Goal: Task Accomplishment & Management: Use online tool/utility

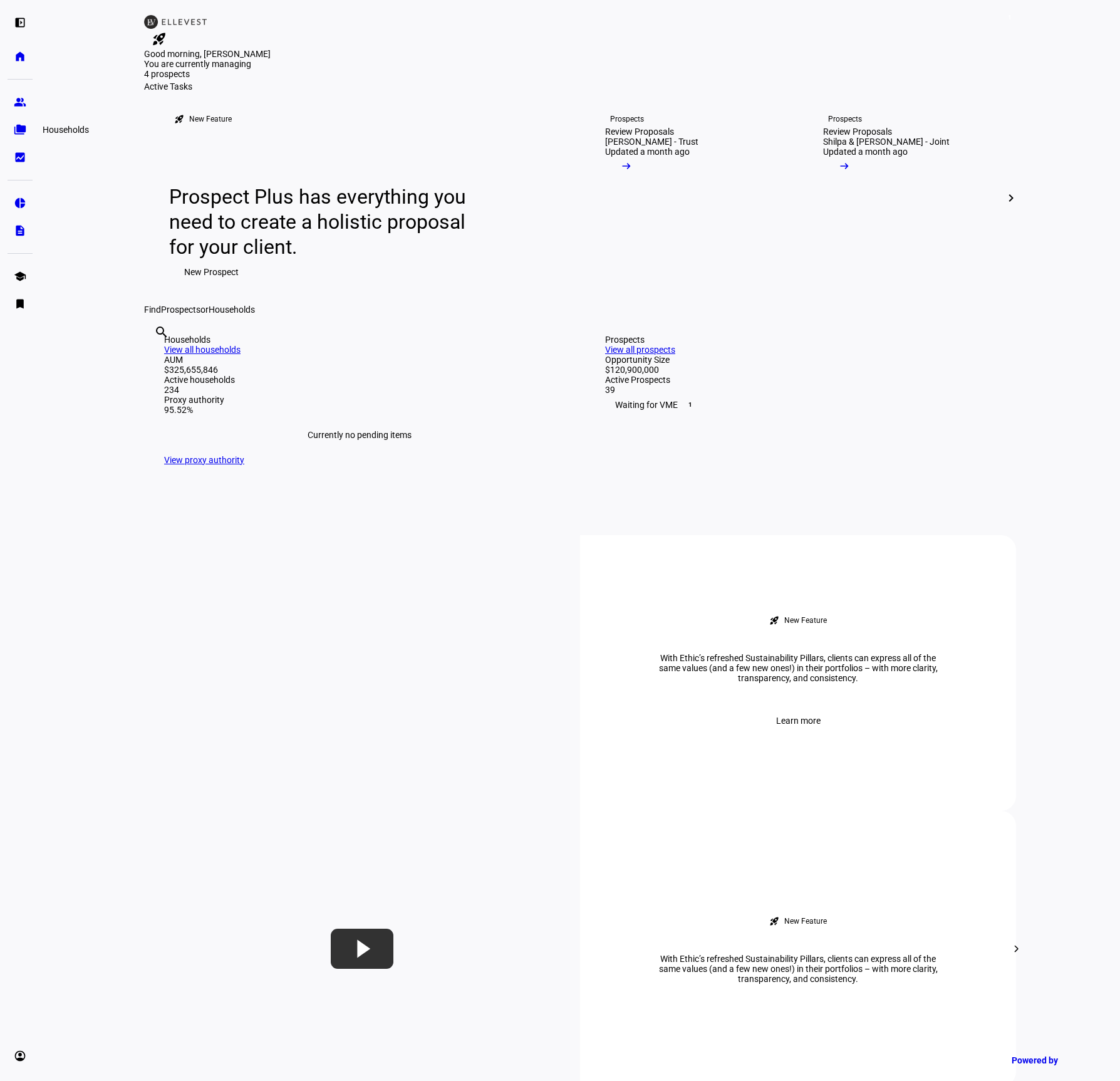
click at [20, 120] on link "folder_copy Households" at bounding box center [19, 129] width 25 height 25
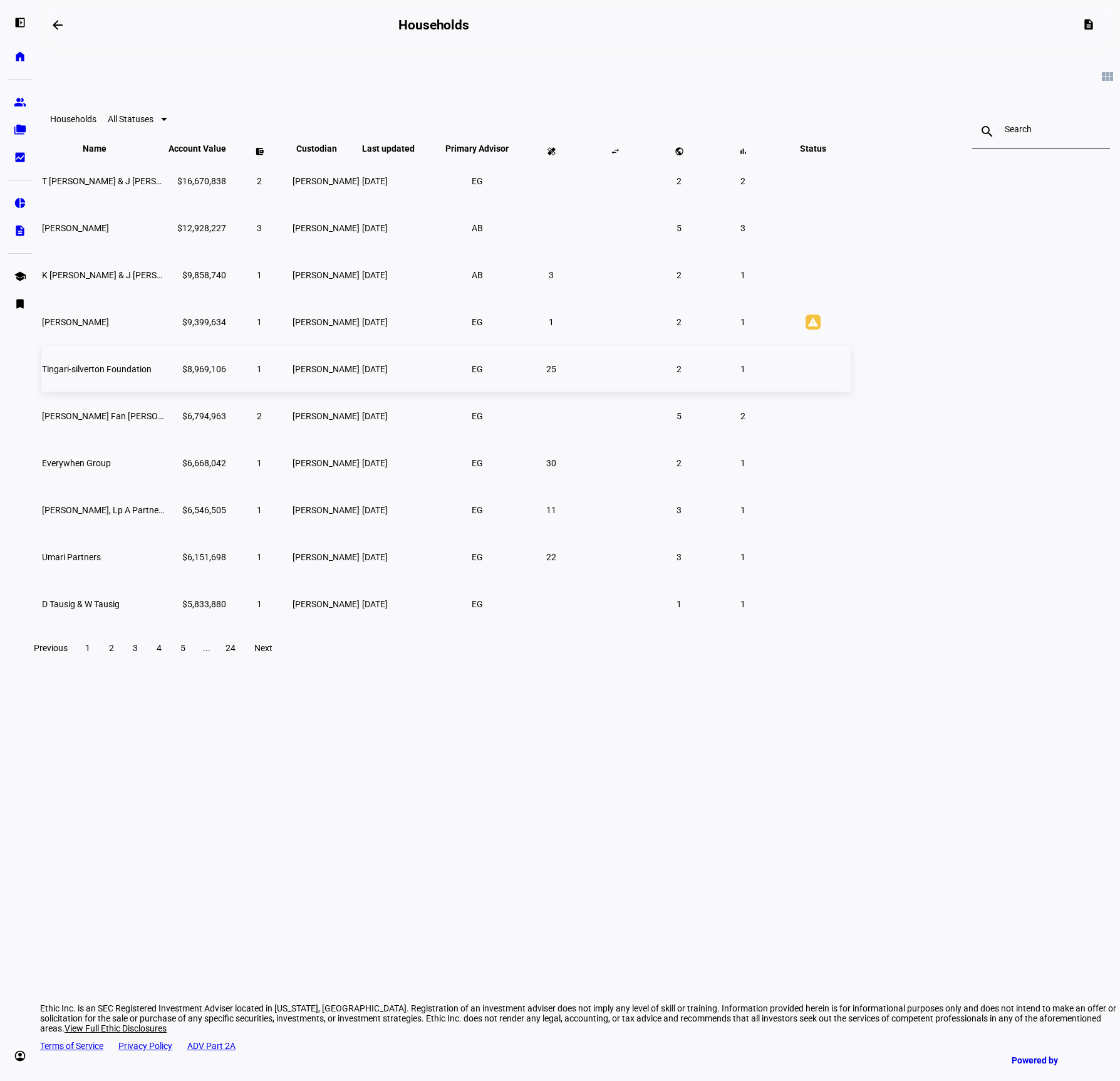
click at [151, 374] on span "Tingari-silverton Foundation" at bounding box center [96, 368] width 109 height 10
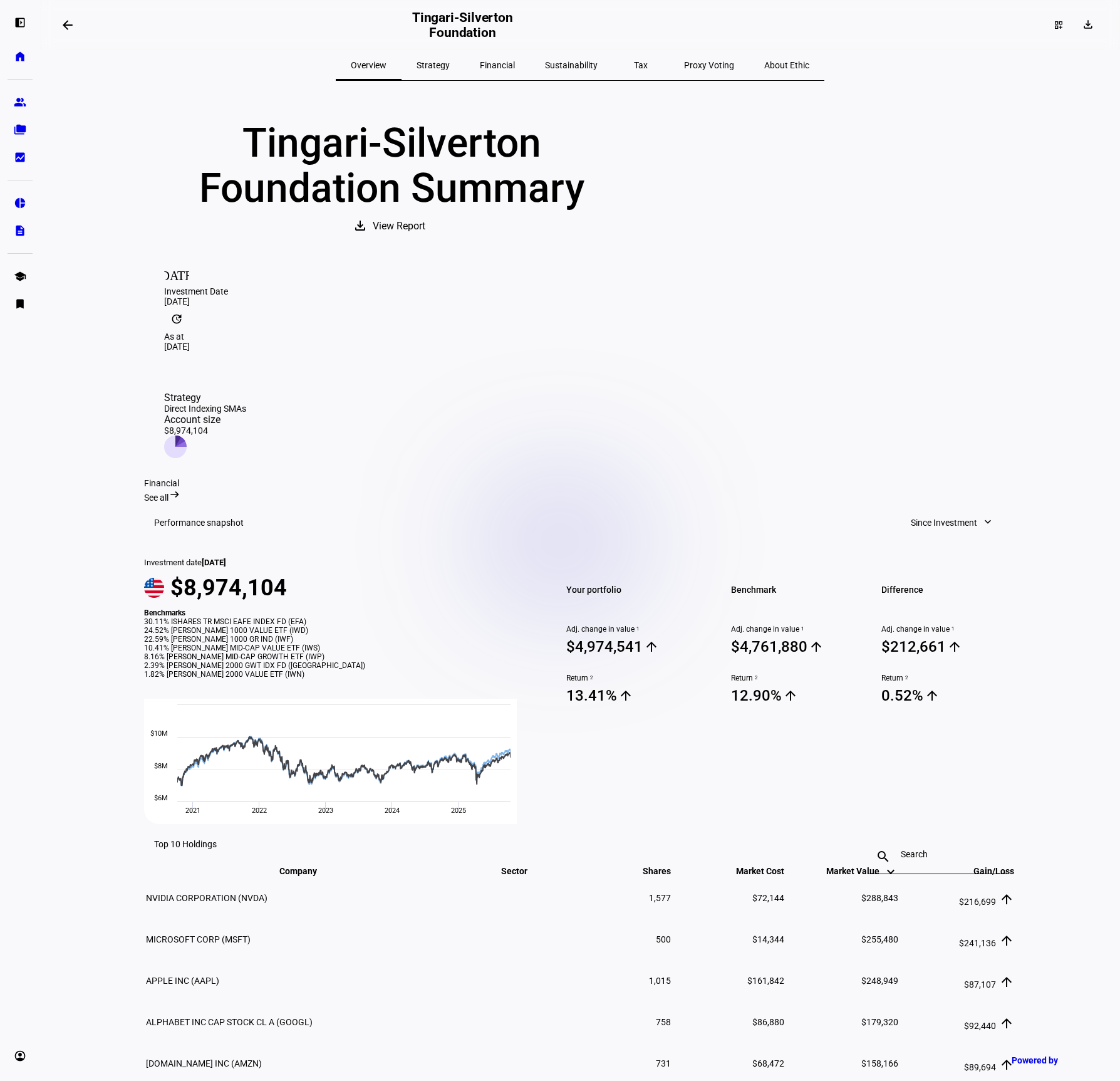
click at [71, 28] on mat-icon "arrow_backwards" at bounding box center [67, 25] width 15 height 15
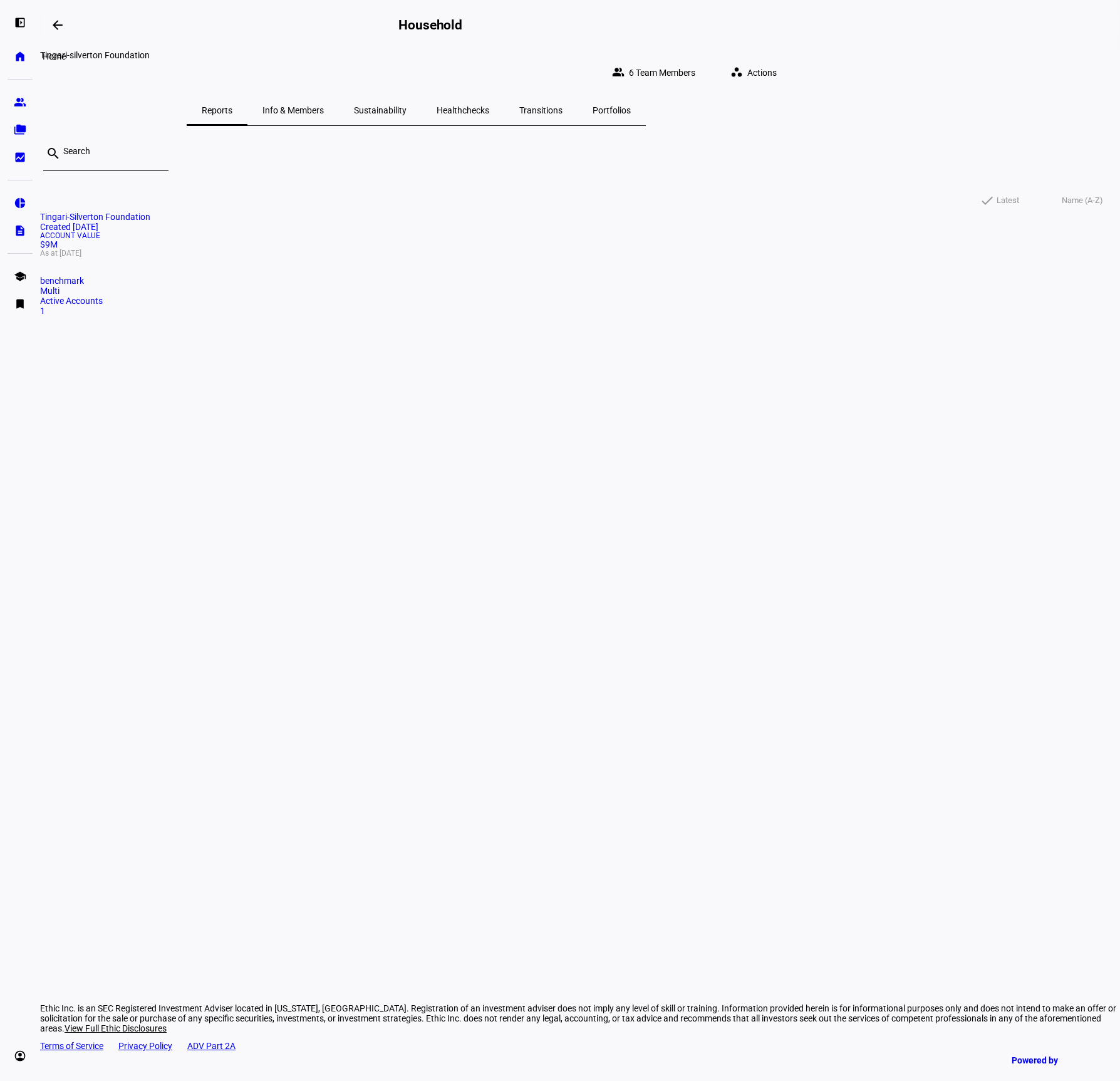
click at [28, 58] on link "home Home" at bounding box center [19, 56] width 25 height 25
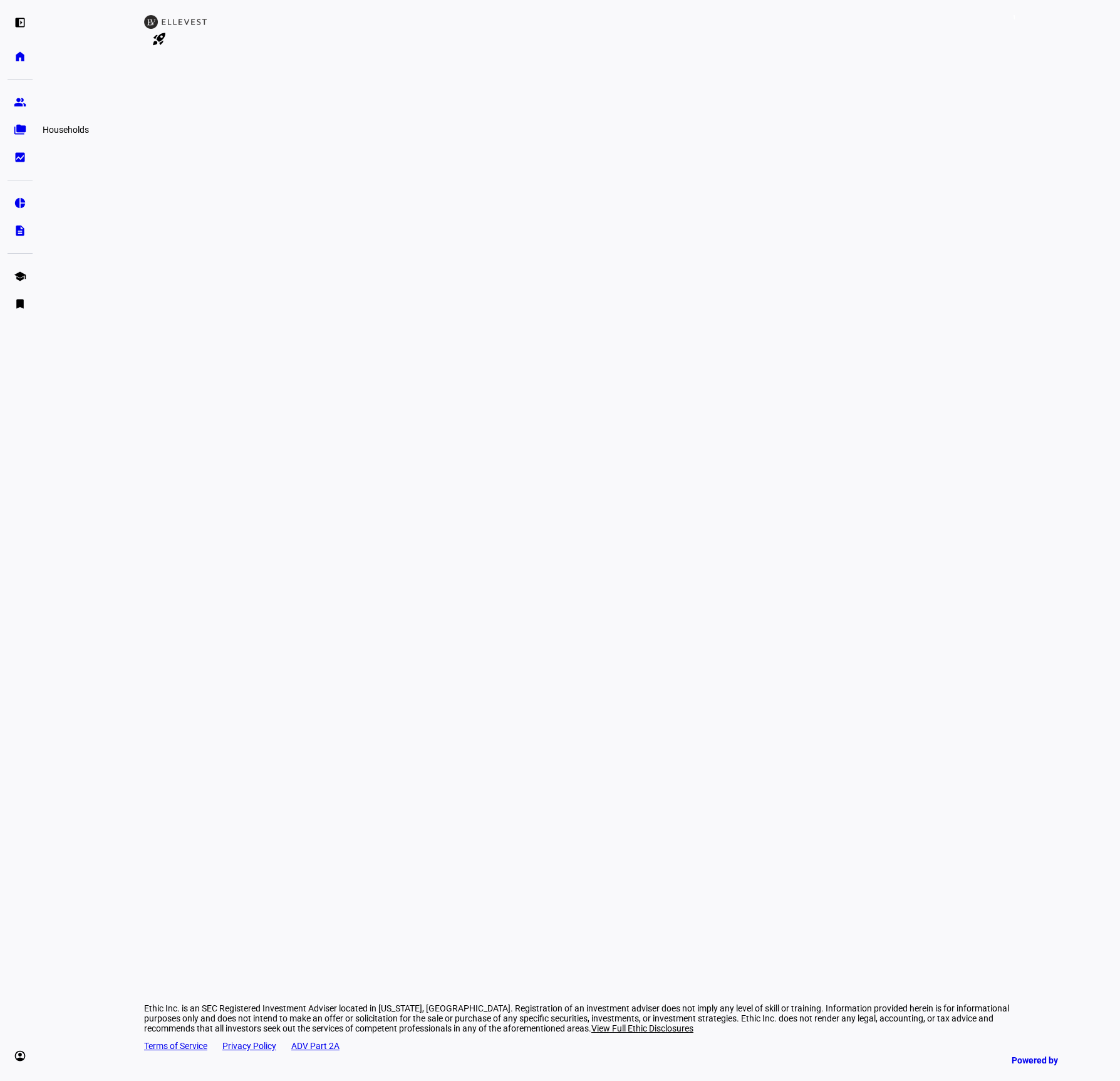
click at [27, 134] on link "folder_copy Households" at bounding box center [19, 129] width 25 height 25
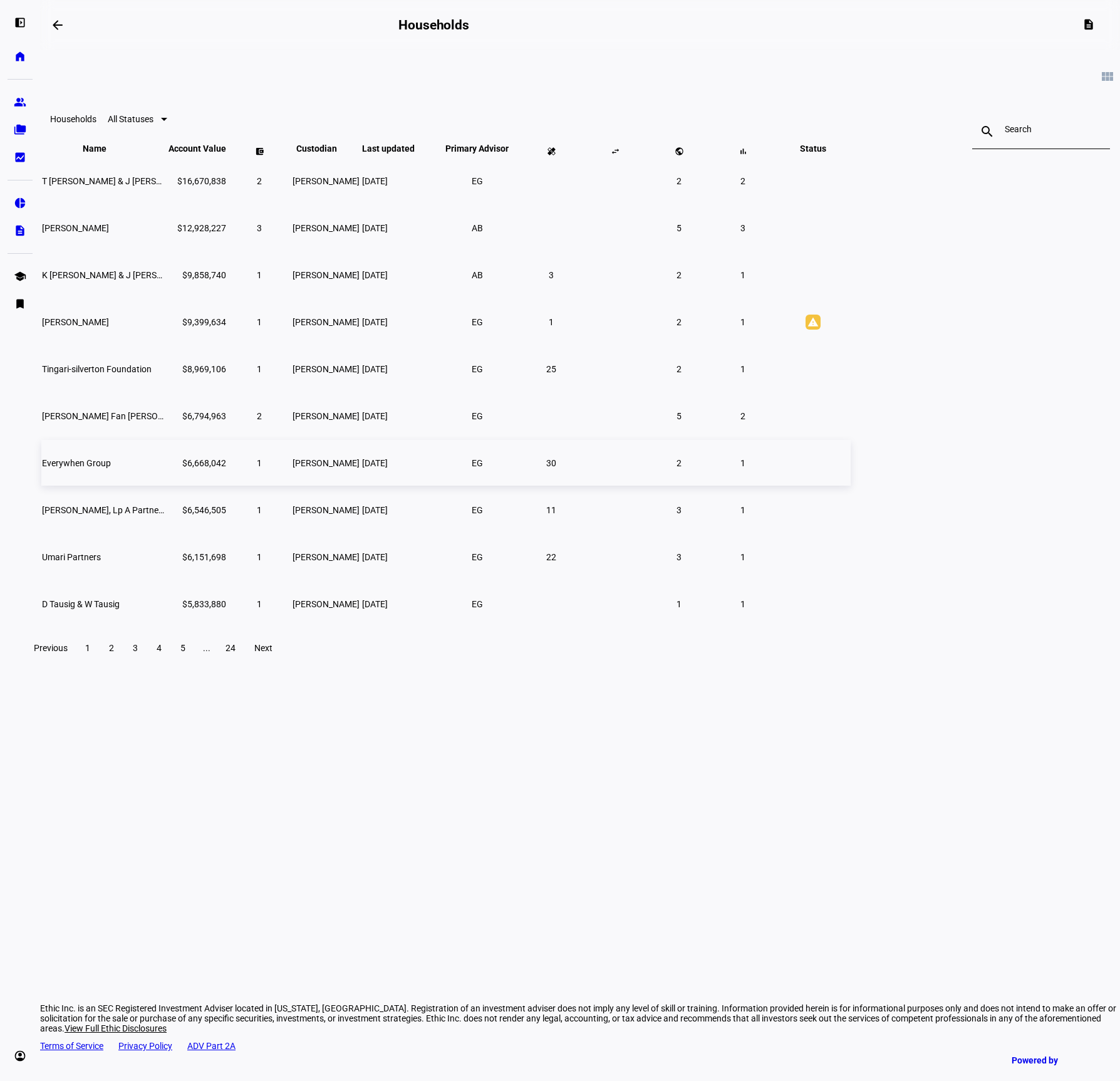
click at [111, 467] on span "Everywhen Group" at bounding box center [76, 463] width 69 height 10
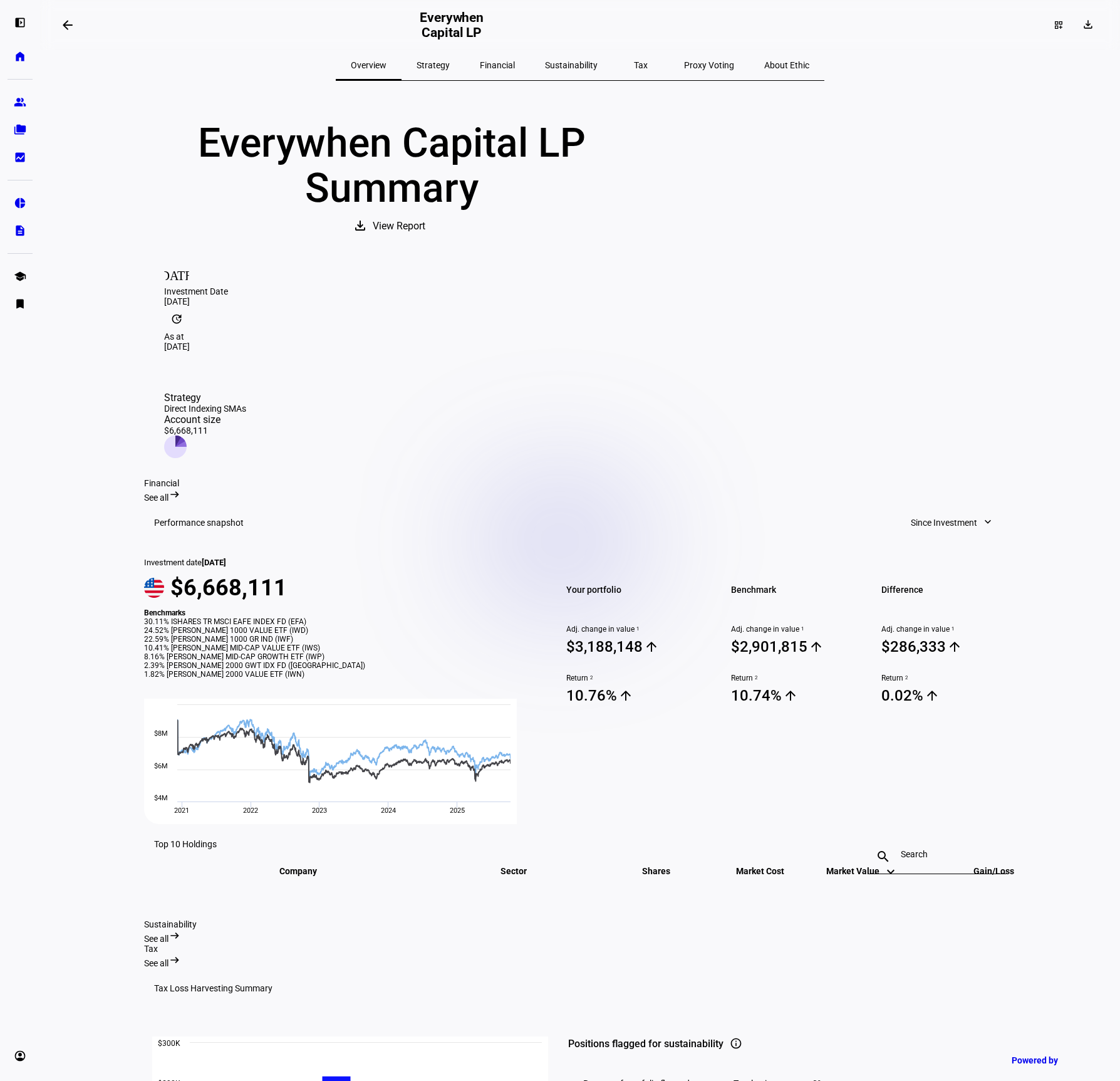
click at [76, 27] on span at bounding box center [67, 25] width 30 height 30
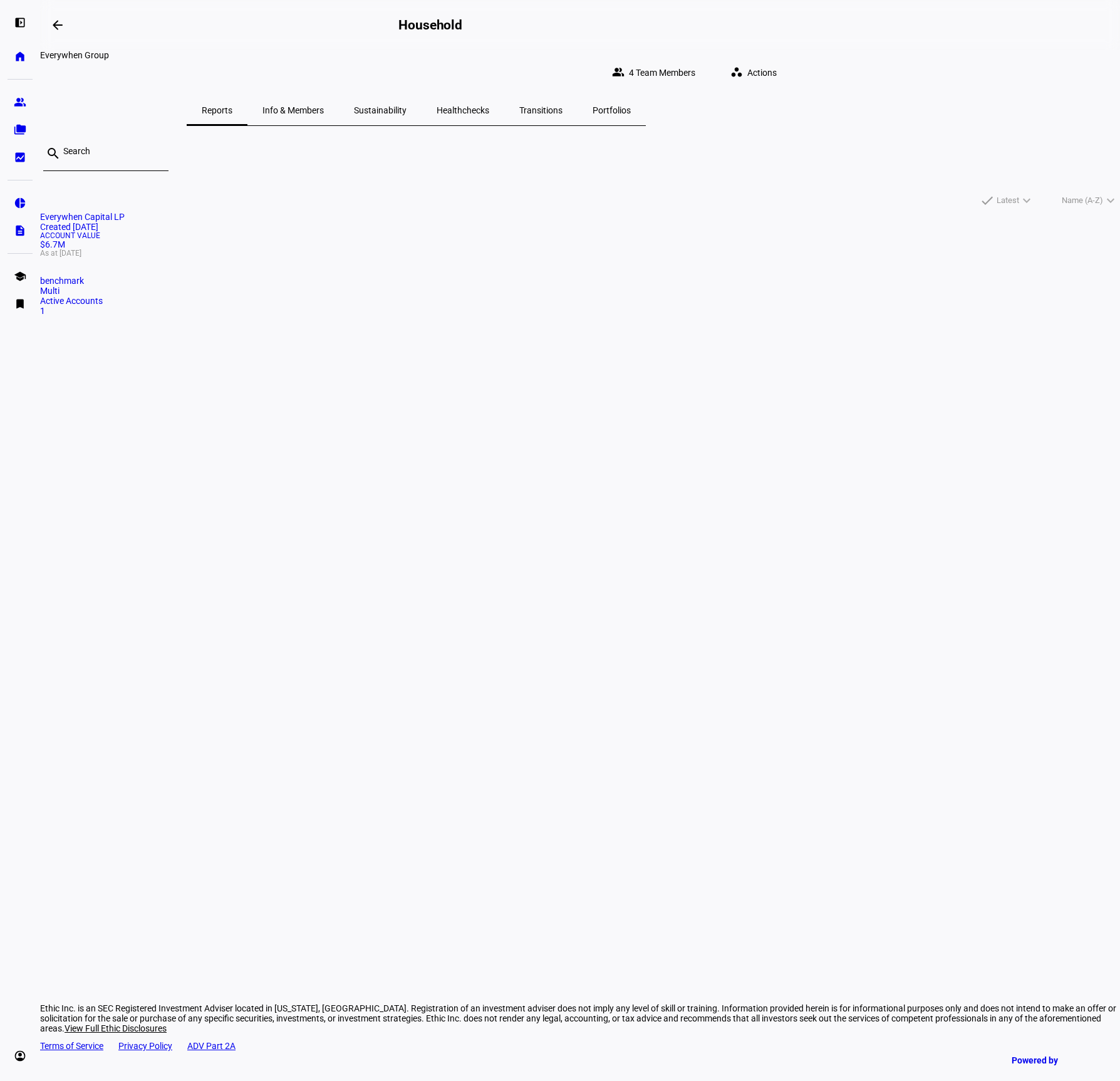
click at [489, 106] on span "Healthchecks" at bounding box center [462, 110] width 52 height 9
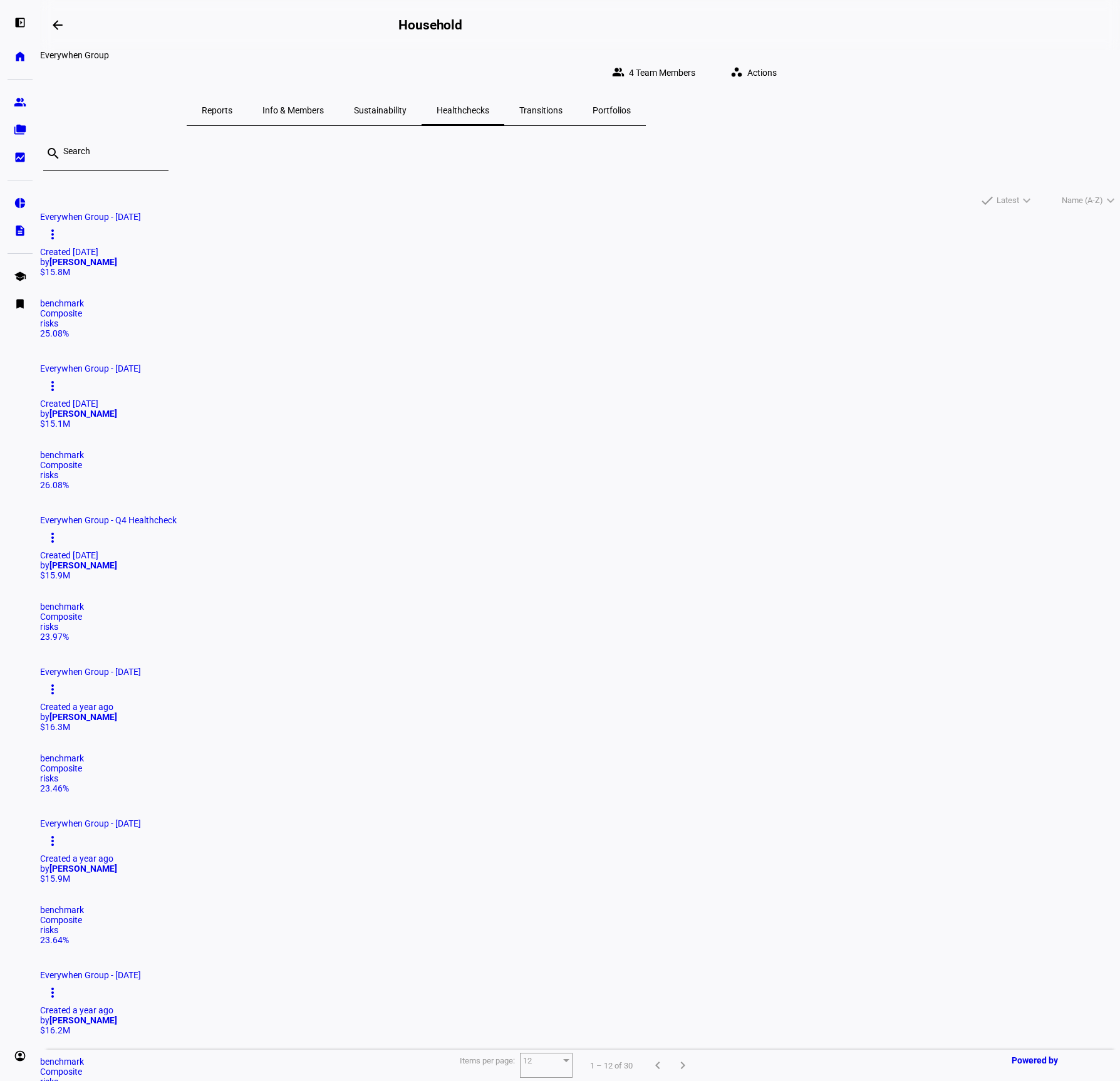
click at [777, 66] on span "Actions" at bounding box center [762, 72] width 29 height 25
click at [890, 93] on span "Create Healthcheck" at bounding box center [897, 95] width 76 height 10
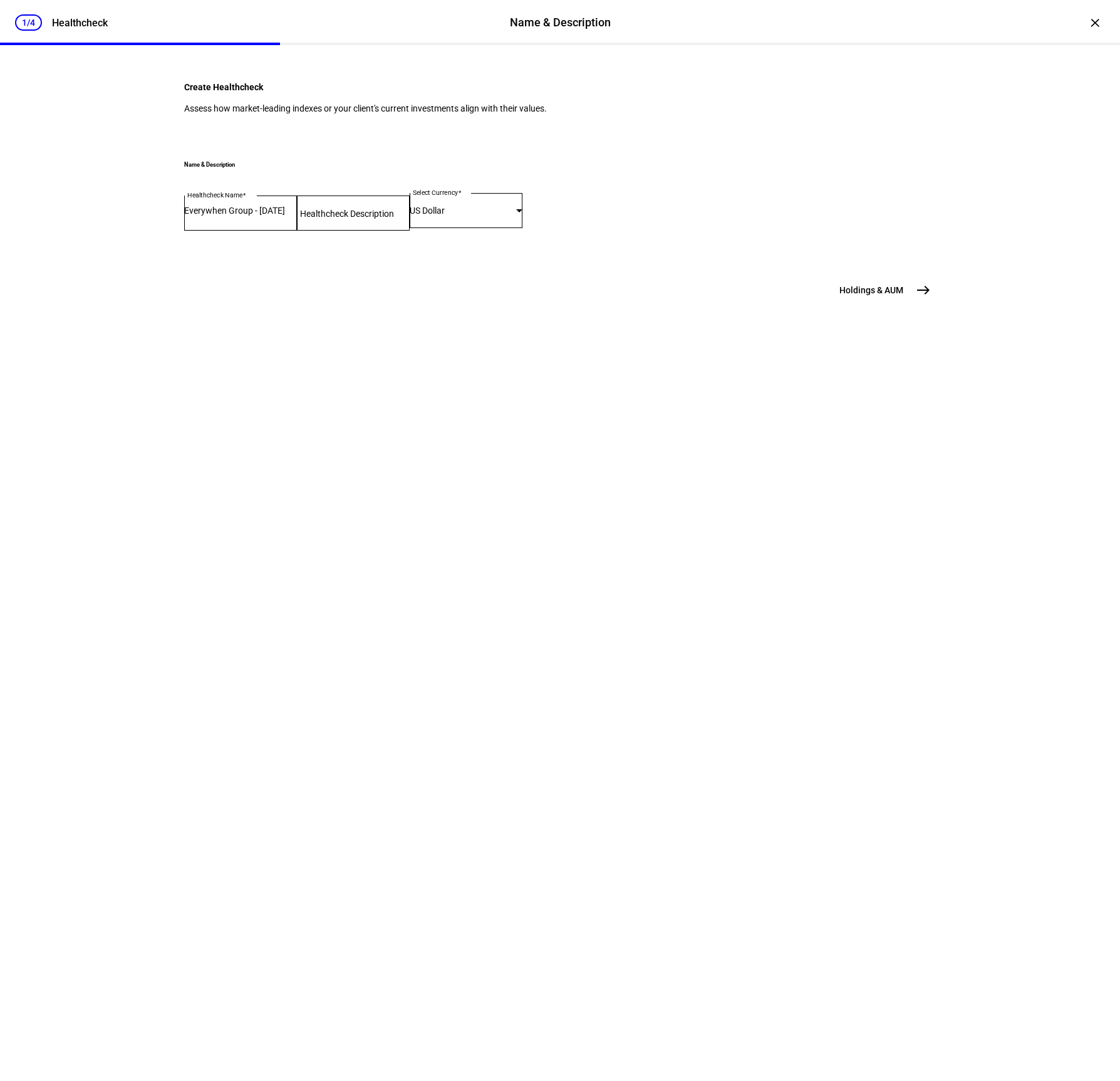
click at [409, 231] on div at bounding box center [353, 213] width 113 height 35
type input "Q3 Health Check"
click at [919, 302] on span "east" at bounding box center [923, 289] width 25 height 25
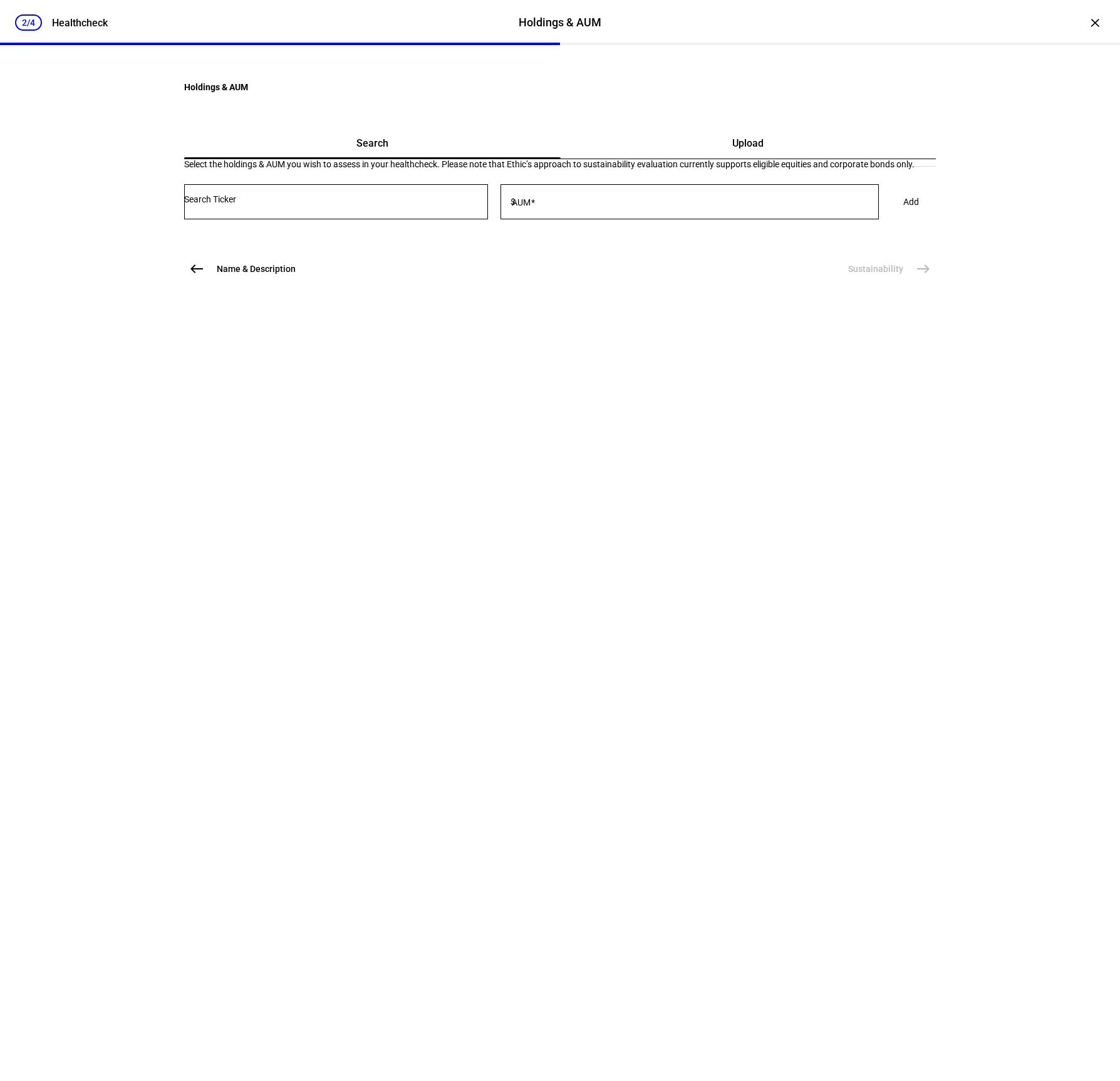
click at [732, 159] on span "Upload" at bounding box center [747, 143] width 31 height 30
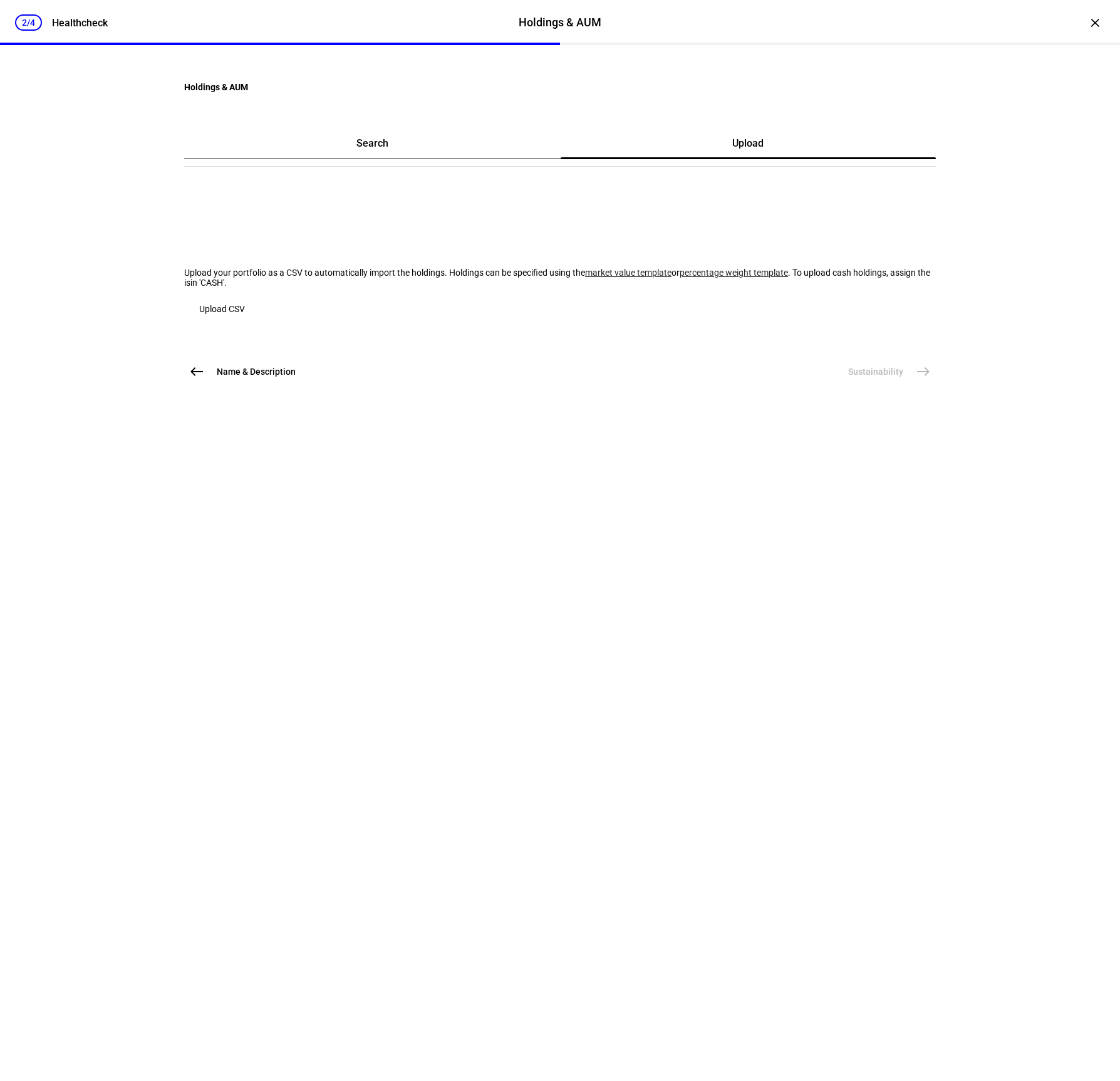
click at [585, 277] on link "market value template" at bounding box center [628, 272] width 86 height 10
click at [245, 314] on span "Upload CSV" at bounding box center [222, 309] width 46 height 10
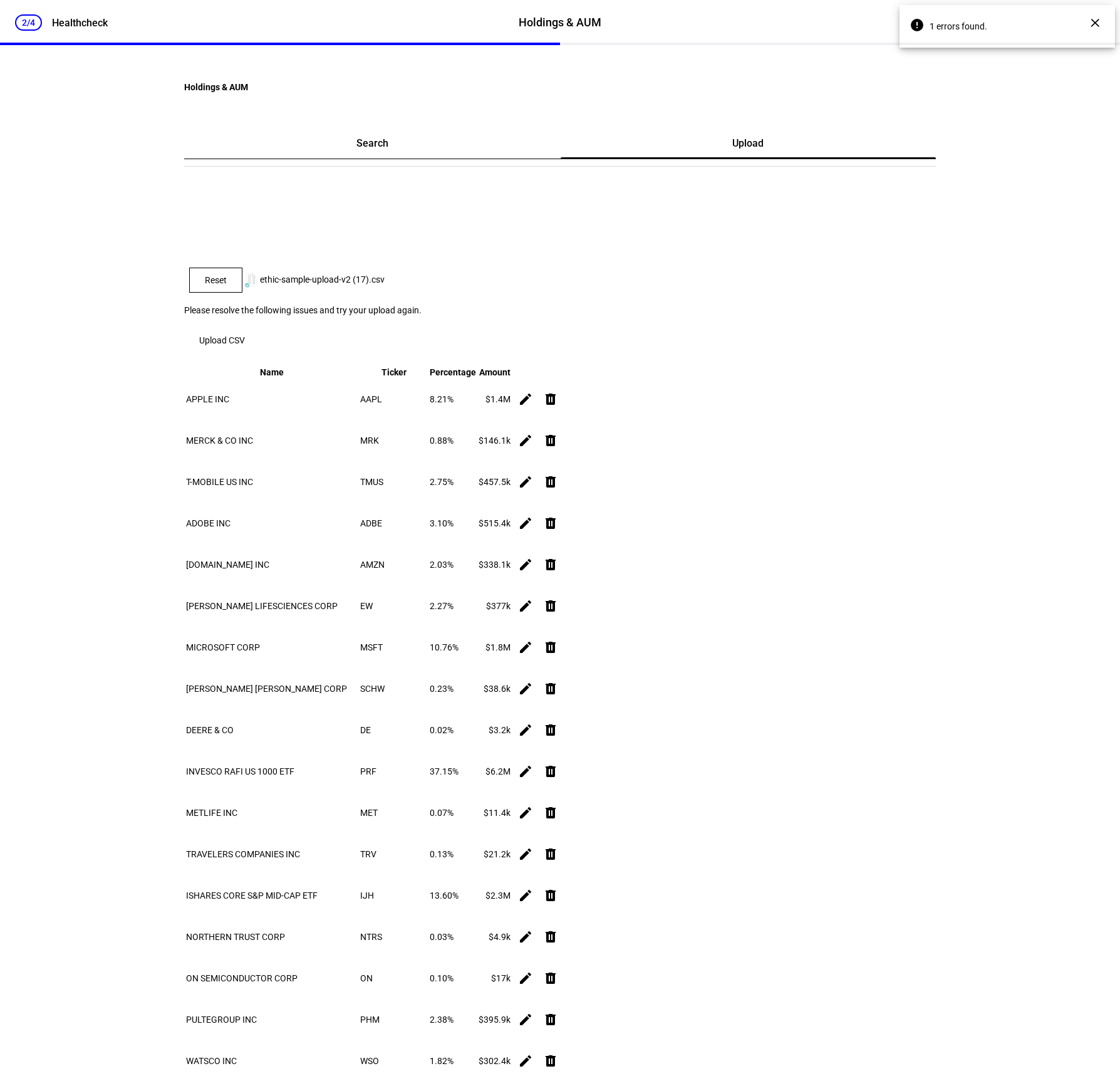
click at [968, 240] on div "2/4 Healthcheck Holdings & AUM Holdings & AUM Healthcheck × Holdings & AUM Sear…" at bounding box center [560, 540] width 1120 height 1081
click at [227, 285] on span "Reset" at bounding box center [216, 279] width 22 height 10
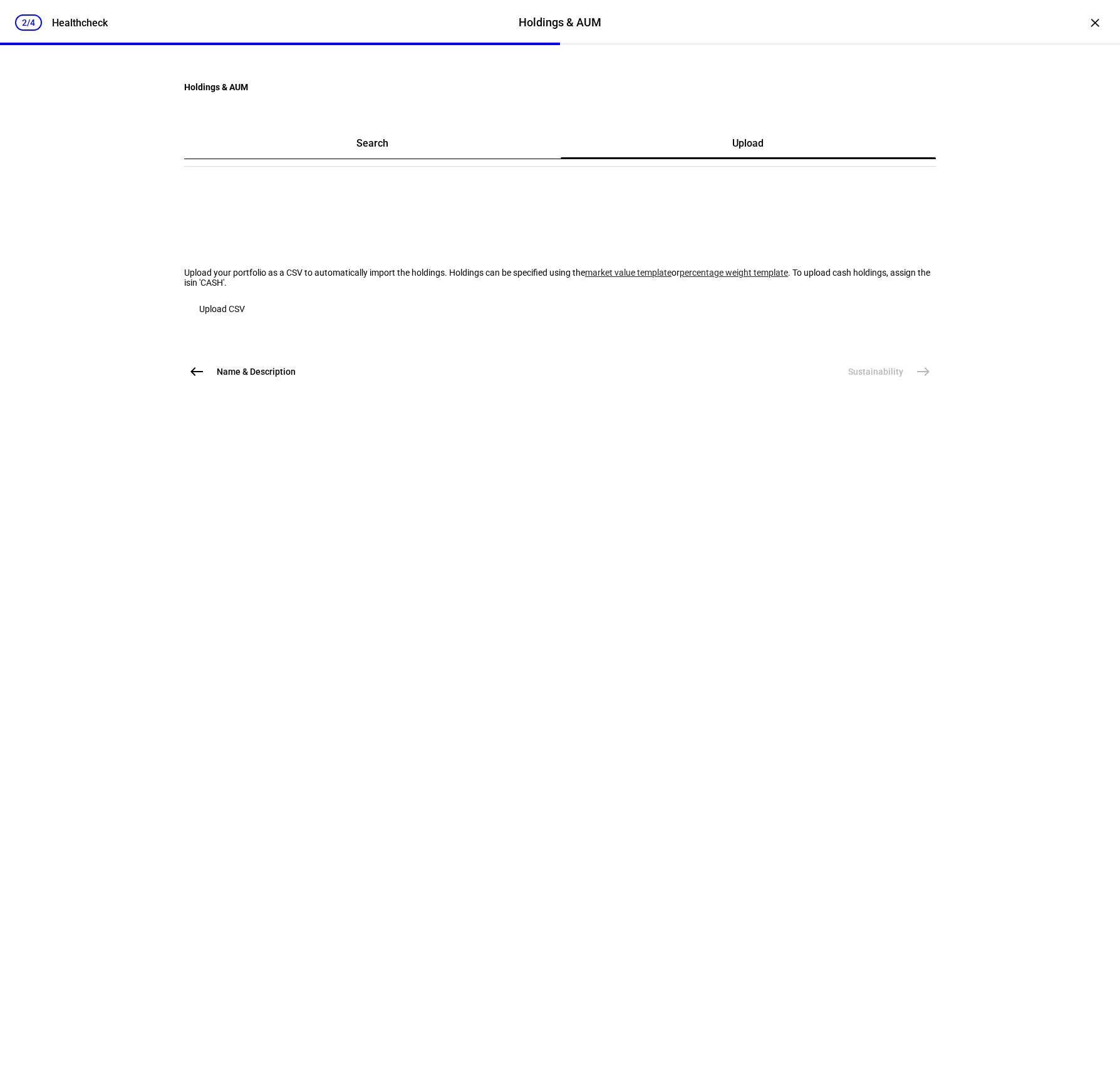
click at [245, 314] on span "Upload CSV" at bounding box center [222, 309] width 46 height 10
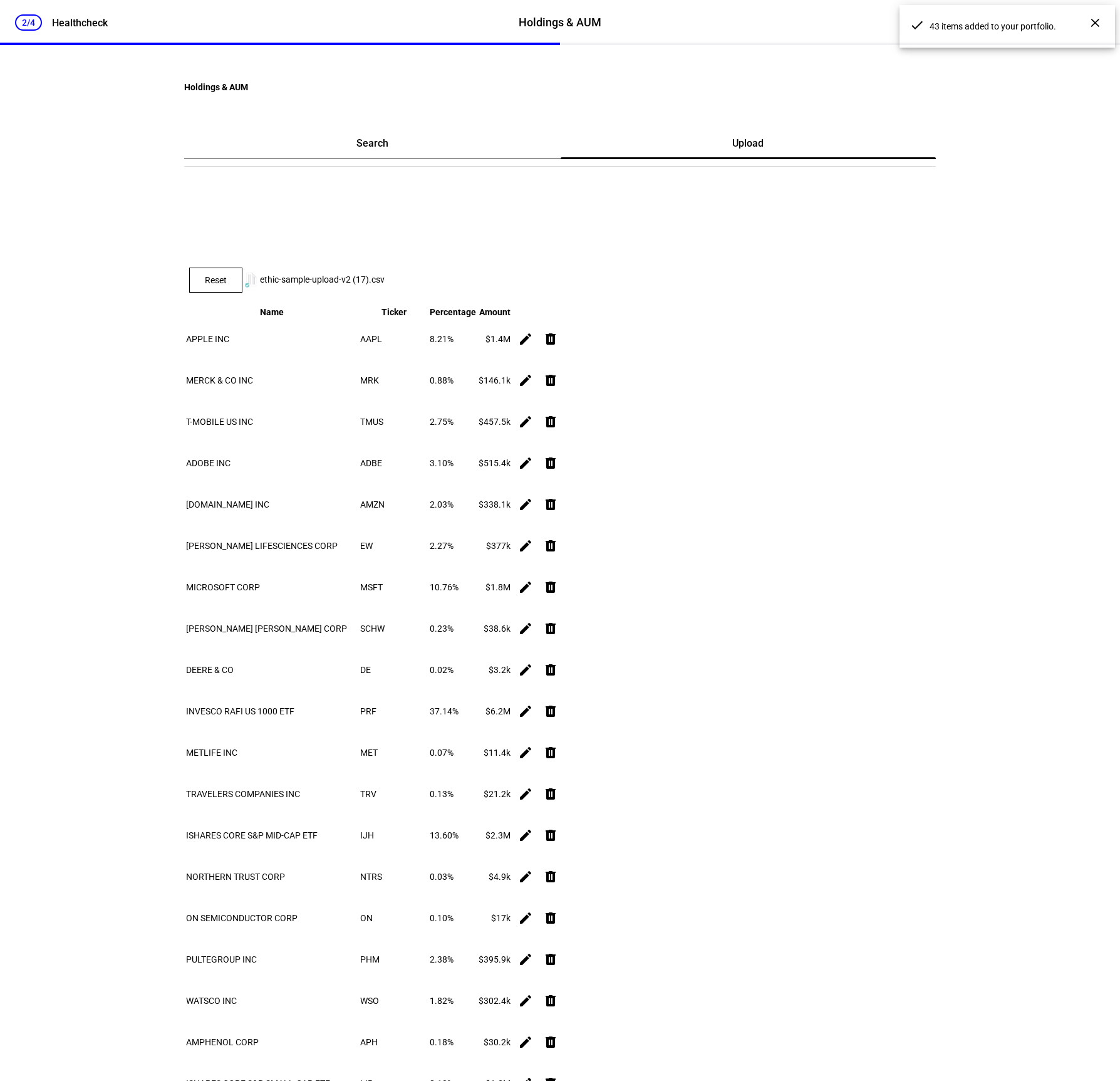
scroll to position [1695, 0]
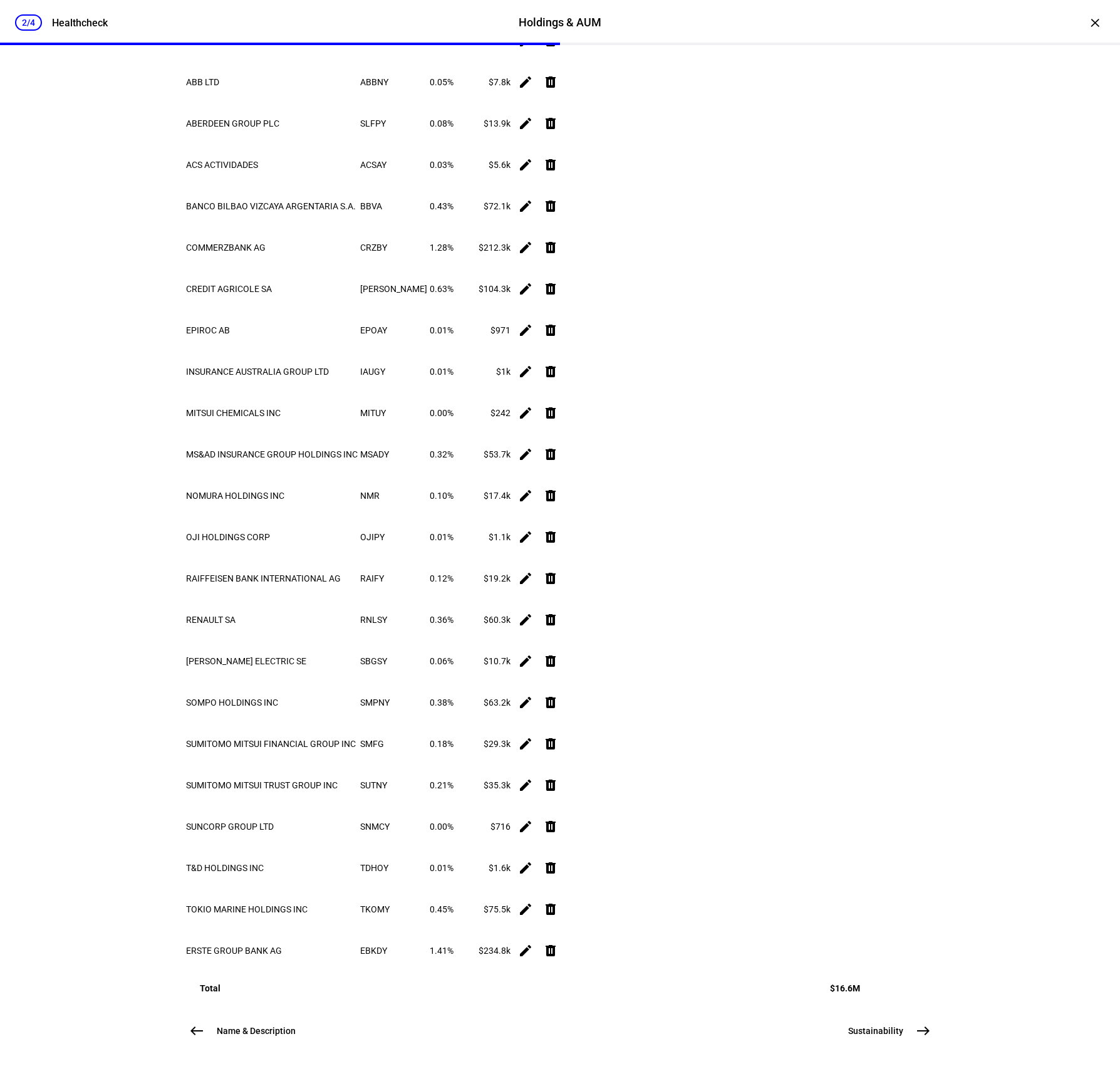
click at [921, 1035] on mat-icon "east" at bounding box center [923, 1030] width 15 height 15
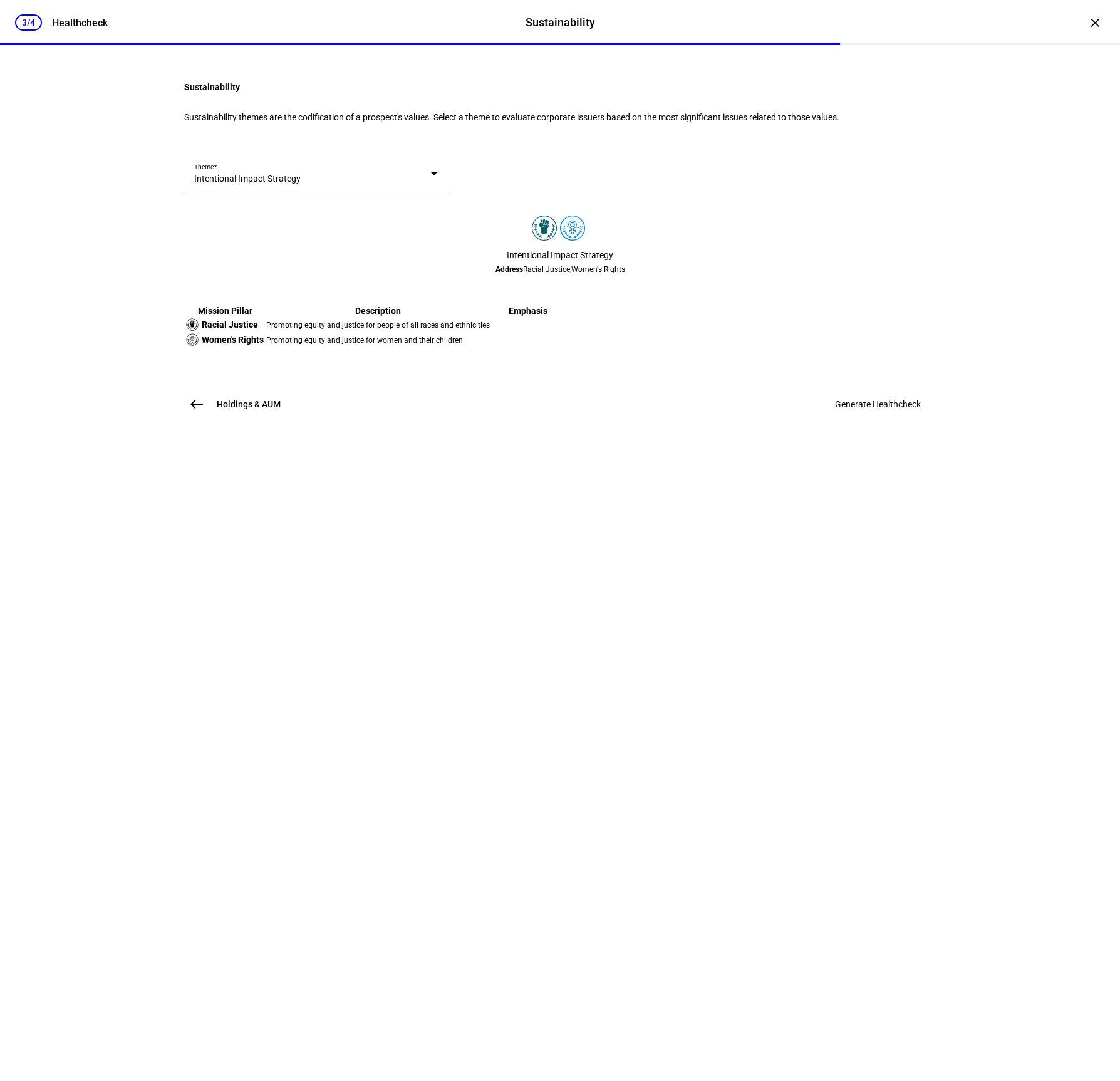
scroll to position [0, 0]
click at [437, 186] on div "Intentional Impact Strategy" at bounding box center [315, 178] width 243 height 15
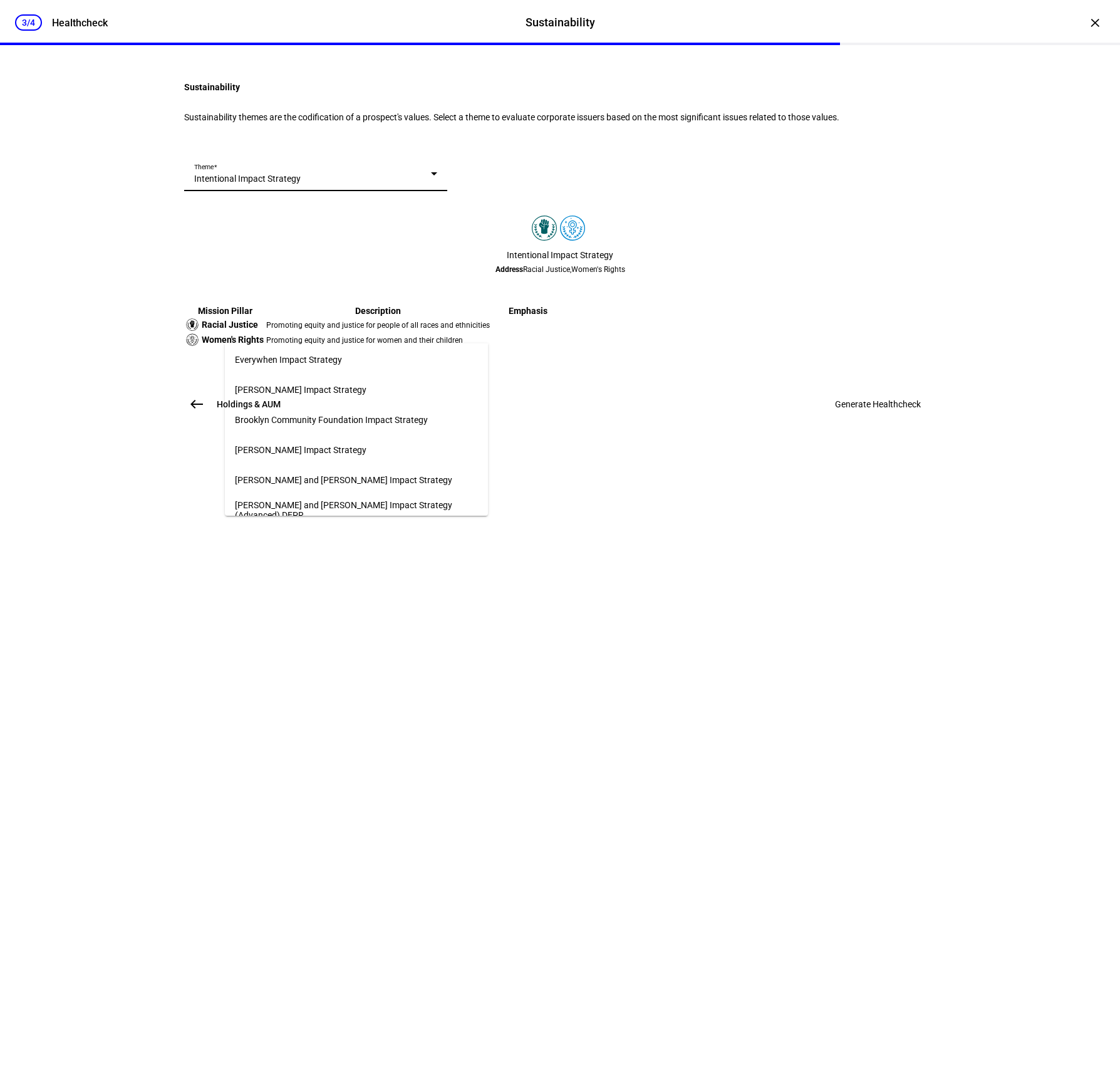
scroll to position [1232, 0]
click at [369, 360] on mat-option "Everywhen Impact Strategy" at bounding box center [356, 365] width 263 height 30
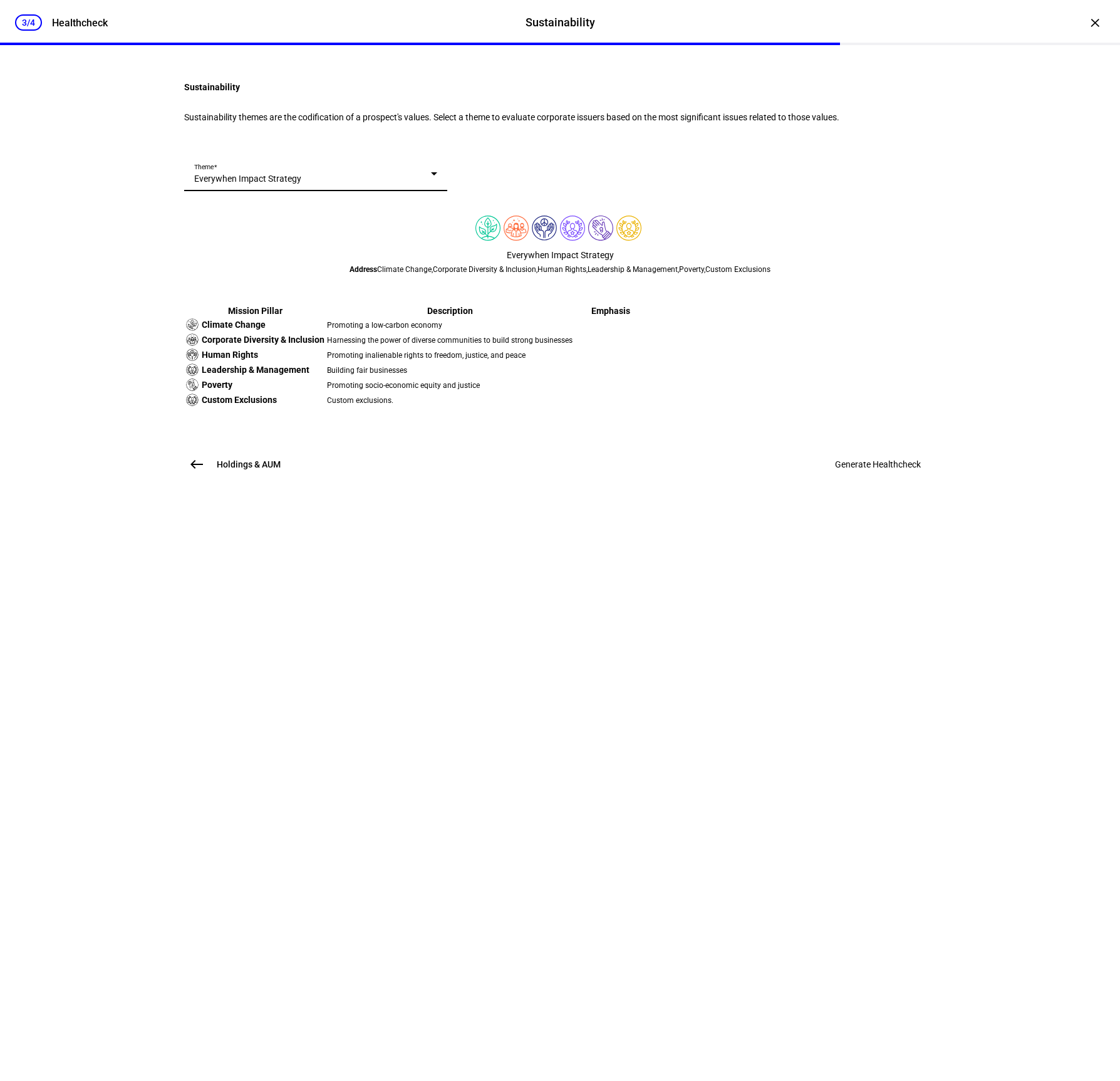
click at [656, 131] on mat-card "Sustainability Sustainability themes are the codification of a prospect's value…" at bounding box center [560, 100] width 751 height 61
click at [903, 514] on div "Sustainability Sustainability themes are the codification of a prospect's value…" at bounding box center [560, 292] width 791 height 445
click at [903, 469] on span "Generate Healthcheck" at bounding box center [877, 464] width 85 height 10
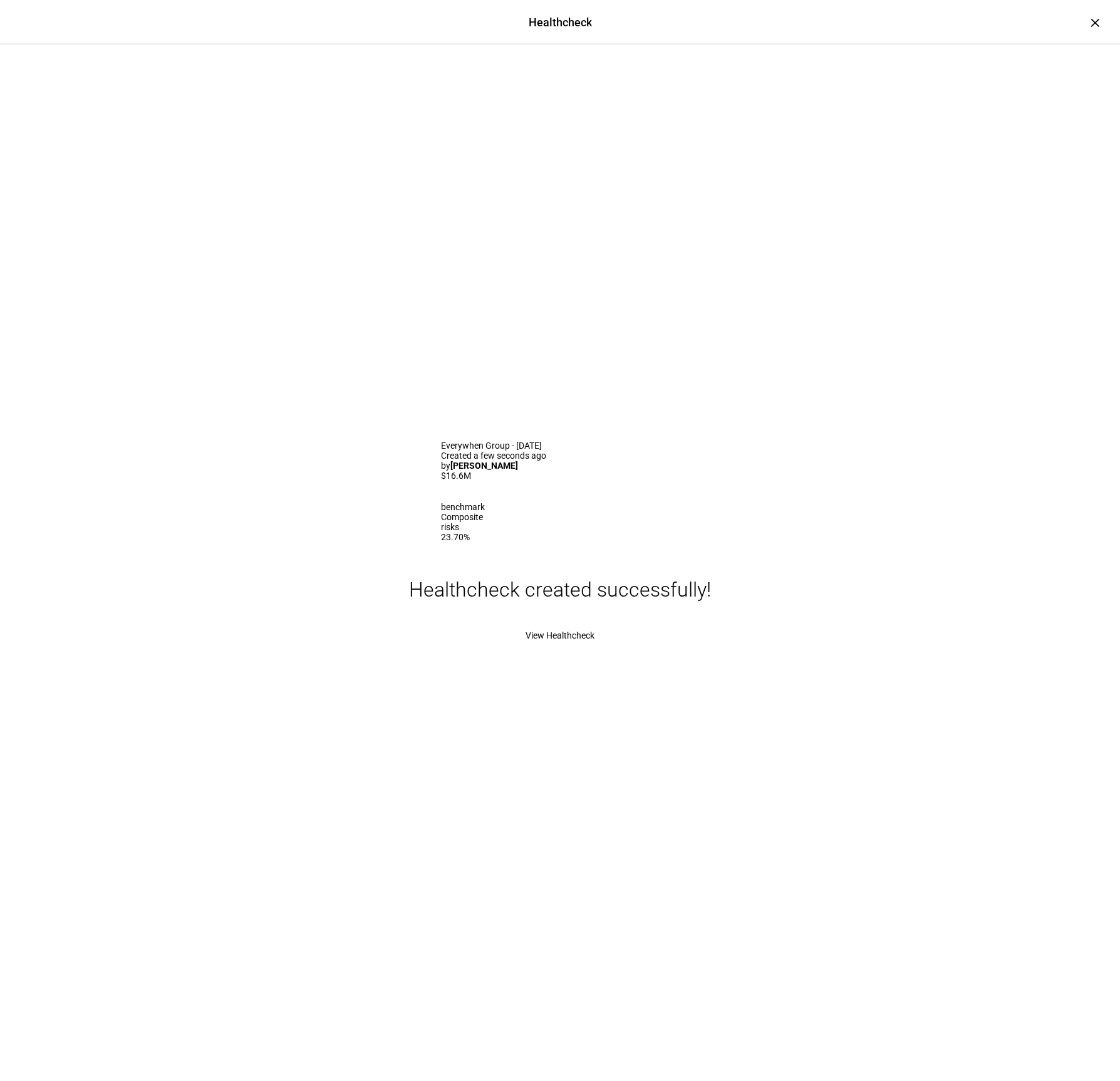
click at [582, 640] on span "View Healthcheck" at bounding box center [559, 635] width 69 height 10
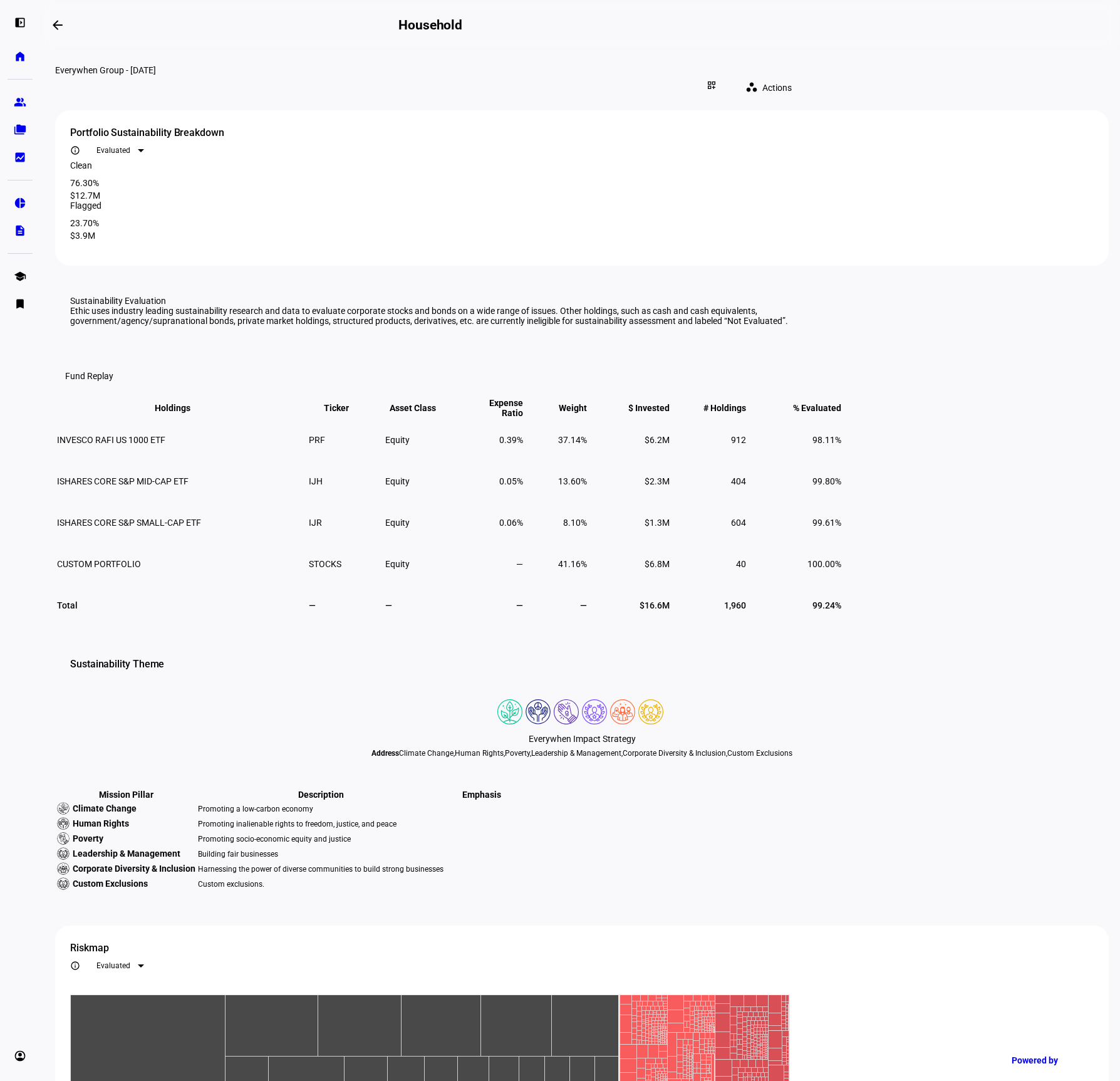
click at [138, 152] on div "Evaluated" at bounding box center [117, 151] width 41 height 9
click at [1012, 147] on div at bounding box center [560, 540] width 1120 height 1081
click at [60, 31] on span at bounding box center [57, 25] width 30 height 30
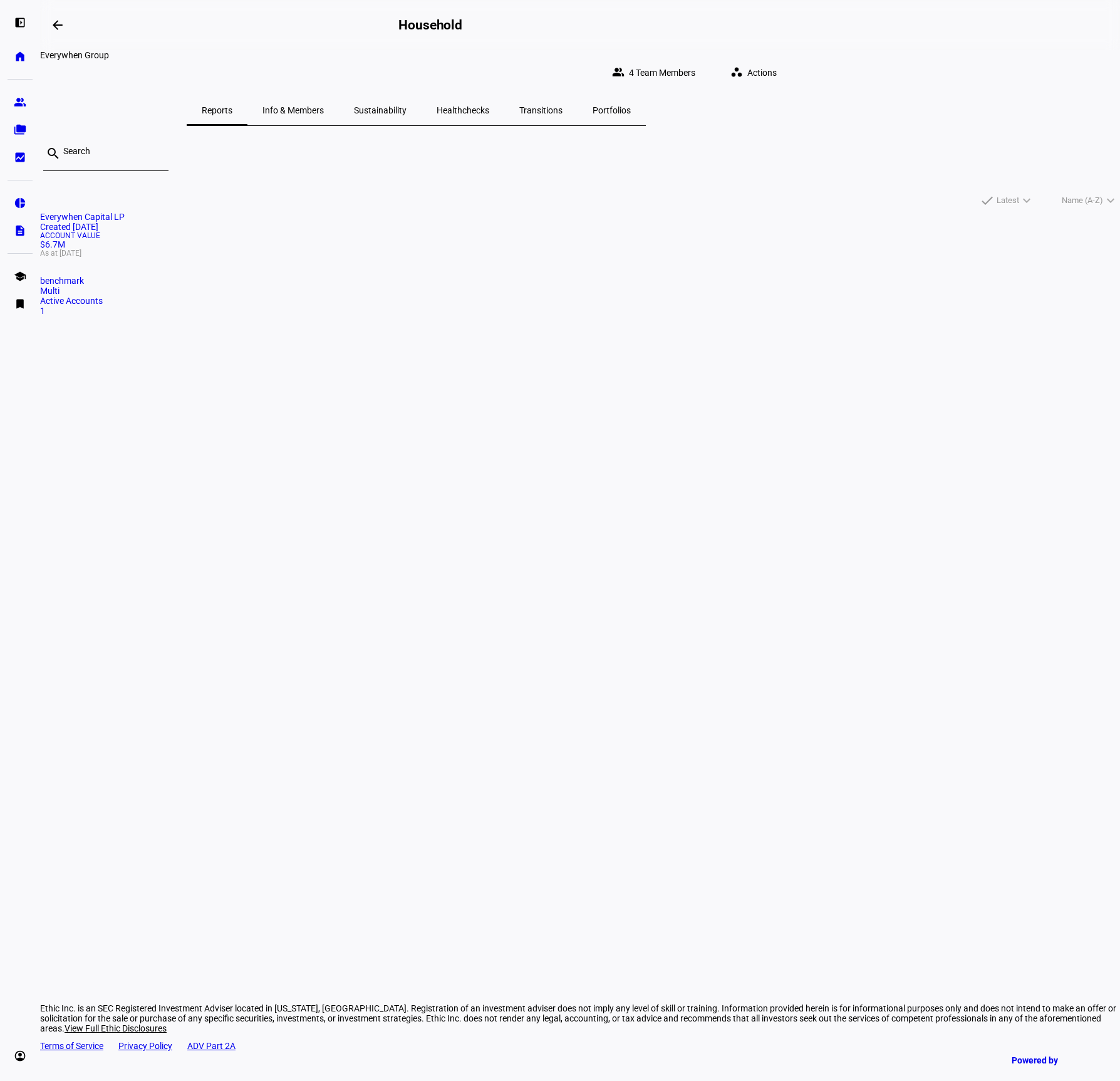
click at [489, 106] on span "Healthchecks" at bounding box center [462, 110] width 52 height 9
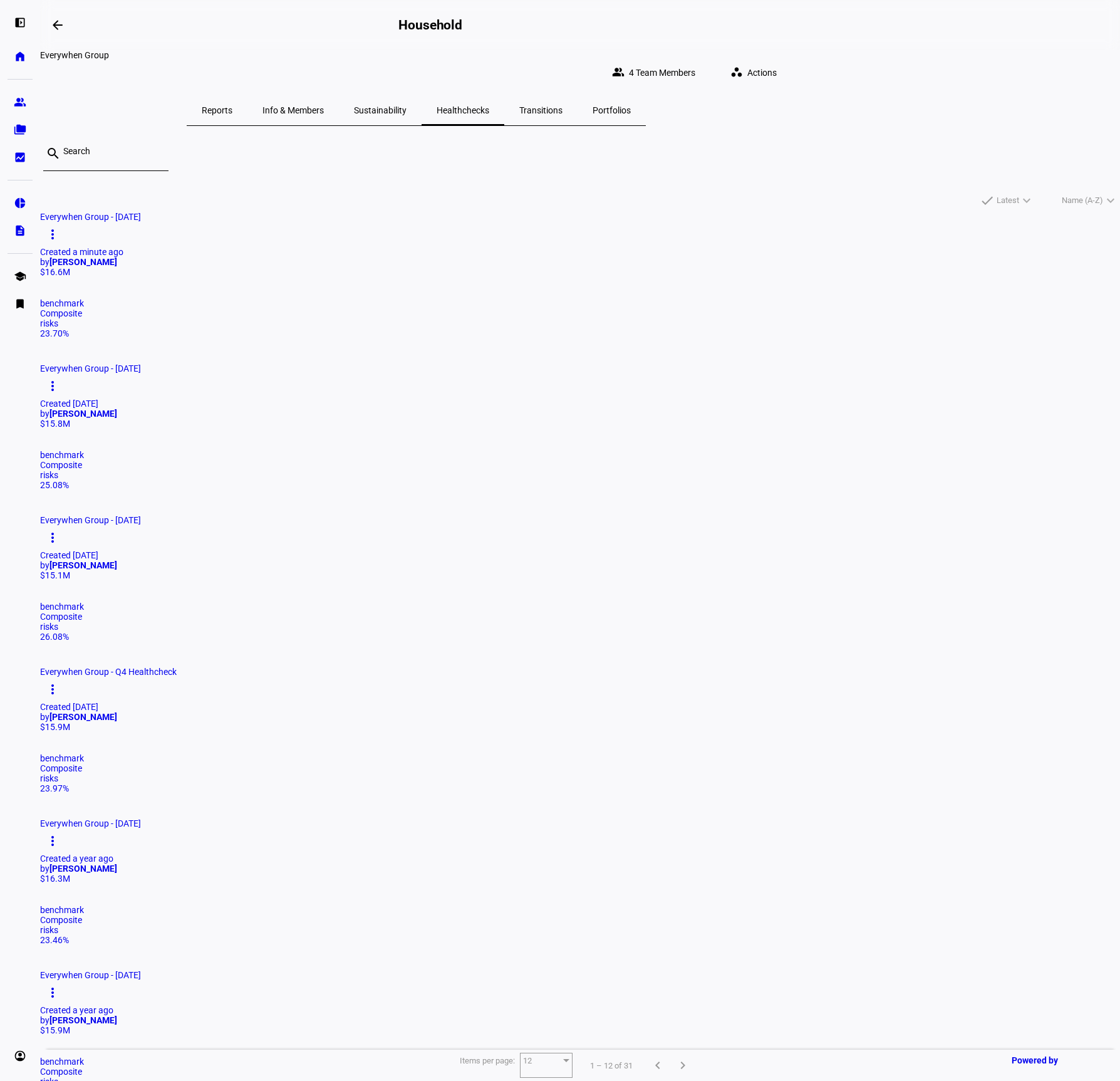
click at [343, 284] on mat-card "Everywhen Group - October 14, 2025 more_vert Created a minute ago by David Nguy…" at bounding box center [580, 276] width 1080 height 127
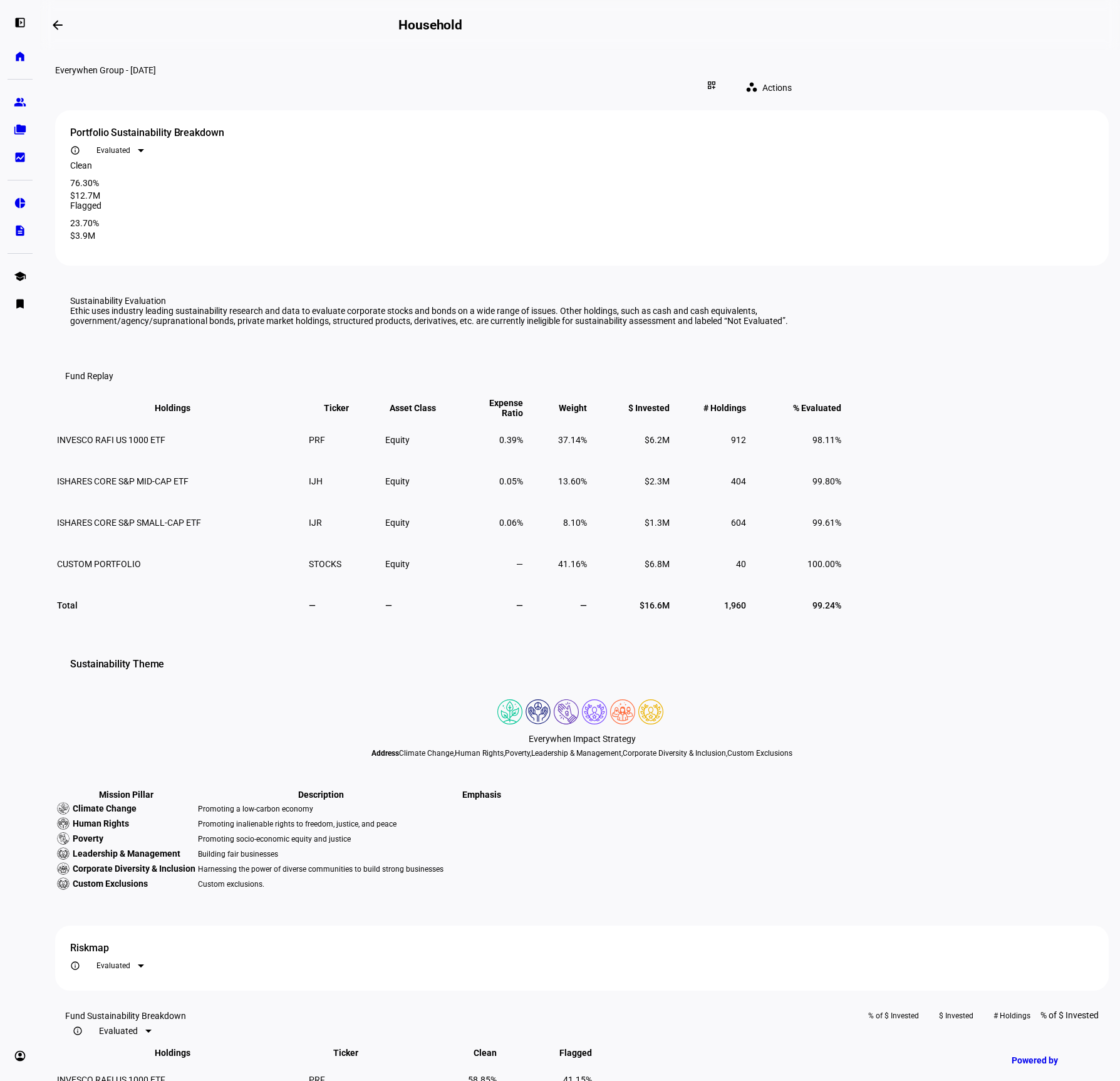
click at [806, 75] on span at bounding box center [771, 87] width 72 height 25
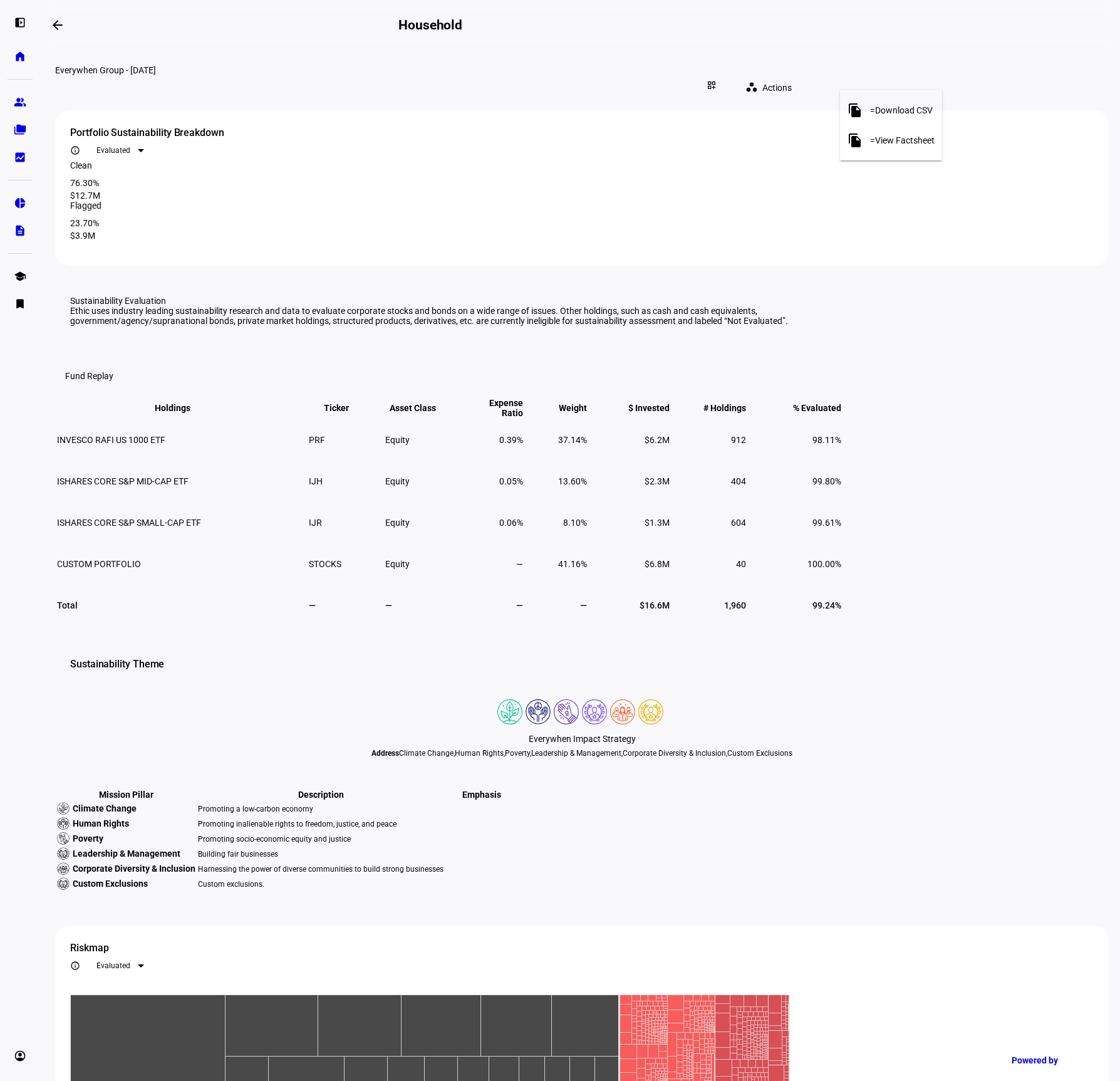
click at [1025, 136] on div at bounding box center [560, 540] width 1120 height 1081
click at [307, 460] on td "INVESCO RAFI US 1000 ETF" at bounding box center [181, 440] width 251 height 40
click at [725, 75] on div "dashboard_customize" at bounding box center [711, 85] width 28 height 20
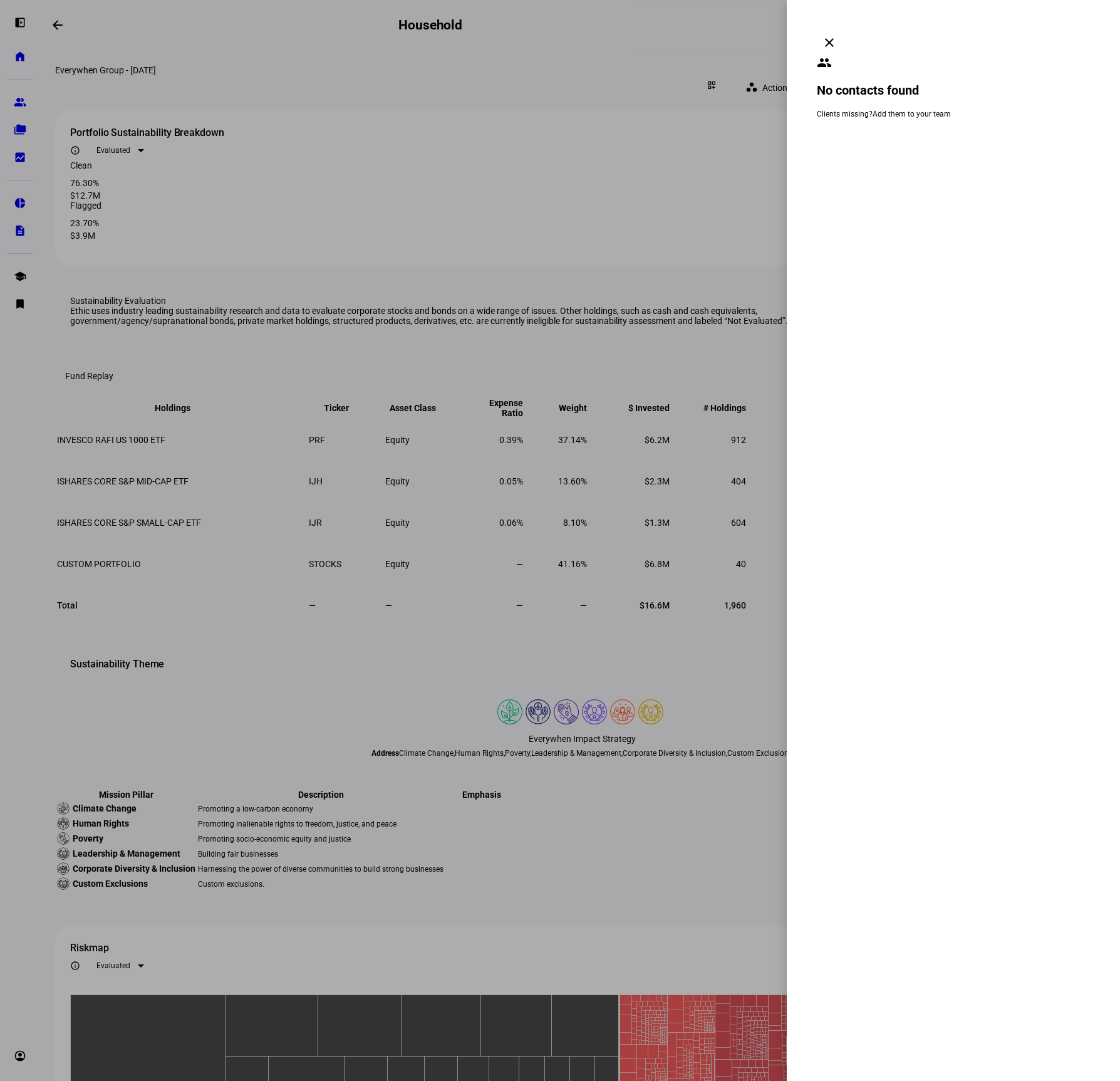
click at [836, 35] on mat-icon "clear" at bounding box center [829, 42] width 15 height 15
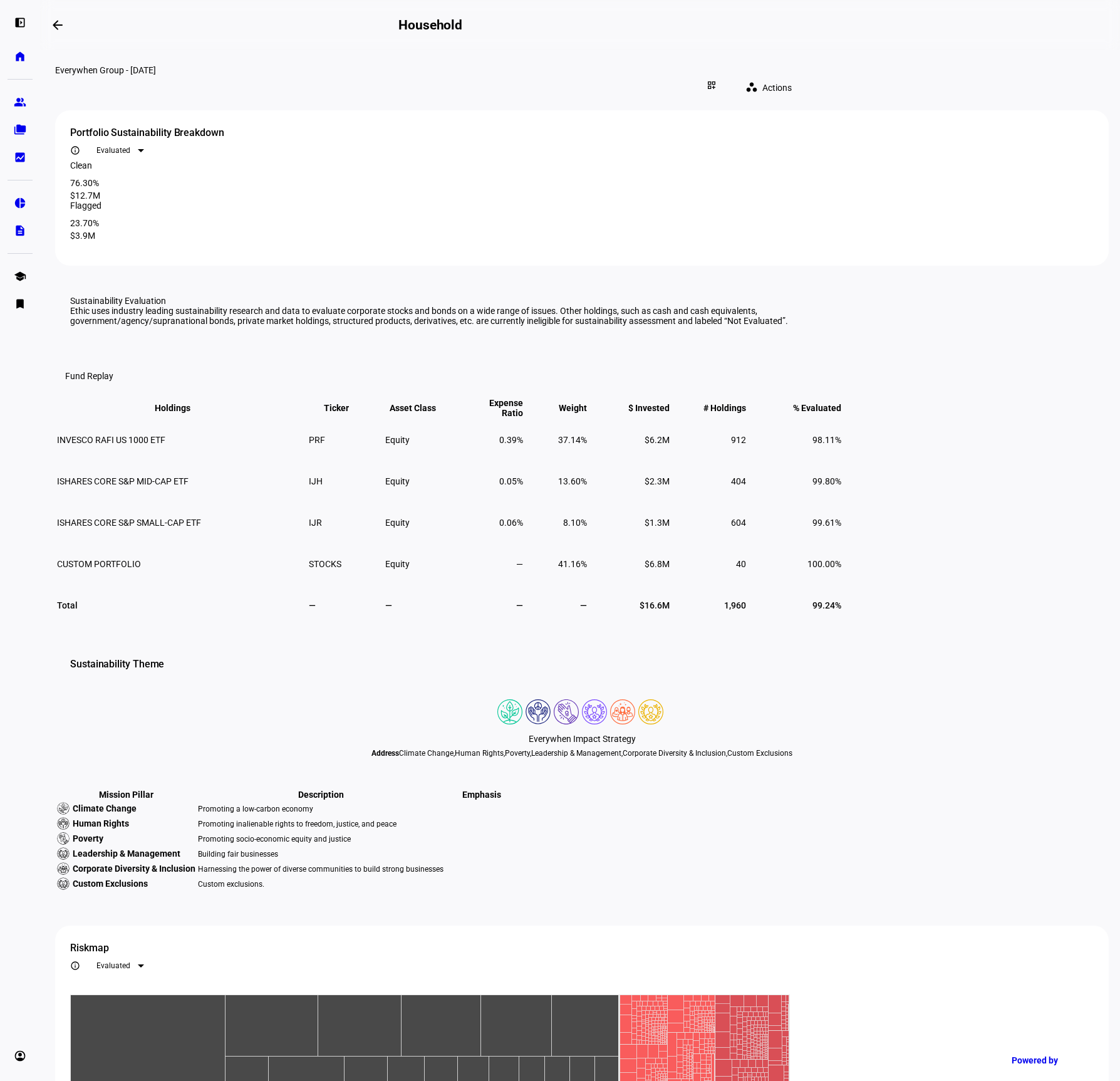
click at [138, 146] on div "Evaluated" at bounding box center [117, 151] width 41 height 9
click at [928, 197] on mat-option "All" at bounding box center [907, 197] width 62 height 20
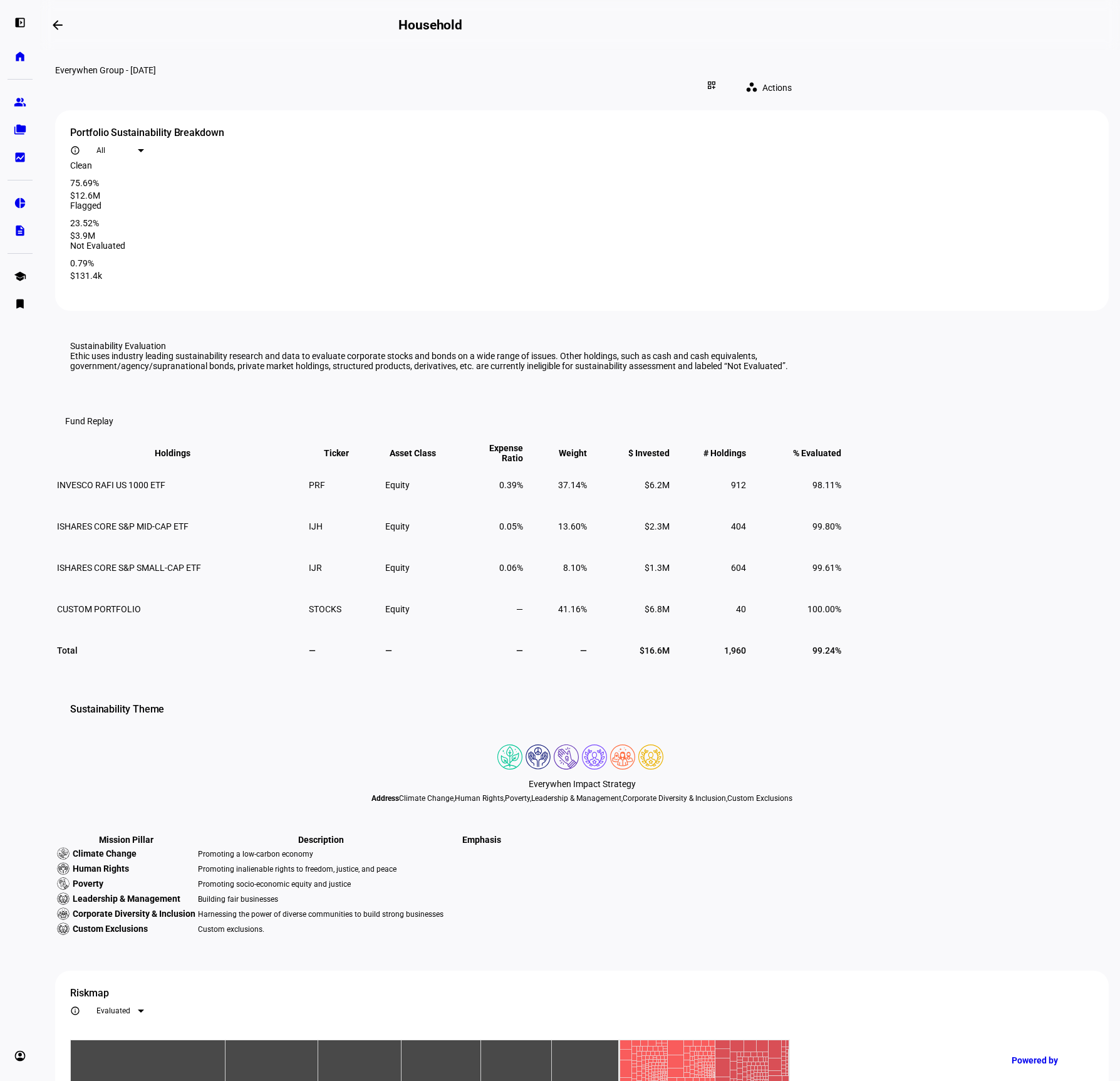
click at [144, 149] on div at bounding box center [140, 150] width 6 height 3
click at [910, 173] on span "Evaluated" at bounding box center [902, 177] width 34 height 9
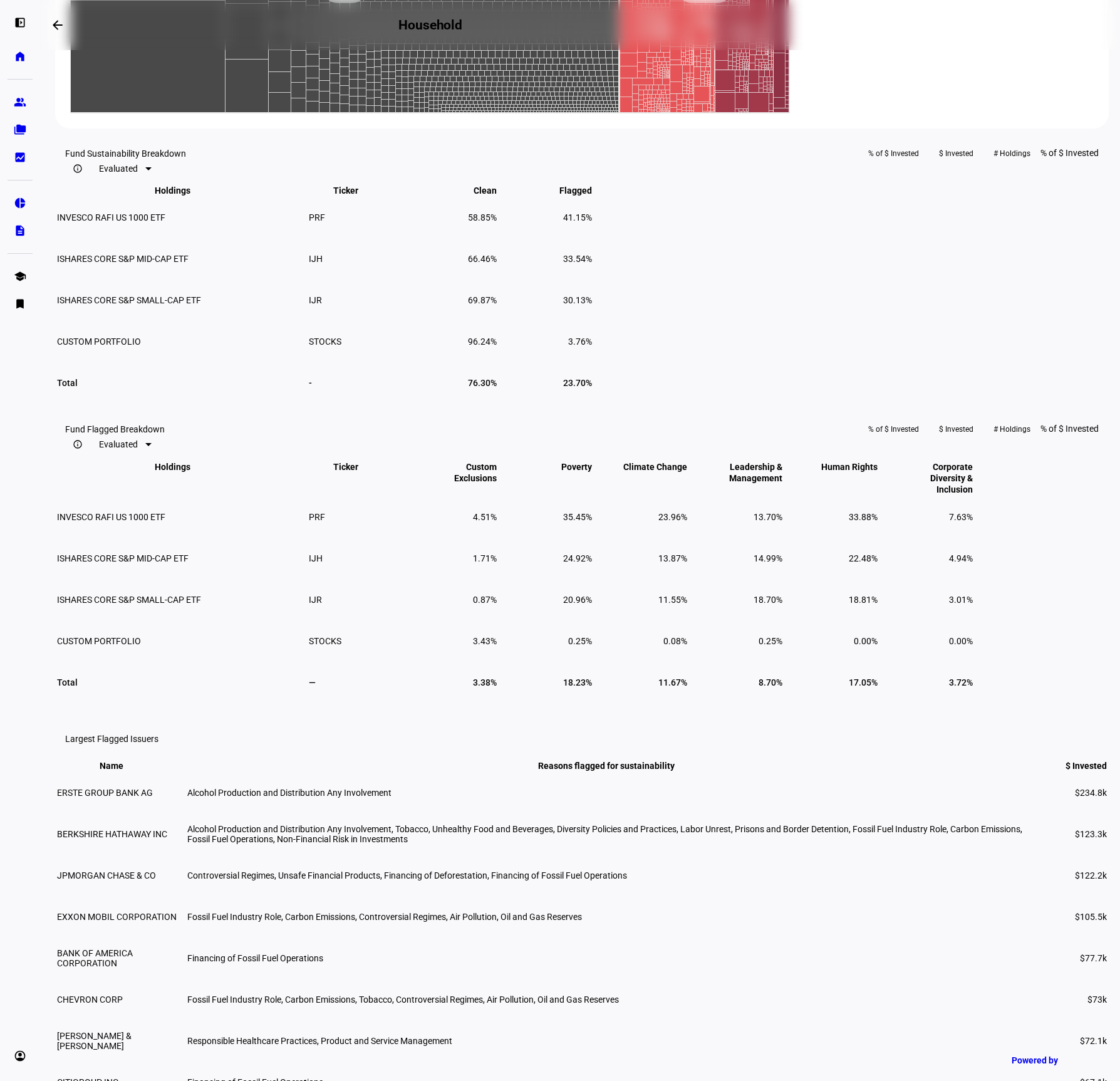
click at [59, 23] on mat-icon "arrow_backwards" at bounding box center [58, 25] width 15 height 15
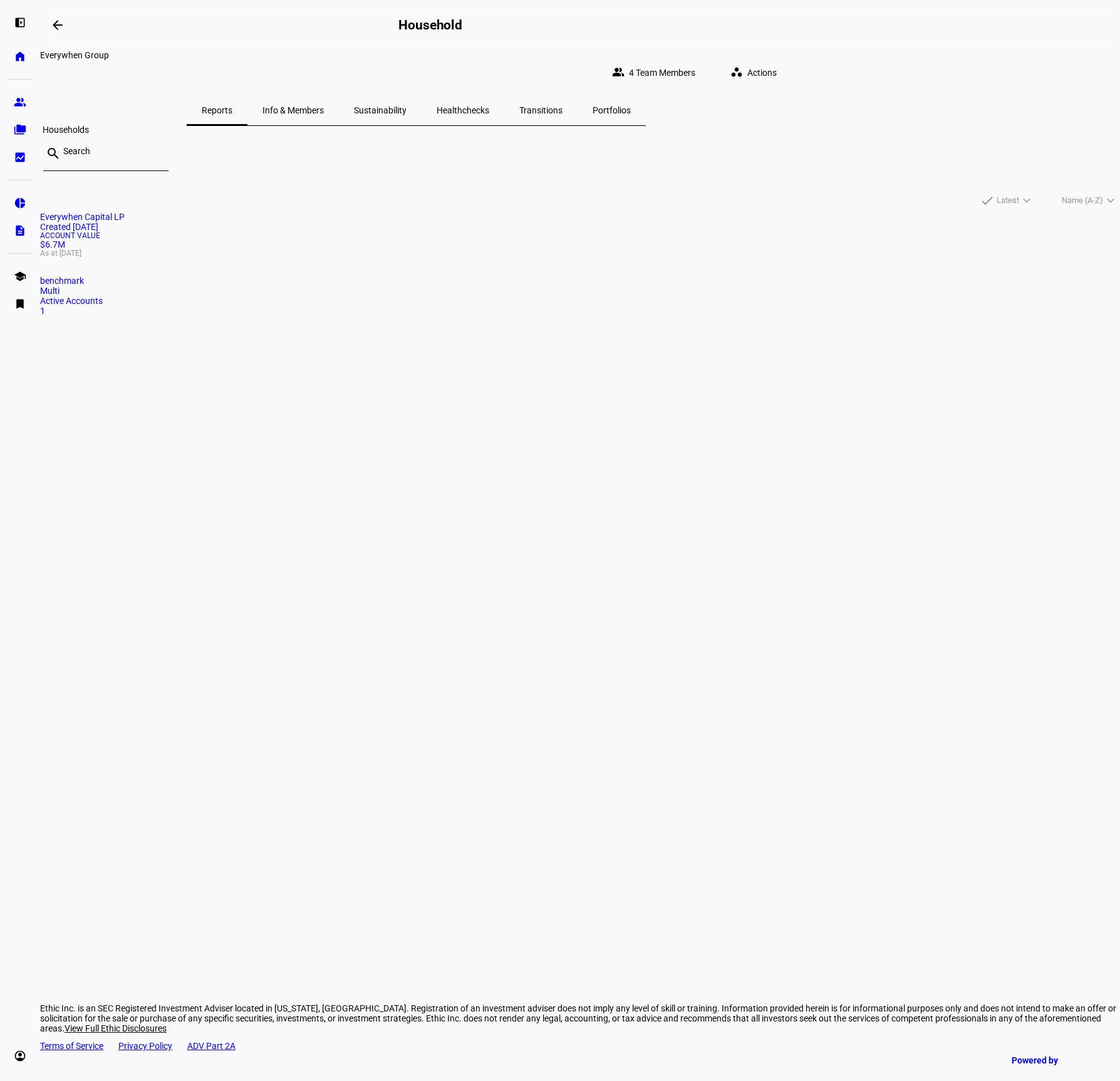
click at [21, 135] on eth-mat-symbol "folder_copy" at bounding box center [20, 129] width 13 height 13
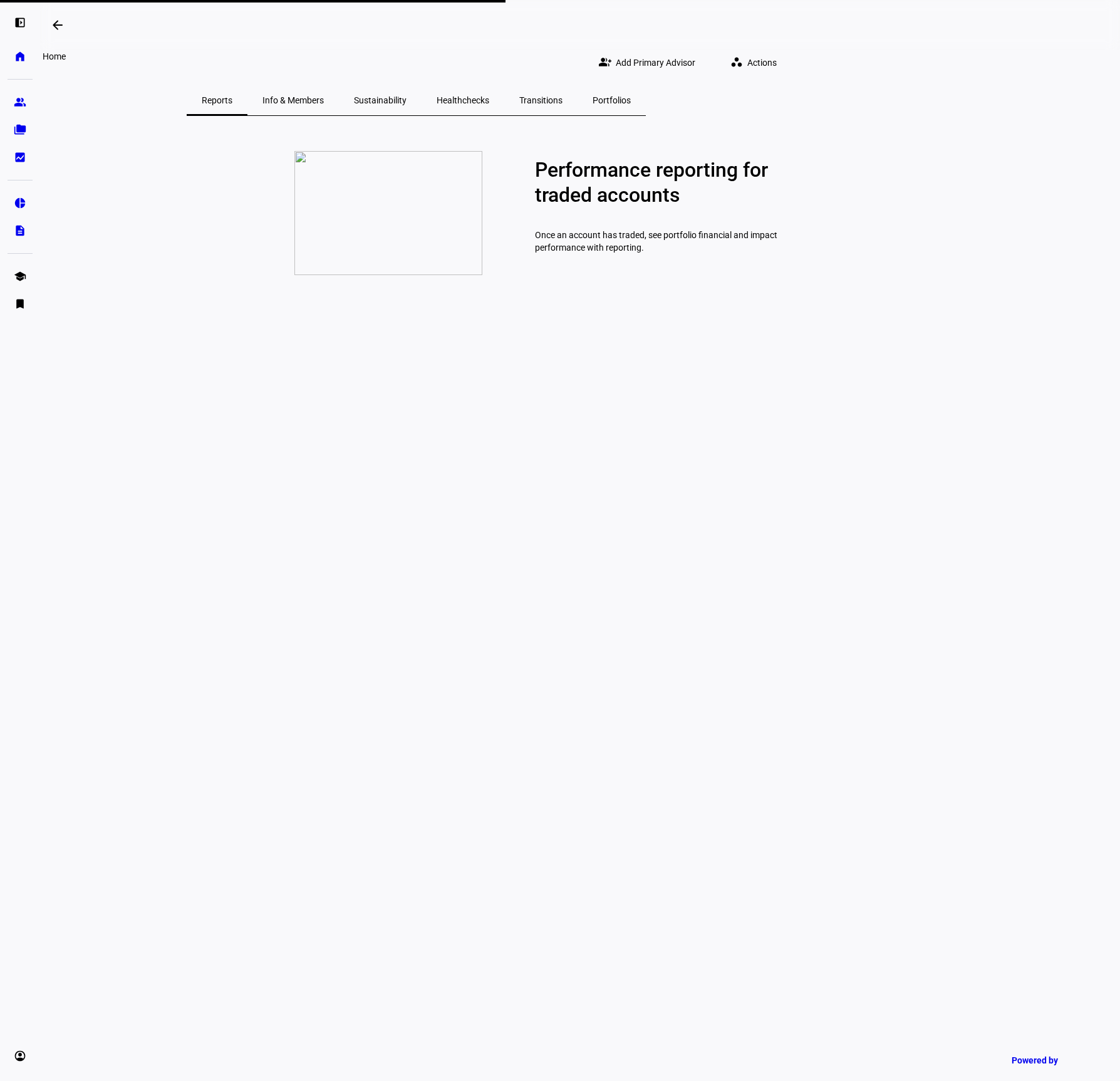
click at [26, 51] on eth-mat-symbol "home" at bounding box center [20, 57] width 13 height 13
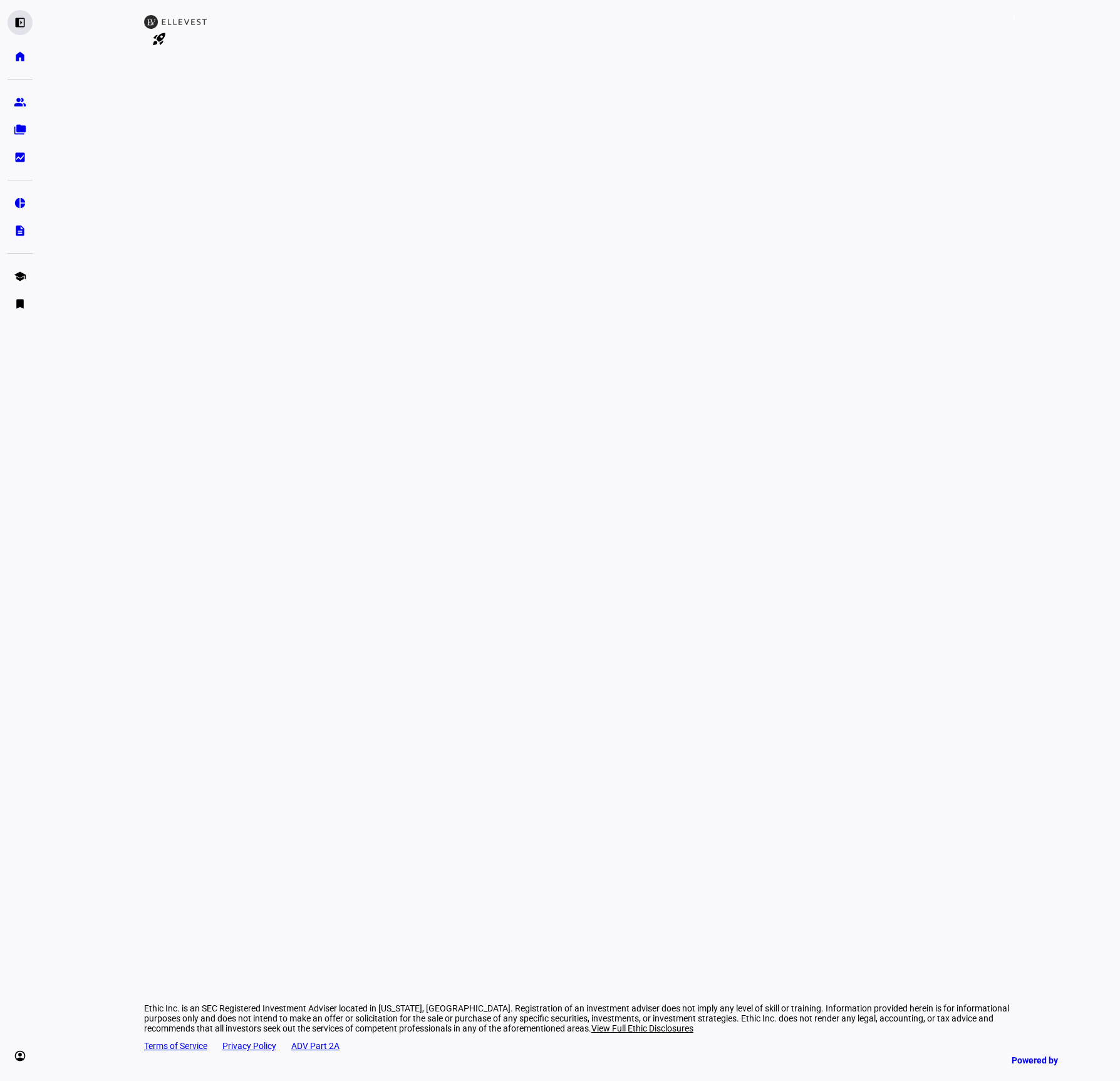
click at [18, 17] on eth-mat-symbol "left_panel_open" at bounding box center [20, 23] width 13 height 13
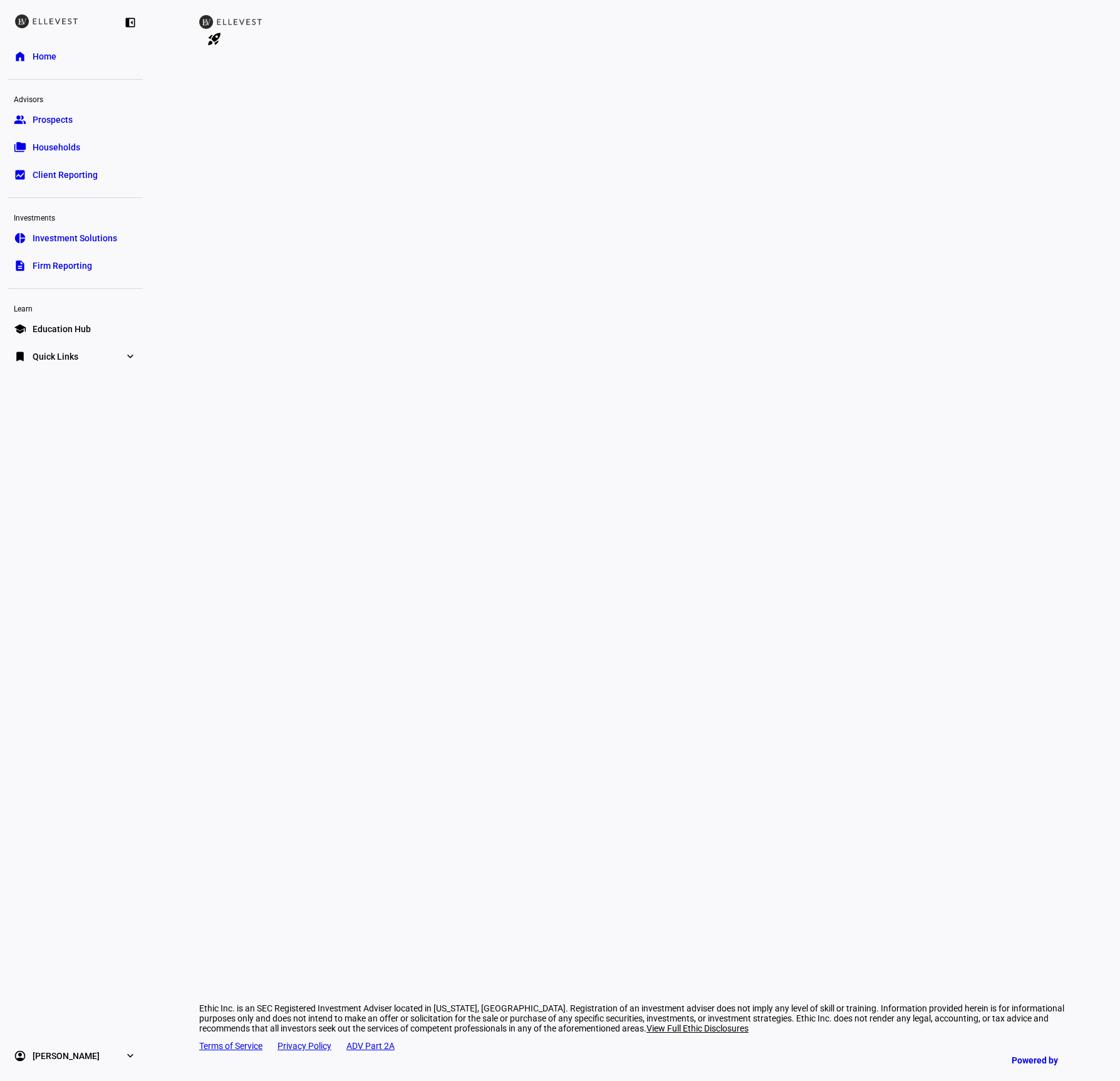
click at [50, 142] on span "Households" at bounding box center [56, 147] width 48 height 13
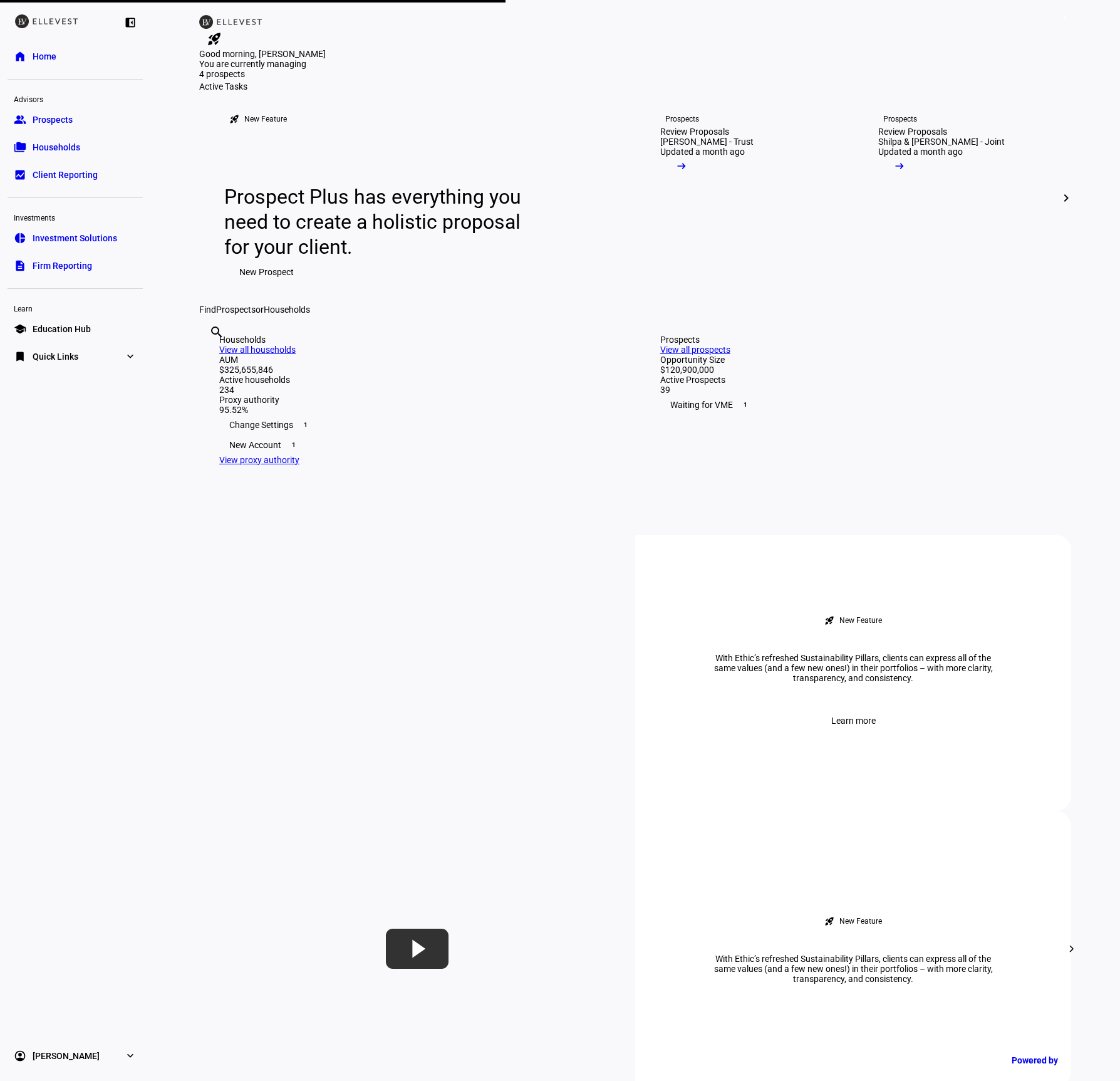
click at [53, 148] on span "Households" at bounding box center [56, 147] width 48 height 13
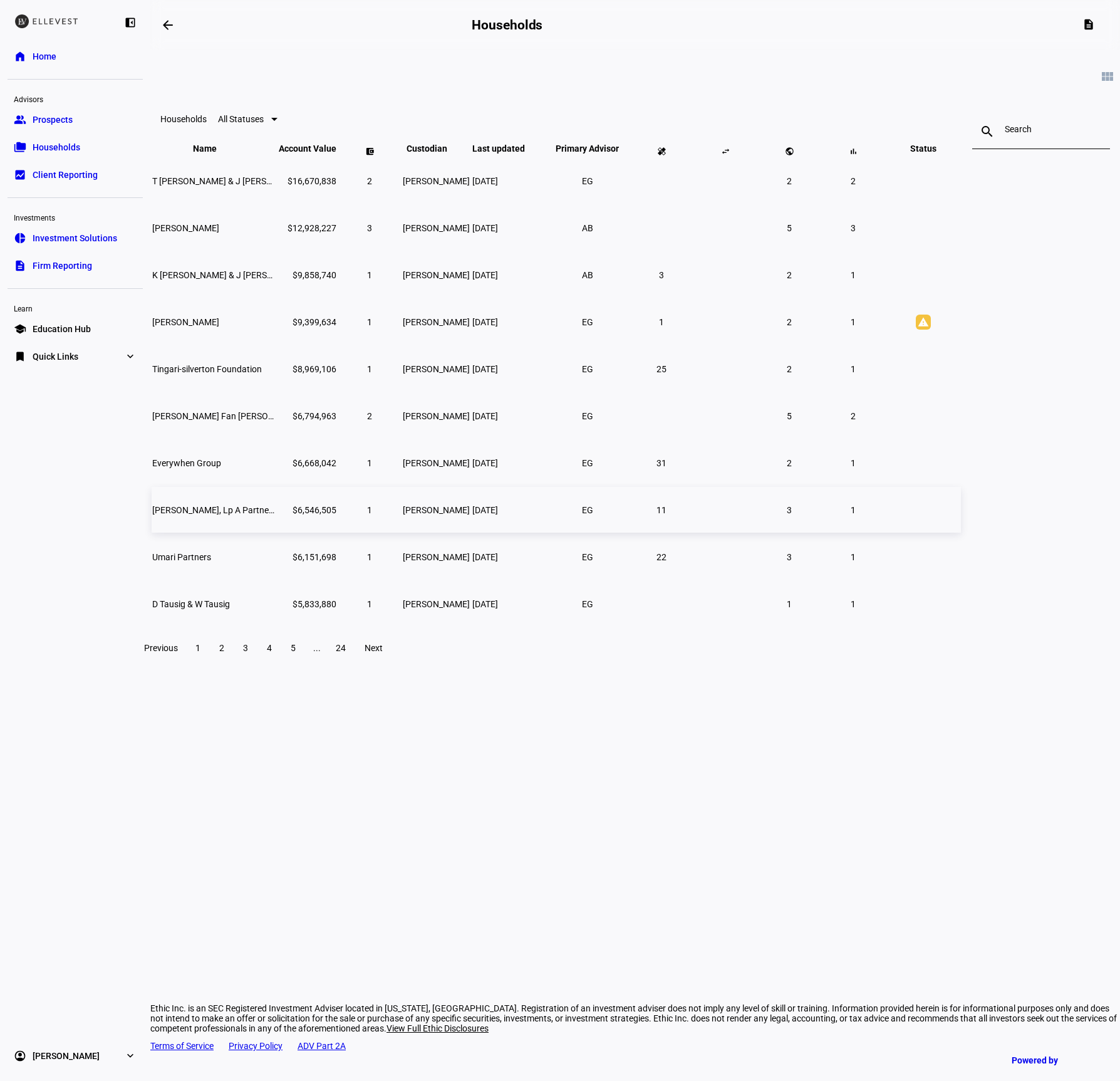
click at [276, 521] on td "Umari Rrw, Lp A Partnership" at bounding box center [214, 510] width 125 height 46
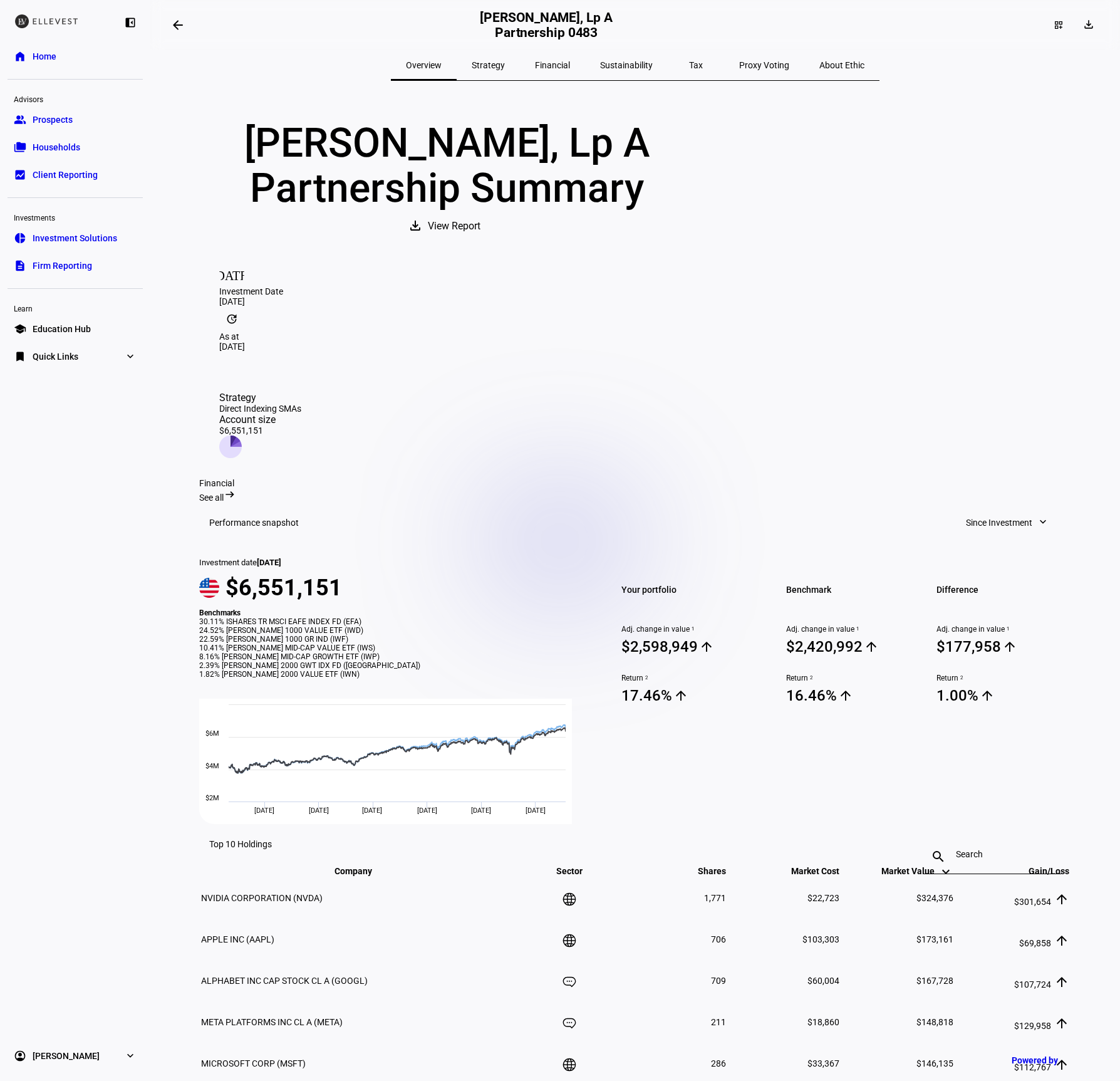
click at [185, 27] on mat-icon "arrow_backwards" at bounding box center [178, 25] width 15 height 15
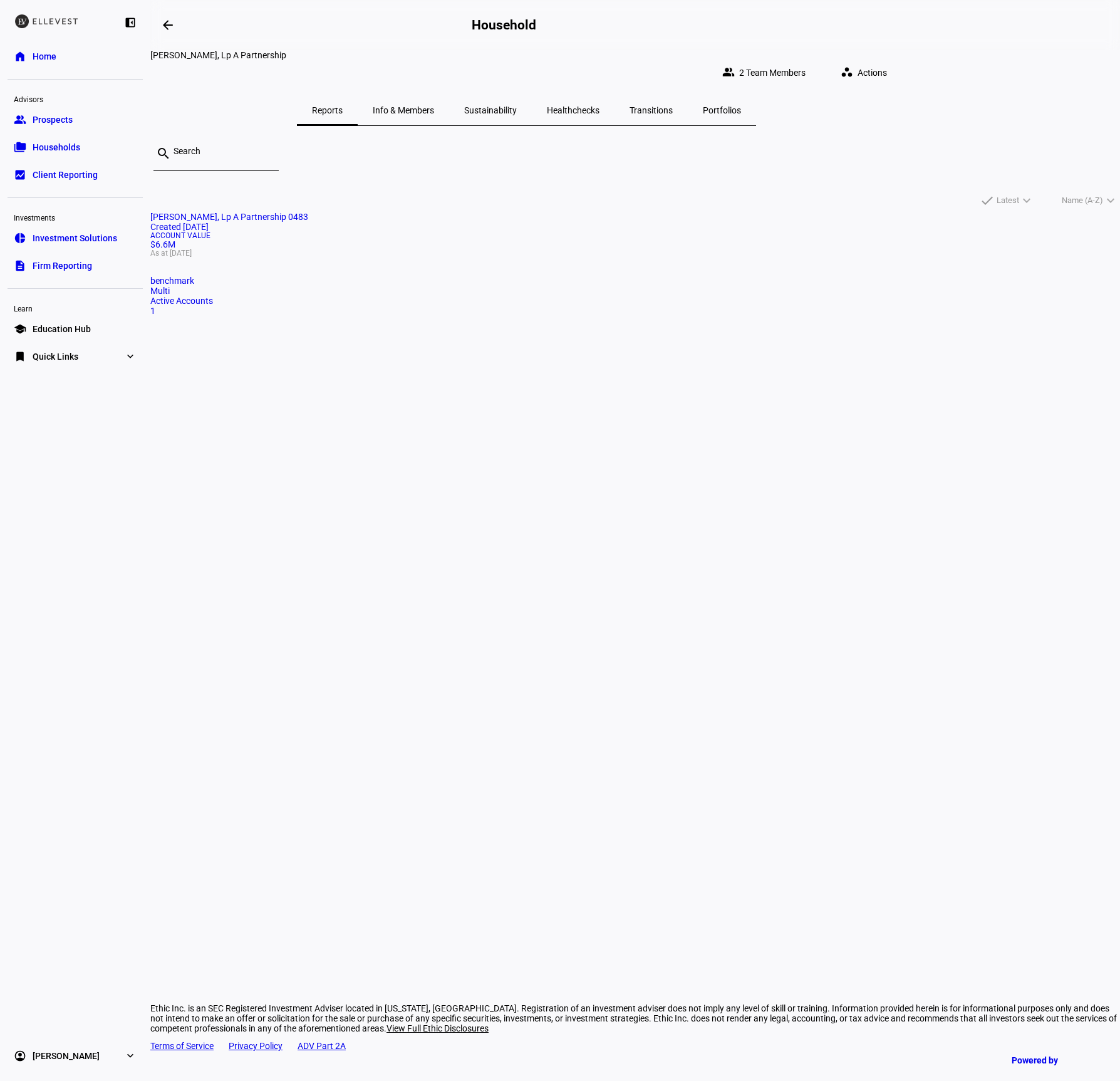
click at [599, 106] on span "Healthchecks" at bounding box center [572, 110] width 52 height 9
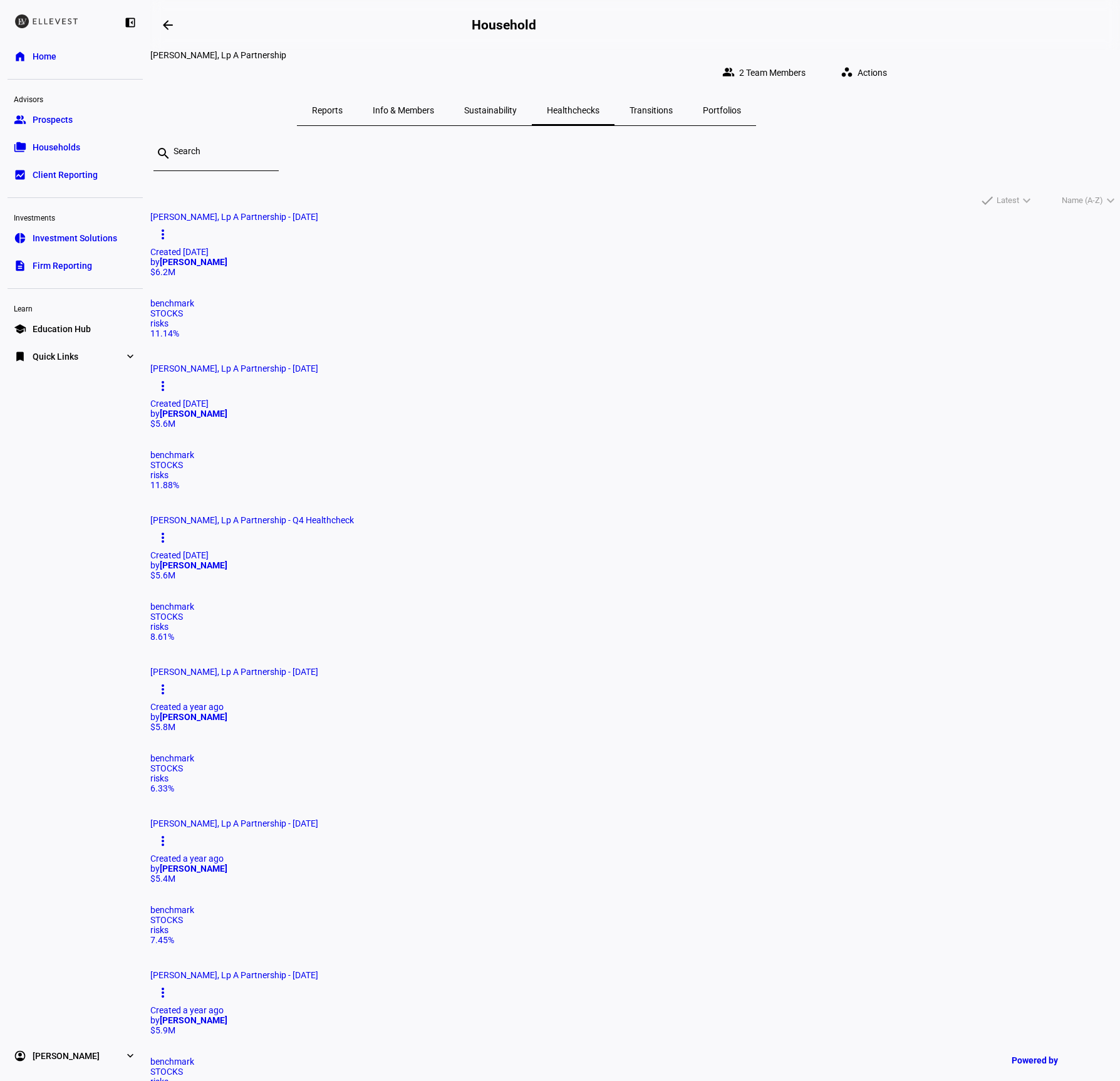
click at [887, 63] on span "Actions" at bounding box center [872, 72] width 29 height 25
click at [919, 96] on span "Create Healthcheck" at bounding box center [952, 95] width 76 height 10
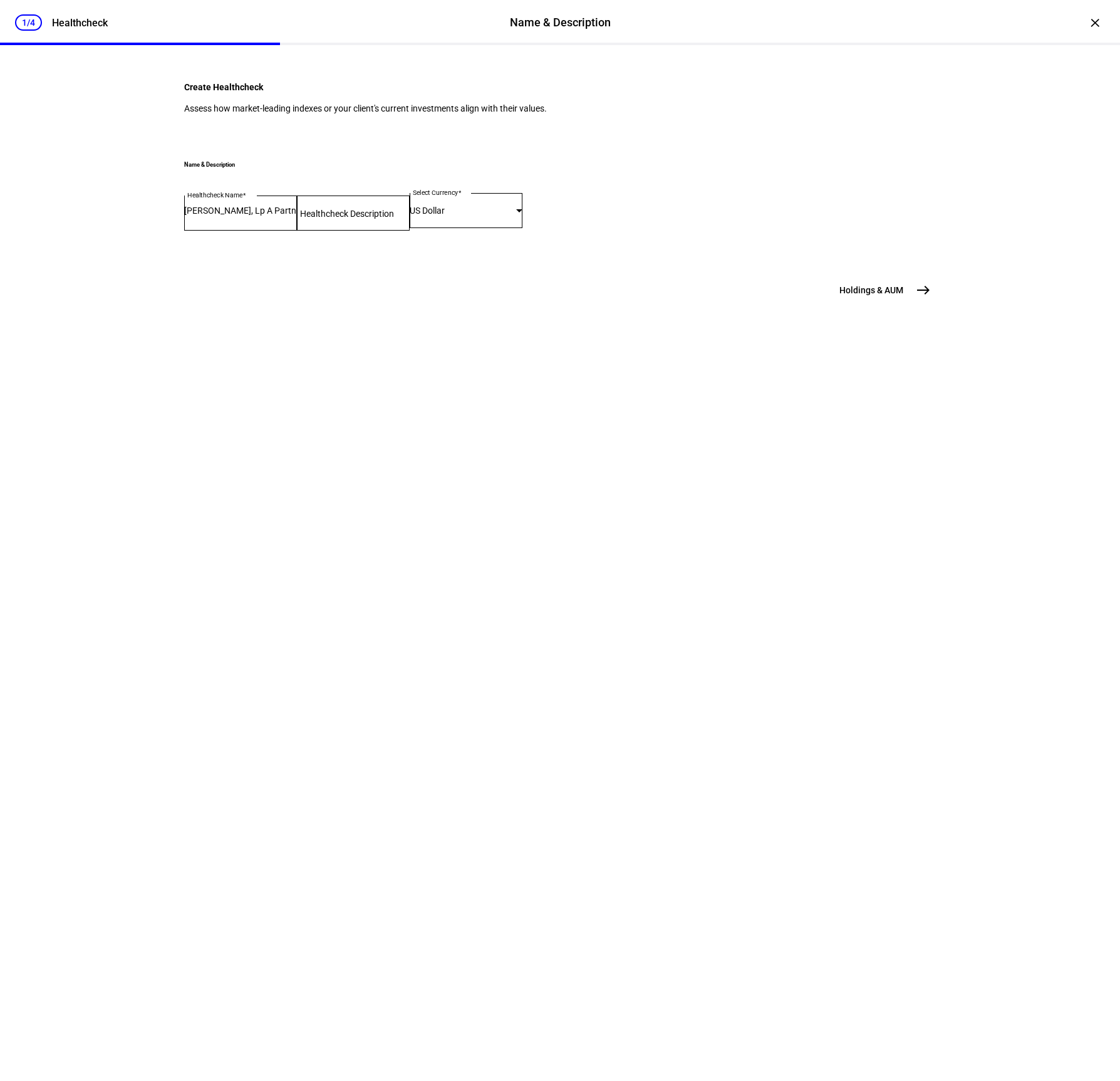
click at [409, 216] on input "Healthcheck Description" at bounding box center [353, 210] width 113 height 10
type input "Q3 Health Check"
click at [914, 302] on span "east" at bounding box center [923, 289] width 25 height 25
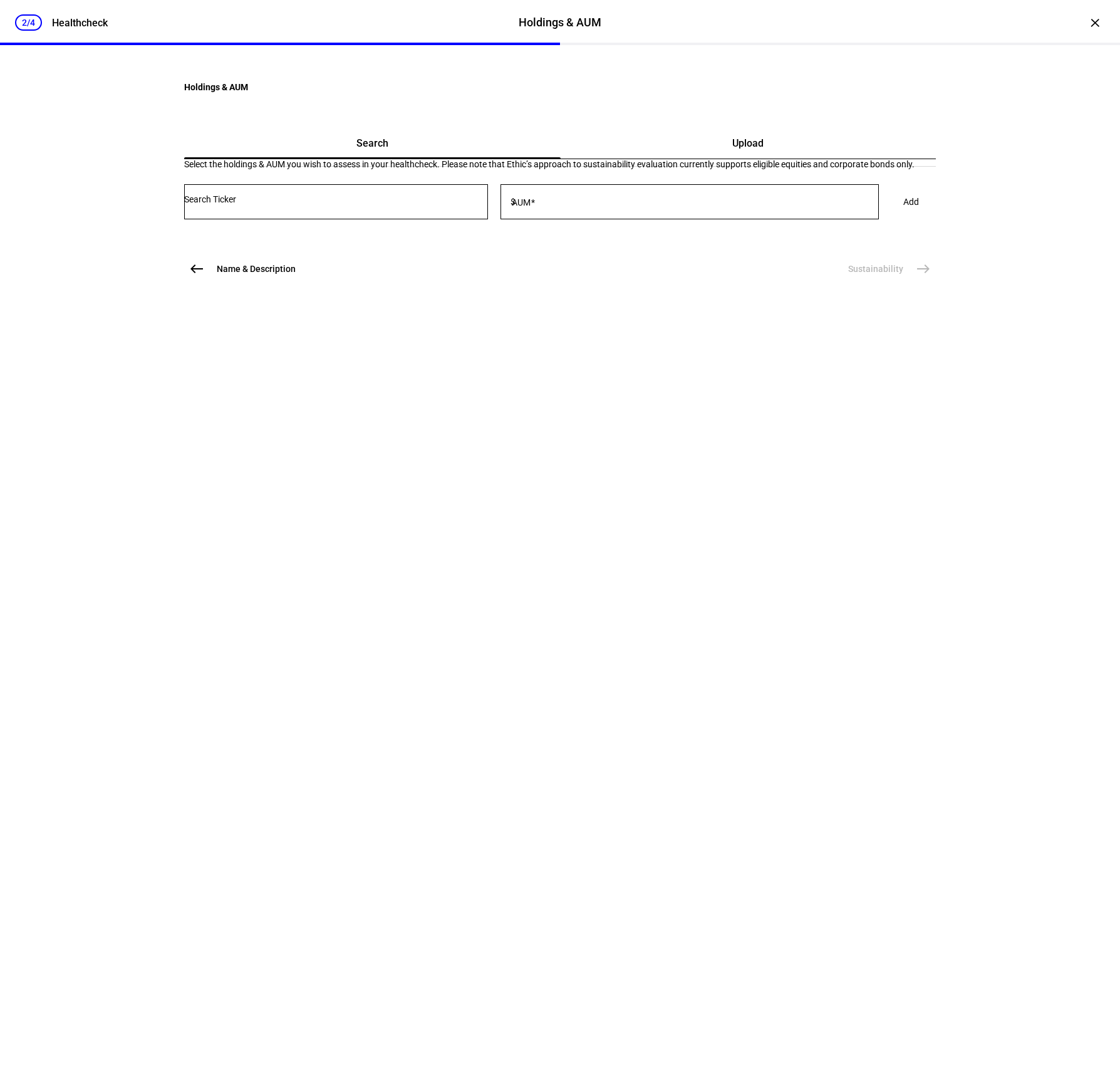
click at [732, 149] on span "Upload" at bounding box center [747, 143] width 31 height 10
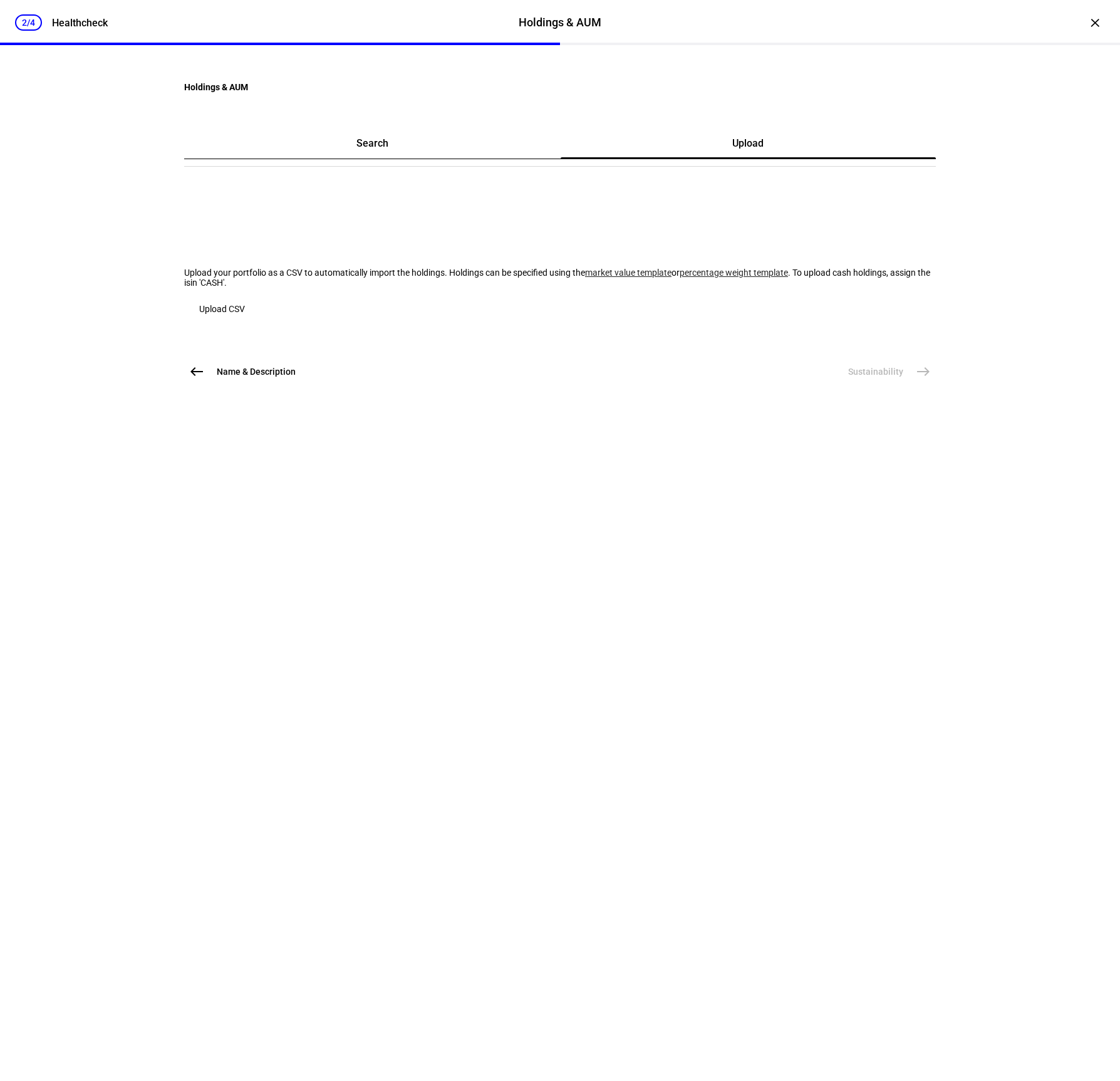
click at [585, 277] on link "market value template" at bounding box center [628, 272] width 86 height 10
click at [260, 324] on span "button" at bounding box center [222, 309] width 76 height 30
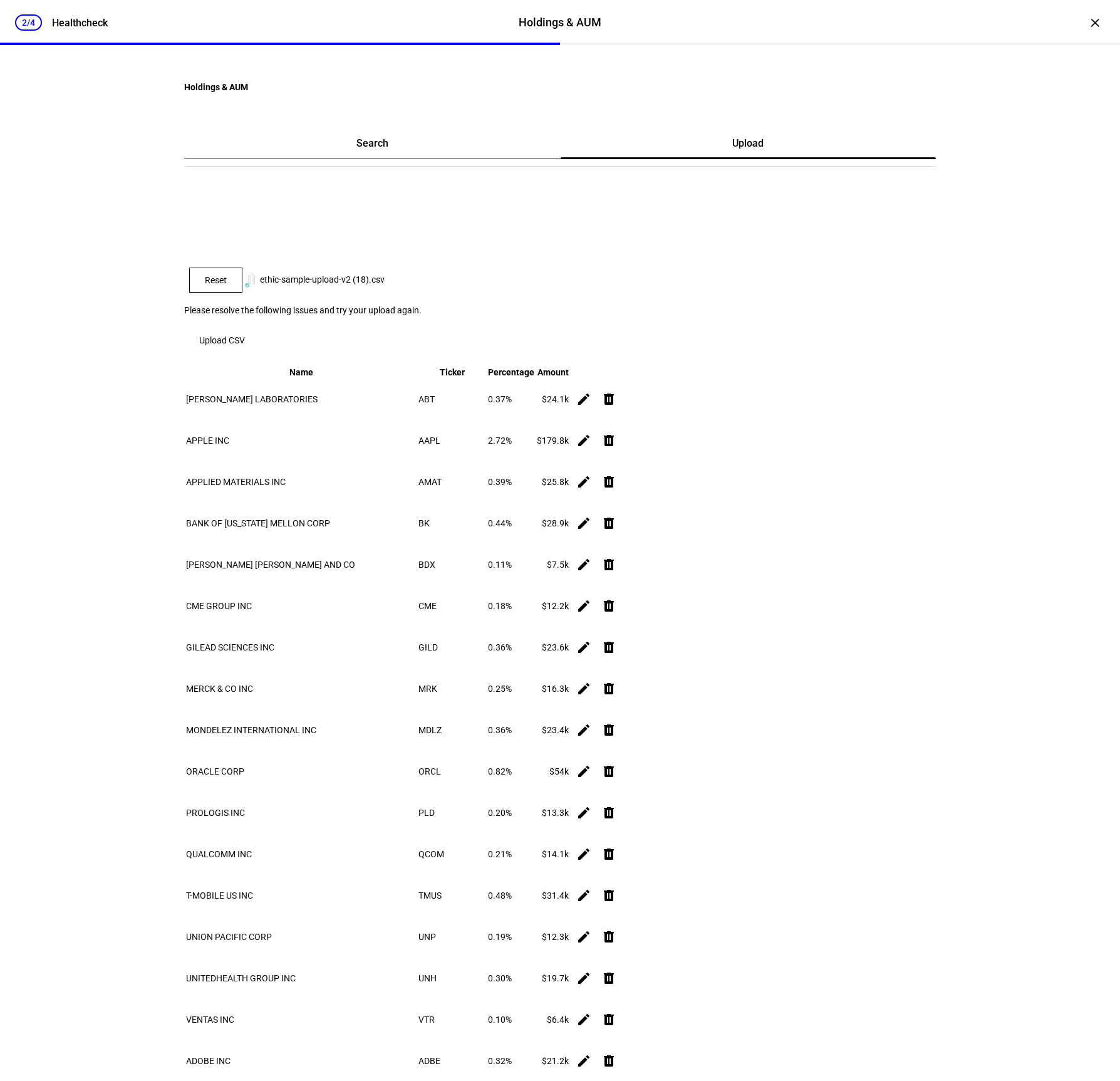
click at [227, 285] on span "Reset" at bounding box center [216, 279] width 22 height 10
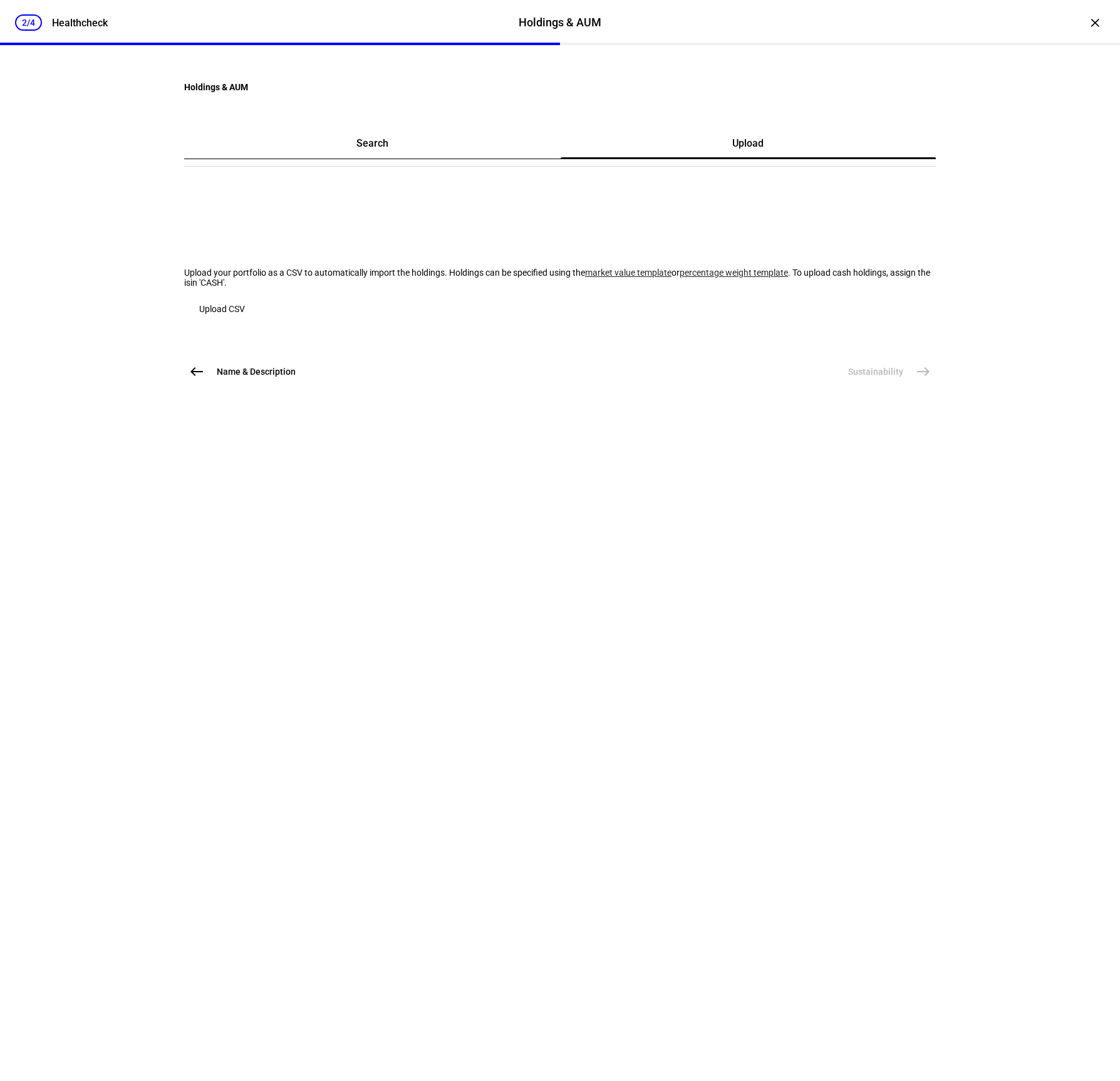
click at [245, 314] on span "Upload CSV" at bounding box center [222, 309] width 46 height 10
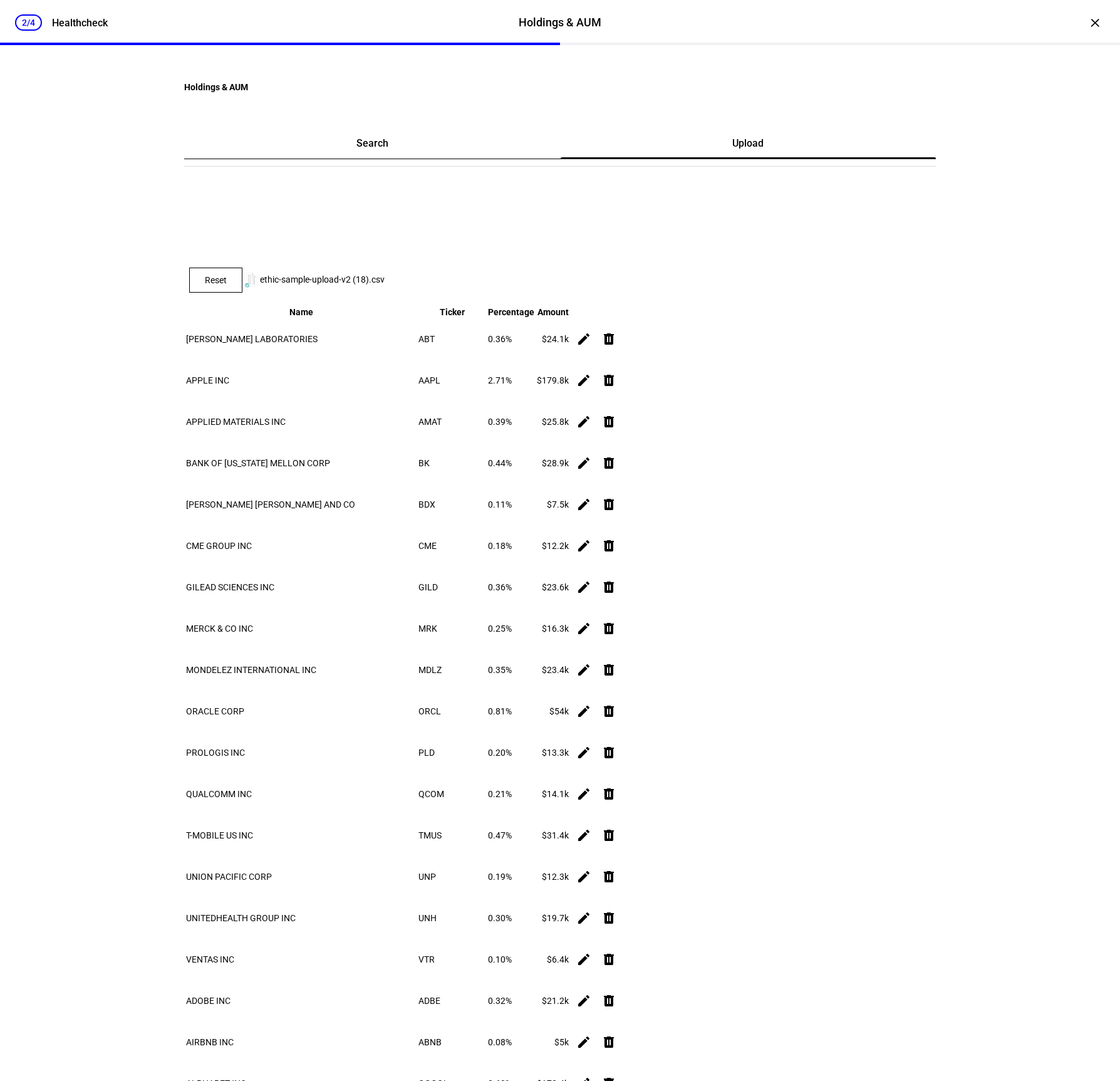
click at [1005, 236] on div "2/4 Healthcheck Holdings & AUM Holdings & AUM Healthcheck × Holdings & AUM Sear…" at bounding box center [560, 540] width 1120 height 1081
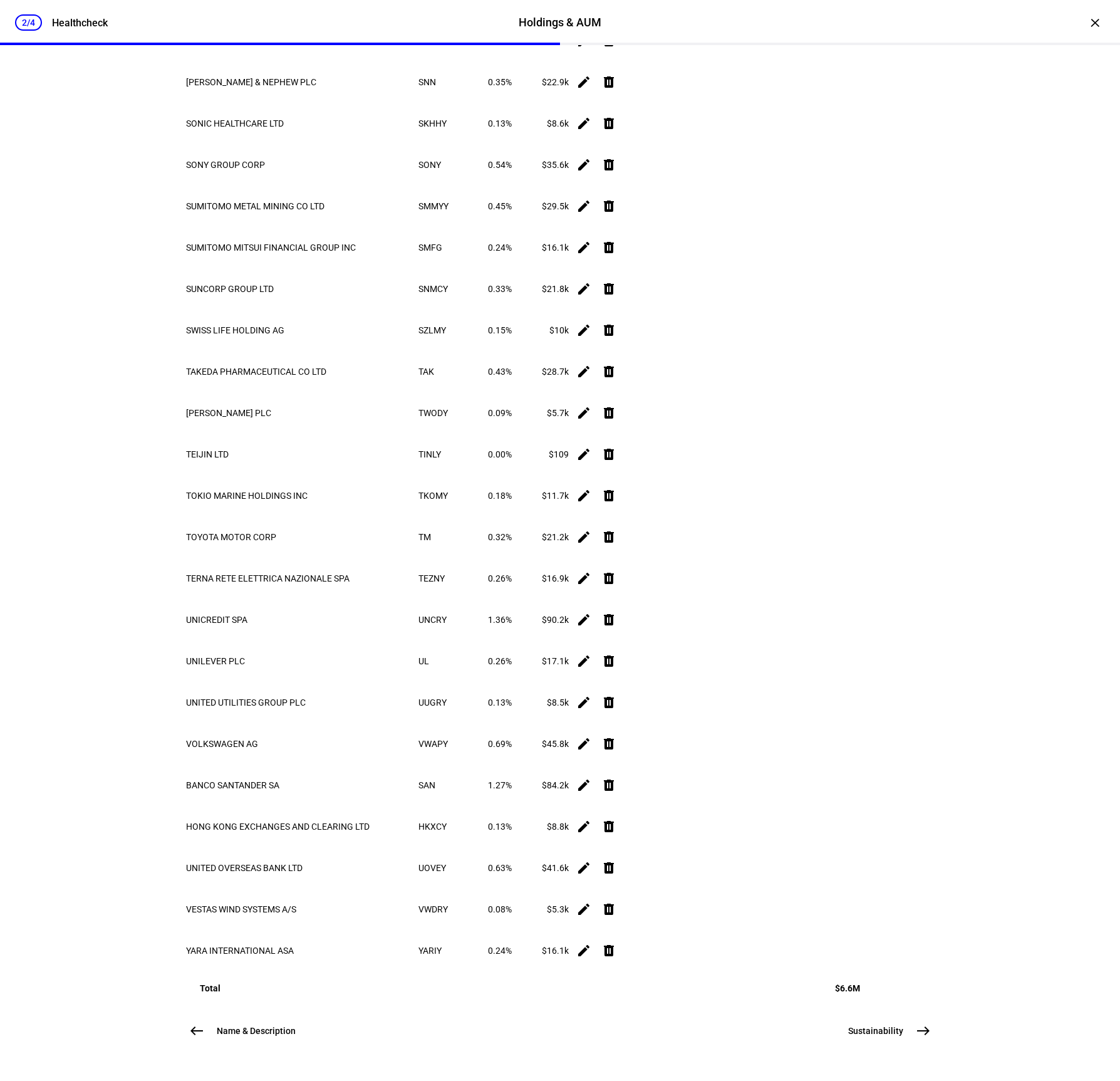
click at [910, 1024] on button "Sustainability east" at bounding box center [884, 1030] width 103 height 25
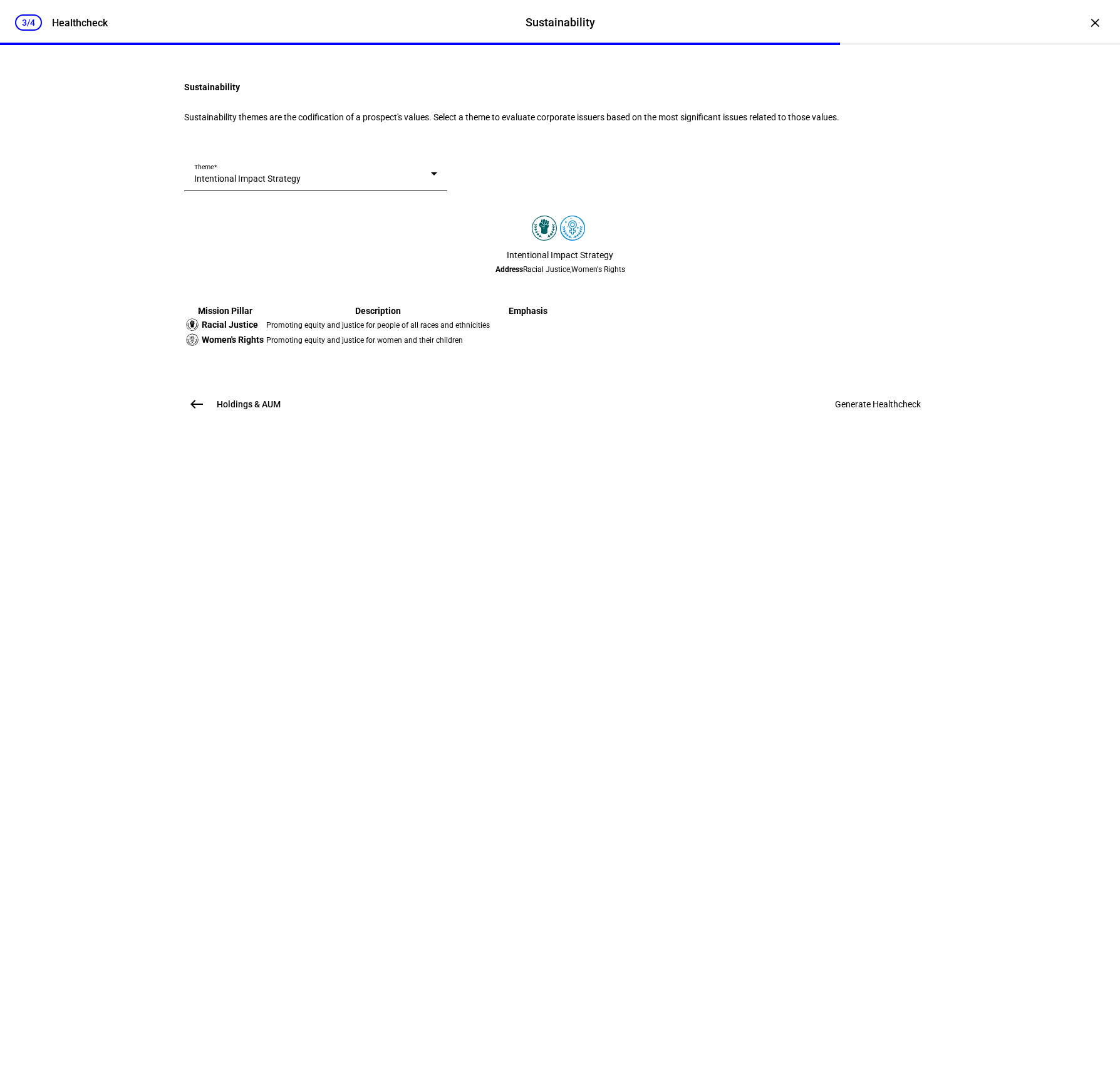
scroll to position [0, 0]
click at [431, 184] on div "Intentional Impact Strategy" at bounding box center [312, 178] width 237 height 10
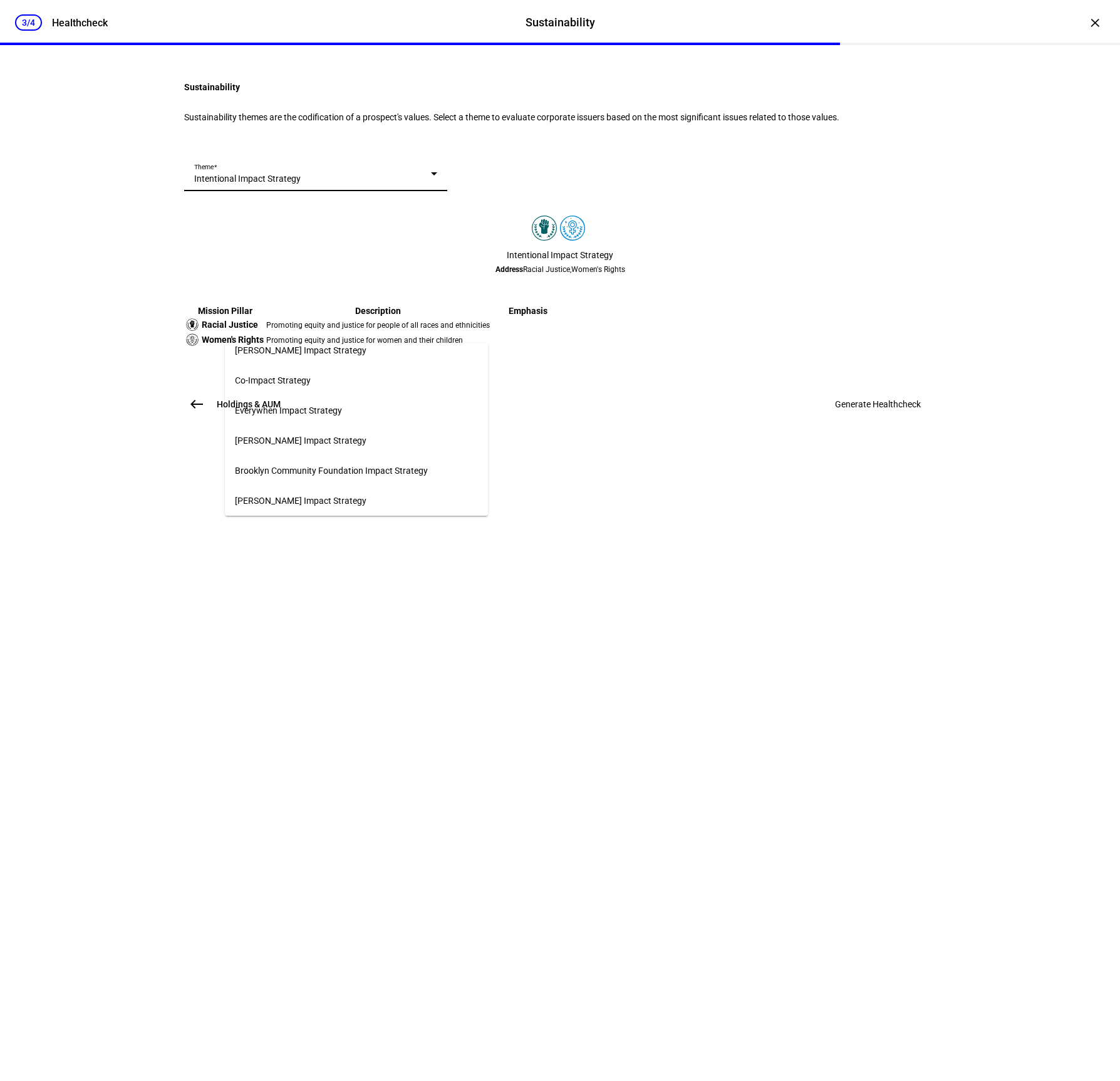
scroll to position [1204, 0]
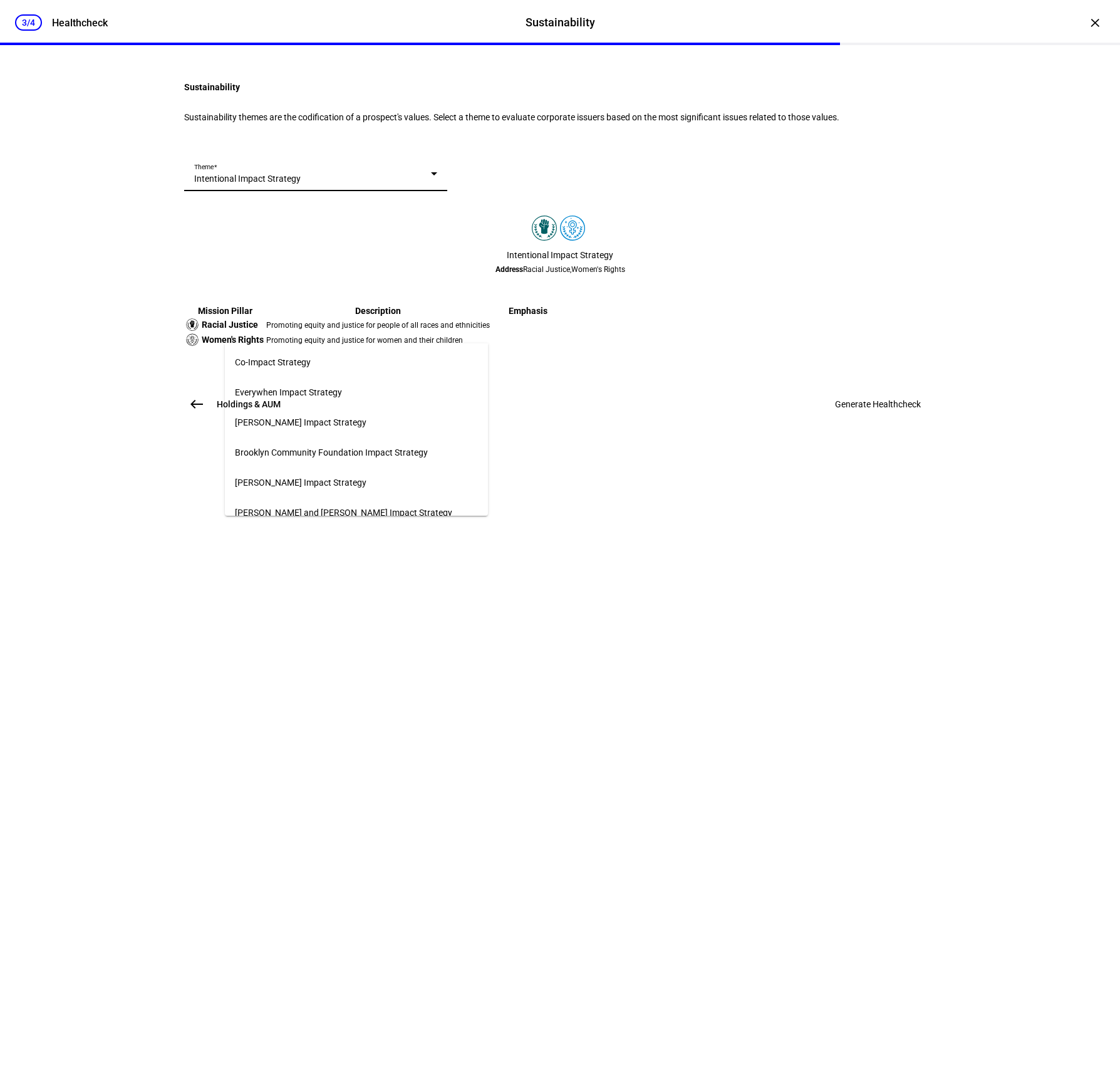
click at [407, 384] on mat-option "Everywhen Impact Strategy" at bounding box center [356, 392] width 263 height 30
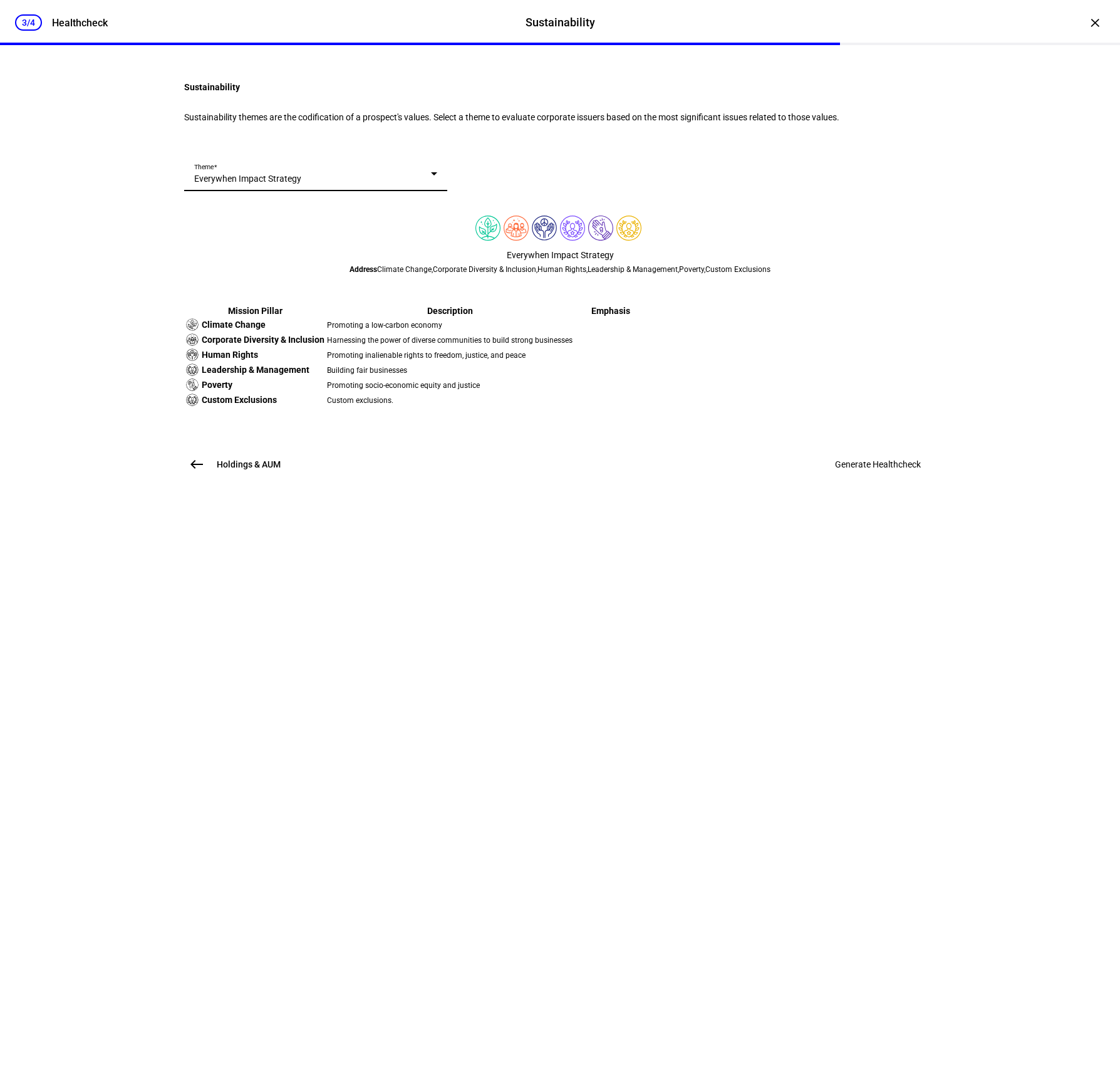
click at [735, 273] on mat-card "Theme Everywhen Impact Strategy Everywhen Impact Strategy Address Climate Chang…" at bounding box center [560, 291] width 751 height 271
click at [909, 479] on span at bounding box center [878, 464] width 116 height 30
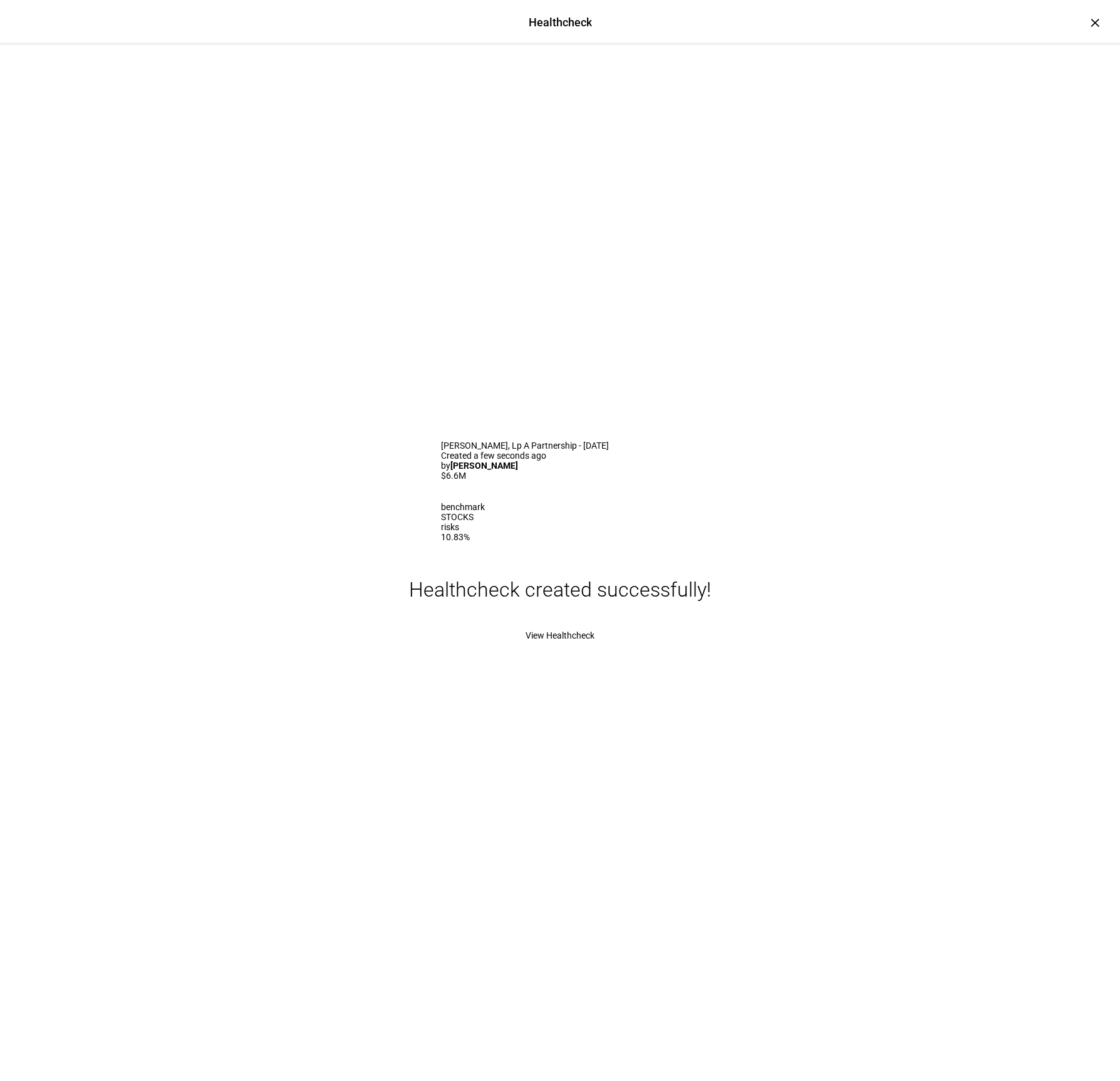
click at [567, 640] on span "View Healthcheck" at bounding box center [559, 635] width 69 height 10
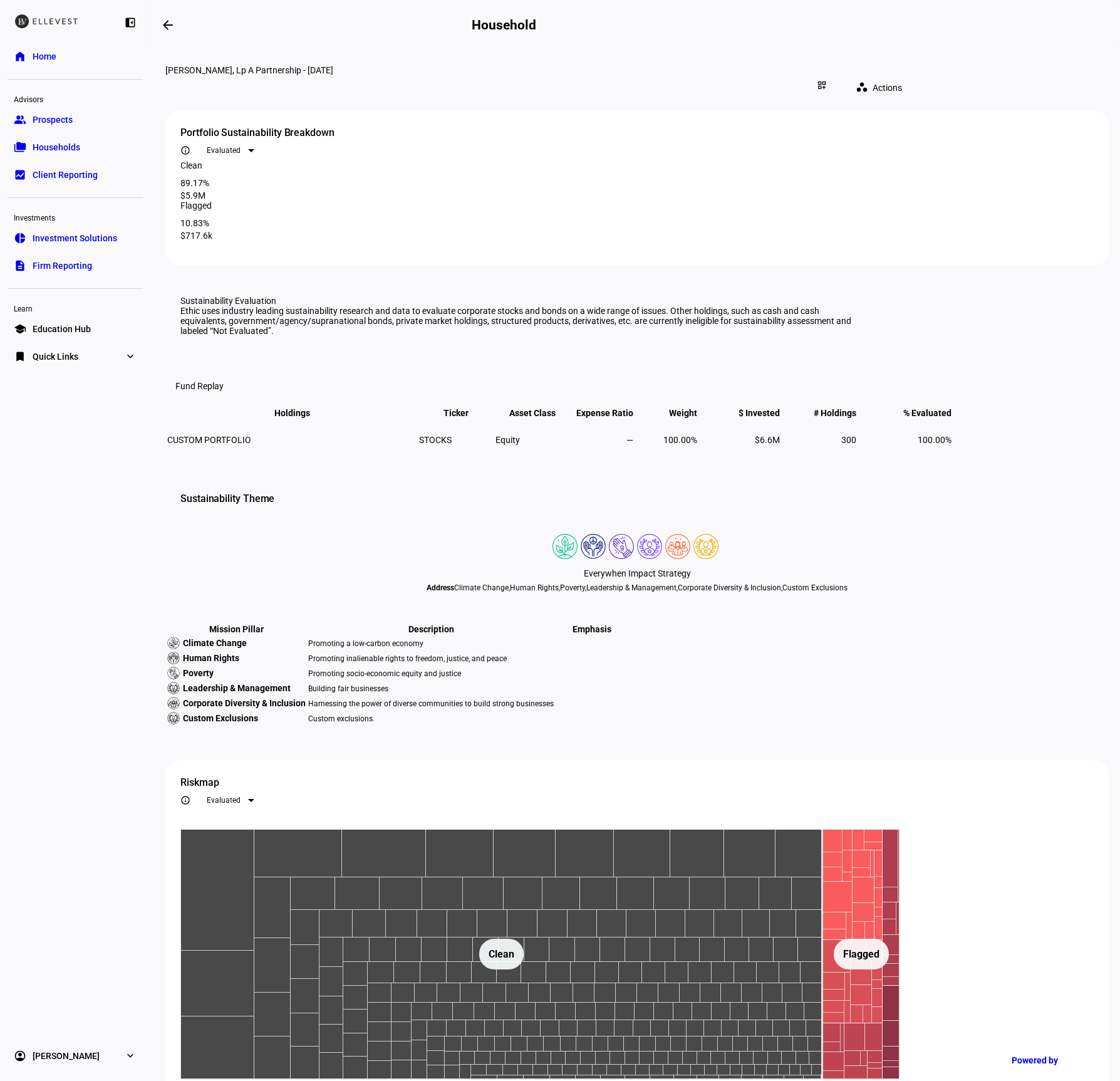
click at [65, 147] on span "Households" at bounding box center [56, 147] width 48 height 13
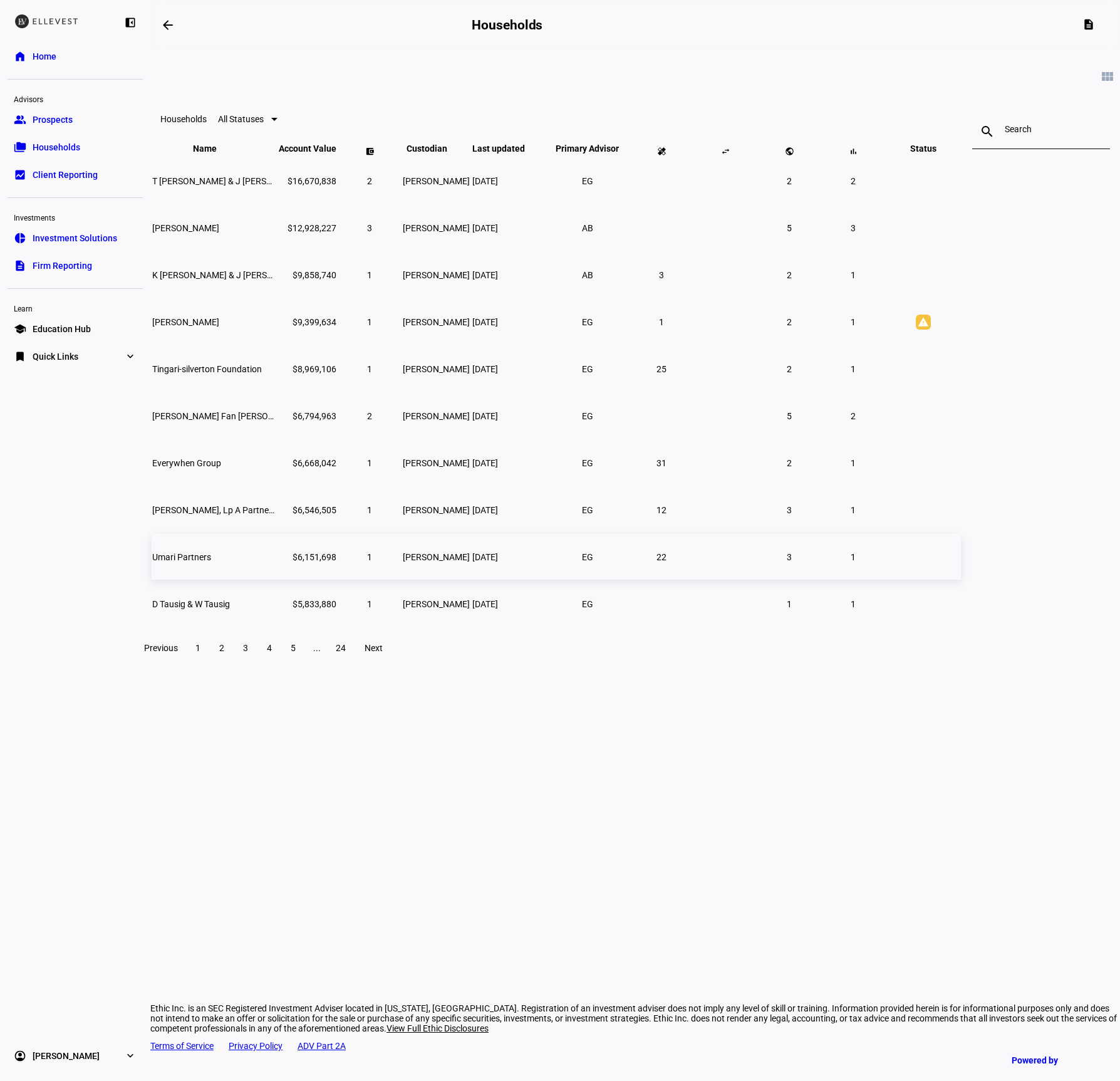
click at [211, 562] on span "Umari Partners" at bounding box center [182, 557] width 59 height 10
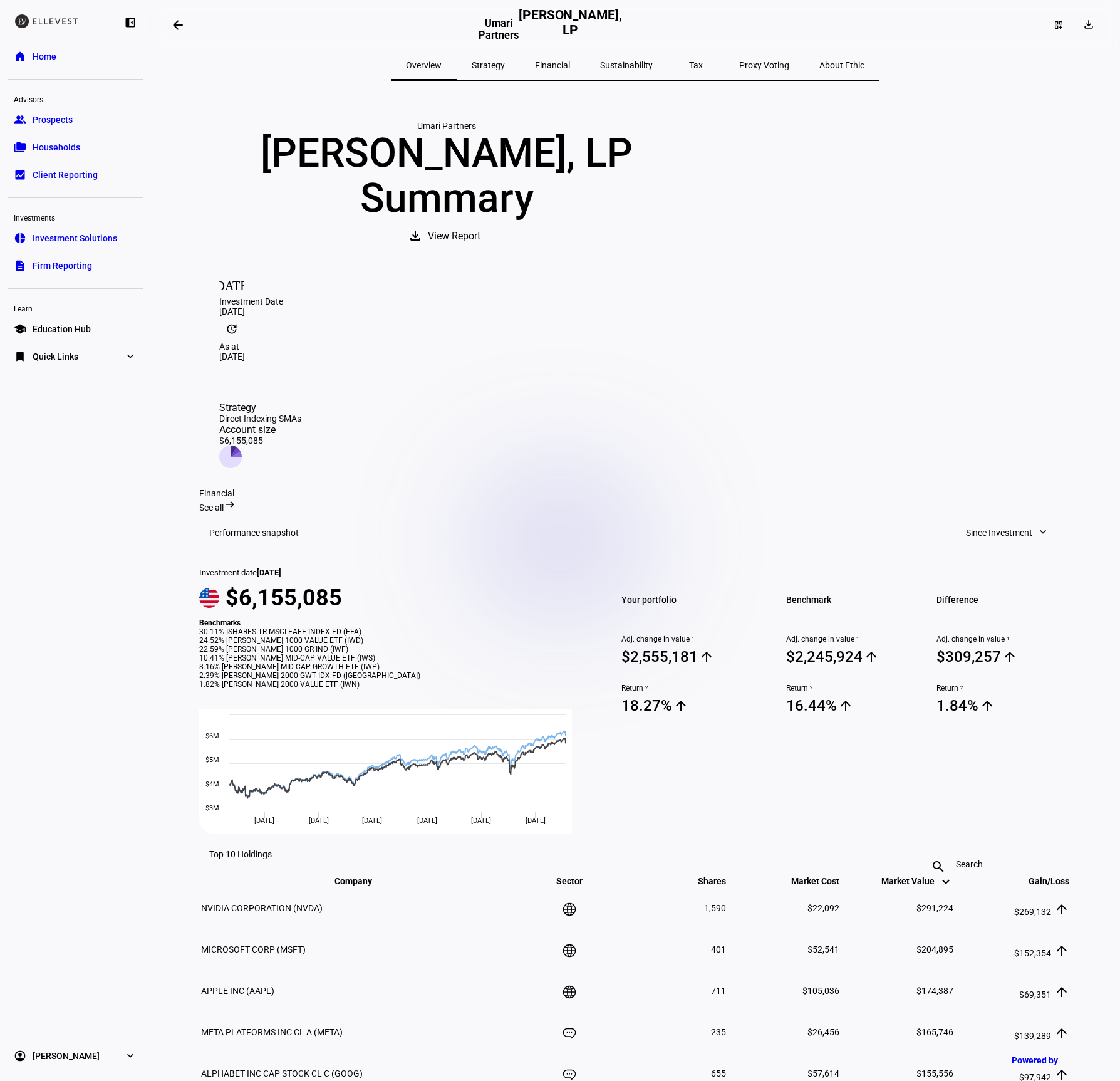
click at [182, 21] on mat-icon "arrow_backwards" at bounding box center [178, 25] width 15 height 15
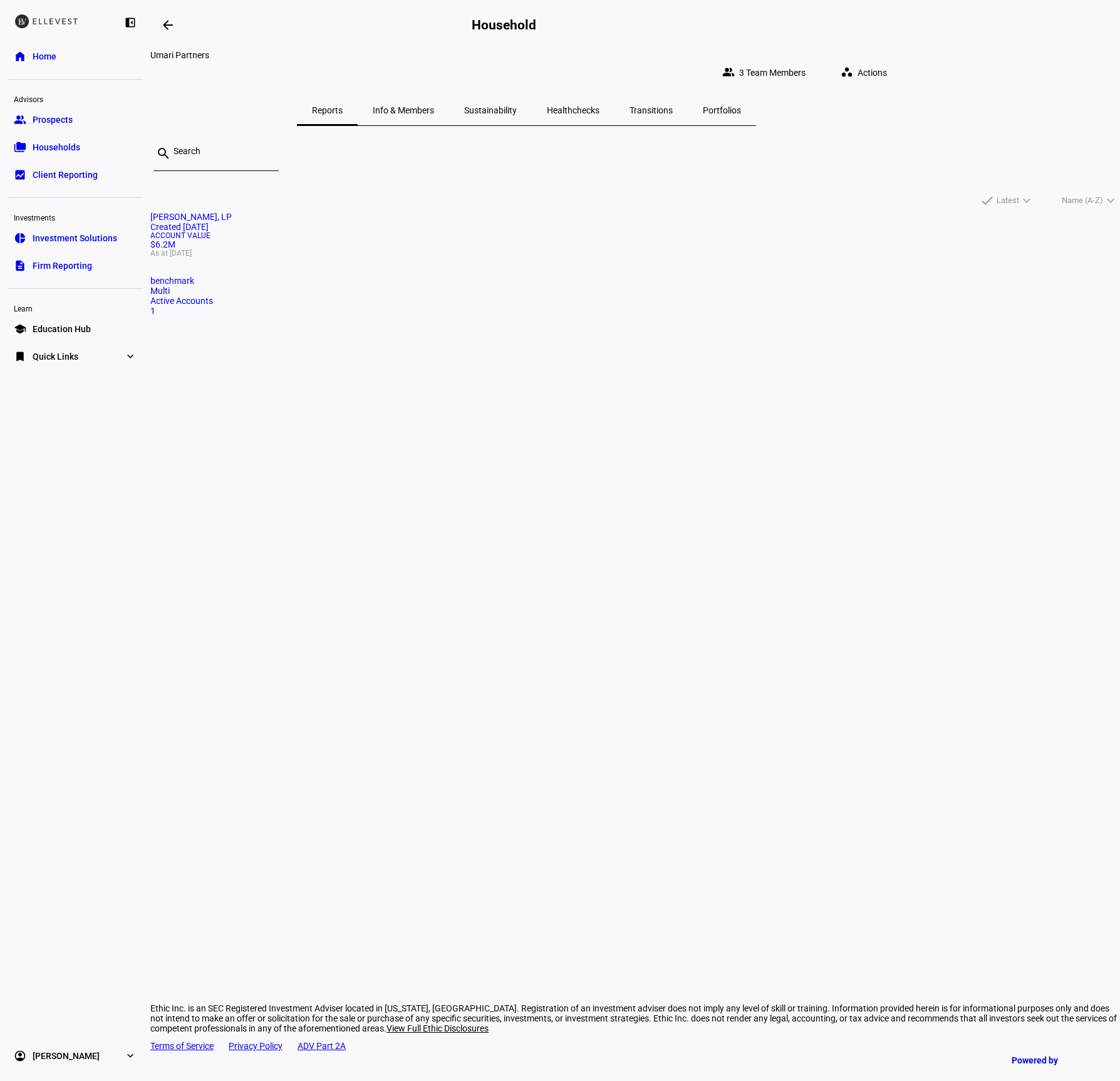
click at [599, 106] on span "Healthchecks" at bounding box center [572, 110] width 52 height 9
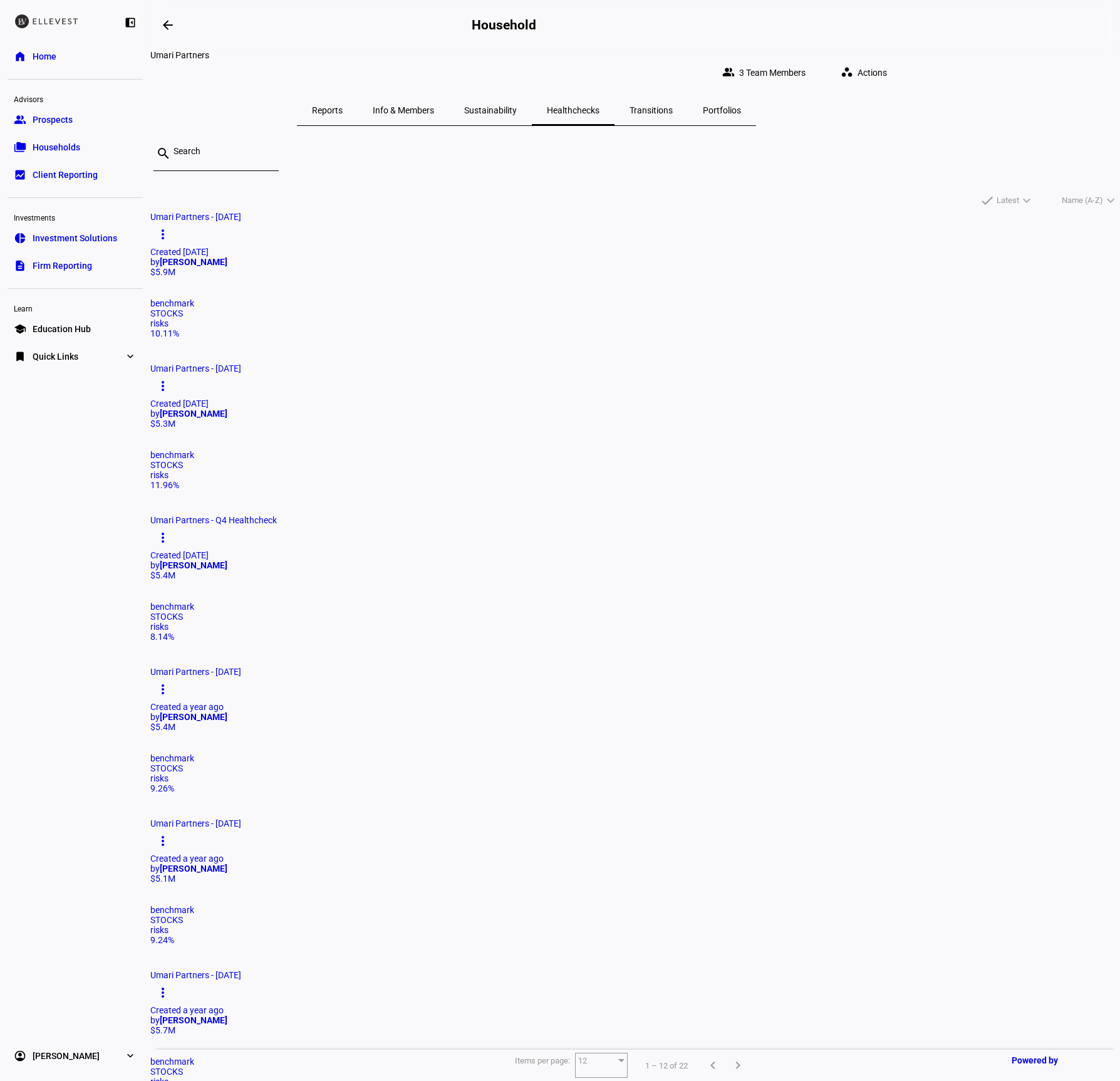
click at [887, 60] on span "Actions" at bounding box center [872, 72] width 29 height 25
click at [933, 100] on button "healing = Create Healthcheck" at bounding box center [938, 95] width 118 height 30
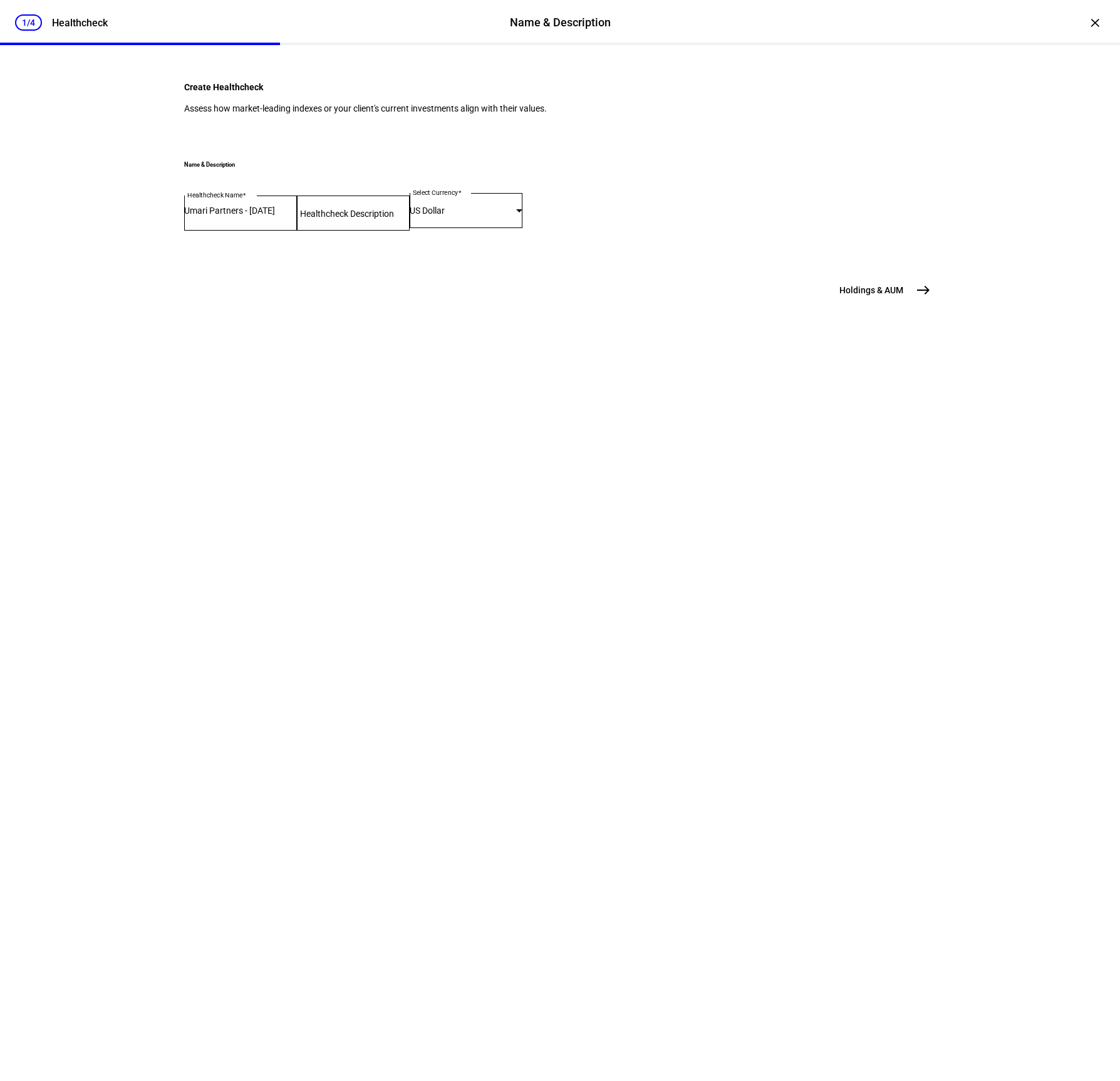
click at [409, 216] on input "Healthcheck Description" at bounding box center [353, 210] width 113 height 10
type input "Q3 Health Check"
click at [913, 302] on span "east" at bounding box center [923, 289] width 25 height 25
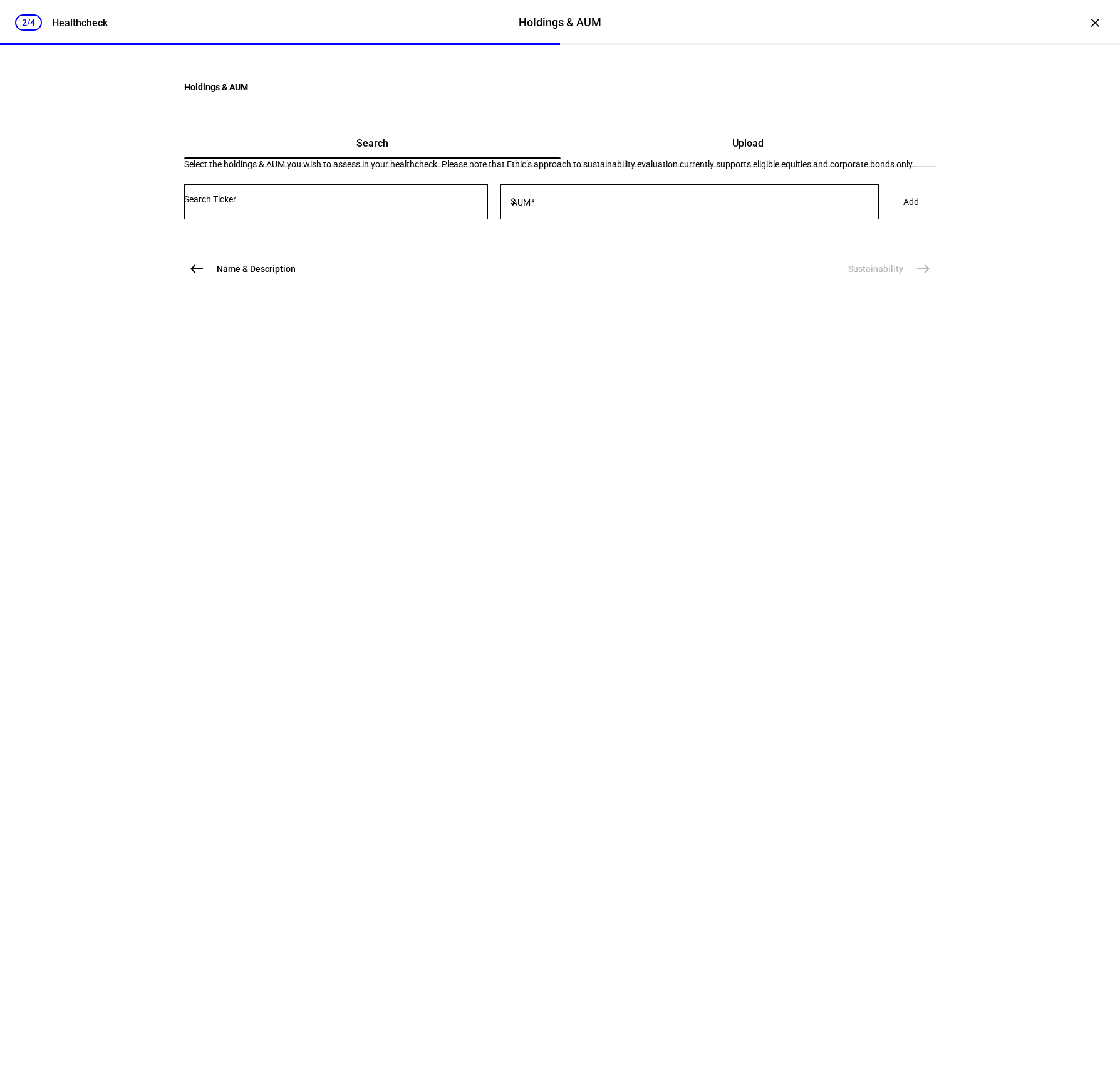
click at [754, 159] on div "Upload" at bounding box center [747, 143] width 375 height 30
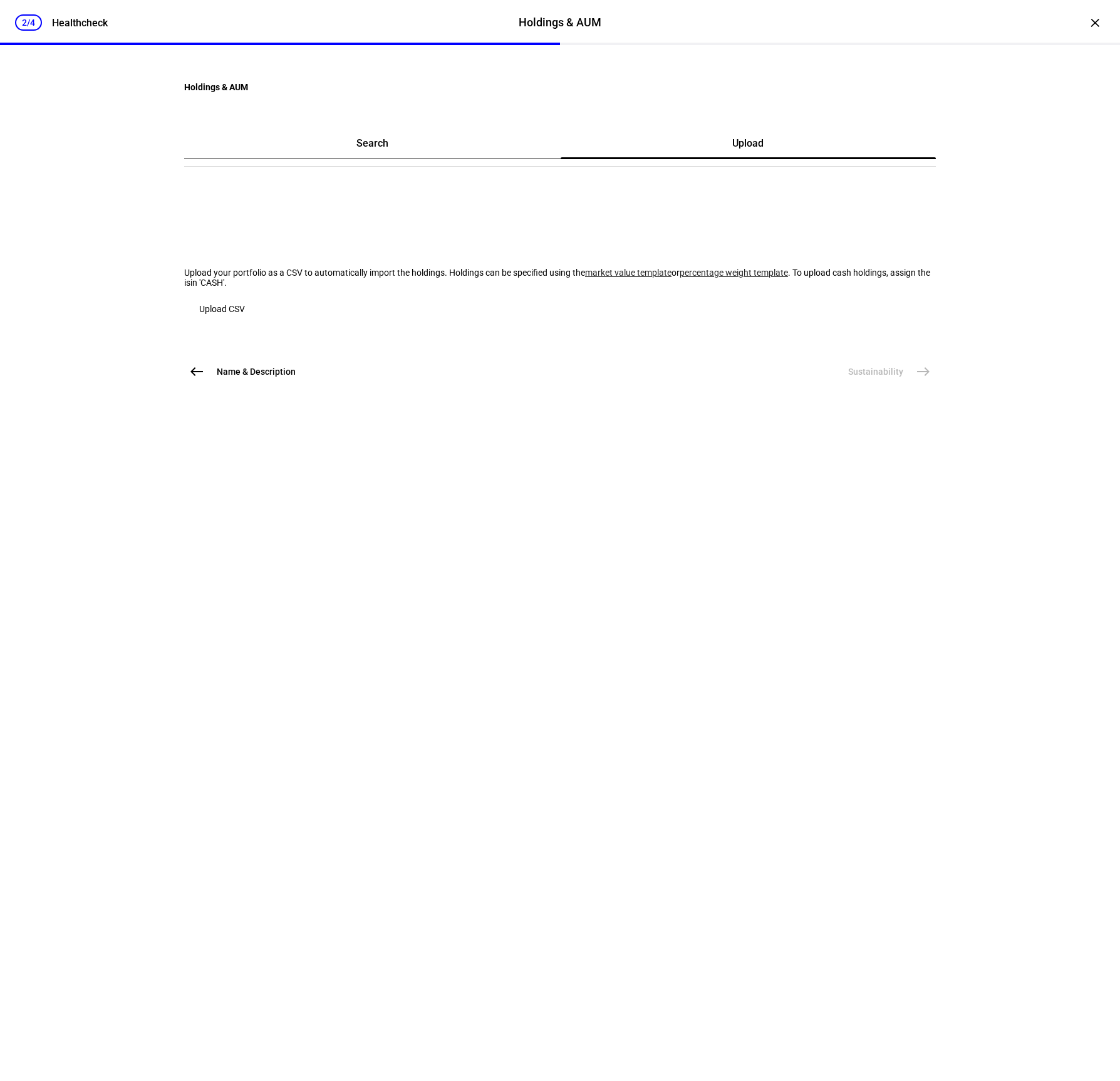
click at [585, 277] on link "market value template" at bounding box center [628, 272] width 86 height 10
click at [294, 334] on plt-search-block "Upload your portfolio as a CSV to automatically import the holdings. Holdings c…" at bounding box center [560, 246] width 751 height 175
click at [245, 314] on span "Upload CSV" at bounding box center [222, 309] width 46 height 10
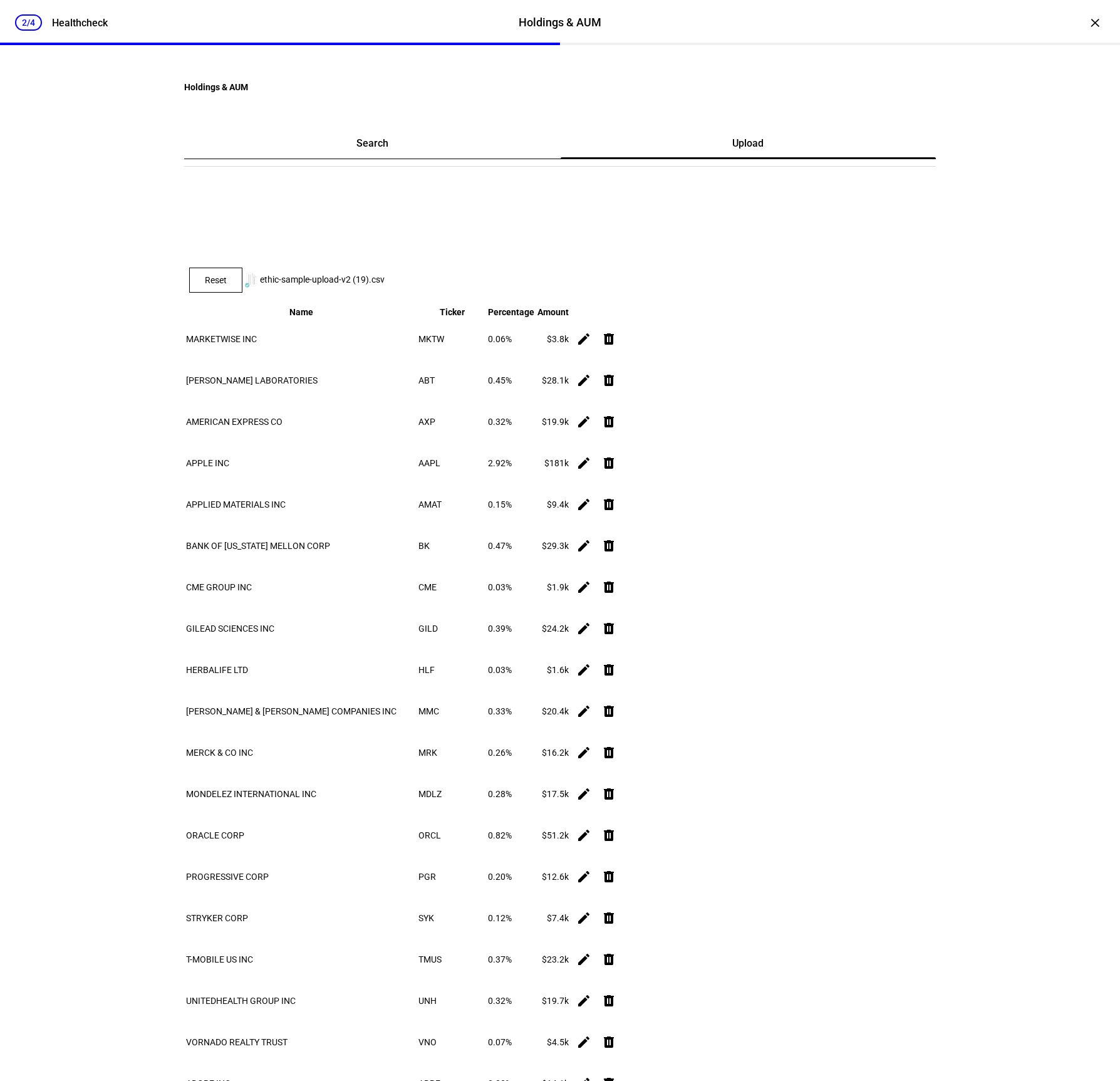
scroll to position [15325, 0]
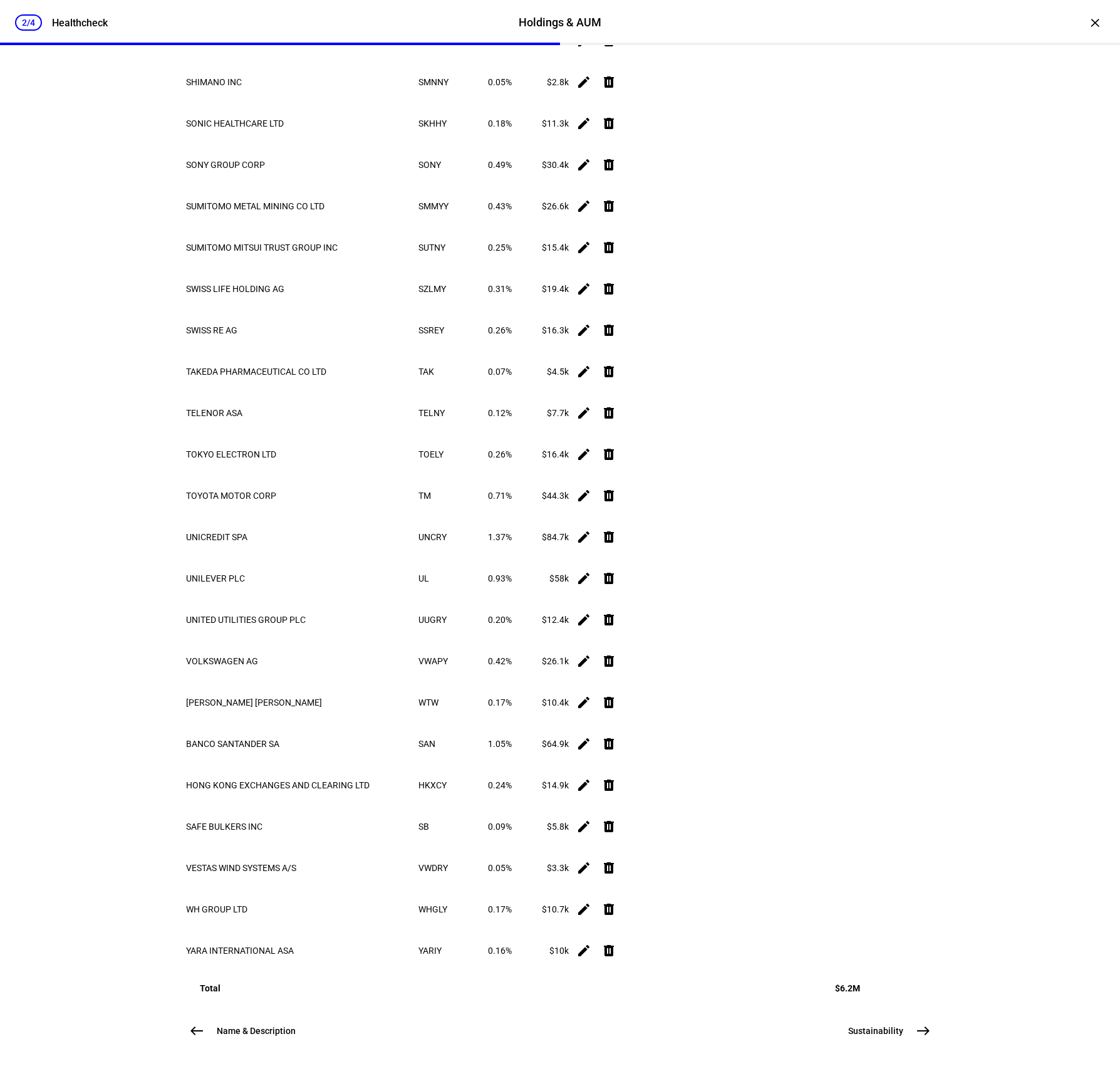
click at [917, 1036] on mat-icon "east" at bounding box center [923, 1030] width 15 height 15
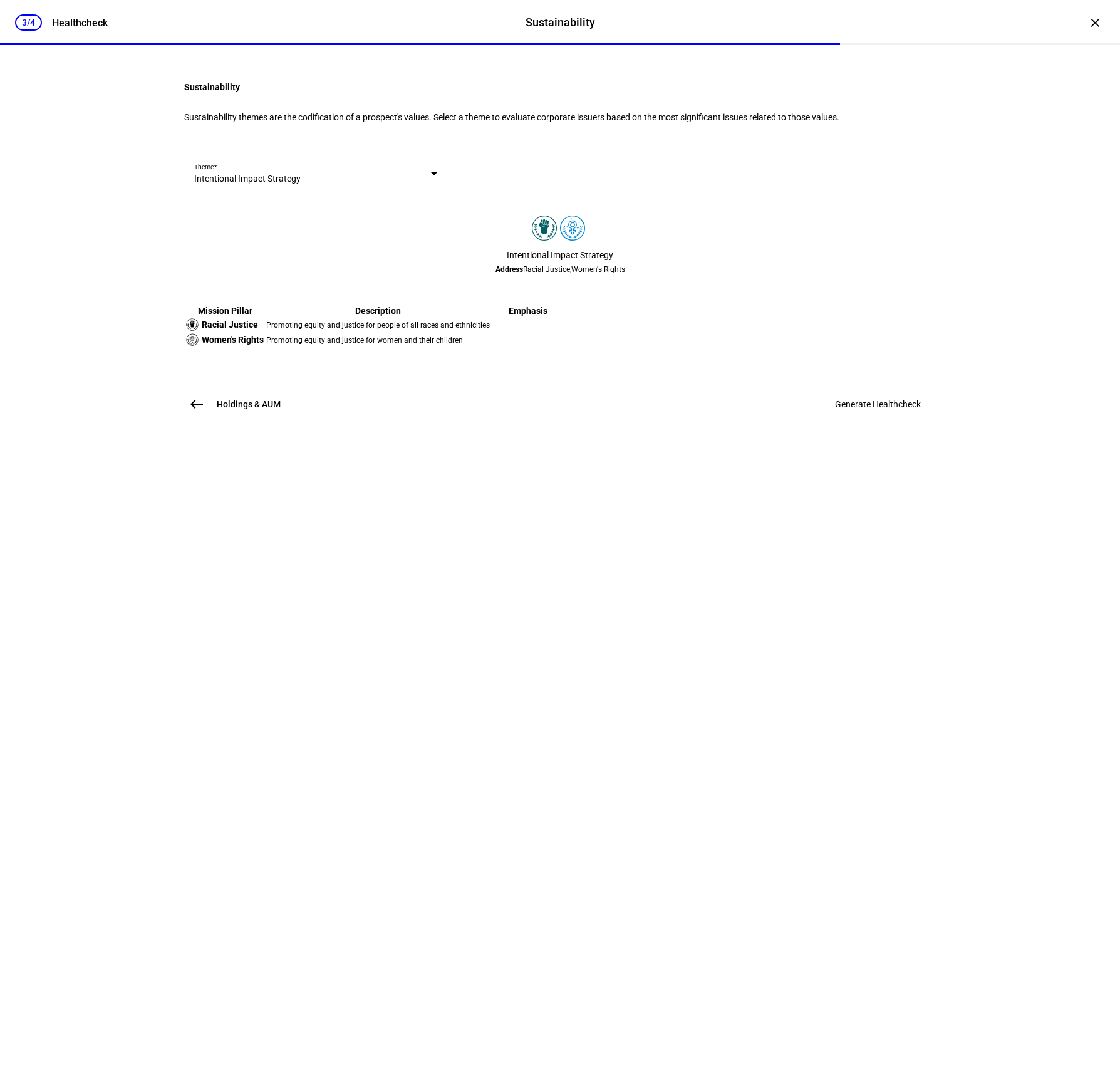
scroll to position [0, 0]
click at [437, 175] on div at bounding box center [433, 174] width 6 height 3
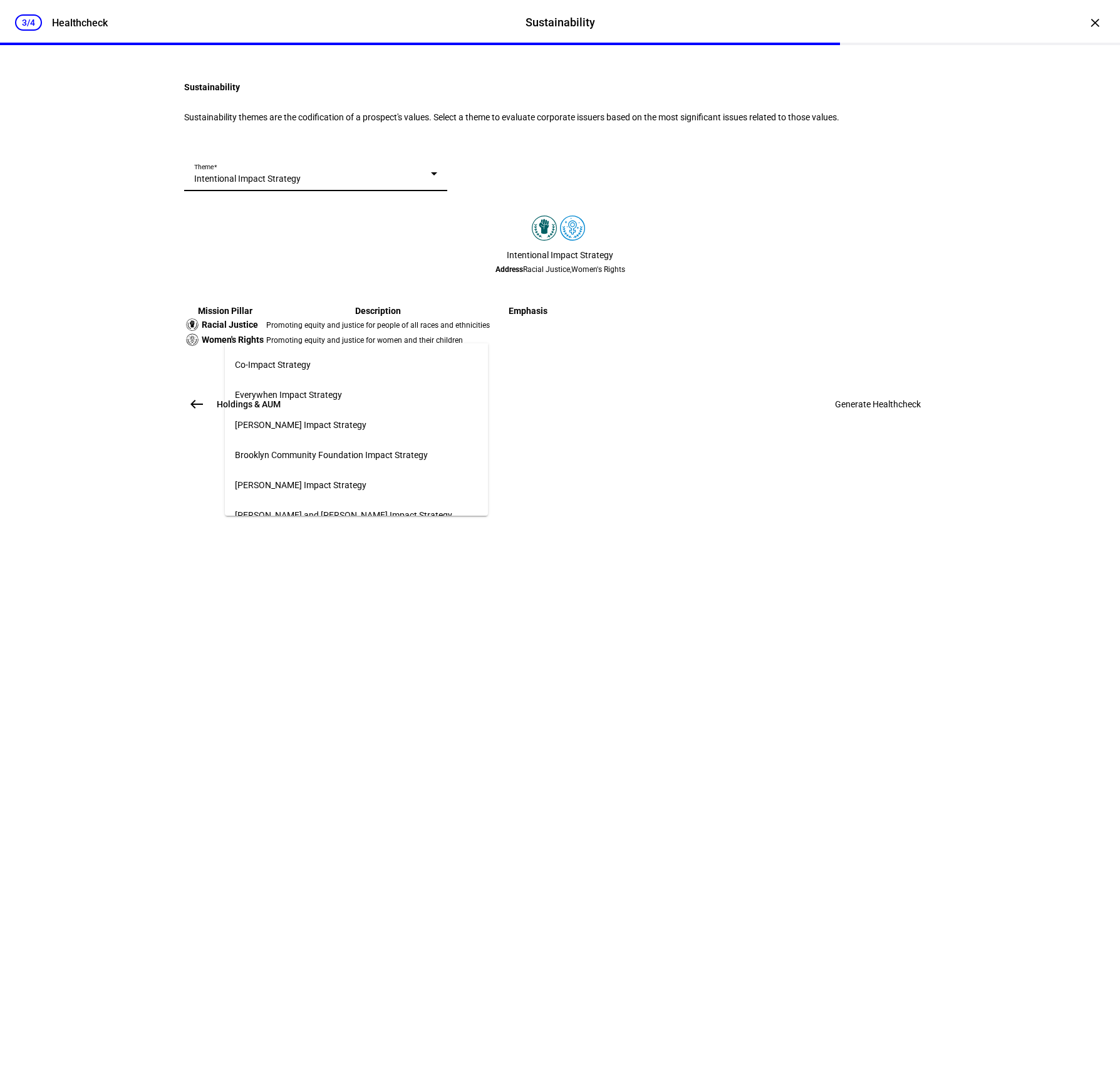
click at [416, 396] on mat-option "Everywhen Impact Strategy" at bounding box center [356, 394] width 263 height 30
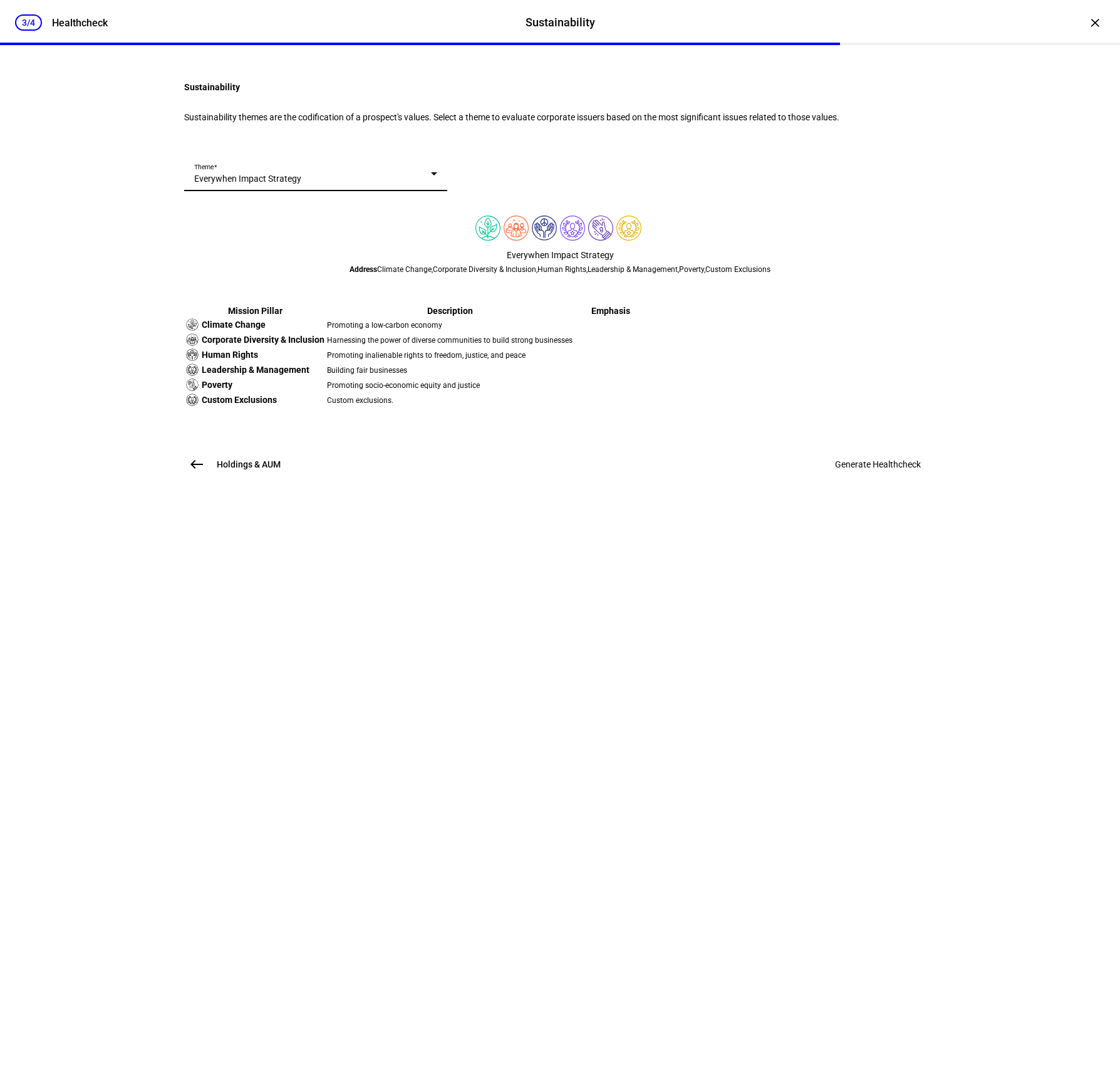
click at [898, 326] on mat-card "Theme Everywhen Impact Strategy Everywhen Impact Strategy Address Climate Chang…" at bounding box center [560, 291] width 751 height 271
click at [872, 469] on span "Generate Healthcheck" at bounding box center [877, 464] width 85 height 10
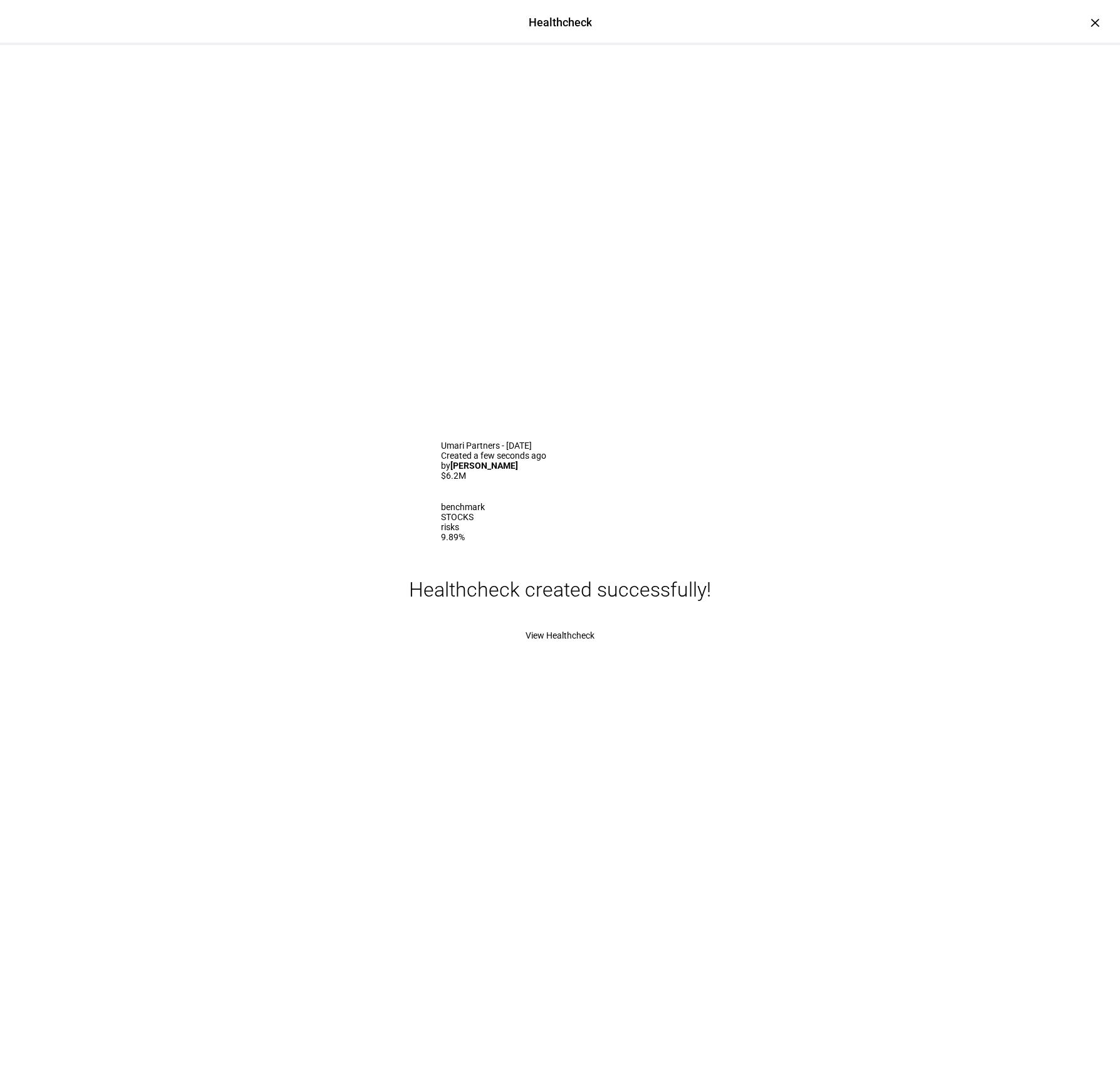
click at [588, 640] on span "View Healthcheck" at bounding box center [559, 635] width 69 height 10
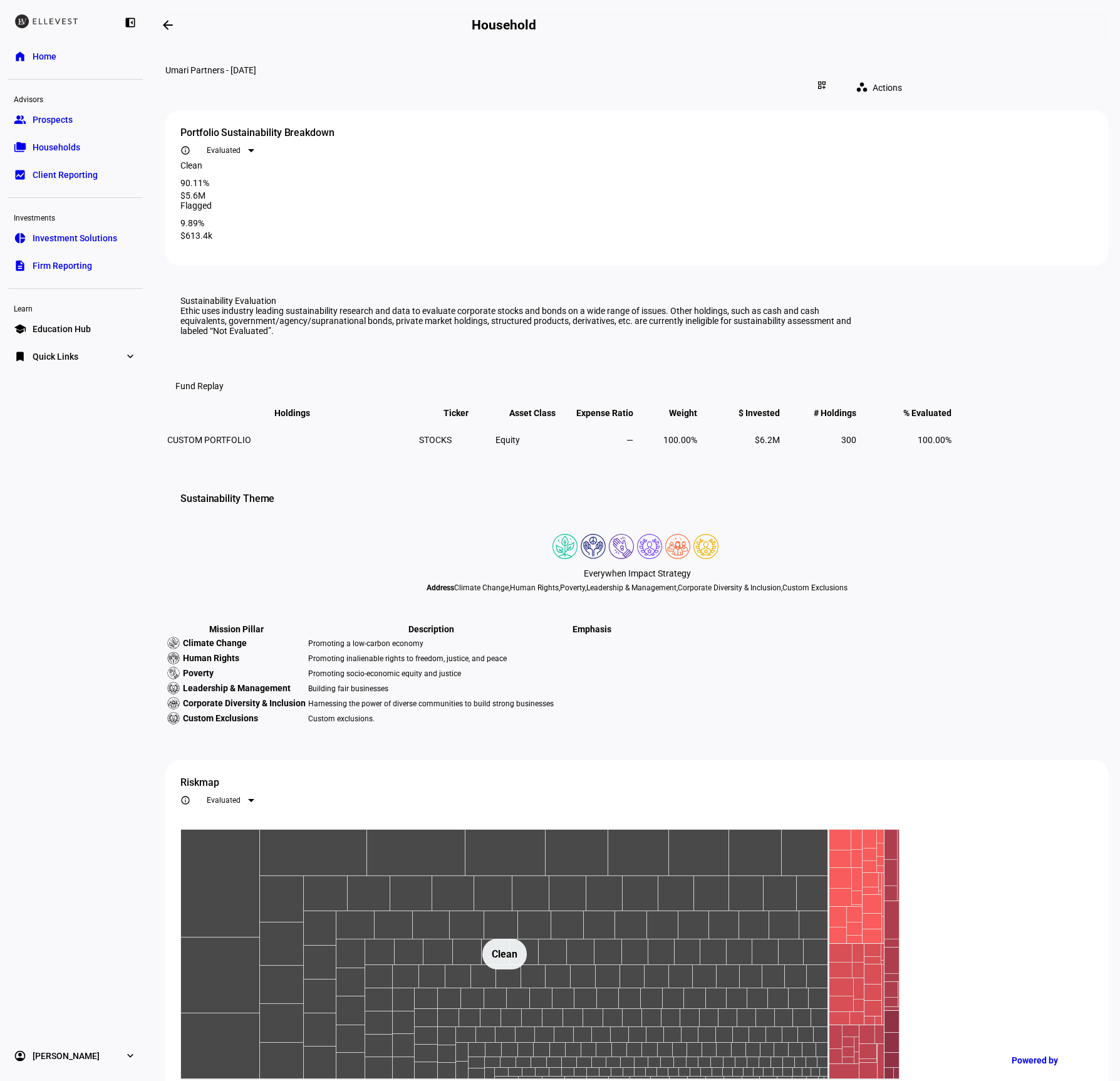
click at [171, 27] on mat-icon "arrow_backwards" at bounding box center [168, 25] width 15 height 15
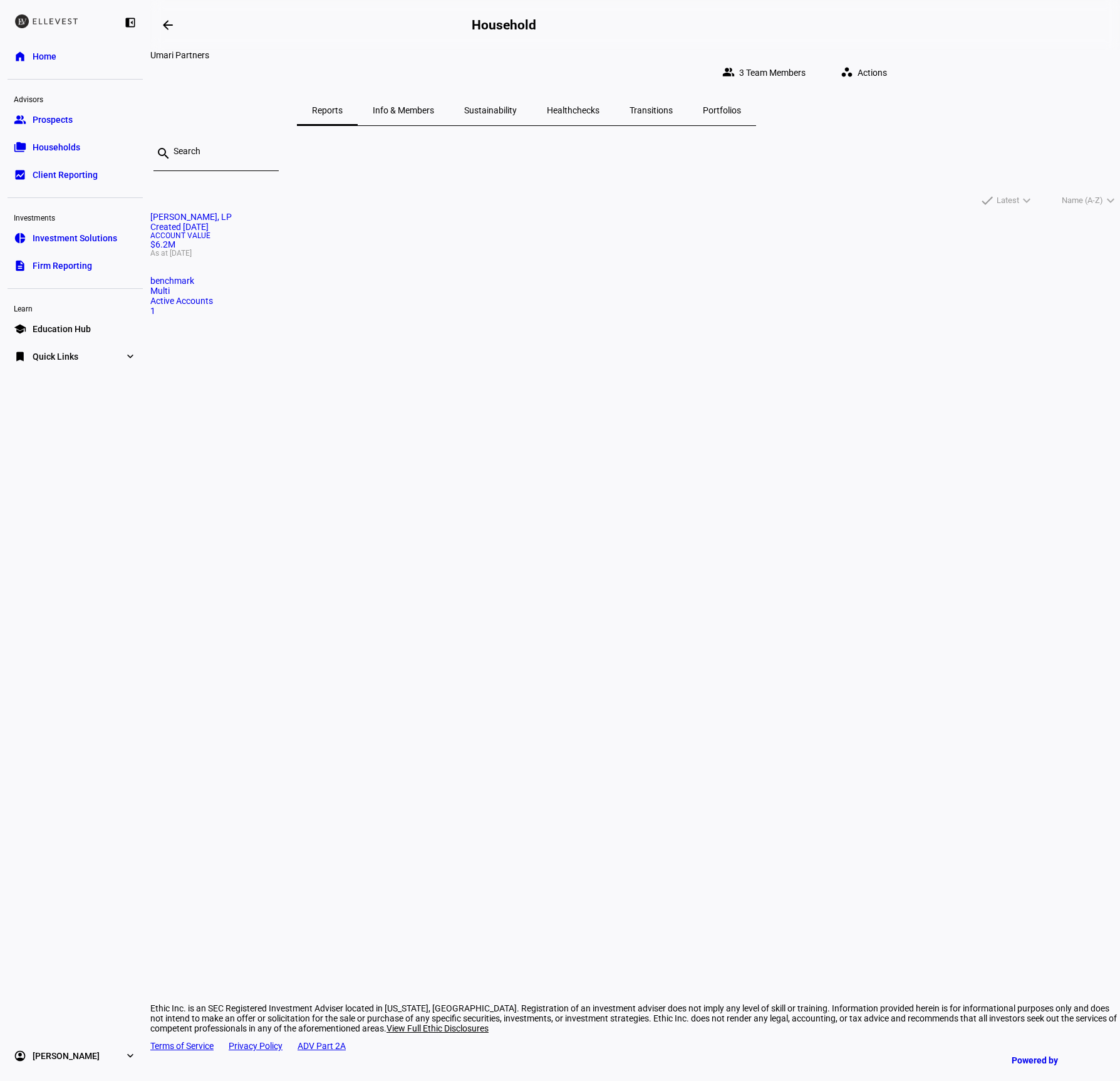
click at [599, 106] on span "Healthchecks" at bounding box center [572, 110] width 52 height 9
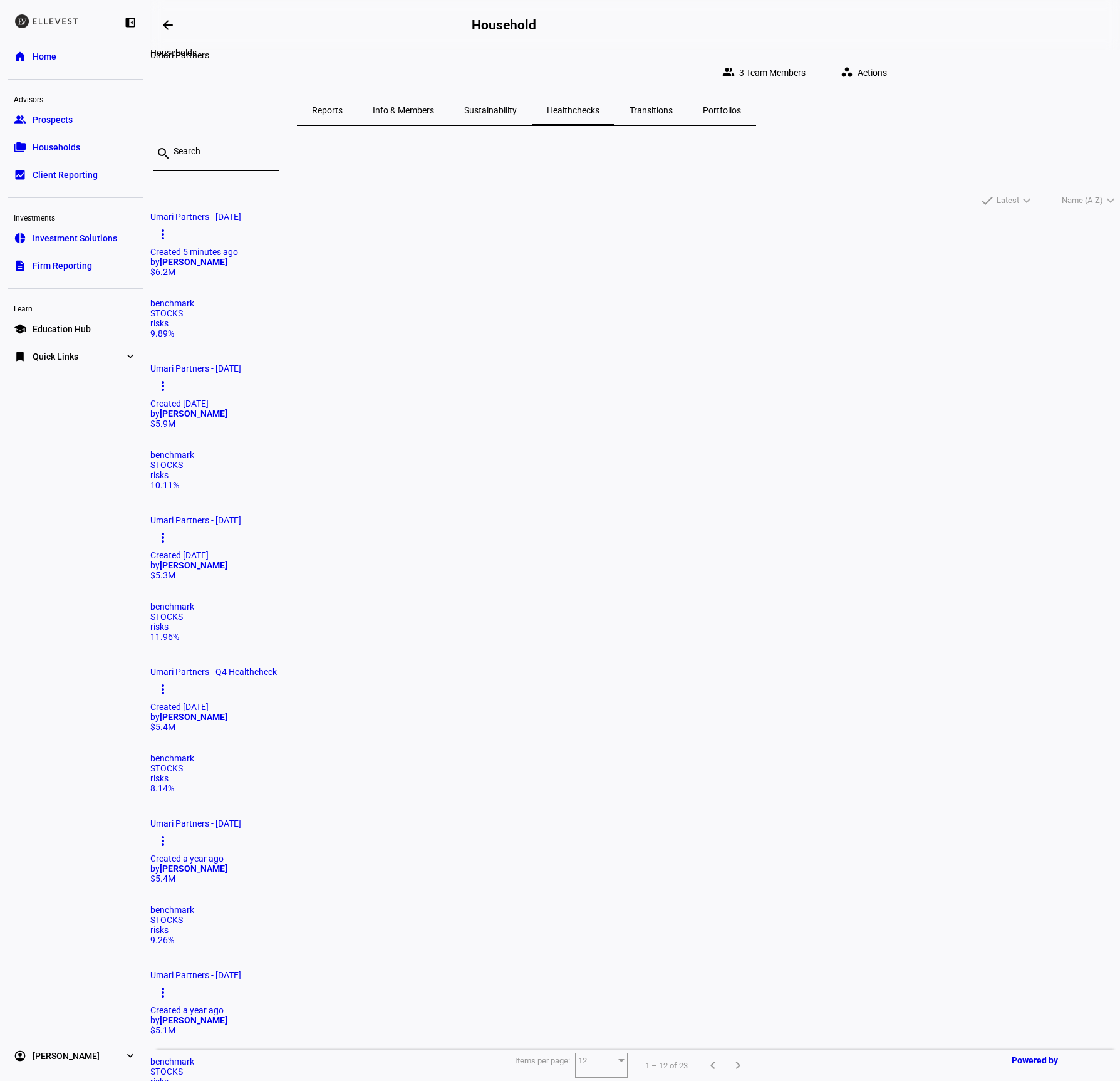
click at [161, 21] on span at bounding box center [167, 25] width 30 height 30
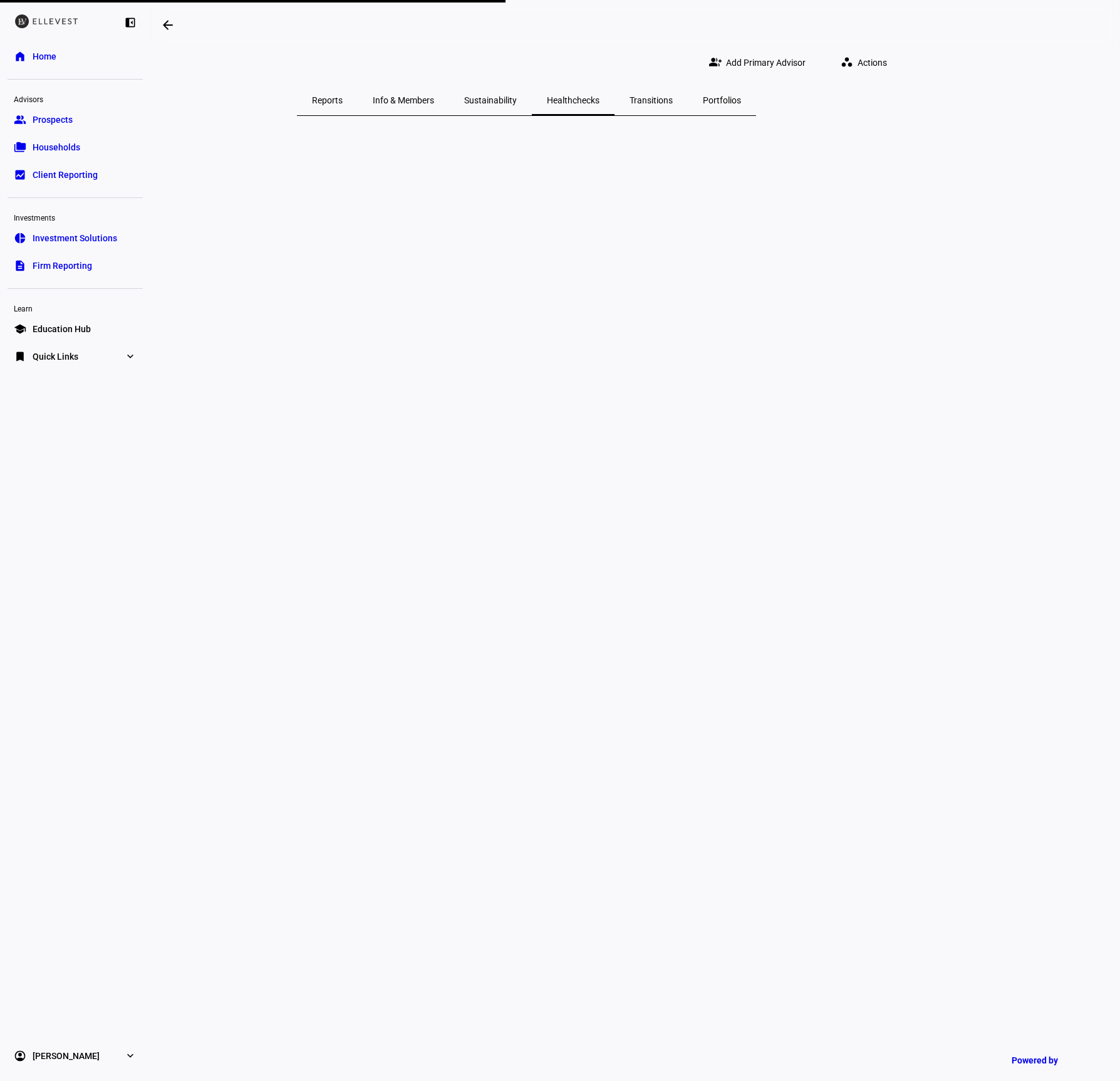
click at [161, 21] on span at bounding box center [167, 25] width 30 height 30
click at [54, 148] on span "Households" at bounding box center [56, 147] width 48 height 13
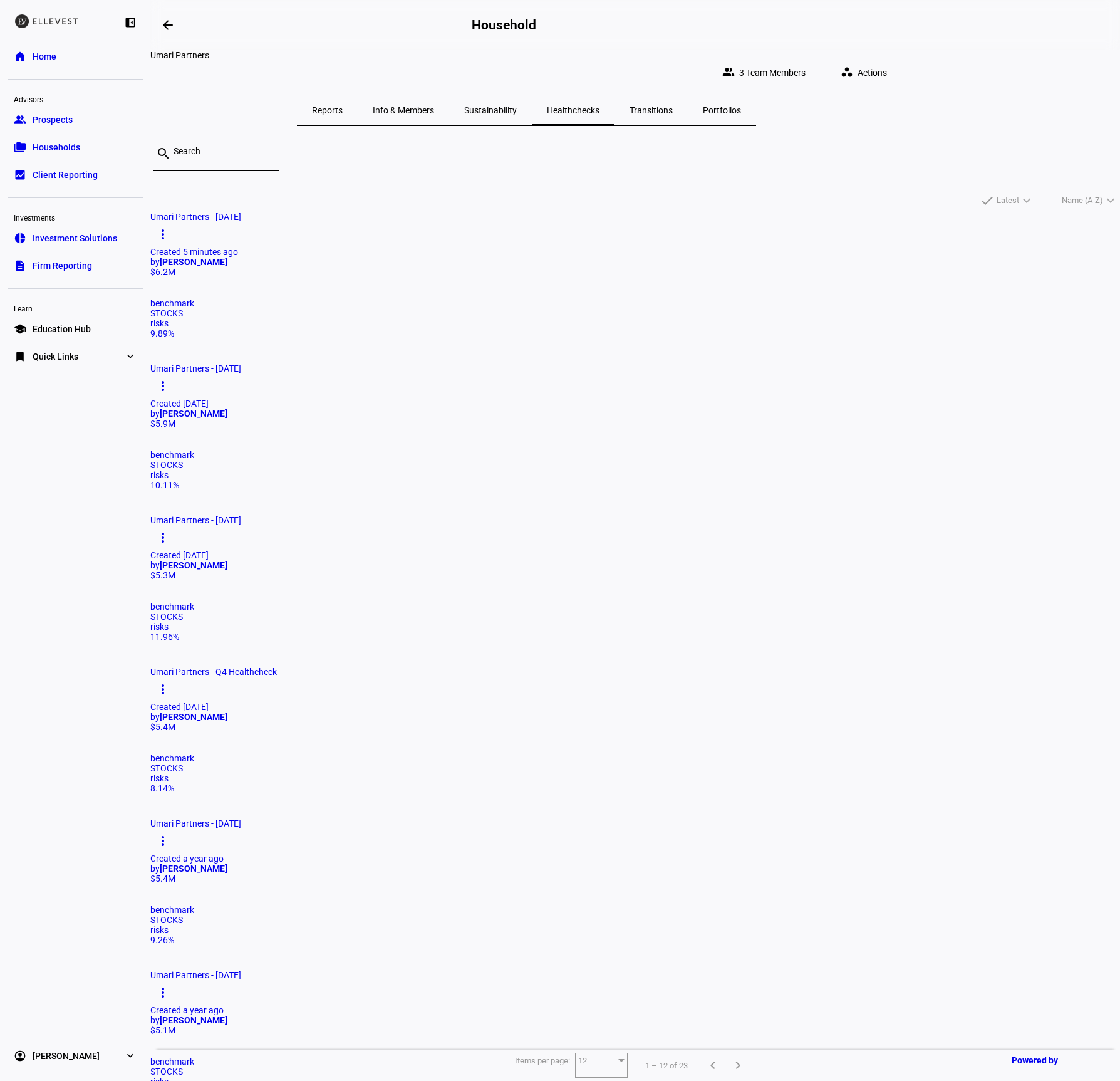
click at [110, 141] on link "folder_copy Households" at bounding box center [74, 147] width 135 height 25
click at [45, 55] on span "Home" at bounding box center [44, 57] width 24 height 13
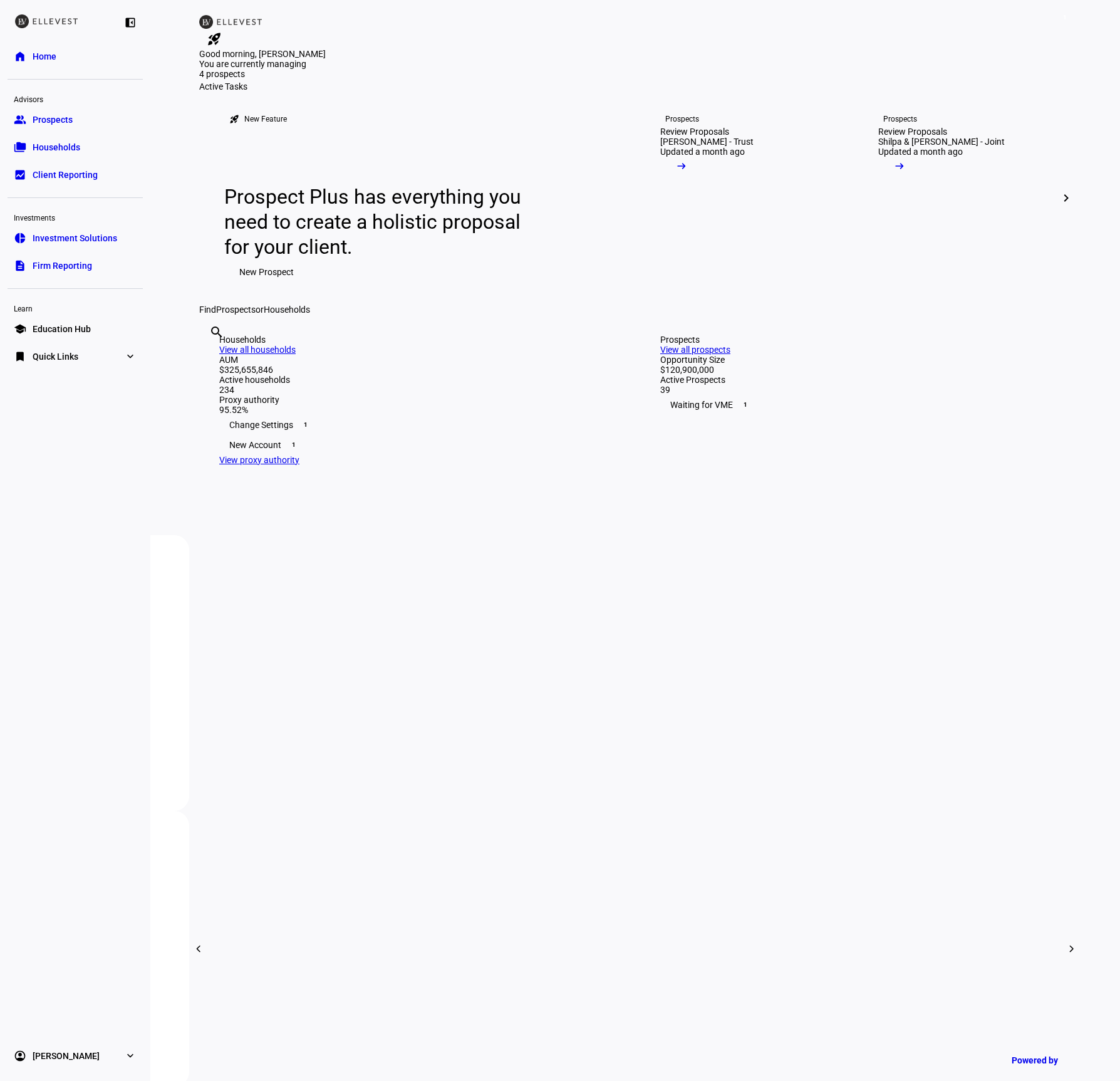
click at [72, 146] on span "Households" at bounding box center [56, 147] width 48 height 13
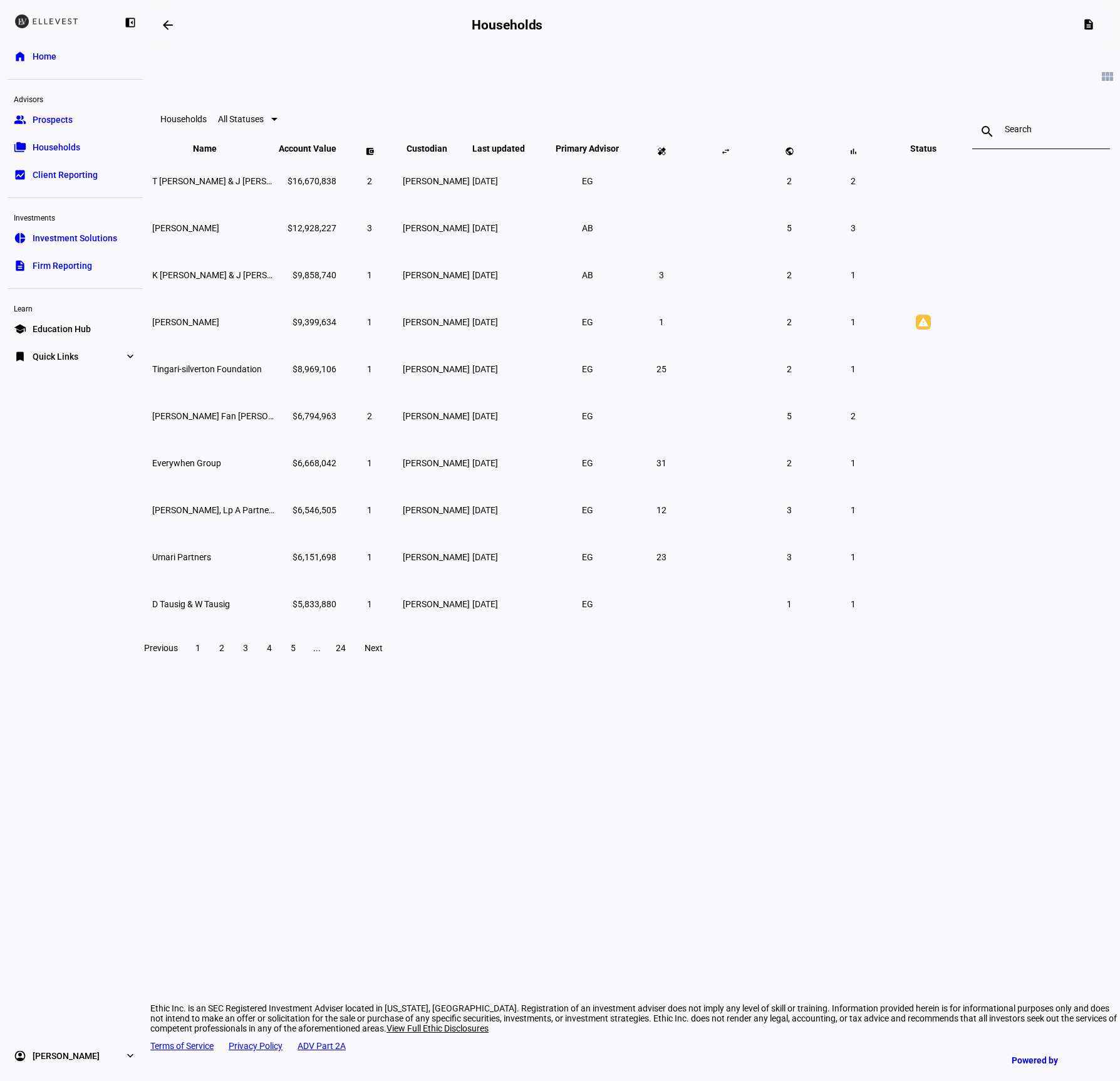
click at [233, 663] on span at bounding box center [221, 647] width 23 height 30
click at [248, 653] on span "3" at bounding box center [245, 647] width 5 height 10
click at [200, 653] on span "1" at bounding box center [197, 647] width 5 height 10
click at [1004, 134] on input at bounding box center [1040, 129] width 73 height 10
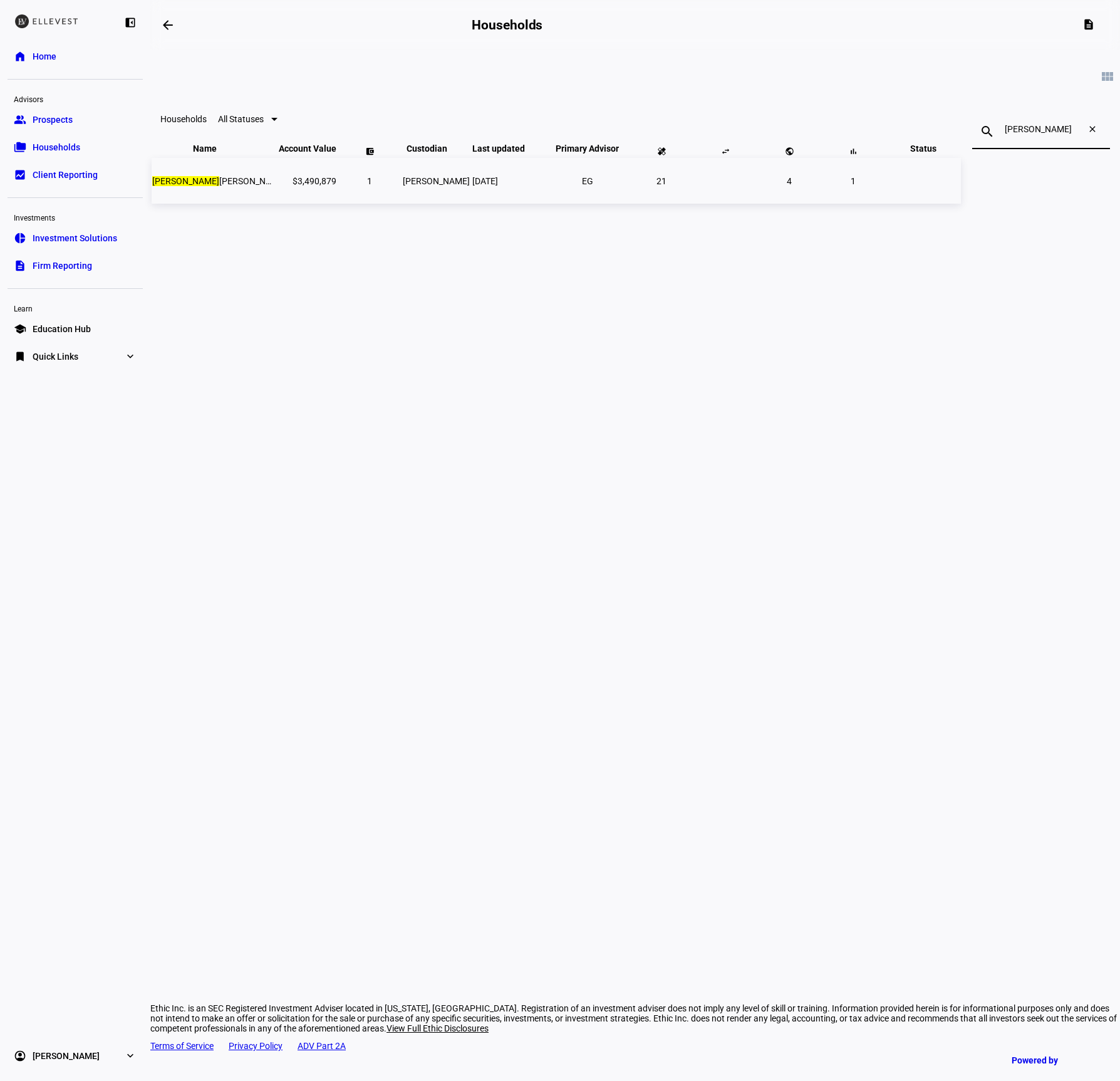
type input "pam"
click at [337, 202] on td "$3,490,879" at bounding box center [308, 181] width 59 height 46
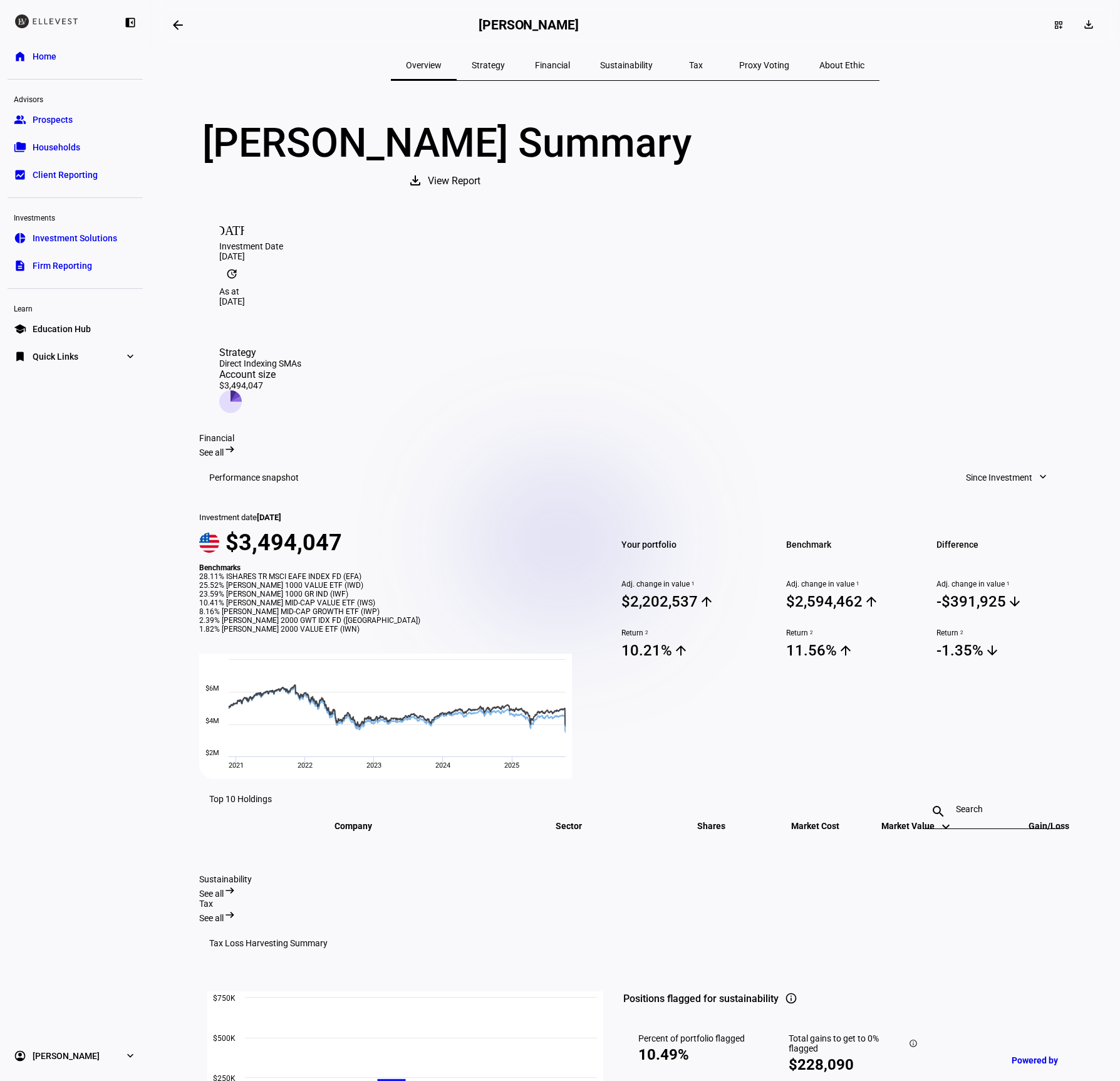
click at [178, 27] on mat-icon "arrow_backwards" at bounding box center [178, 25] width 15 height 15
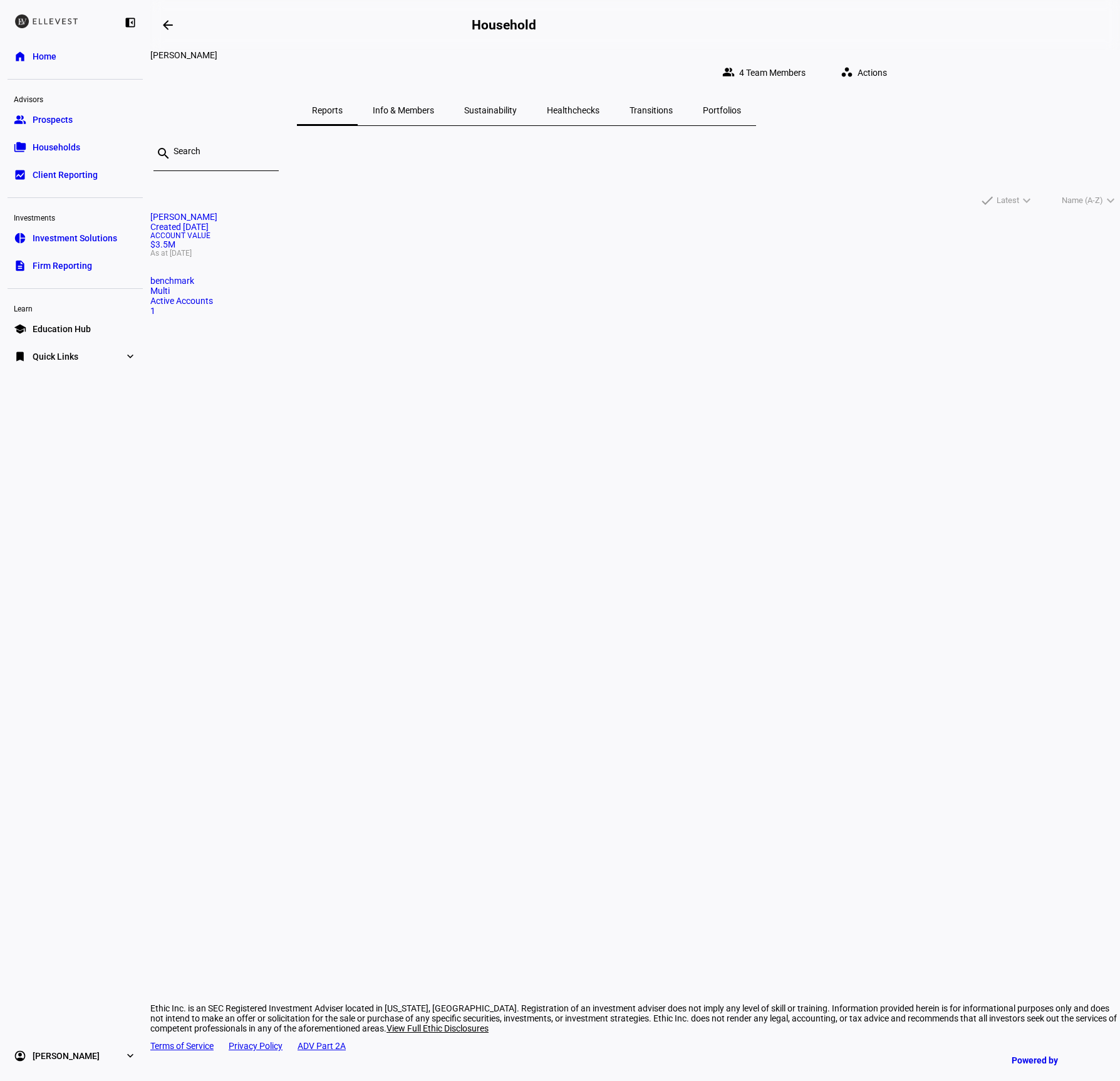
click at [599, 106] on span "Healthchecks" at bounding box center [572, 110] width 52 height 9
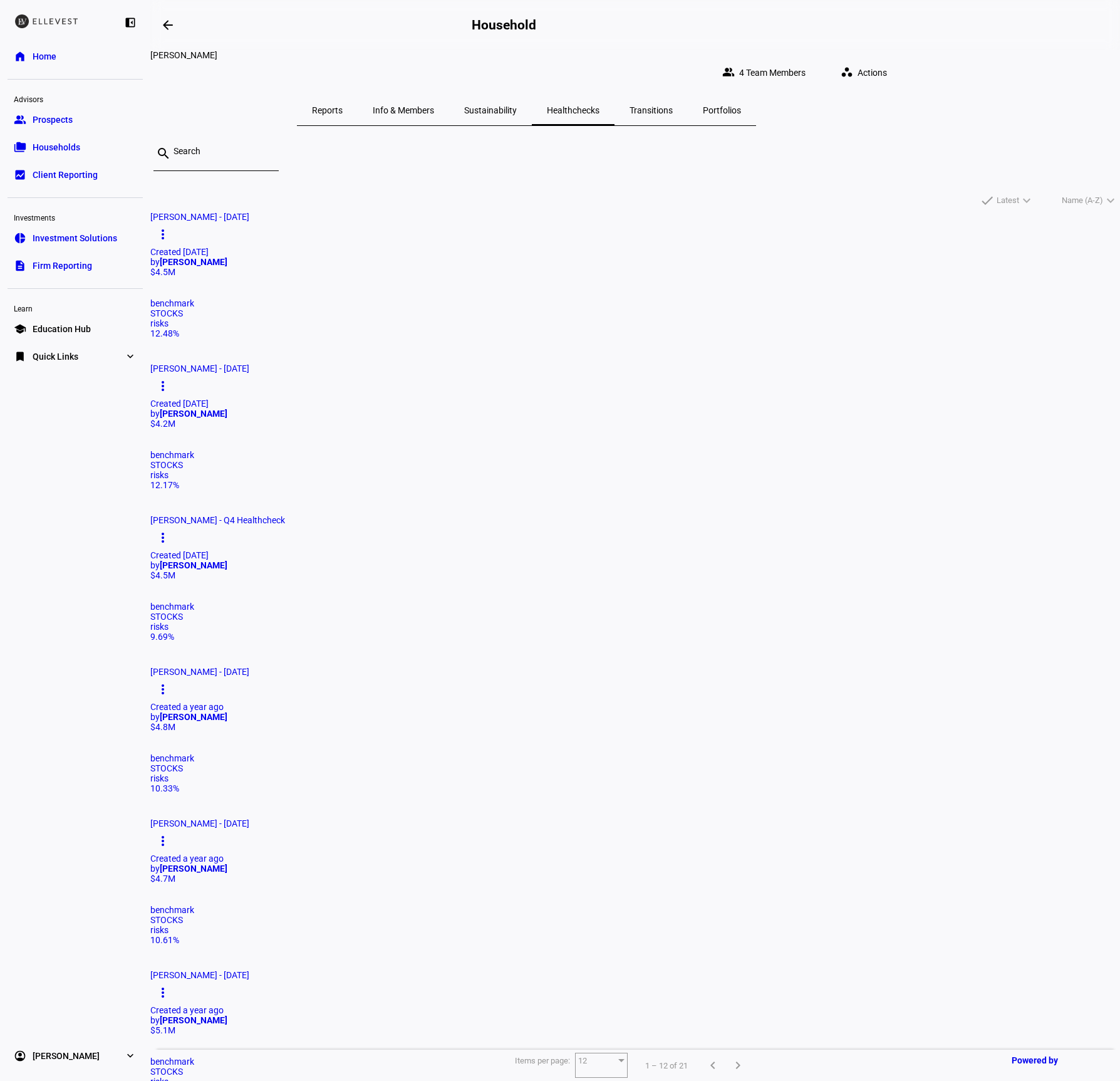
click at [966, 50] on eth-layout-page-header "arrow_backwards Household" at bounding box center [635, 25] width 969 height 51
click at [887, 60] on span "Actions" at bounding box center [872, 72] width 29 height 25
click at [914, 111] on div "healing = Create Healthcheck" at bounding box center [938, 96] width 118 height 40
click at [951, 85] on button "healing = Create Healthcheck" at bounding box center [938, 95] width 118 height 30
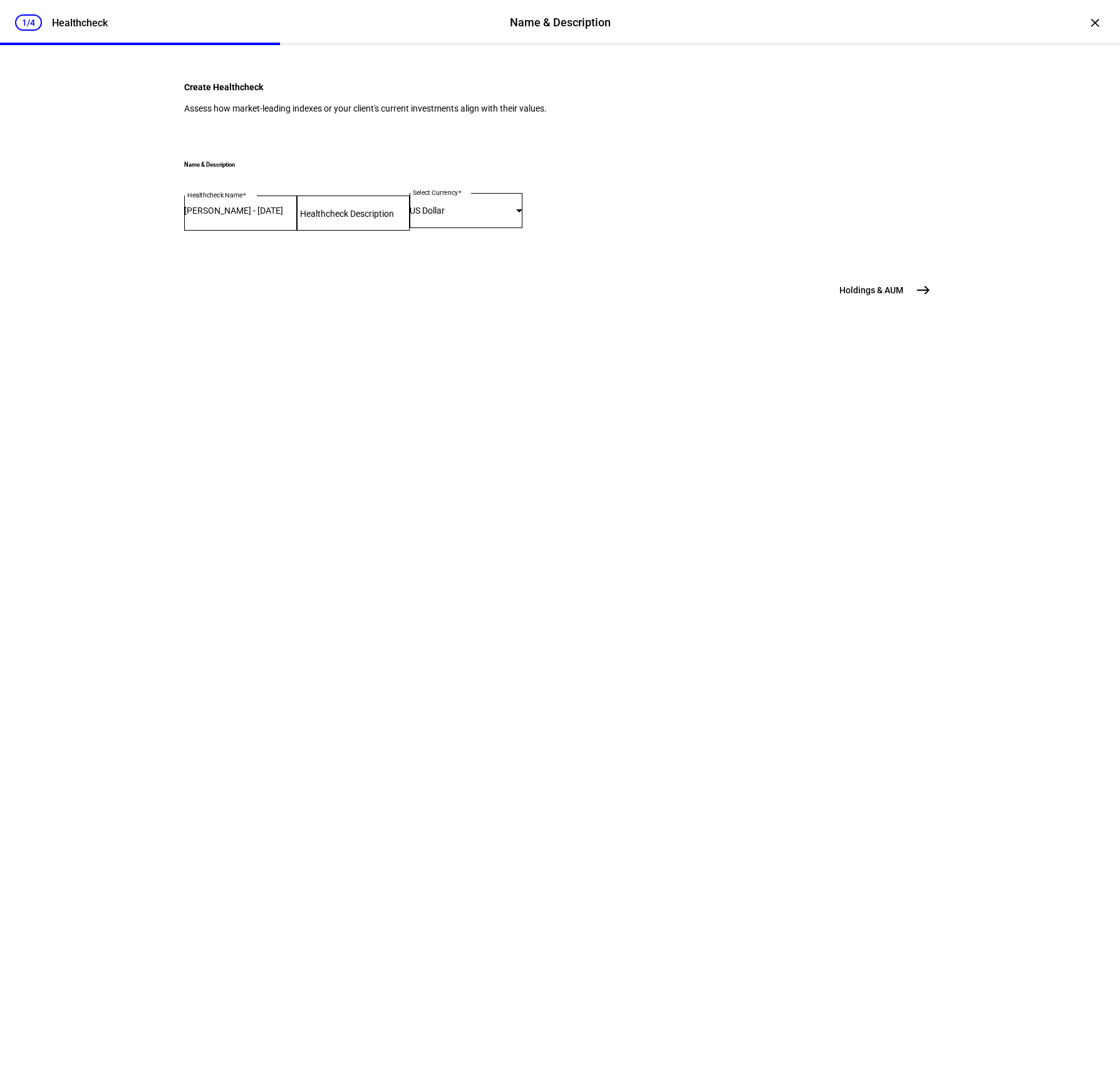
click at [409, 216] on input "Healthcheck Description" at bounding box center [353, 210] width 113 height 10
type input "Q3 Health Check"
click at [612, 302] on div "Create Healthcheck Assess how market-leading indexes or your client's current i…" at bounding box center [560, 186] width 751 height 232
click at [900, 297] on span "Holdings & AUM" at bounding box center [871, 290] width 64 height 13
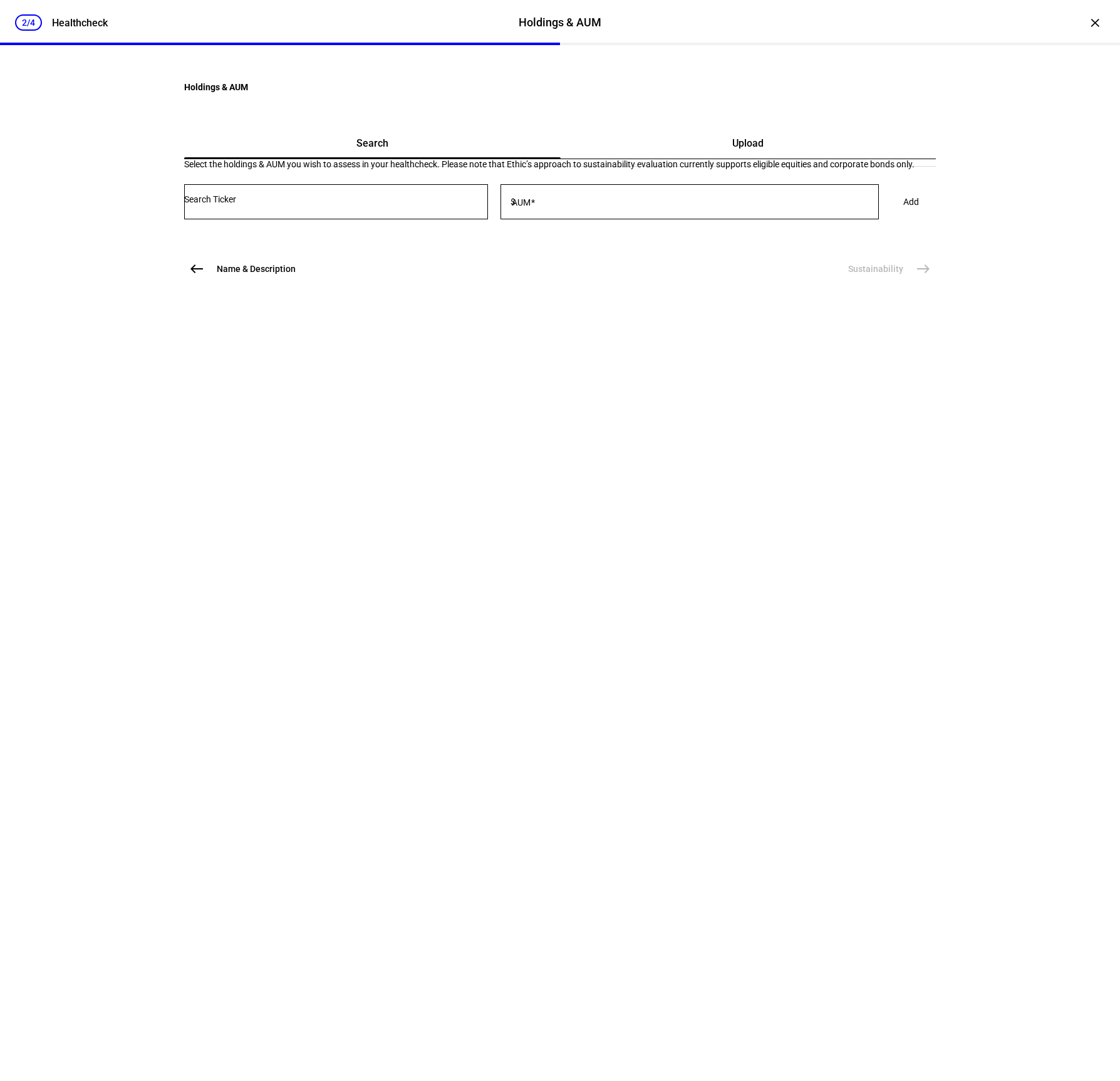
click at [750, 159] on div "Upload" at bounding box center [747, 143] width 375 height 30
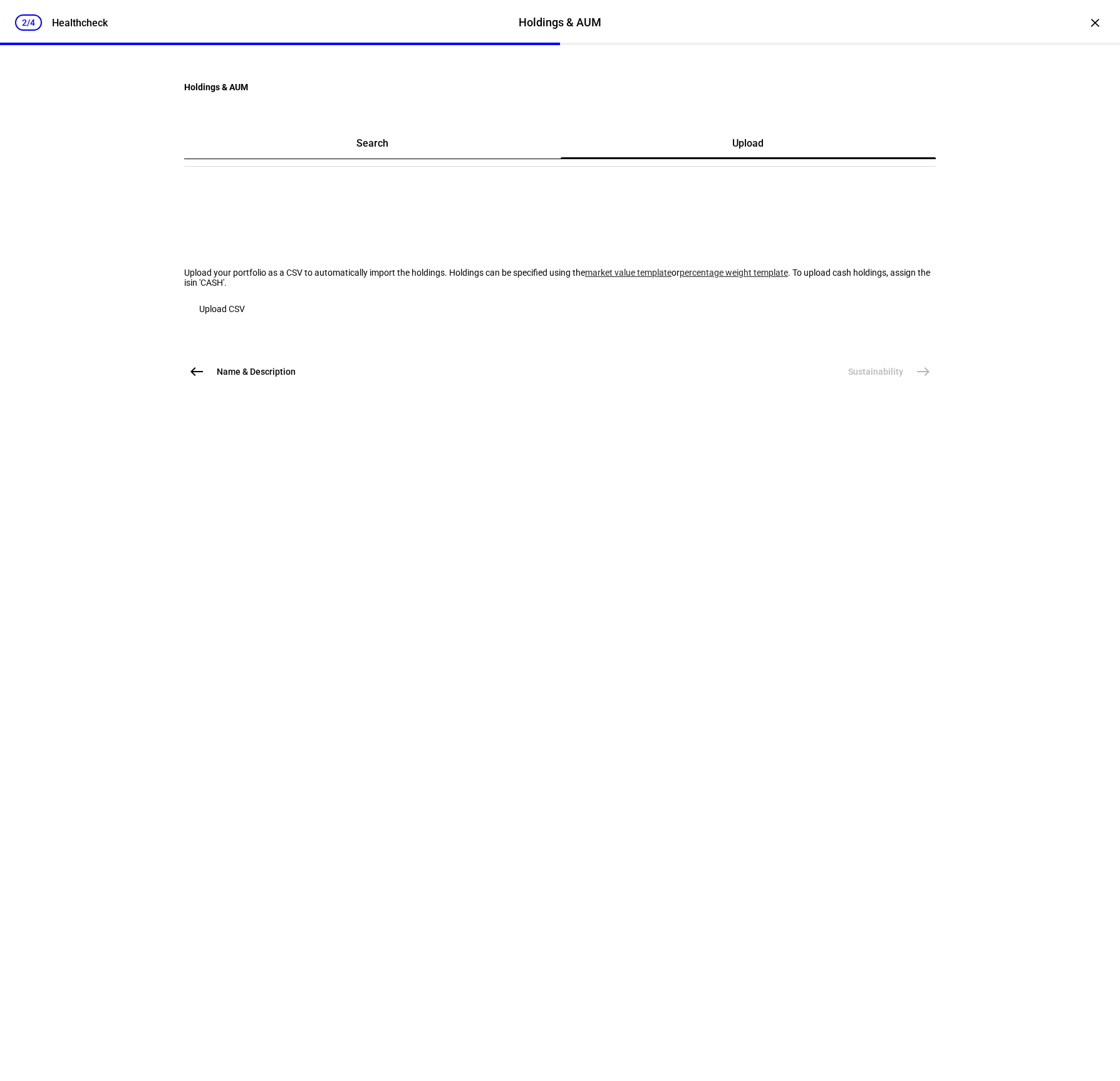
click at [585, 277] on link "market value template" at bounding box center [628, 272] width 86 height 10
click at [245, 314] on span "Upload CSV" at bounding box center [222, 309] width 46 height 10
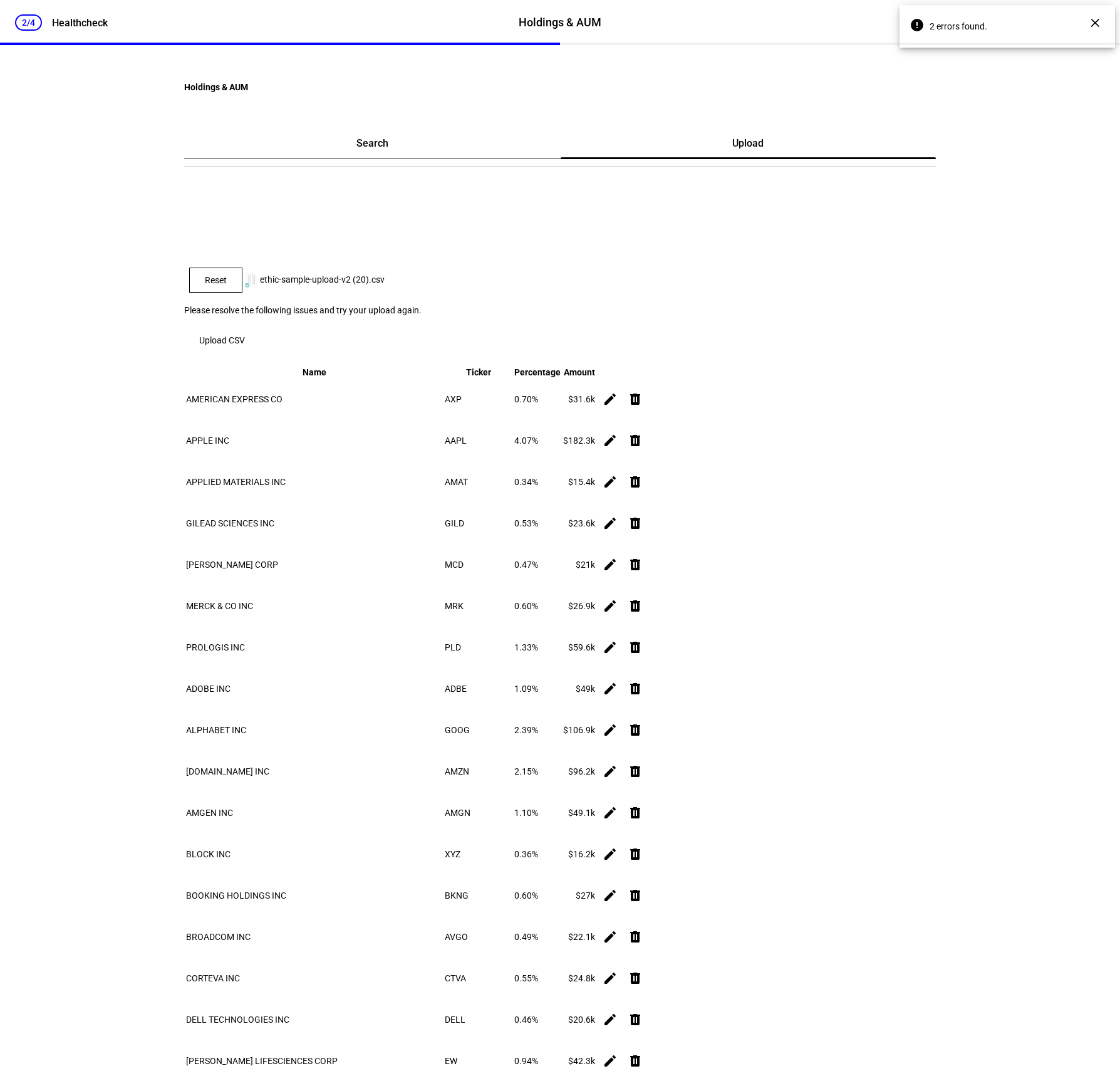
click at [1055, 301] on div "2/4 Healthcheck Holdings & AUM Holdings & AUM Healthcheck × Holdings & AUM Sear…" at bounding box center [560, 540] width 1120 height 1081
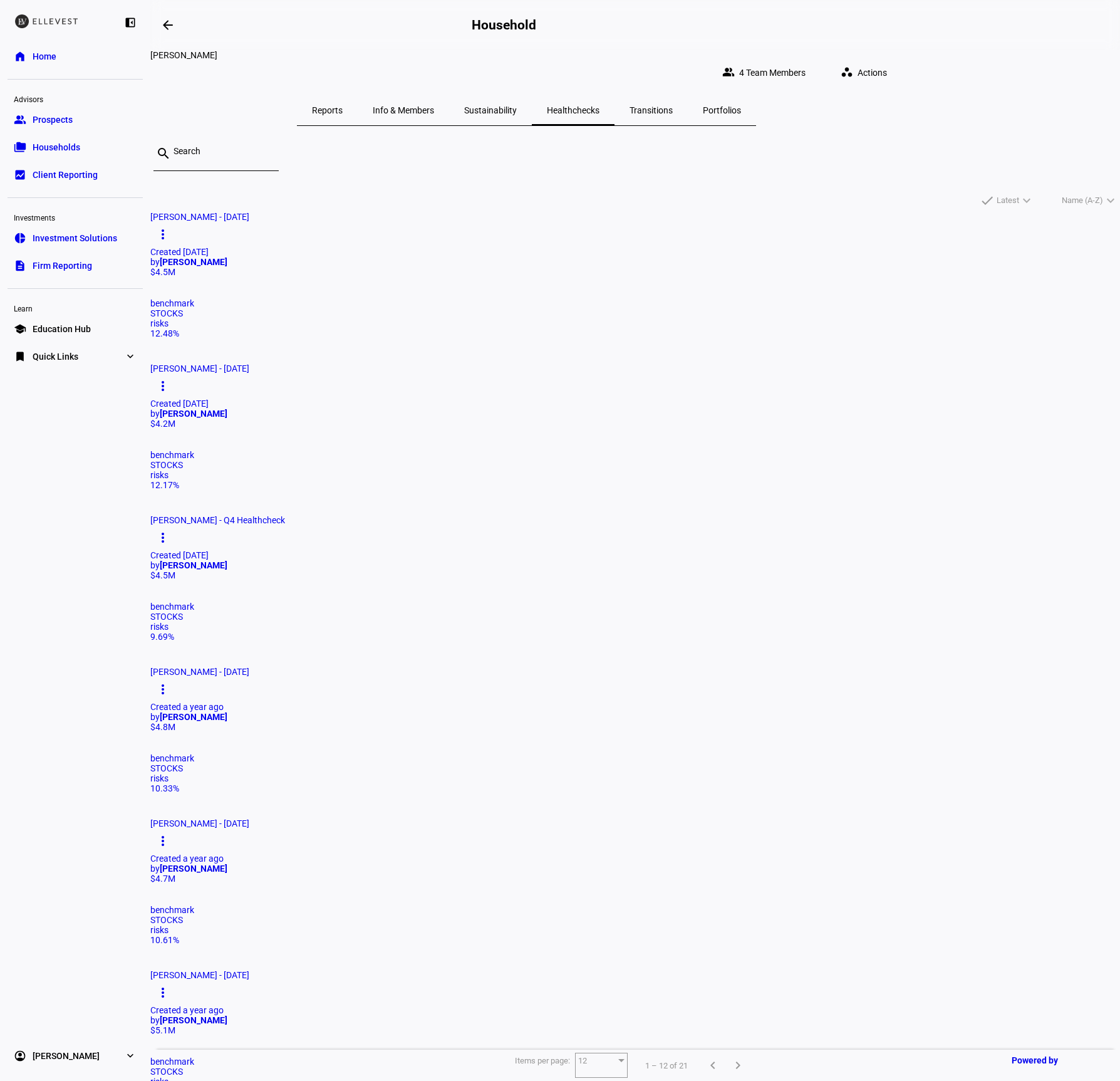
click at [887, 66] on span "Actions" at bounding box center [872, 72] width 29 height 25
click at [955, 90] on span "= Create Healthcheck" at bounding box center [950, 95] width 81 height 10
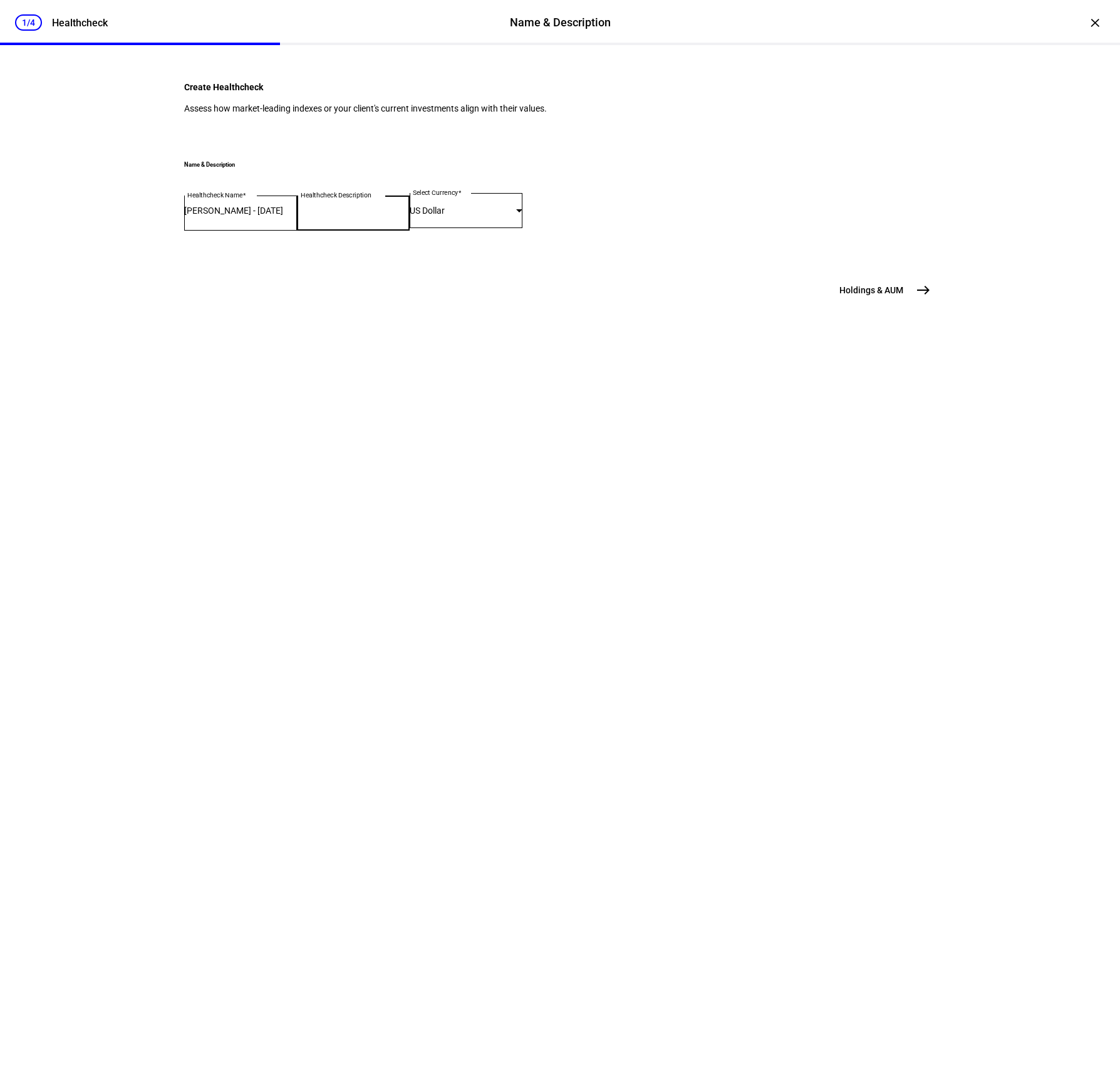
click at [351, 216] on input "Healthcheck Description" at bounding box center [353, 210] width 113 height 10
type input "Q3 Health Check"
click at [922, 298] on mat-icon "east" at bounding box center [923, 290] width 15 height 15
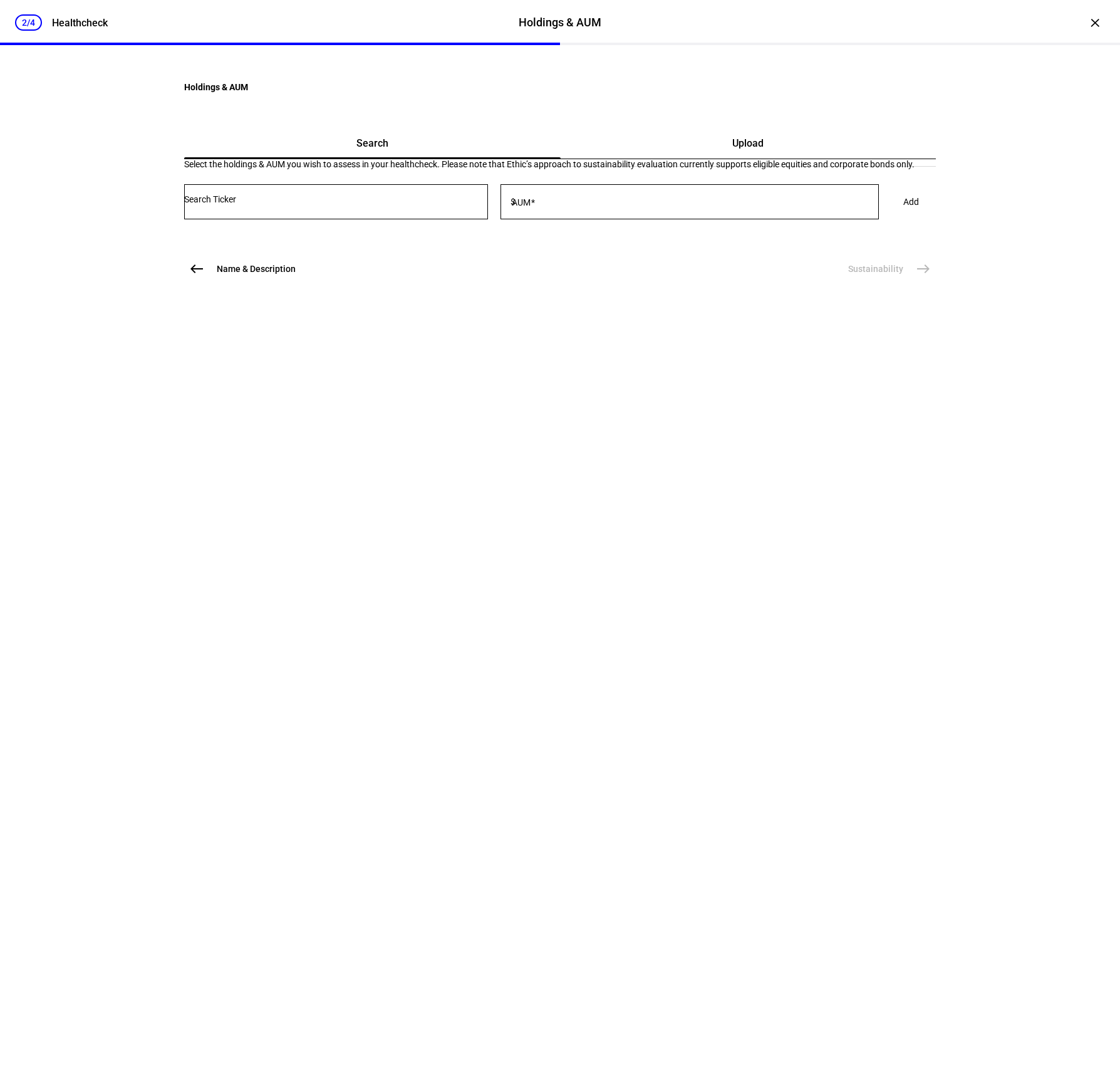
click at [742, 149] on span "Upload" at bounding box center [747, 143] width 31 height 10
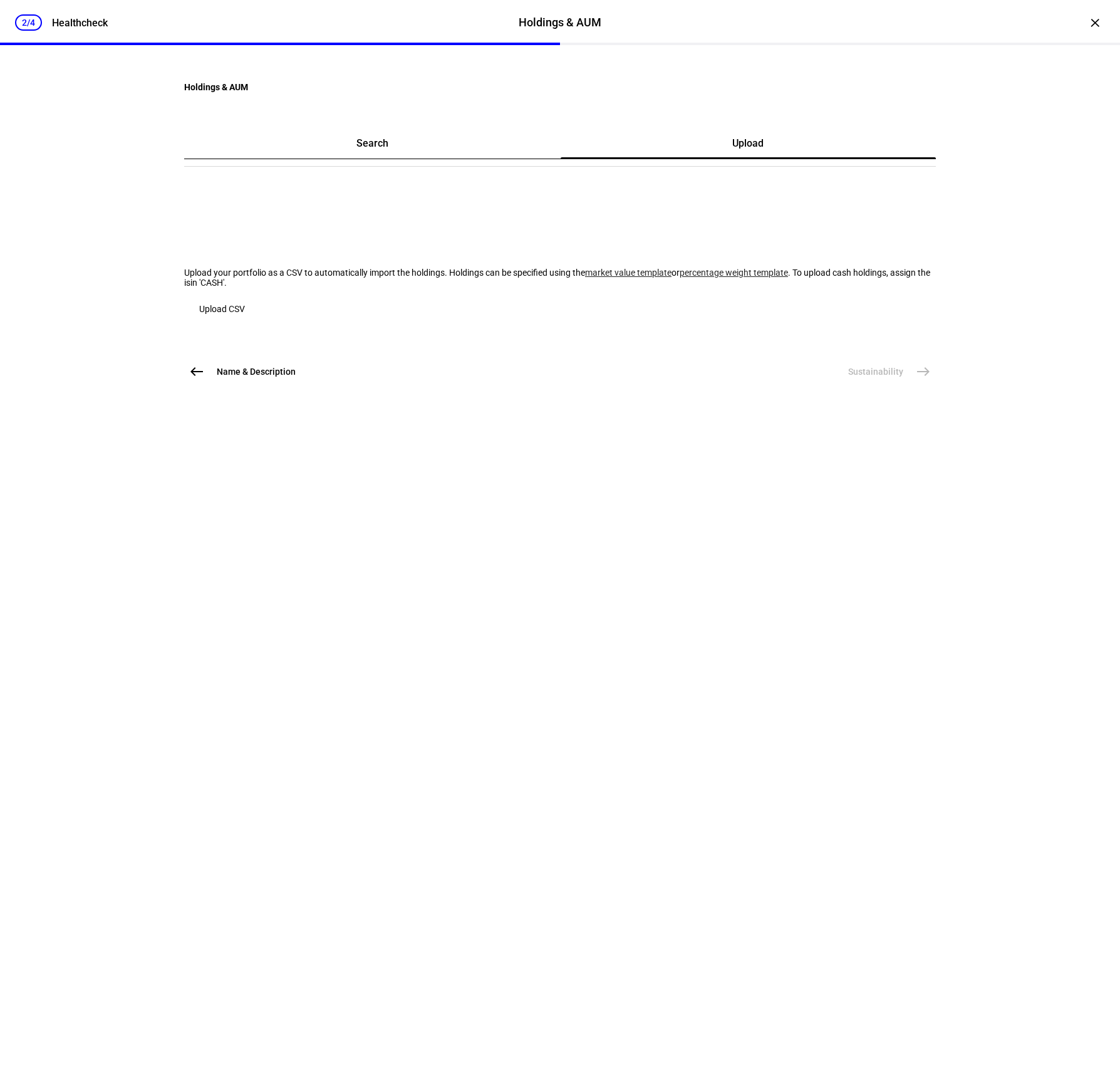
click at [245, 314] on span "Upload CSV" at bounding box center [222, 309] width 46 height 10
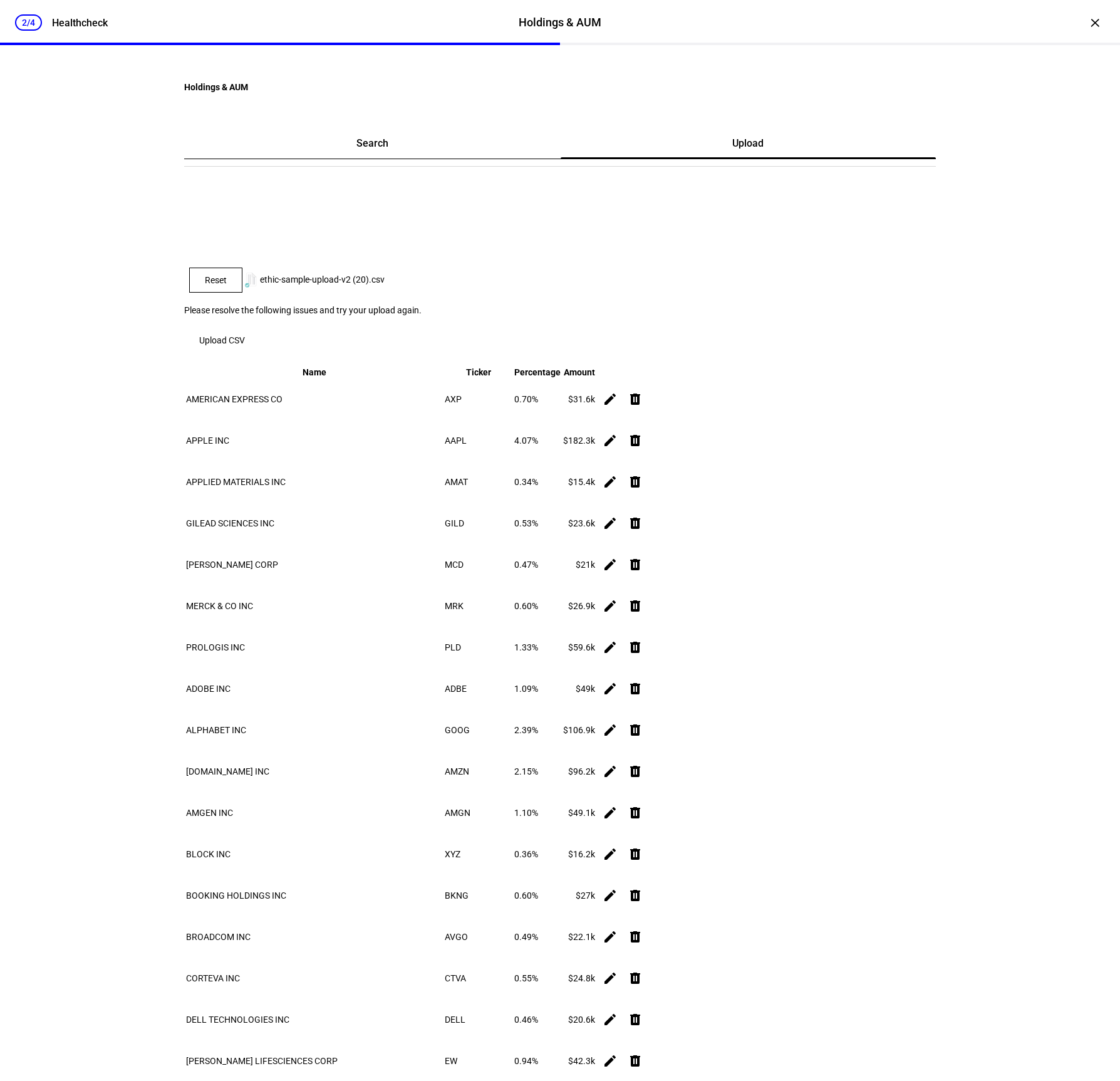
click at [988, 332] on div "2/4 Healthcheck Holdings & AUM Holdings & AUM Healthcheck × Holdings & AUM Sear…" at bounding box center [560, 540] width 1120 height 1081
click at [285, 336] on plt-csv-uploader "Reset ethic-sample-upload-v2 (20).csv Please resolve the following issues and t…" at bounding box center [560, 310] width 751 height 85
click at [260, 343] on span "button" at bounding box center [222, 340] width 76 height 30
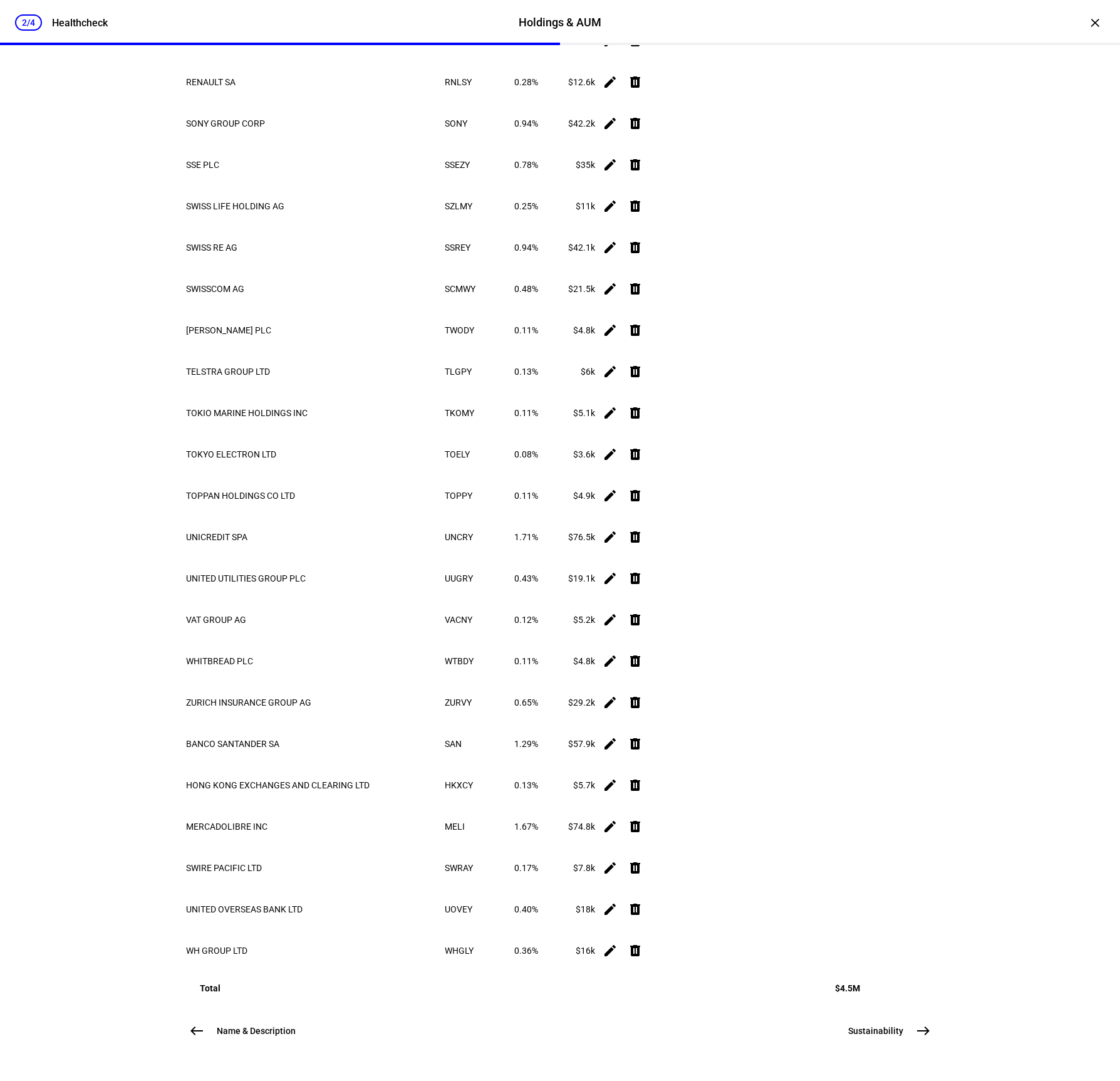
scroll to position [8430, 0]
click at [919, 1020] on span "east" at bounding box center [923, 1030] width 25 height 25
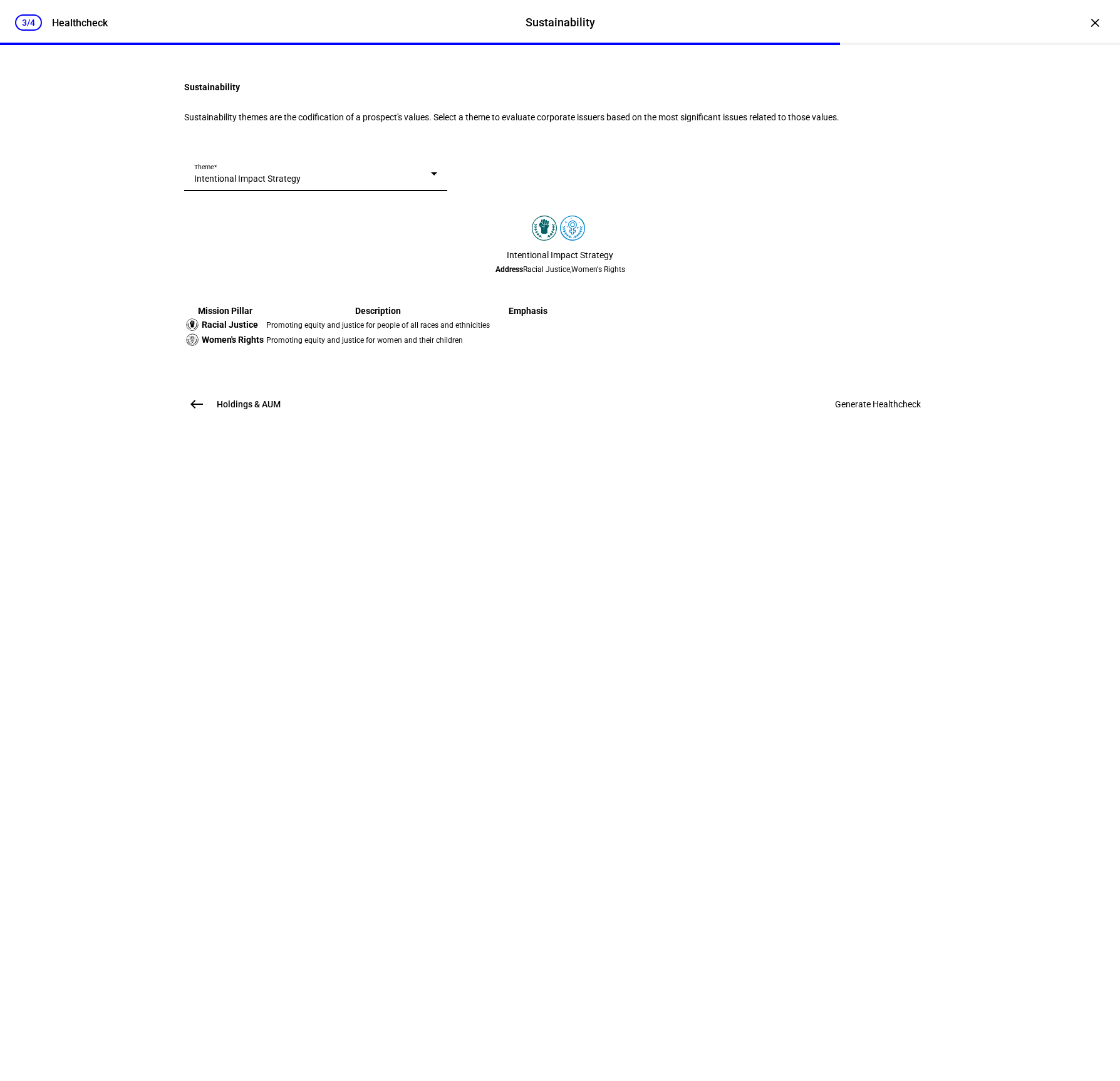
click at [437, 175] on div at bounding box center [433, 174] width 6 height 3
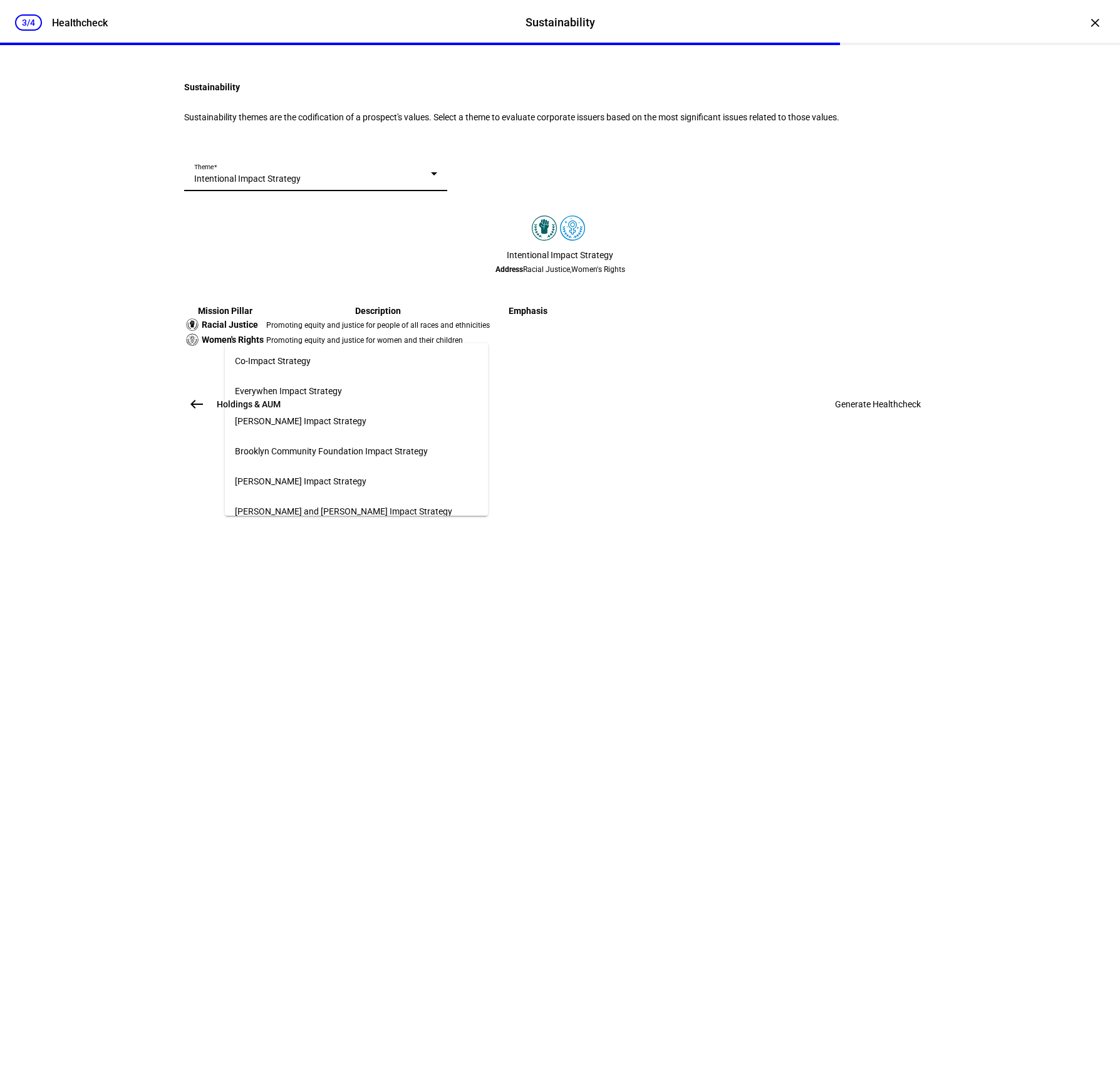
click at [342, 389] on span "Everywhen Impact Strategy" at bounding box center [288, 390] width 107 height 10
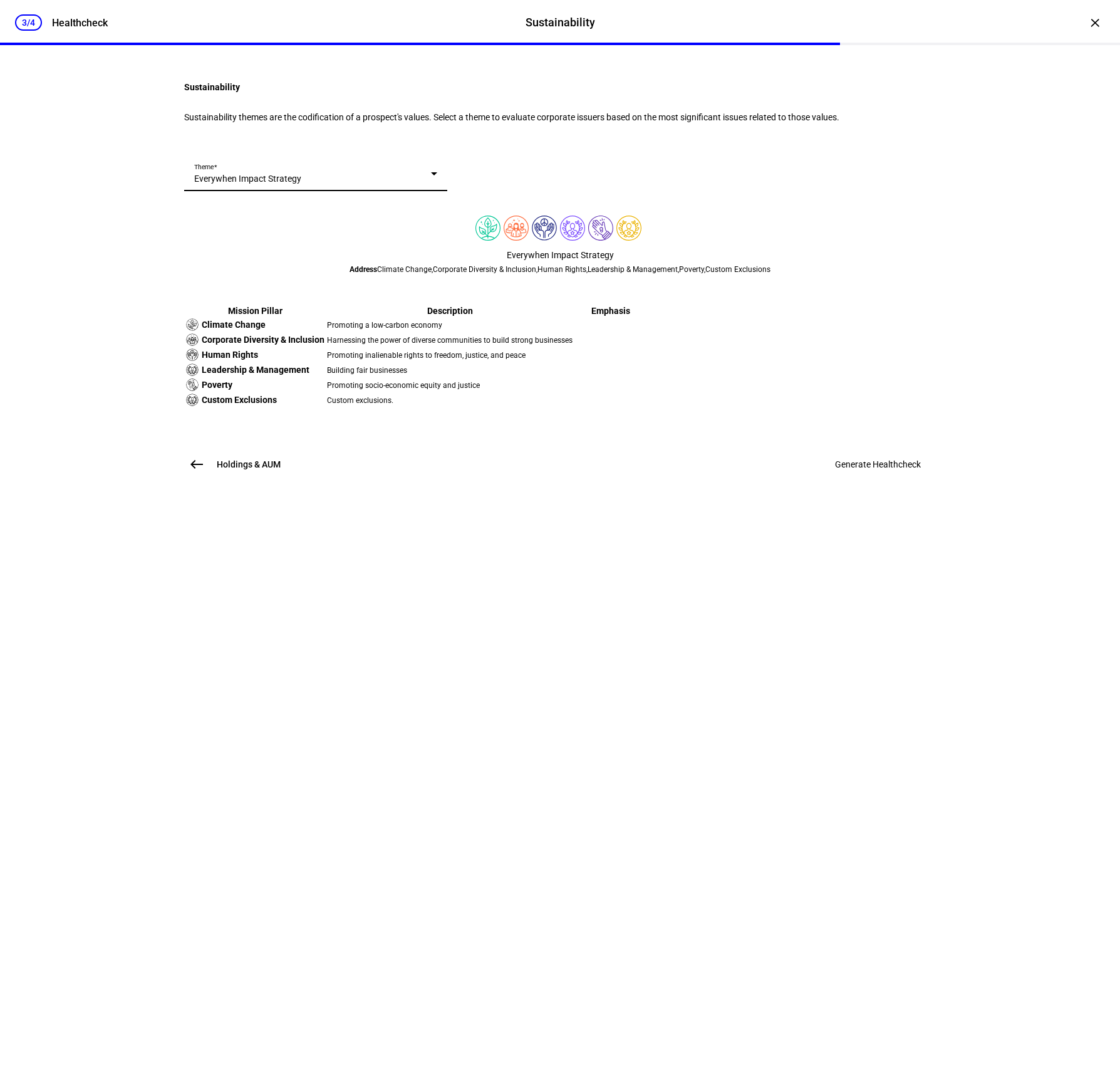
click at [441, 391] on td "Promoting socio-economic equity and justice" at bounding box center [449, 384] width 247 height 14
click at [834, 469] on span "Generate Healthcheck" at bounding box center [877, 464] width 85 height 10
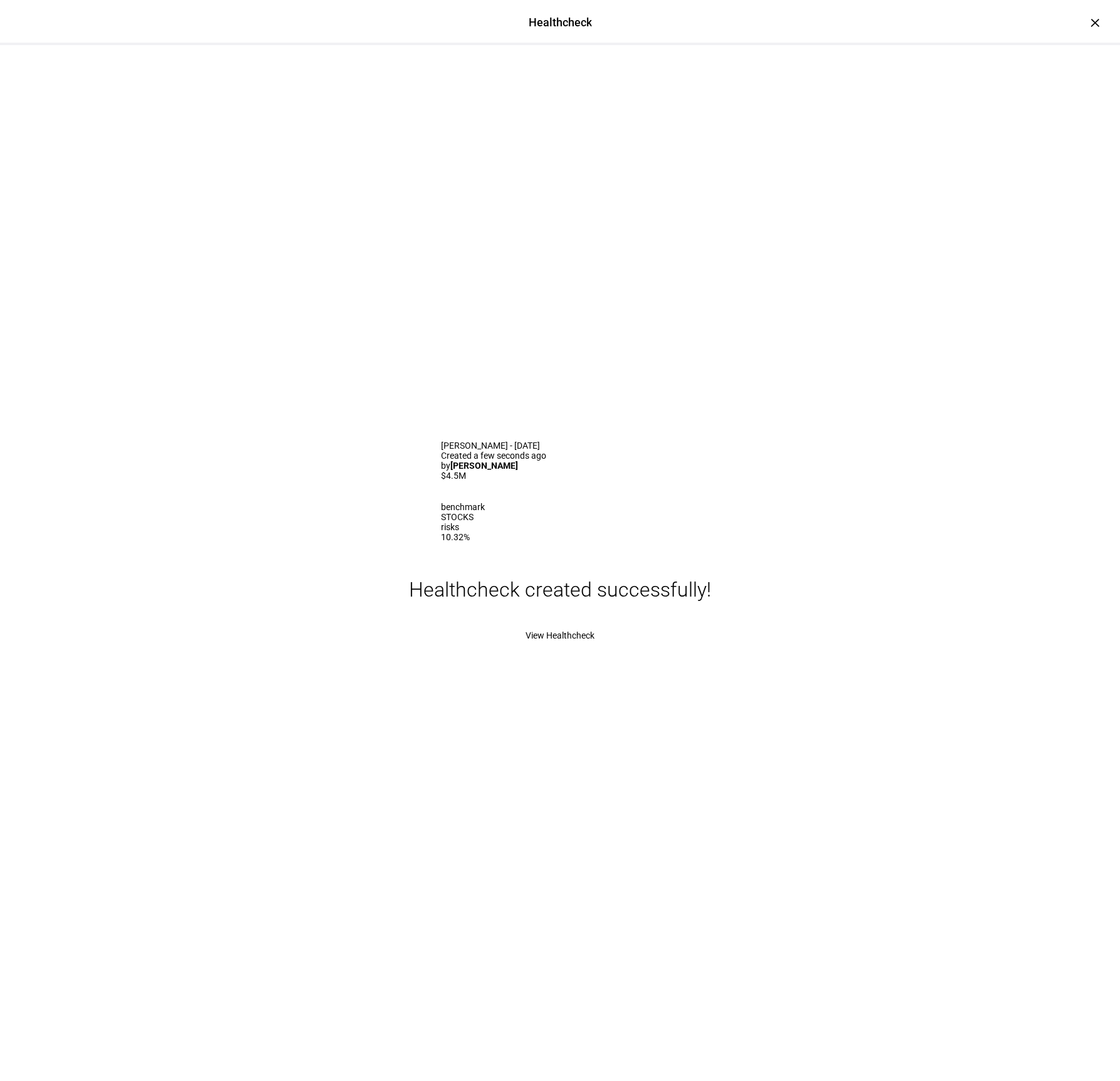
click at [586, 640] on span "View Healthcheck" at bounding box center [559, 635] width 69 height 10
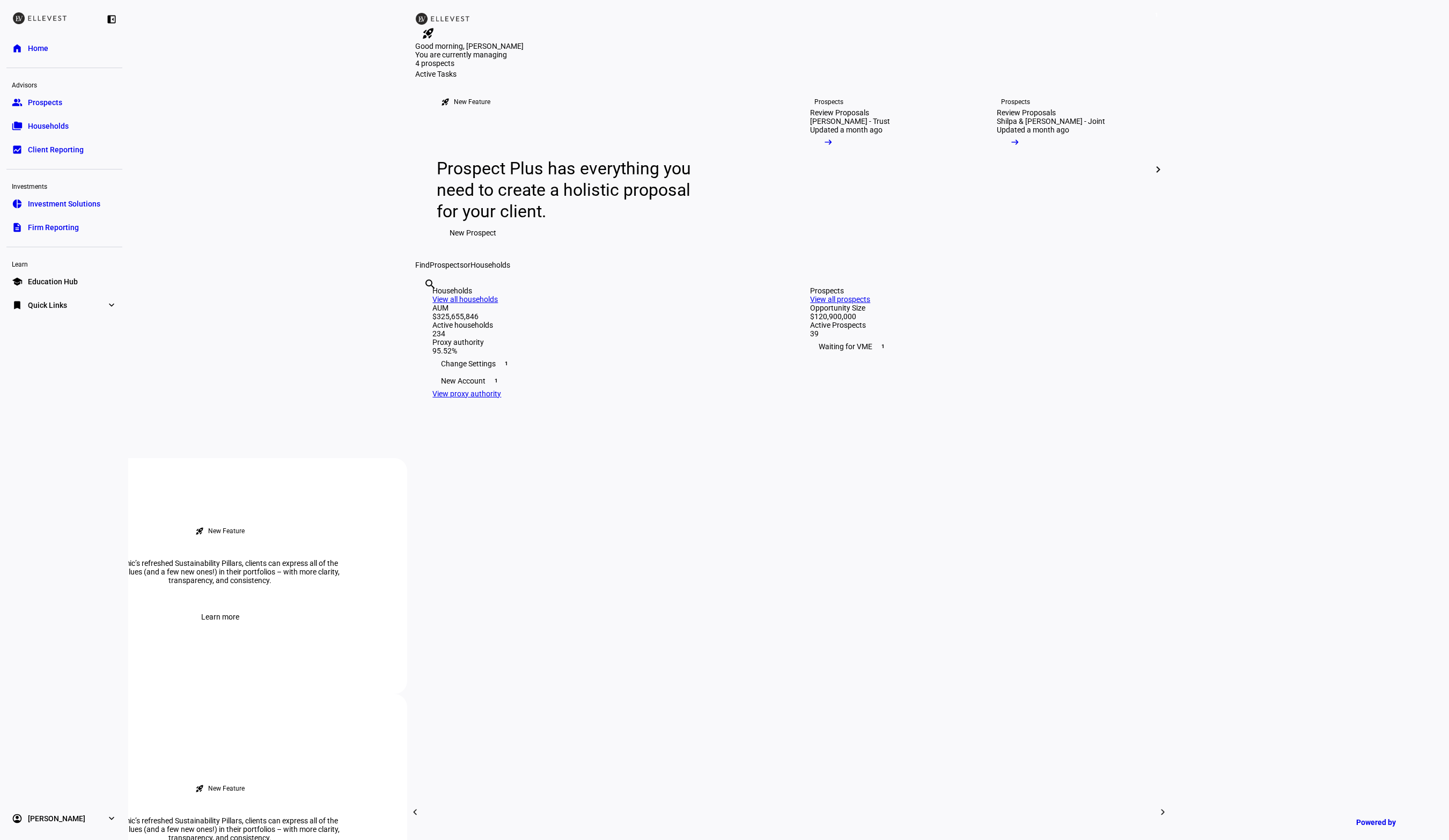
click at [58, 117] on link "folder_copy Households" at bounding box center [64, 126] width 116 height 21
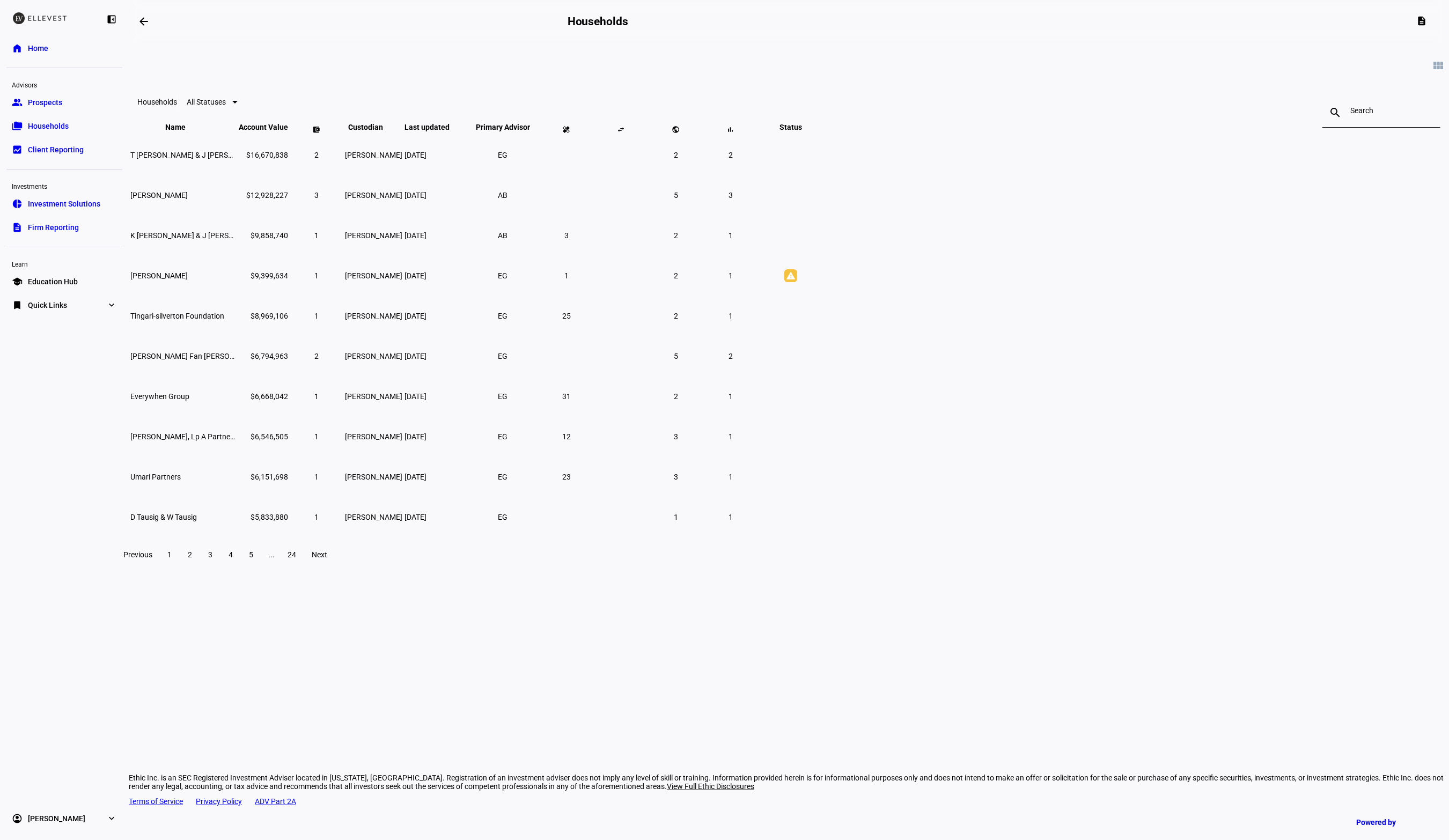
click at [1351, 112] on input at bounding box center [1381, 110] width 62 height 9
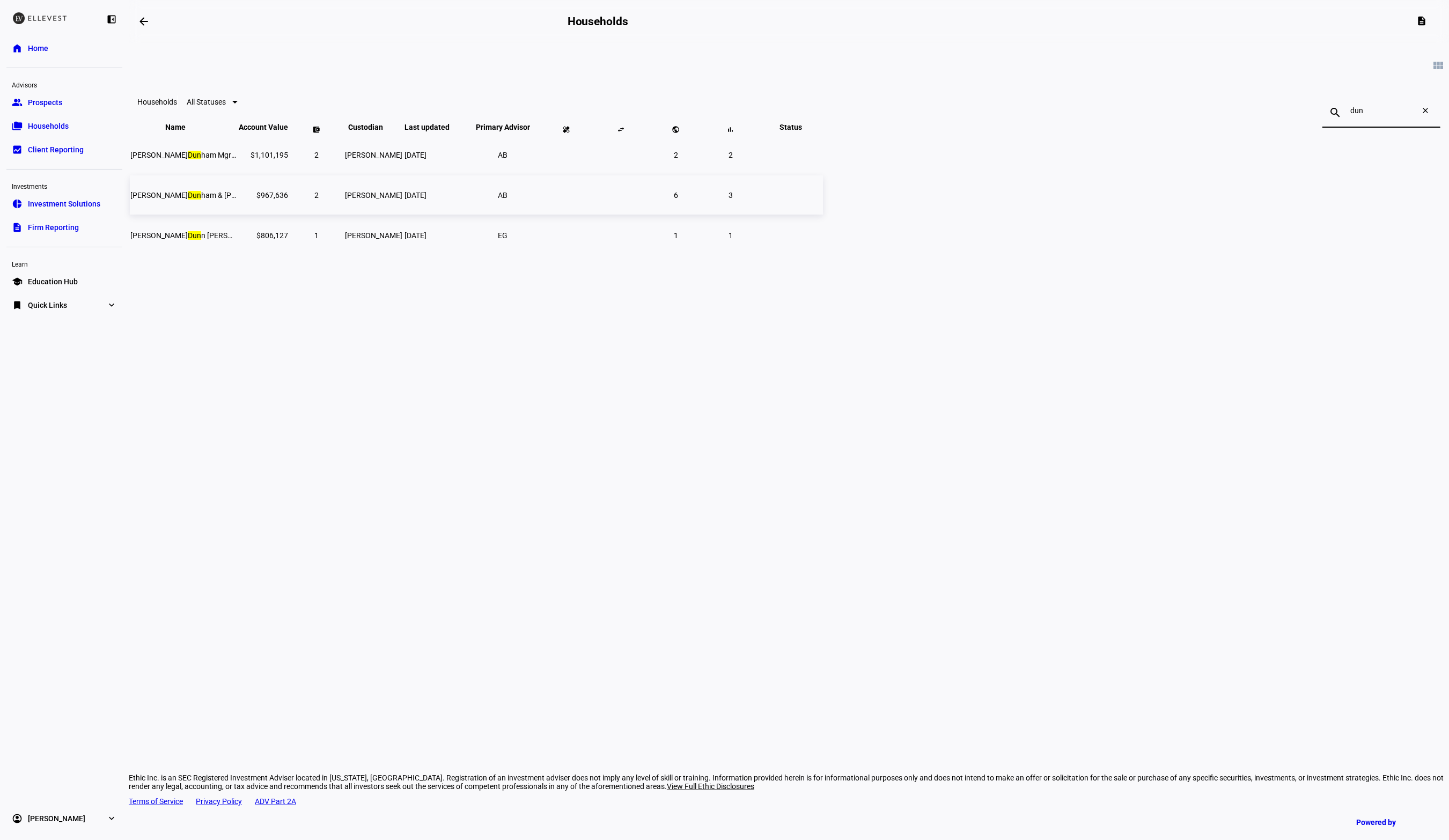
type input "dun"
click at [412, 200] on span "Amy Dun ham & Jill Dun ham Jt Ten Mgr: Ethic Inc" at bounding box center [271, 195] width 282 height 9
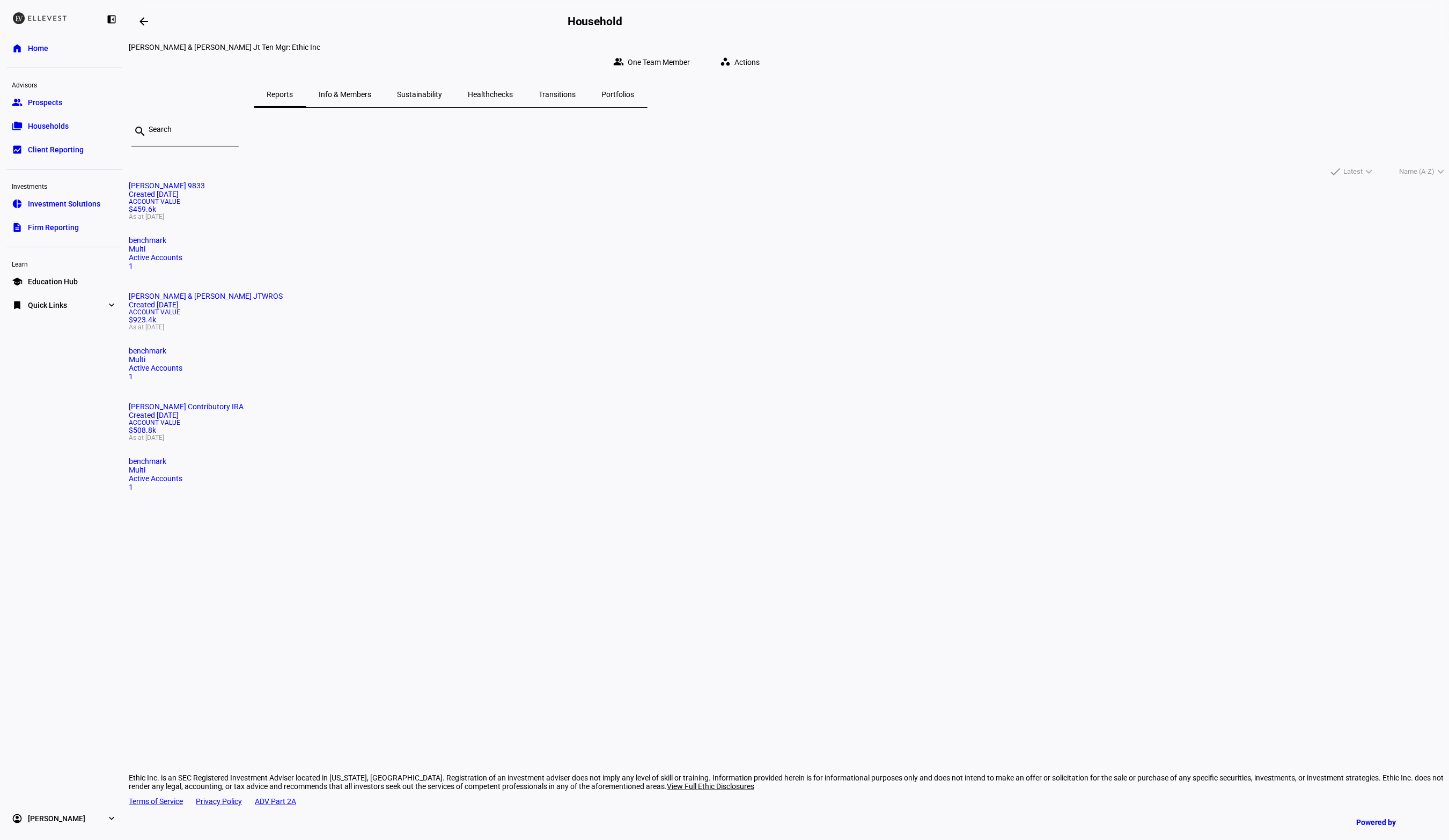
click at [635, 90] on span "Portfolios" at bounding box center [618, 94] width 33 height 8
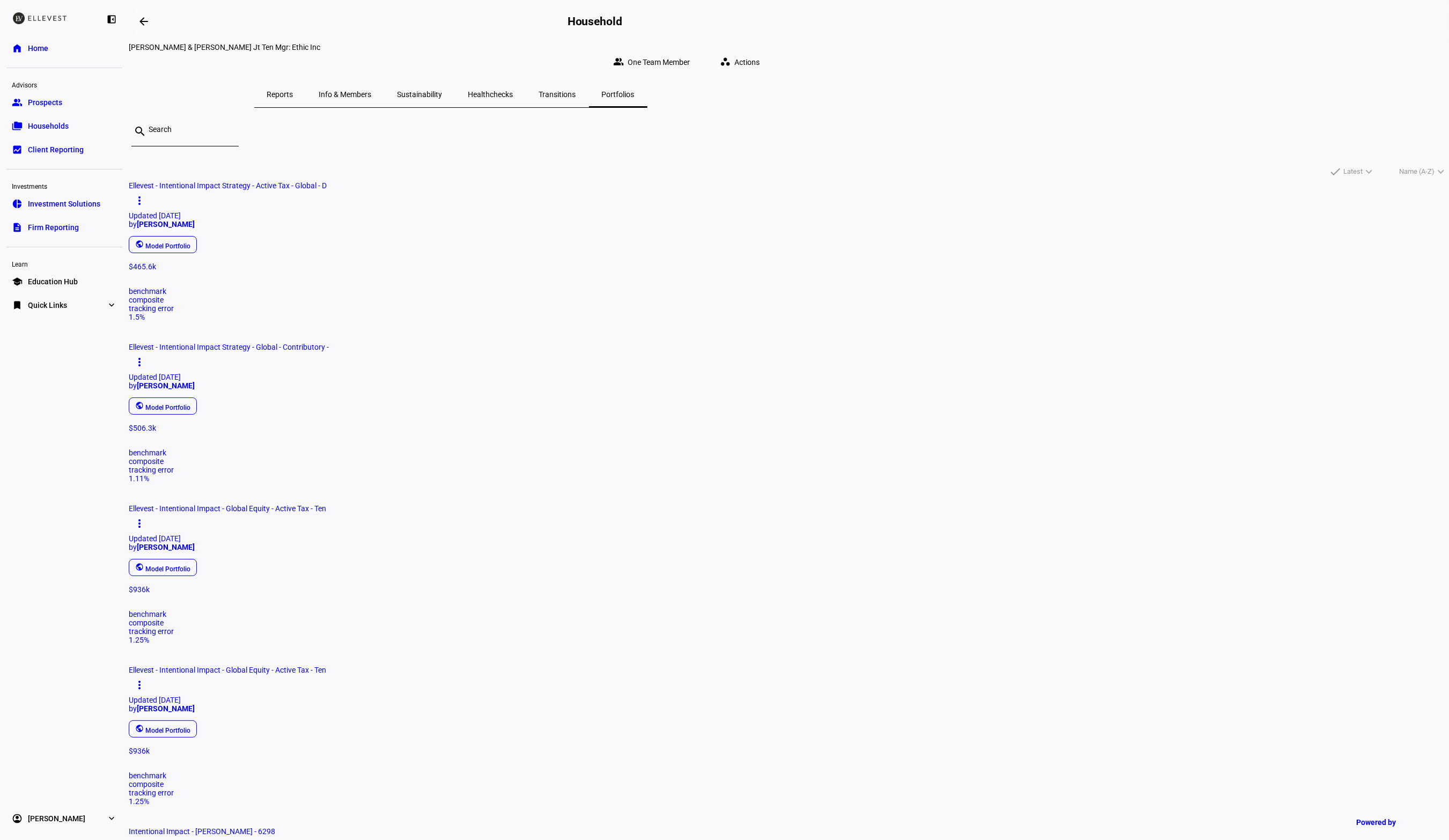
click at [614, 245] on div "public Model Portfolio" at bounding box center [784, 244] width 1321 height 21
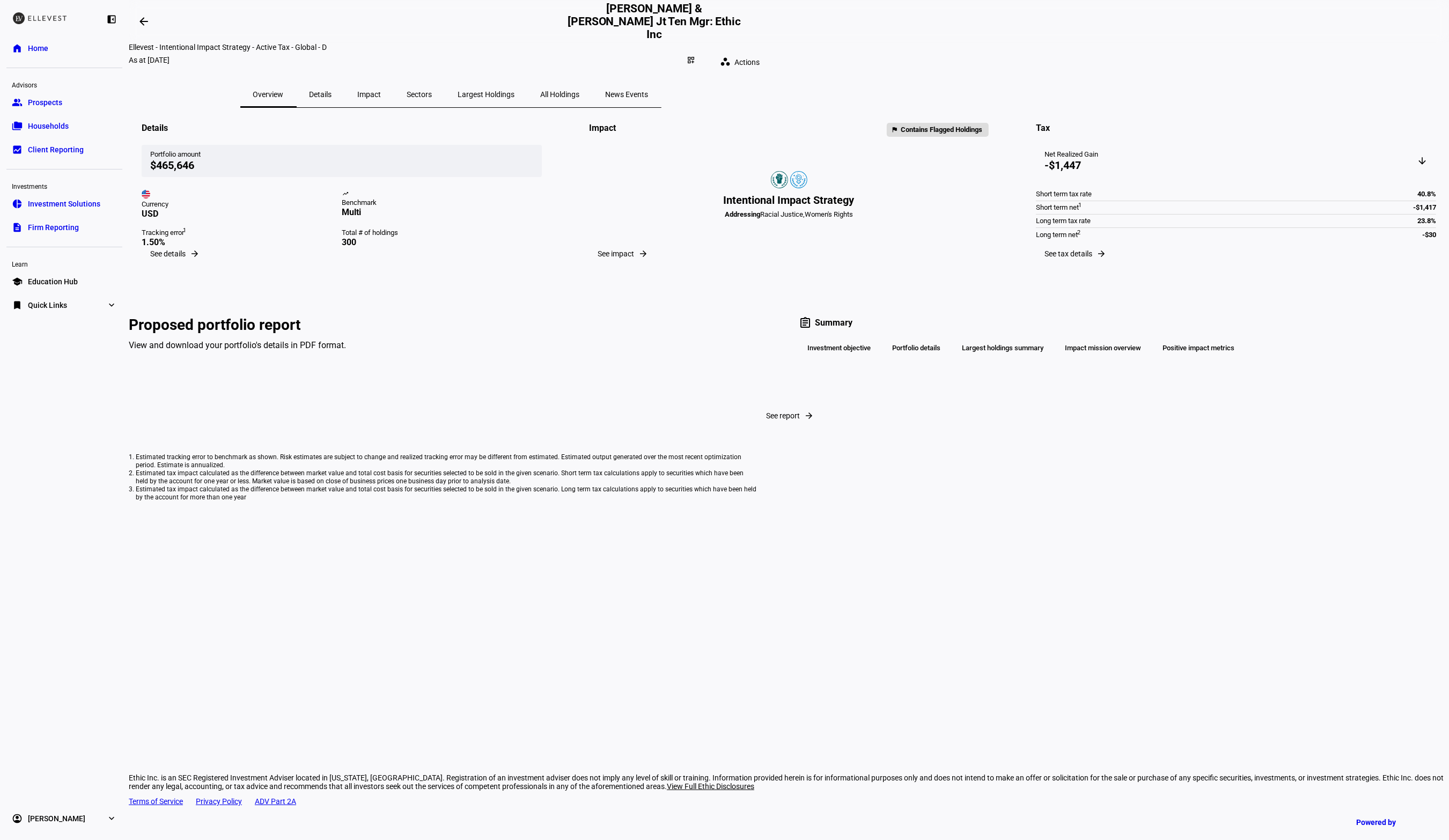
click at [332, 90] on span "Details" at bounding box center [321, 94] width 23 height 8
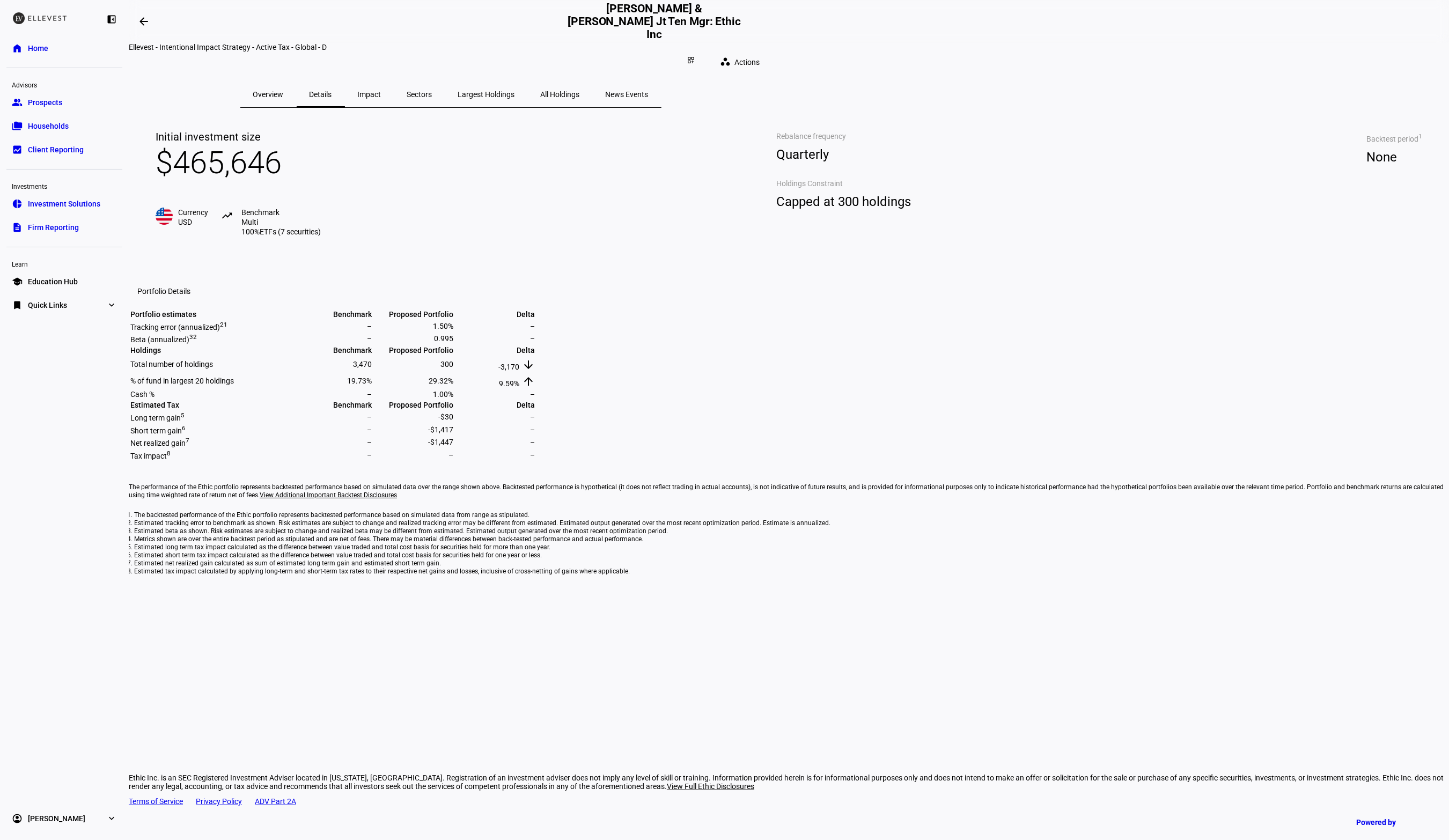
click at [382, 90] on span "Impact" at bounding box center [370, 94] width 24 height 8
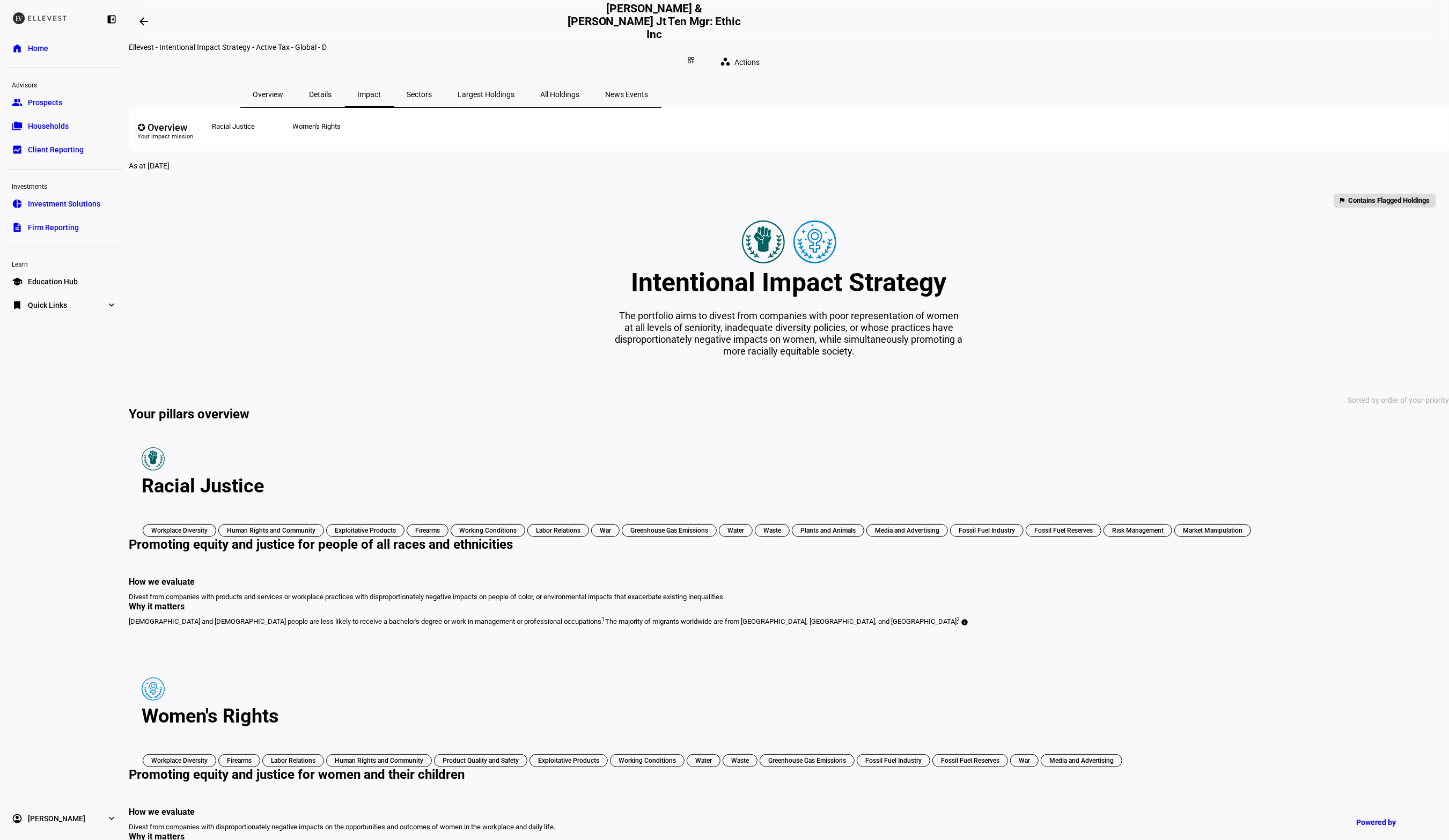
click at [433, 90] on span "Sectors" at bounding box center [420, 94] width 25 height 8
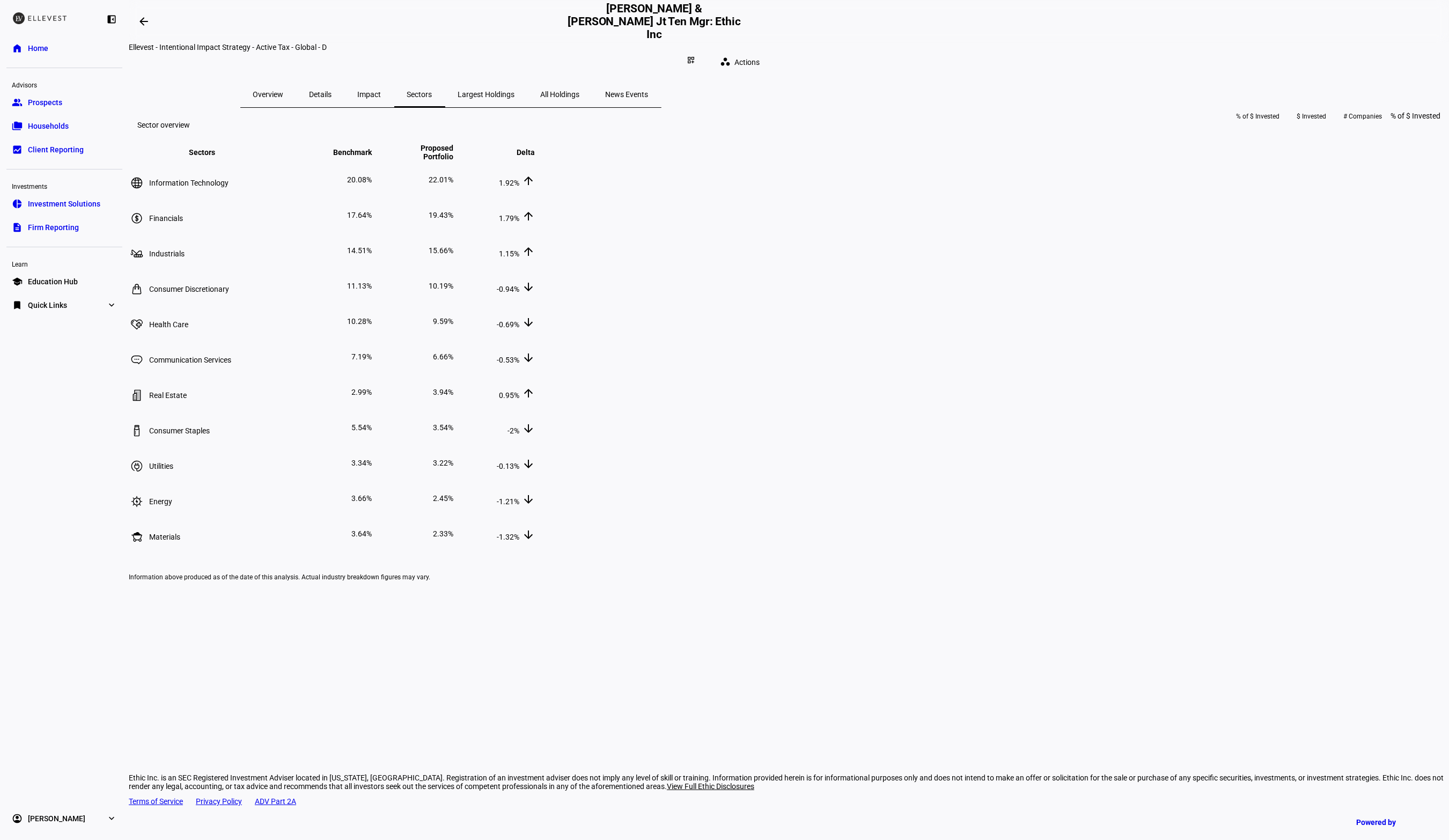
click at [515, 92] on span "Largest Holdings" at bounding box center [486, 94] width 57 height 26
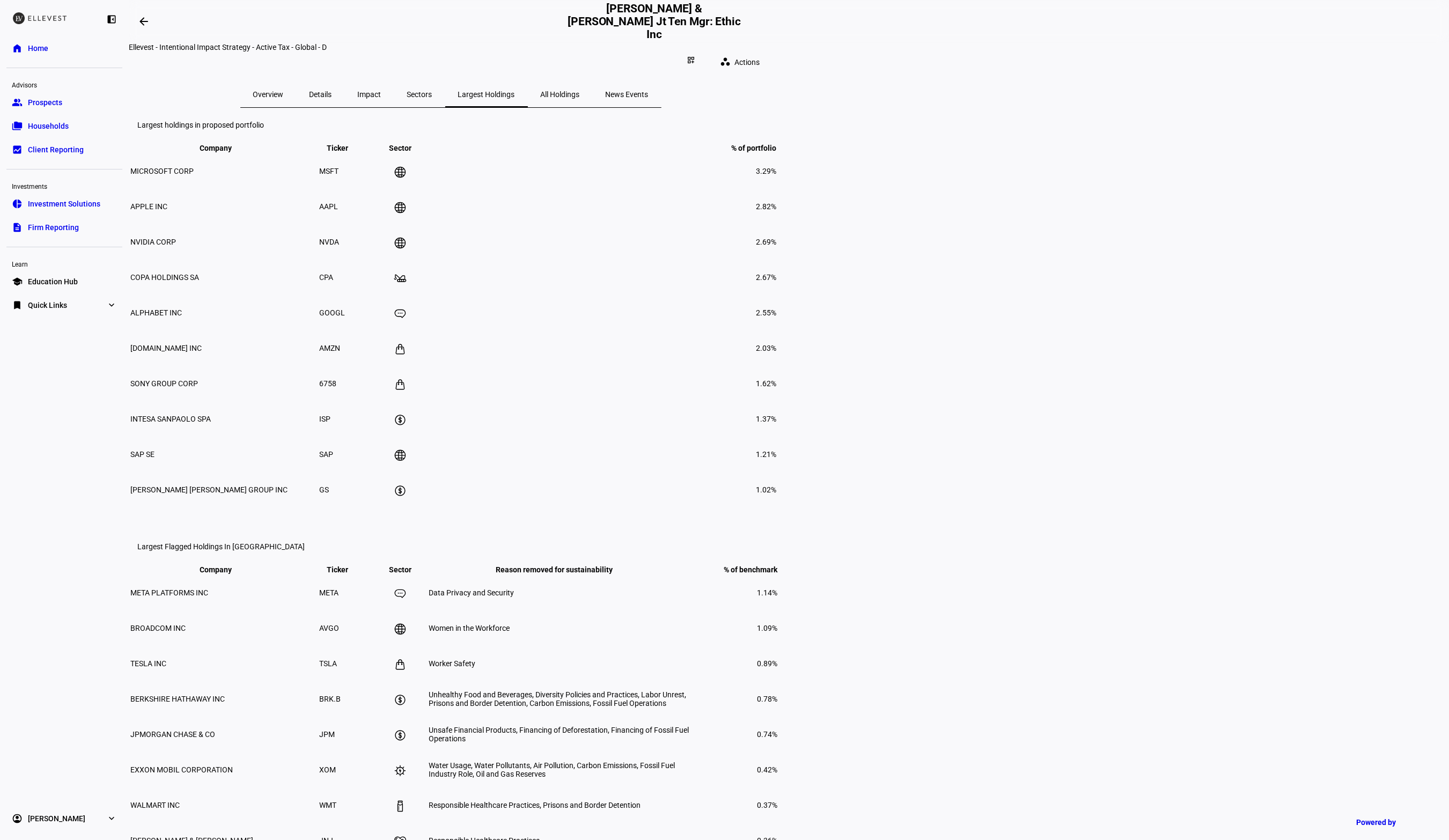
click at [580, 90] on span "All Holdings" at bounding box center [561, 94] width 39 height 8
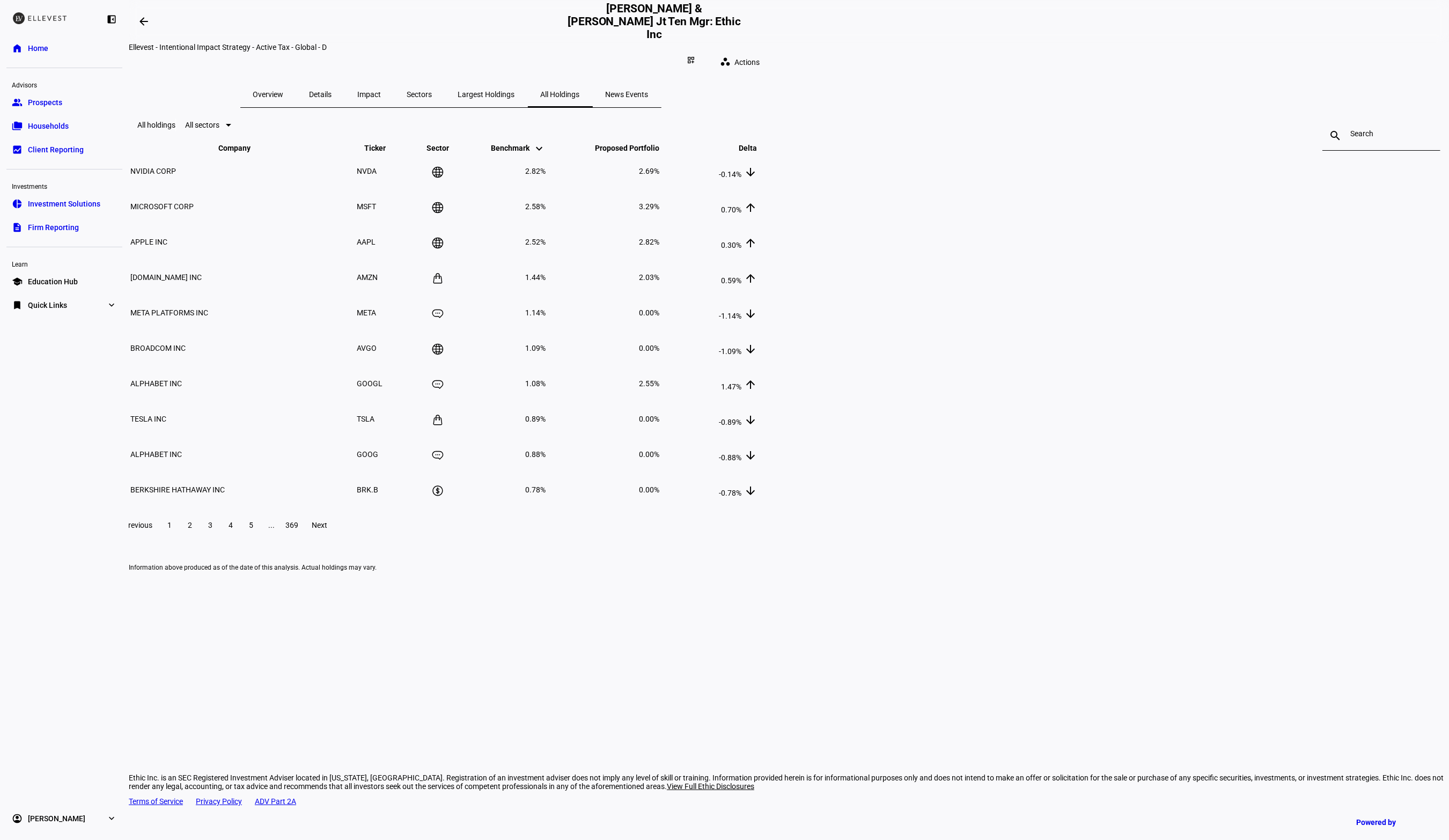
click at [219, 129] on span "All sectors" at bounding box center [202, 124] width 35 height 9
click at [391, 263] on div at bounding box center [724, 420] width 1449 height 840
click at [515, 90] on span "Largest Holdings" at bounding box center [486, 94] width 57 height 8
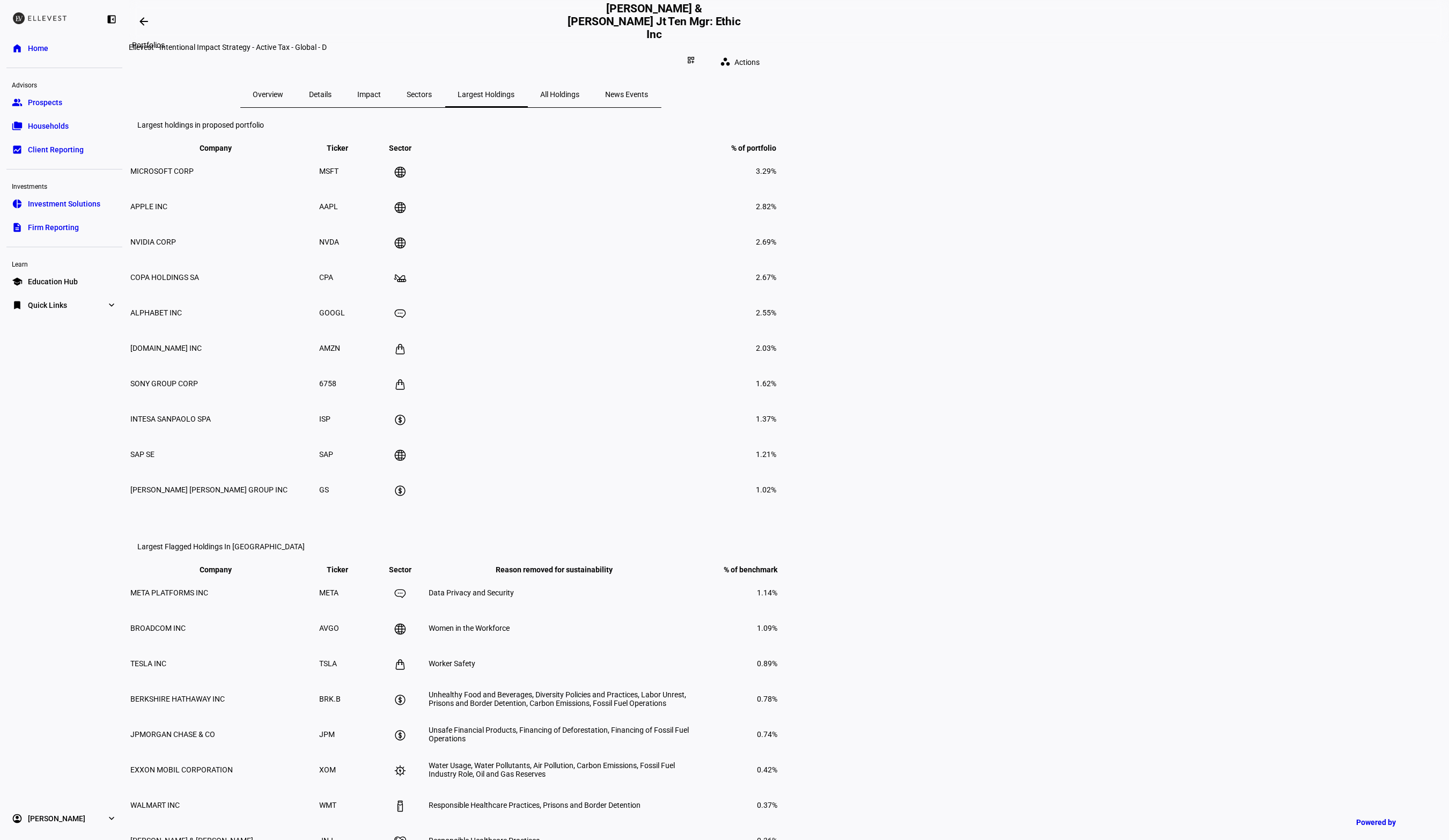
click at [144, 31] on span at bounding box center [143, 21] width 26 height 26
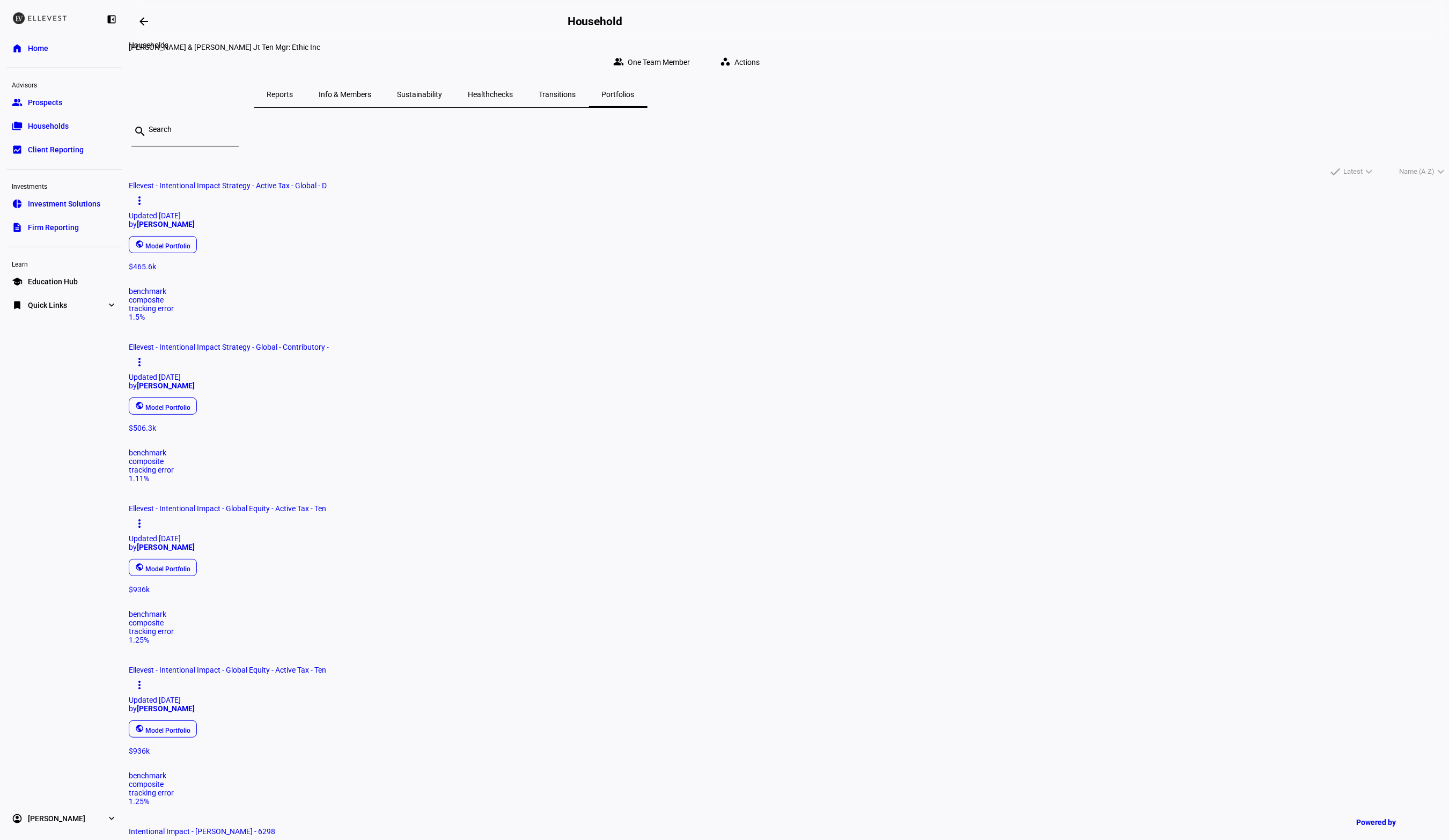
click at [144, 31] on span at bounding box center [143, 21] width 26 height 26
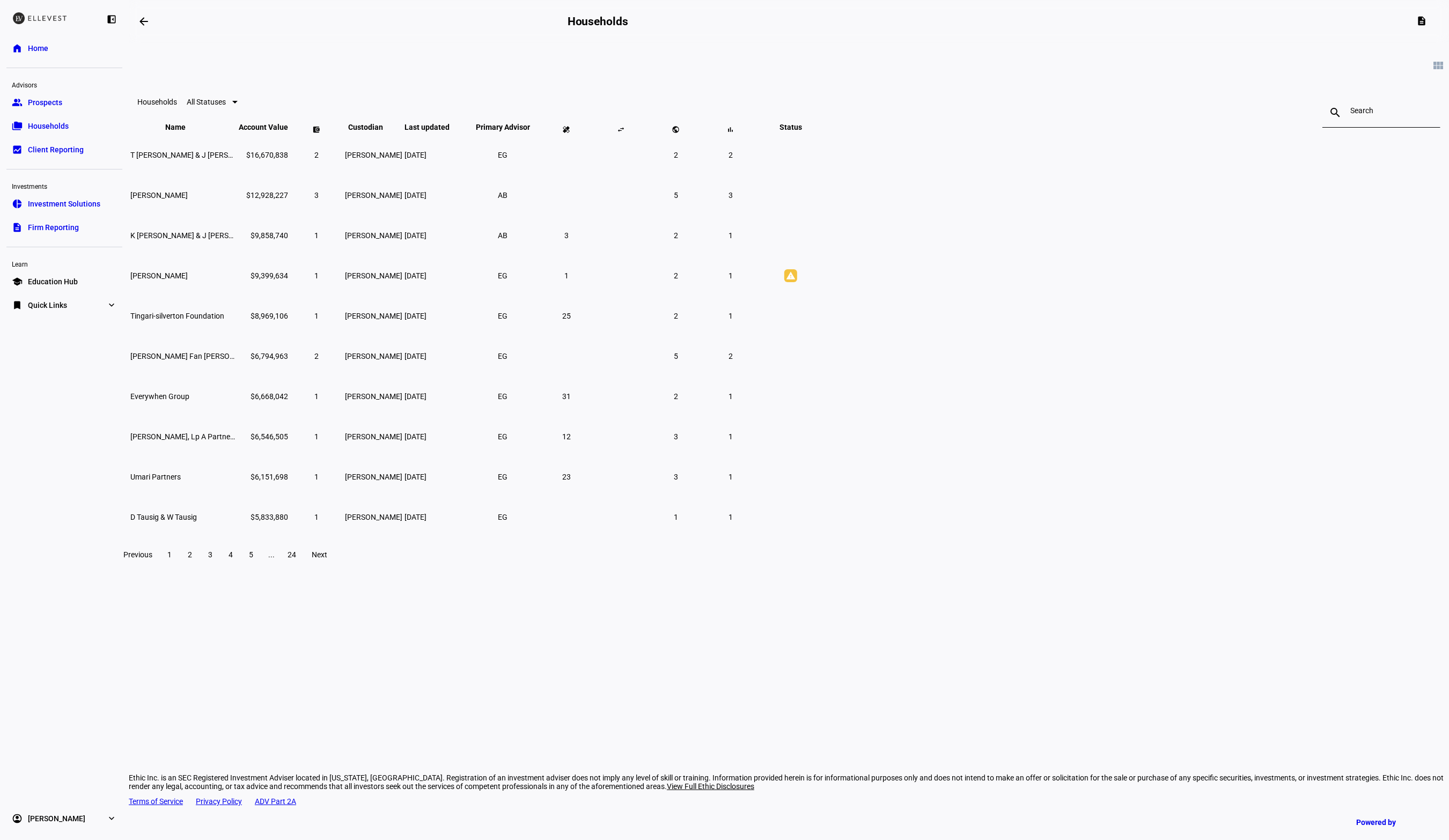
click at [1351, 115] on input at bounding box center [1381, 110] width 62 height 9
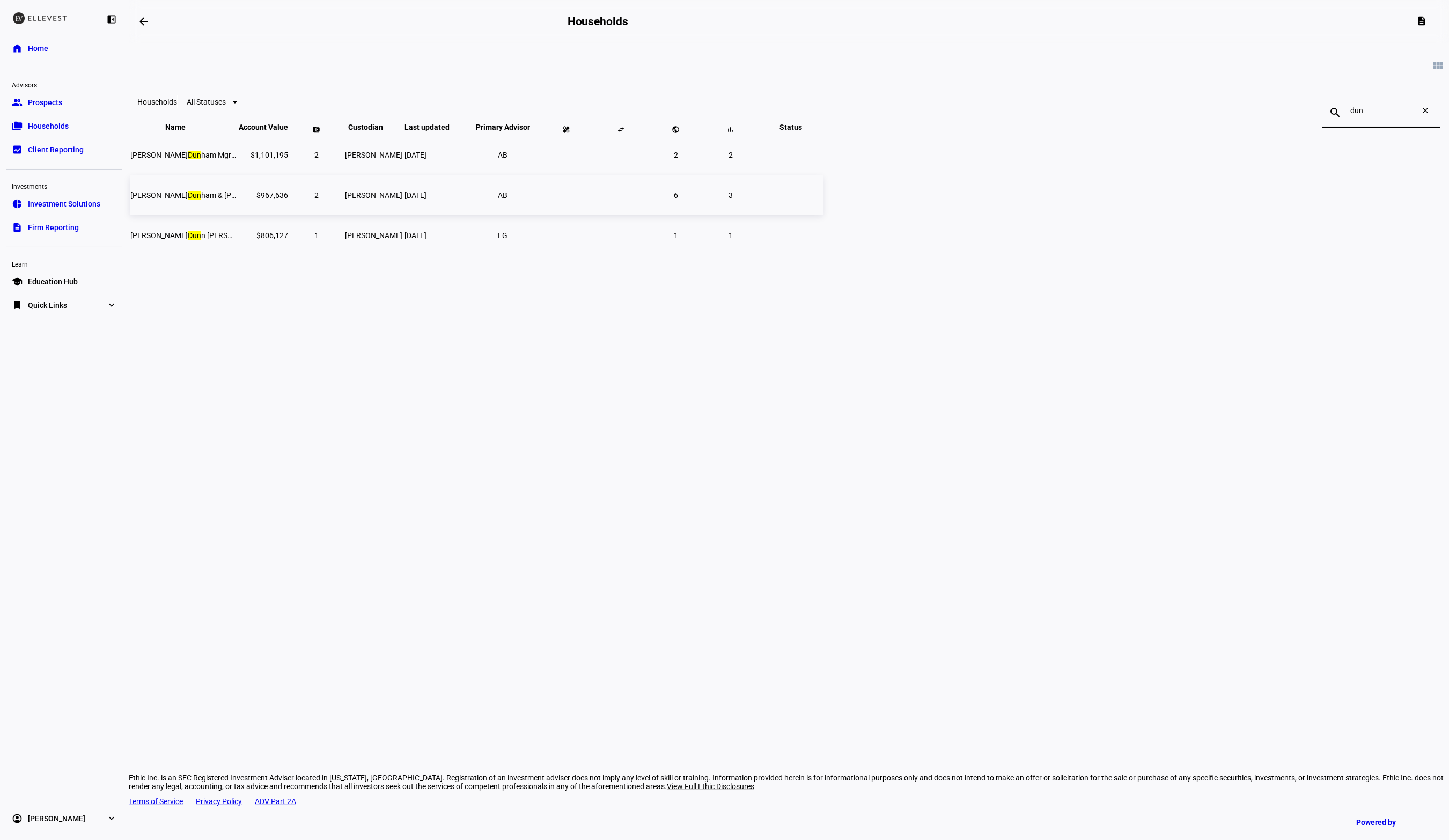
type input "dun"
click at [237, 208] on td "Amy Dun ham & Jill Dun ham Jt Ten Mgr: Ethic Inc" at bounding box center [183, 195] width 107 height 39
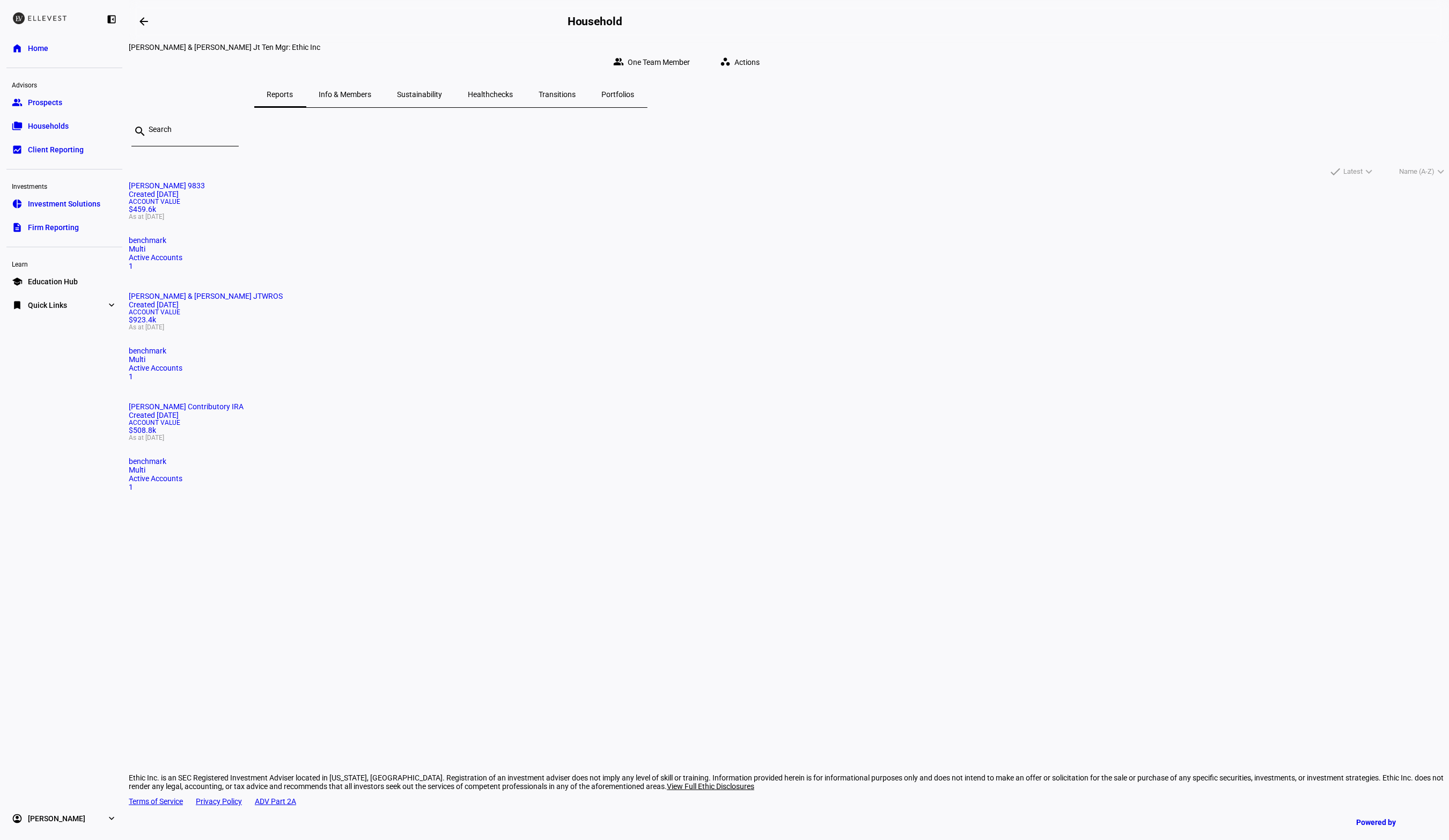
click at [514, 90] on span "Healthchecks" at bounding box center [490, 94] width 45 height 8
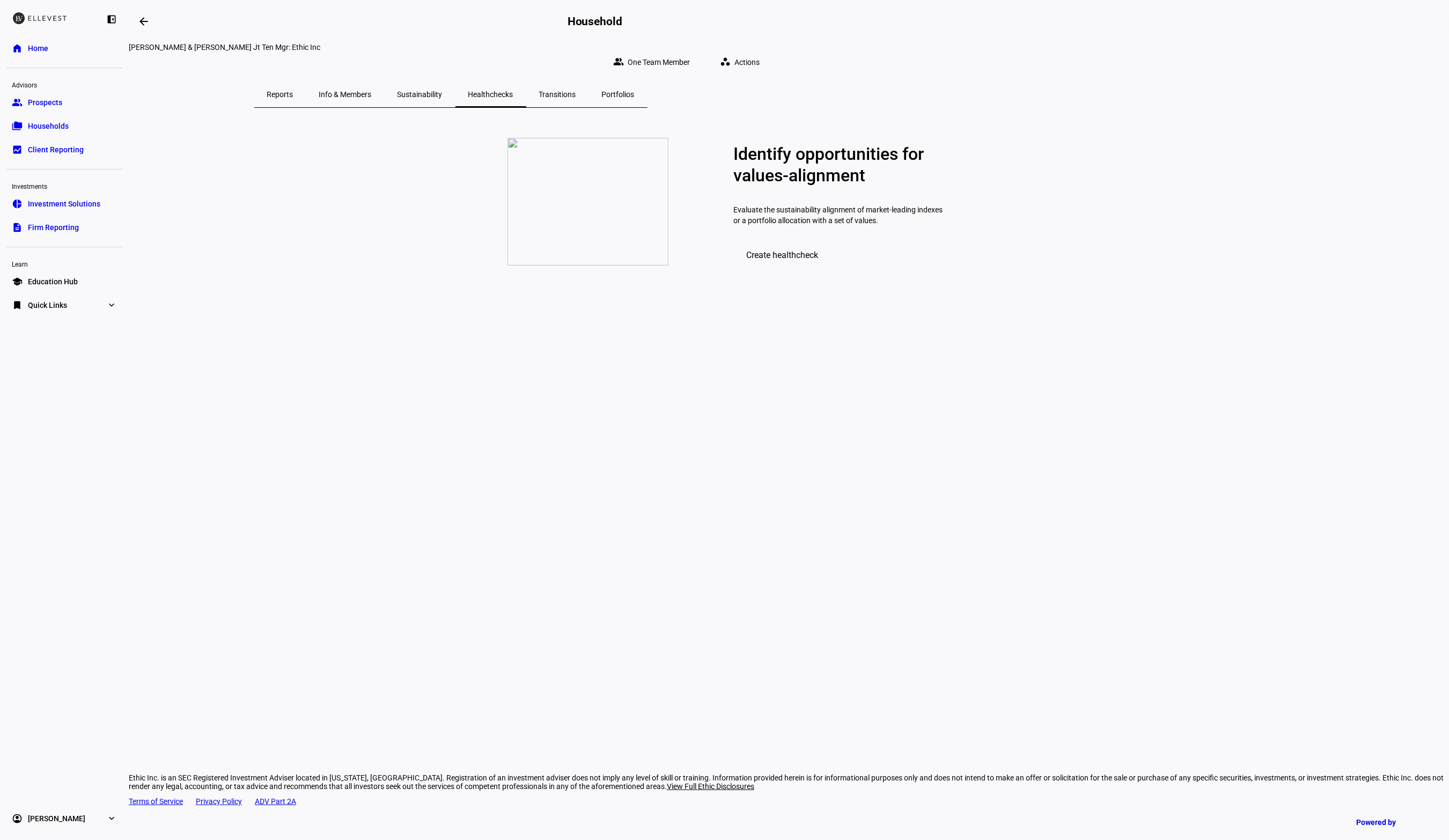
click at [798, 260] on span "Create healthcheck" at bounding box center [782, 255] width 72 height 10
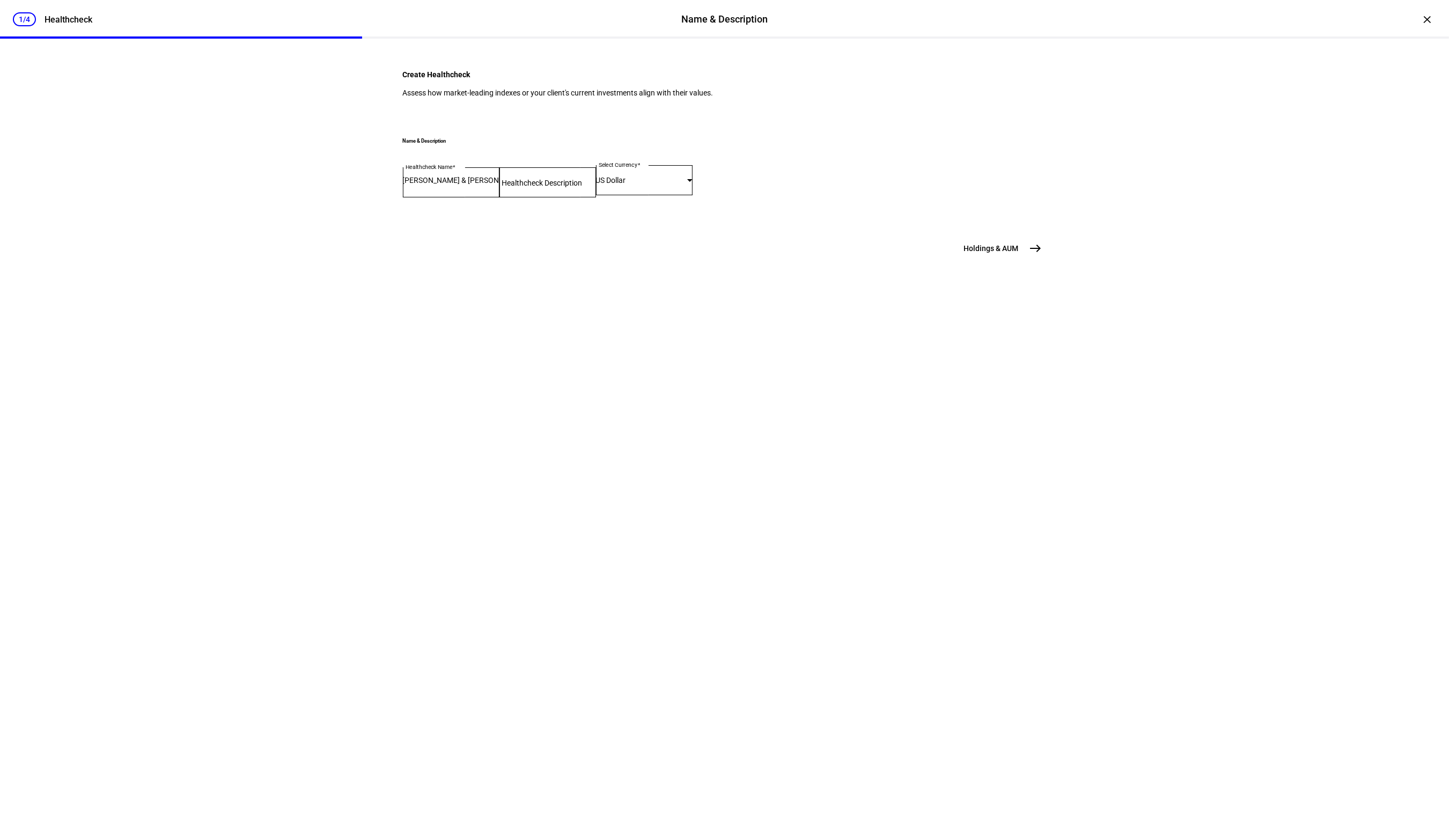
click at [568, 185] on input "Healthcheck Description" at bounding box center [548, 180] width 97 height 9
type input "Healthcheck"
click at [1022, 259] on button "Holdings & AUM east" at bounding box center [998, 248] width 95 height 21
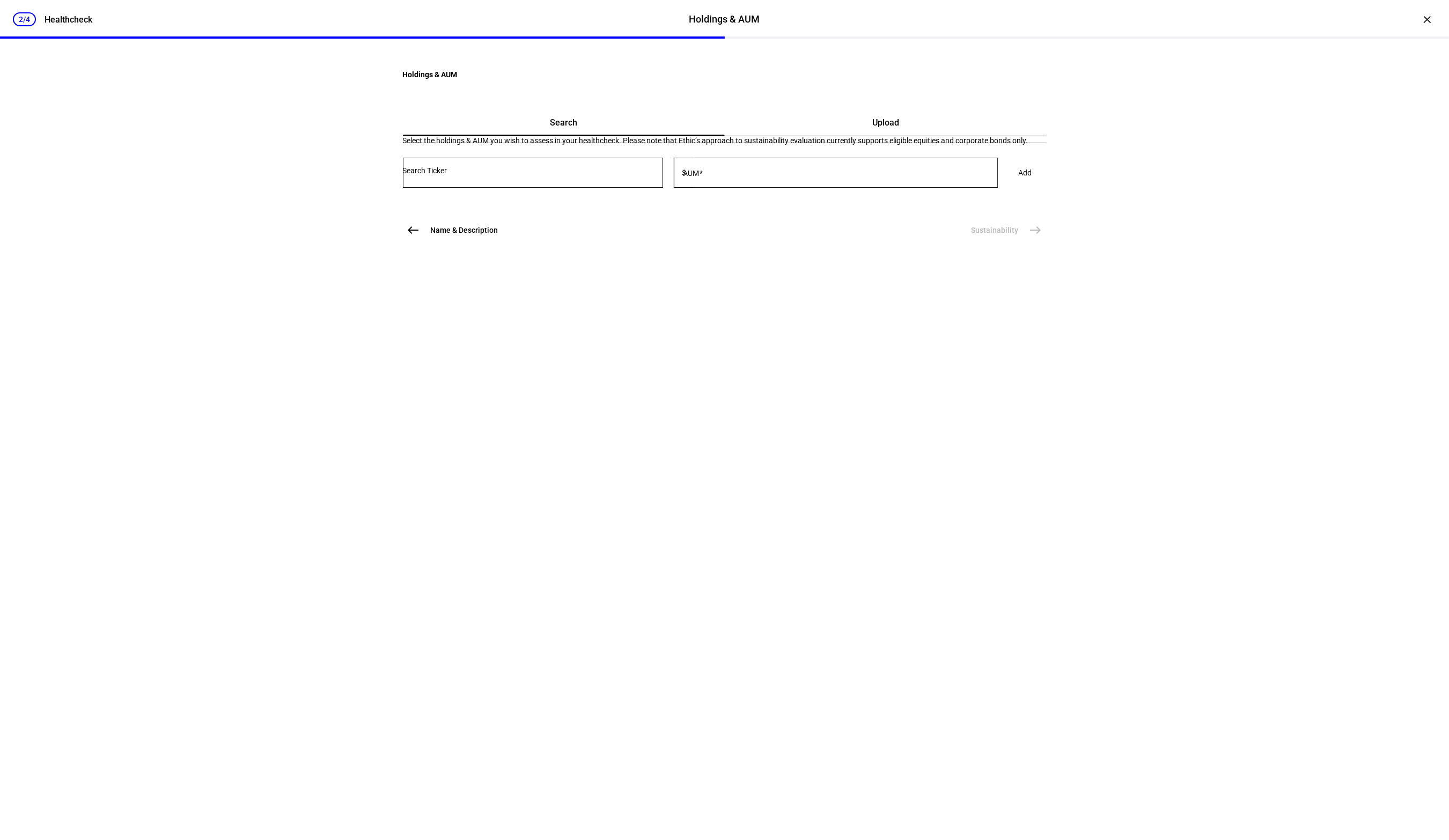
click at [872, 136] on span "Upload" at bounding box center [886, 123] width 27 height 26
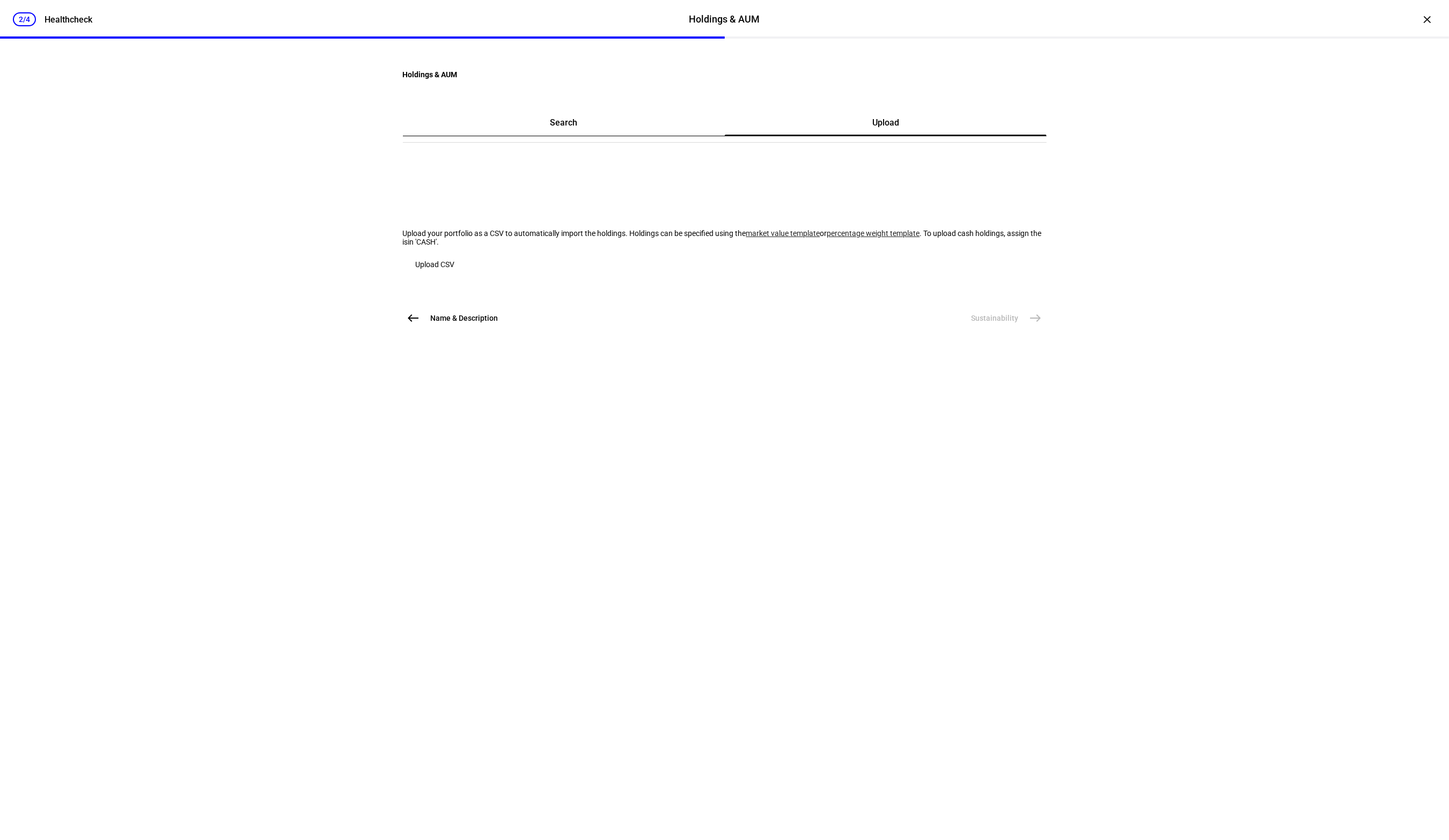
click at [747, 238] on link "market value template" at bounding box center [783, 233] width 74 height 9
click at [455, 269] on span "Upload CSV" at bounding box center [436, 264] width 39 height 9
click at [452, 278] on span at bounding box center [430, 264] width 45 height 26
click at [455, 269] on span "Upload CSV" at bounding box center [436, 264] width 39 height 9
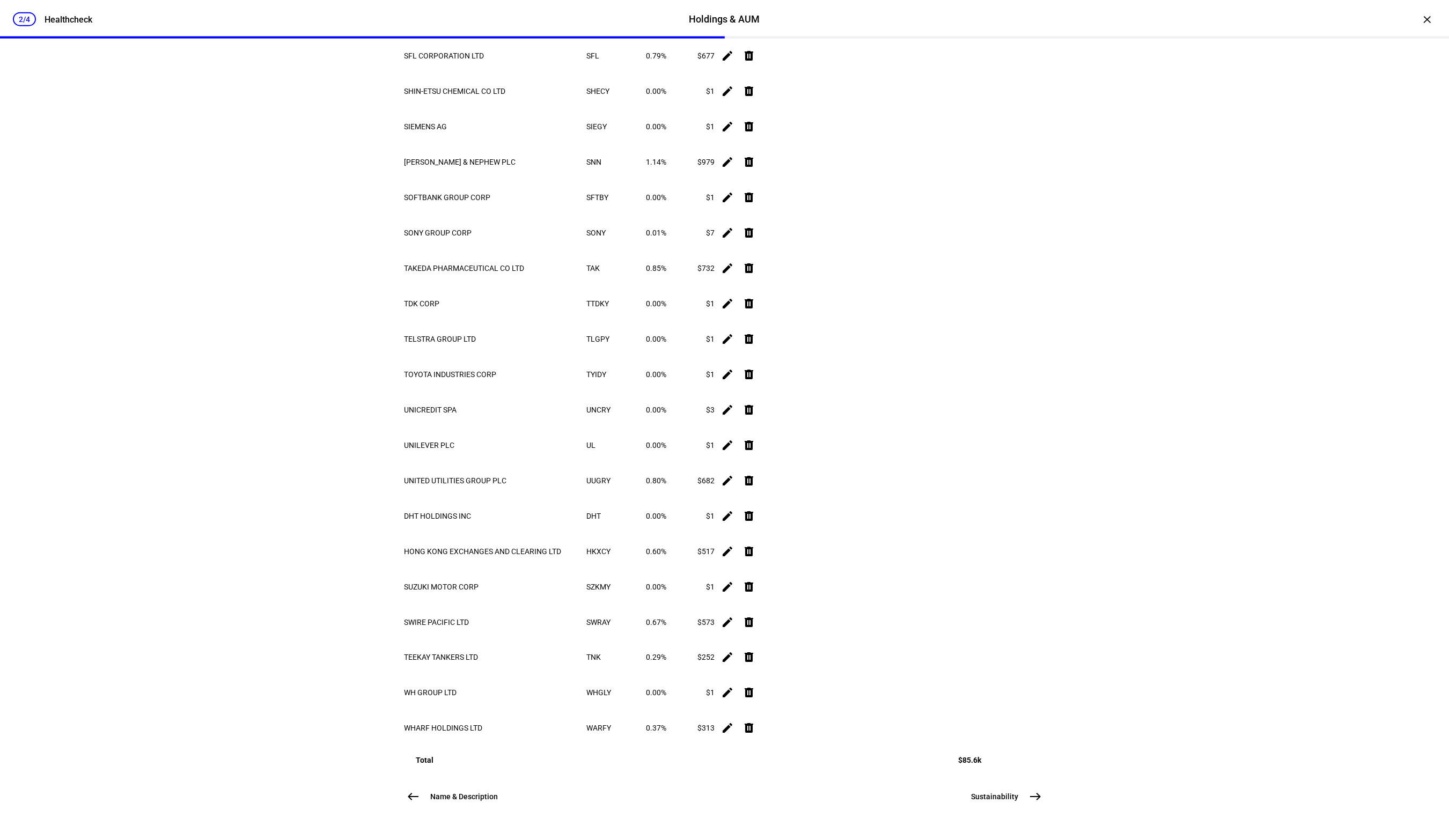
scroll to position [13300, 0]
click at [384, 179] on div "2/4 Healthcheck Holdings & AUM Holdings & AUM Healthcheck × Holdings & AUM Sear…" at bounding box center [724, 420] width 1449 height 840
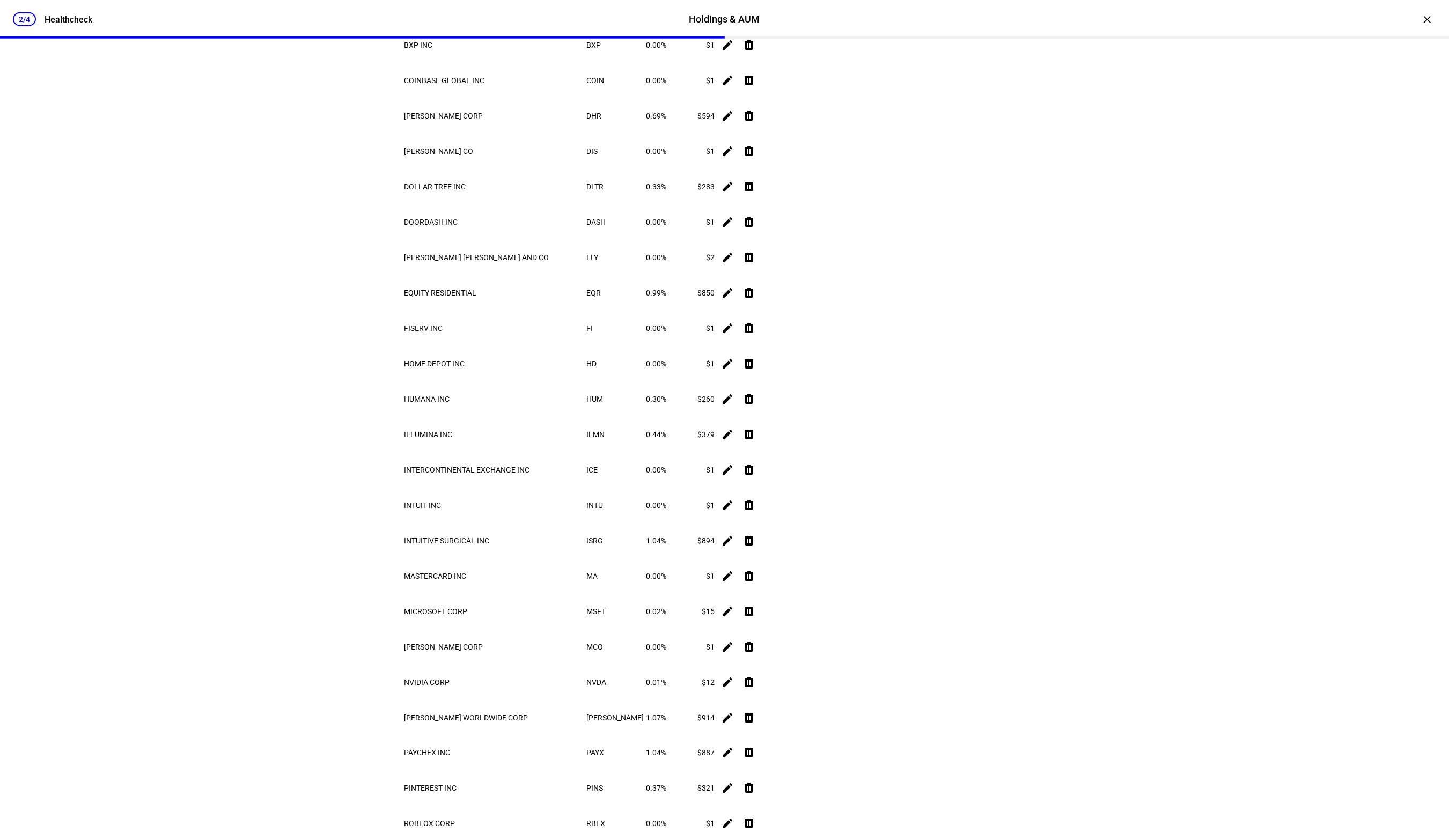
scroll to position [0, 0]
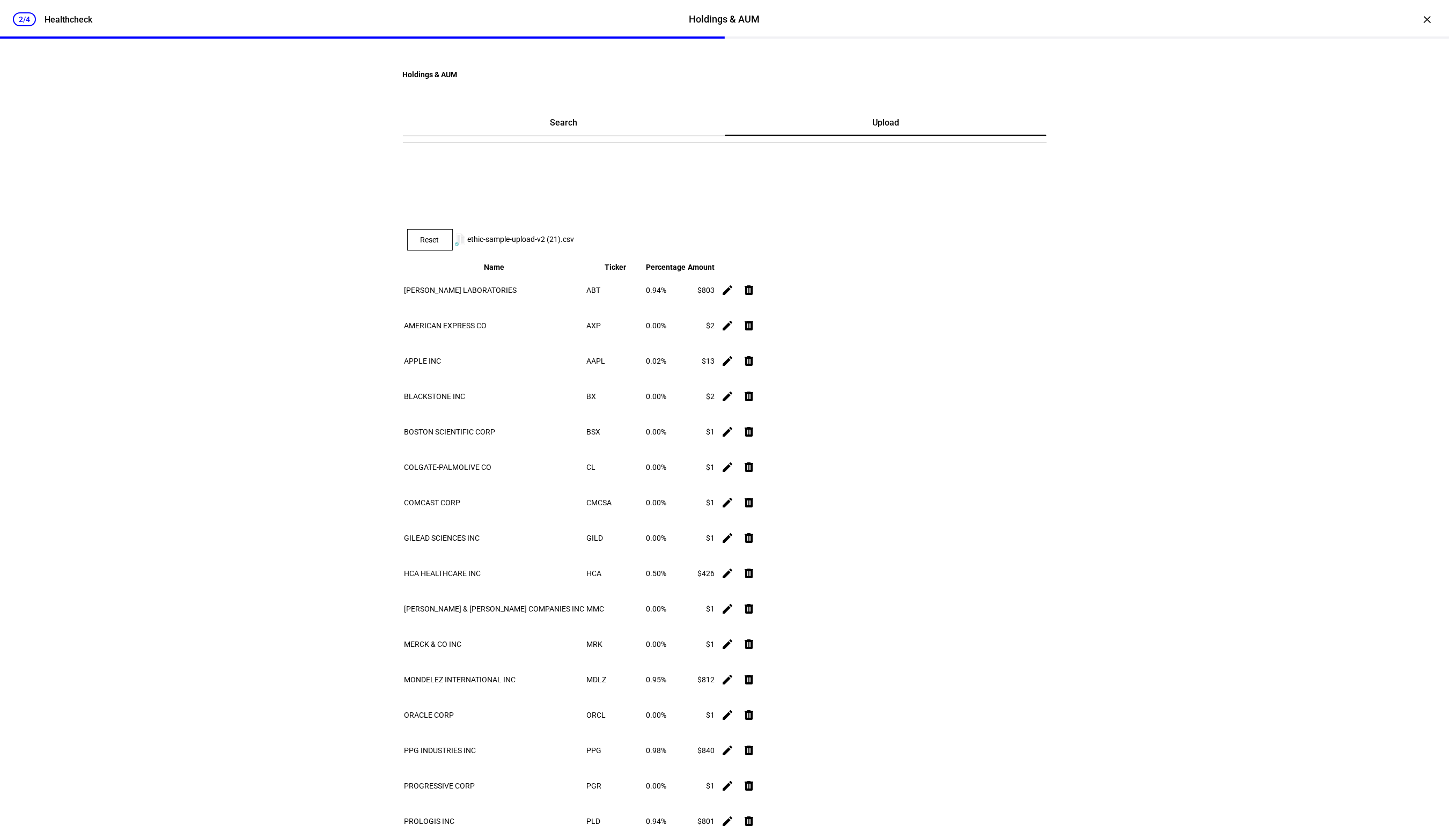
click at [452, 241] on span at bounding box center [430, 240] width 45 height 26
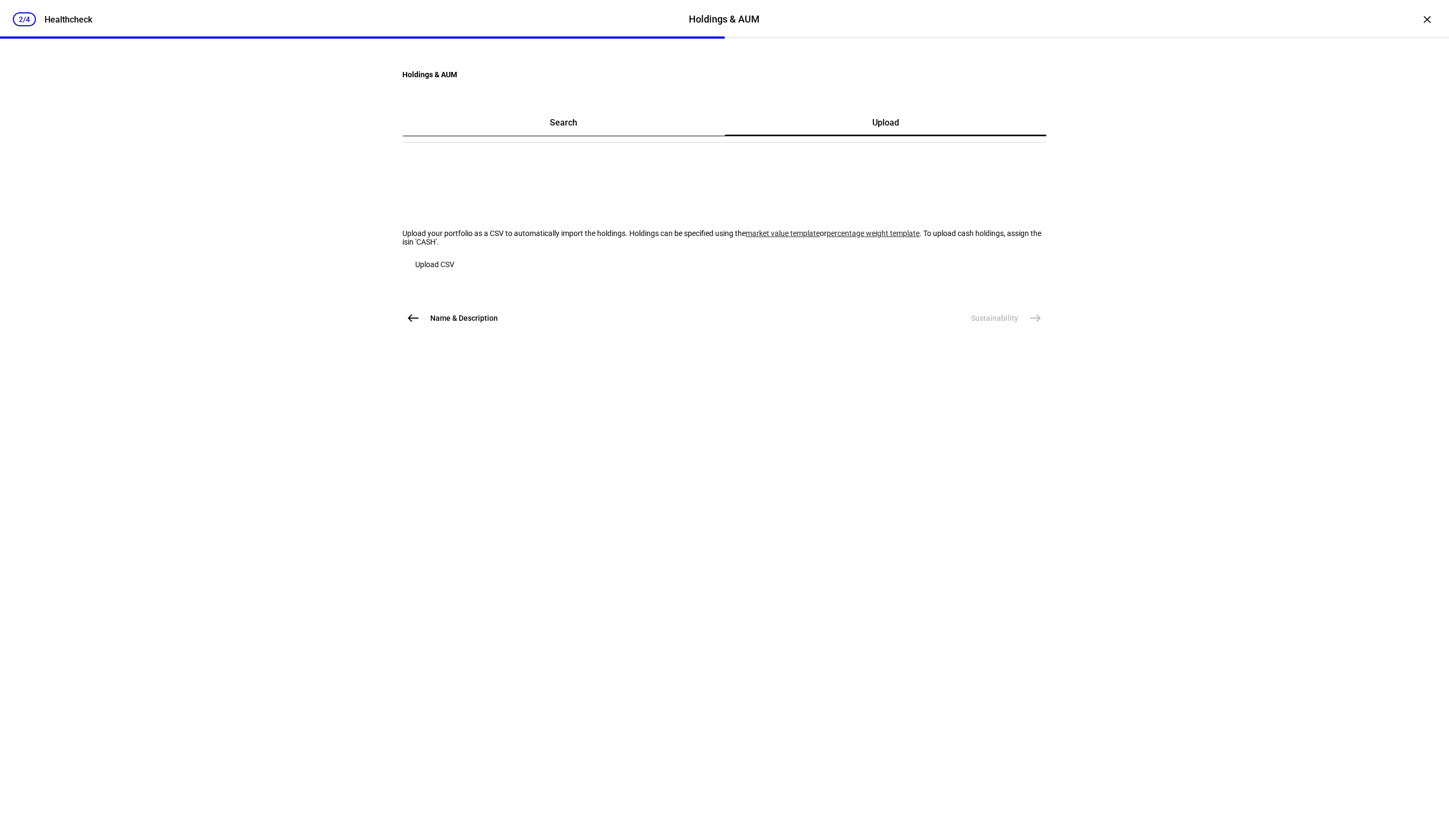
click at [455, 269] on span "Upload CSV" at bounding box center [436, 264] width 39 height 9
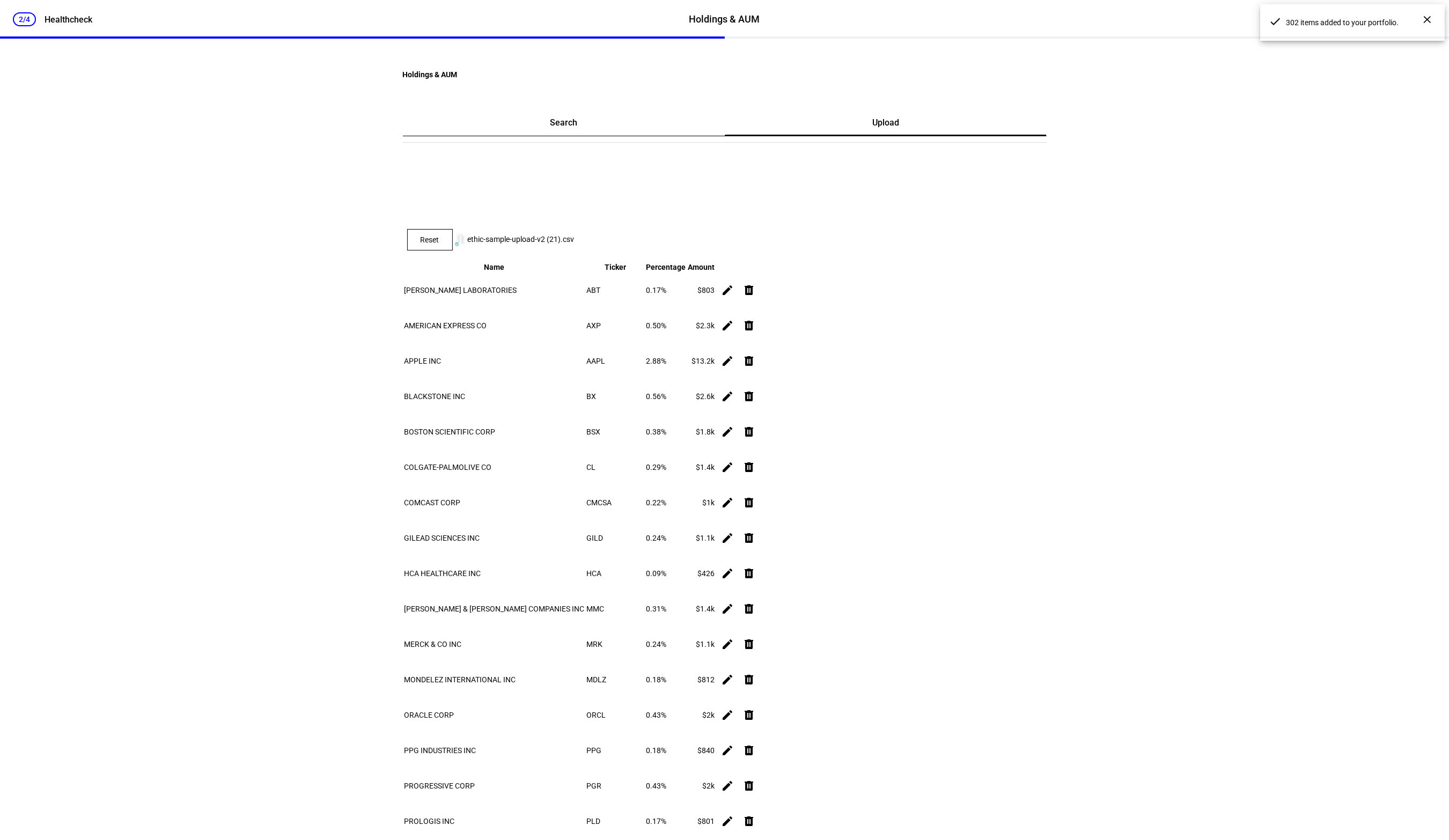
click at [1172, 152] on div "2/4 Healthcheck Holdings & AUM Holdings & AUM Healthcheck × Holdings & AUM Sear…" at bounding box center [724, 420] width 1449 height 840
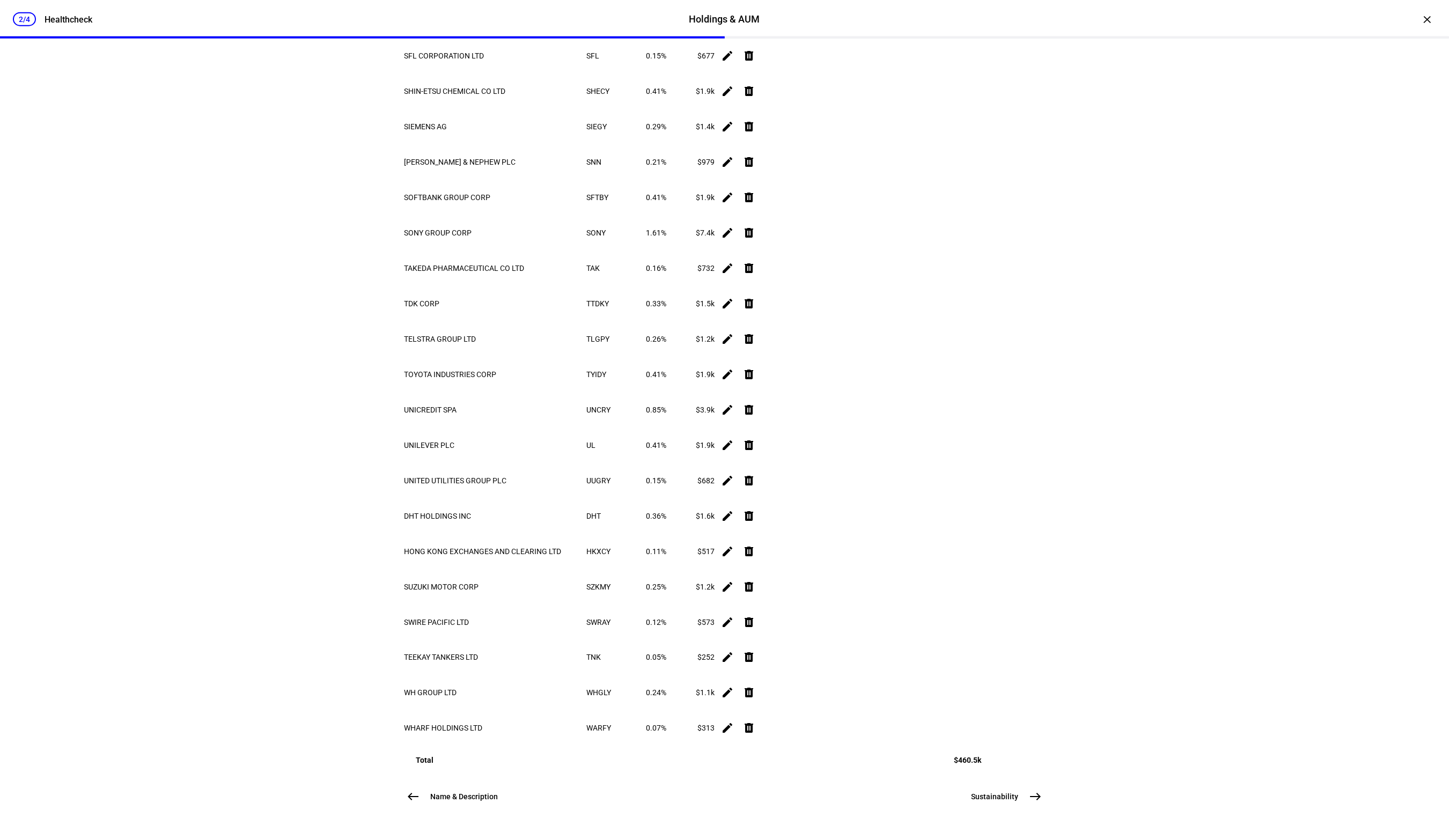
click at [1034, 787] on button "Sustainability east" at bounding box center [1003, 797] width 88 height 21
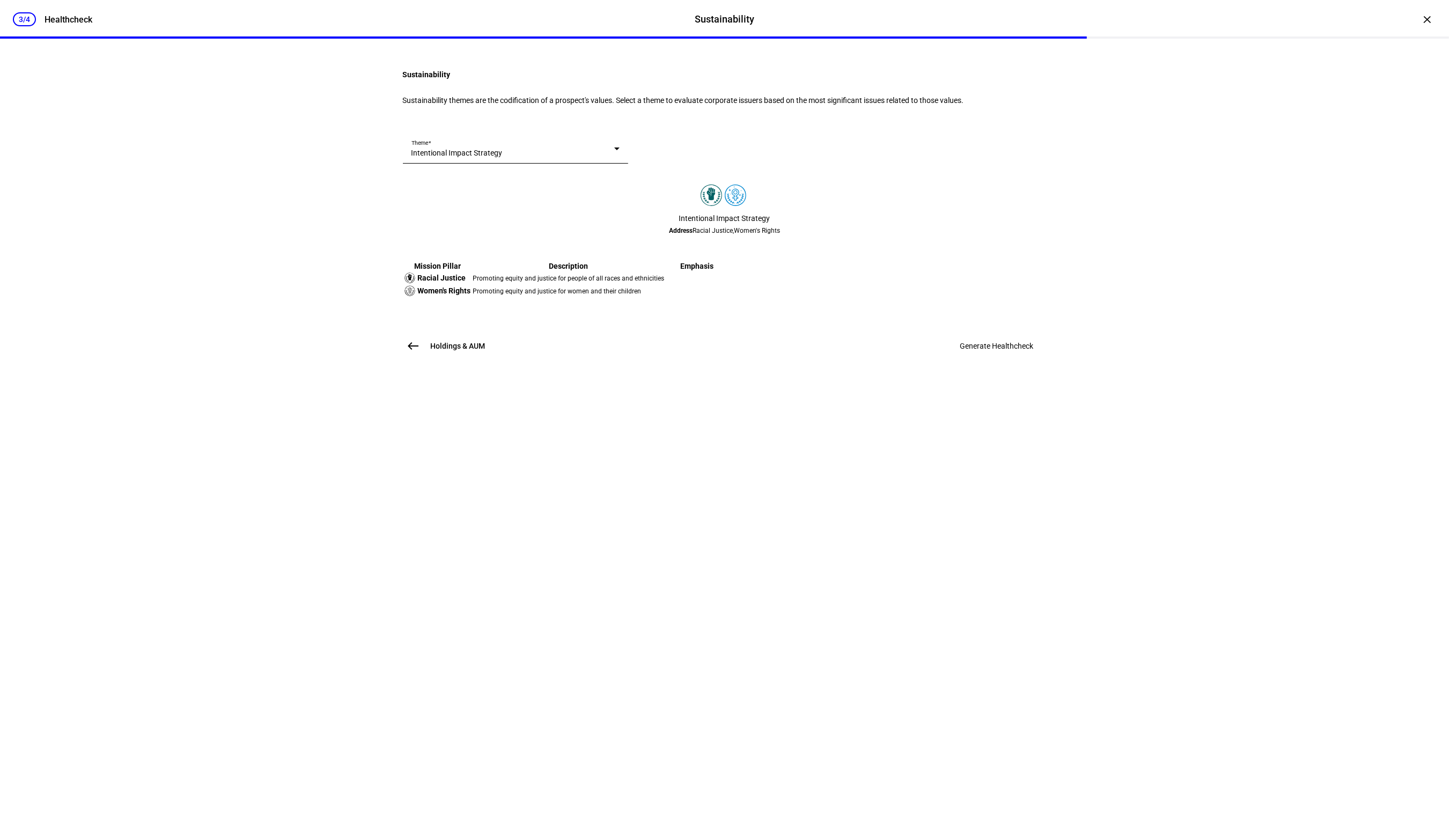
click at [975, 350] on span "Generate Healthcheck" at bounding box center [997, 345] width 73 height 9
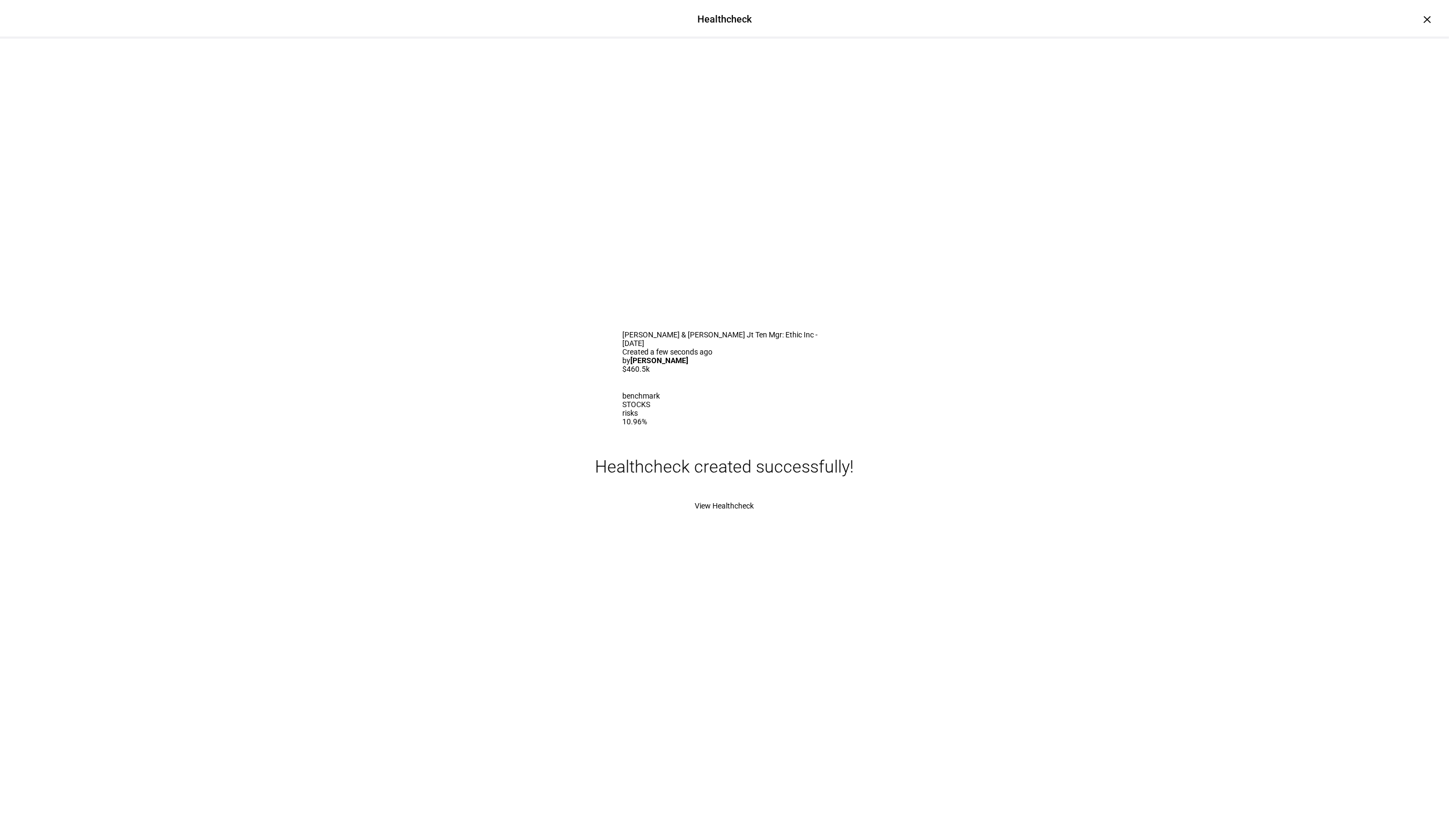
click at [707, 510] on span "View Healthcheck" at bounding box center [724, 506] width 59 height 9
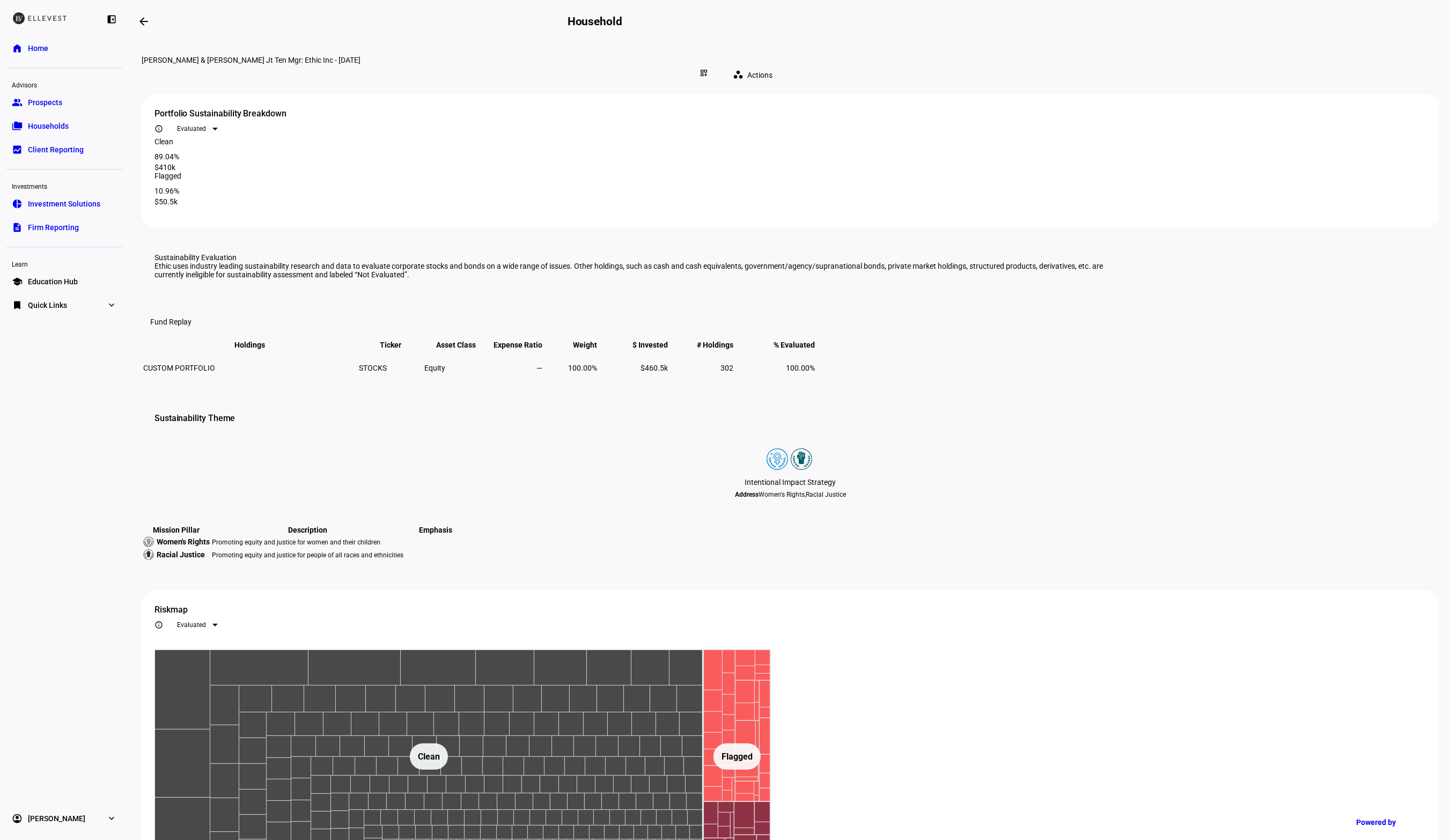
click at [144, 24] on mat-icon "arrow_backwards" at bounding box center [144, 21] width 13 height 13
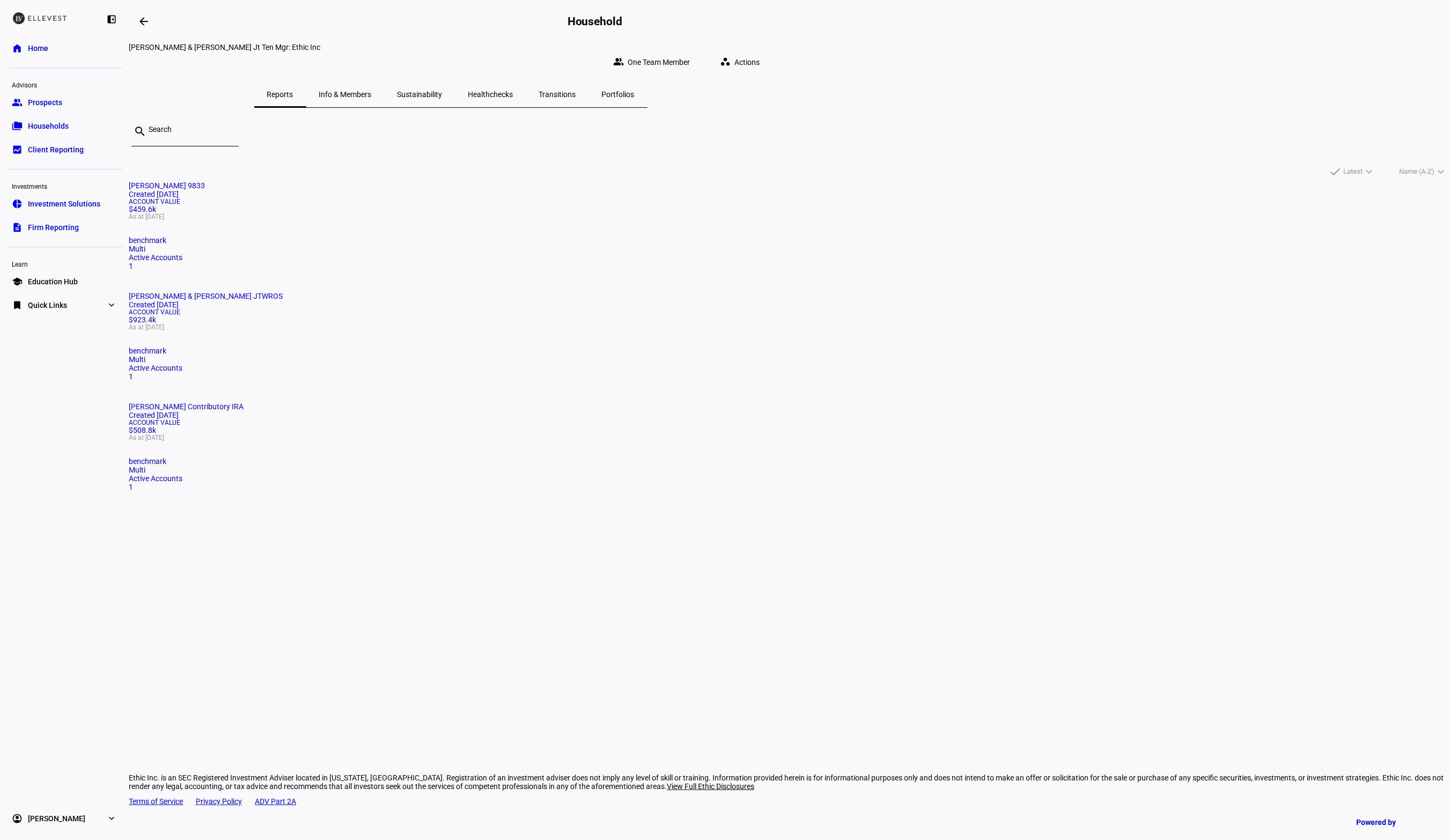
click at [760, 51] on span "Actions" at bounding box center [747, 61] width 25 height 21
click at [1063, 73] on button "healing = Create Healthcheck" at bounding box center [1049, 81] width 101 height 26
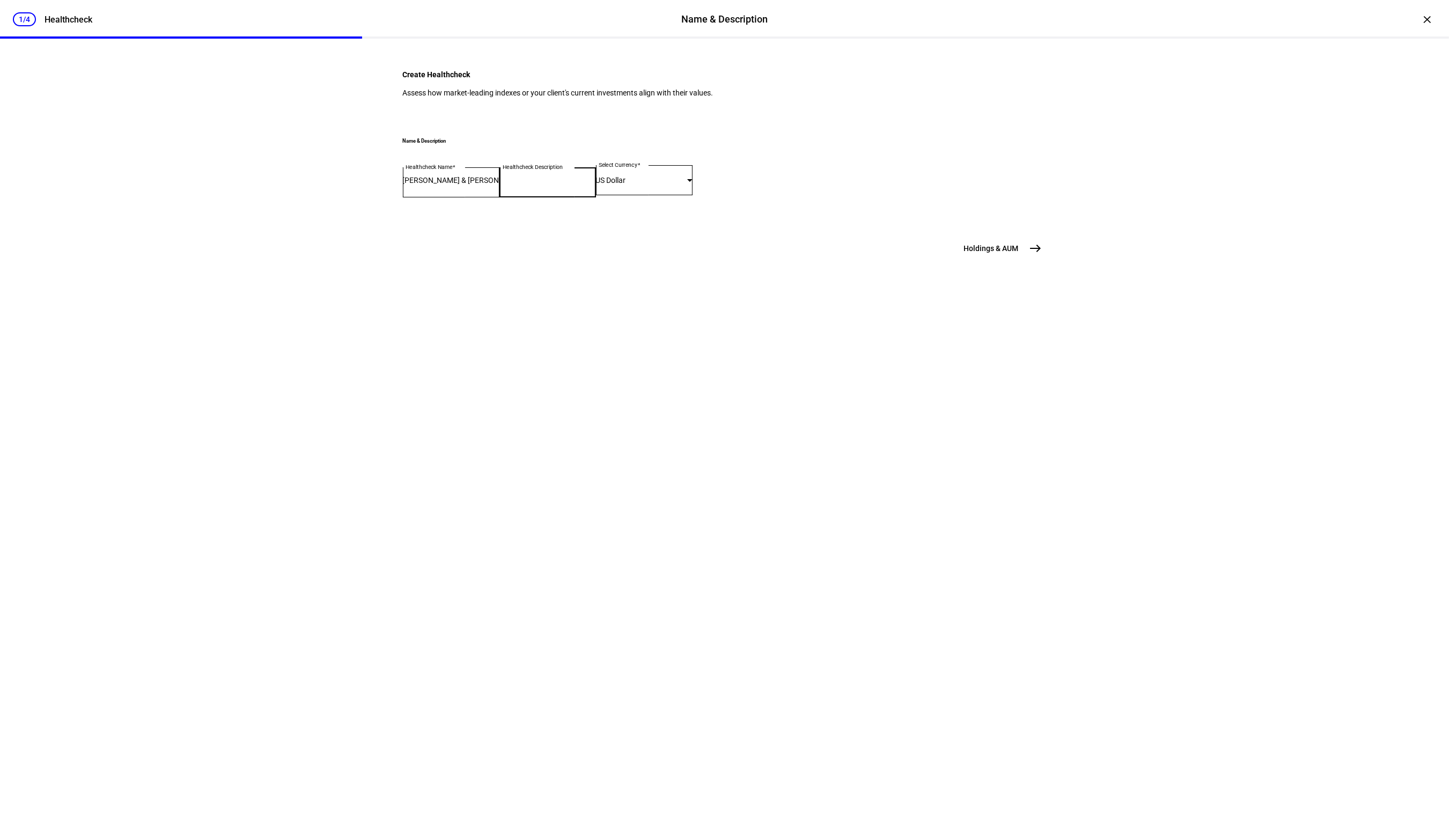
click at [545, 185] on input "Healthcheck Description" at bounding box center [548, 180] width 97 height 9
type input "g"
type input "Healthcheck - IRA"
click at [1031, 259] on span "east" at bounding box center [1035, 248] width 21 height 21
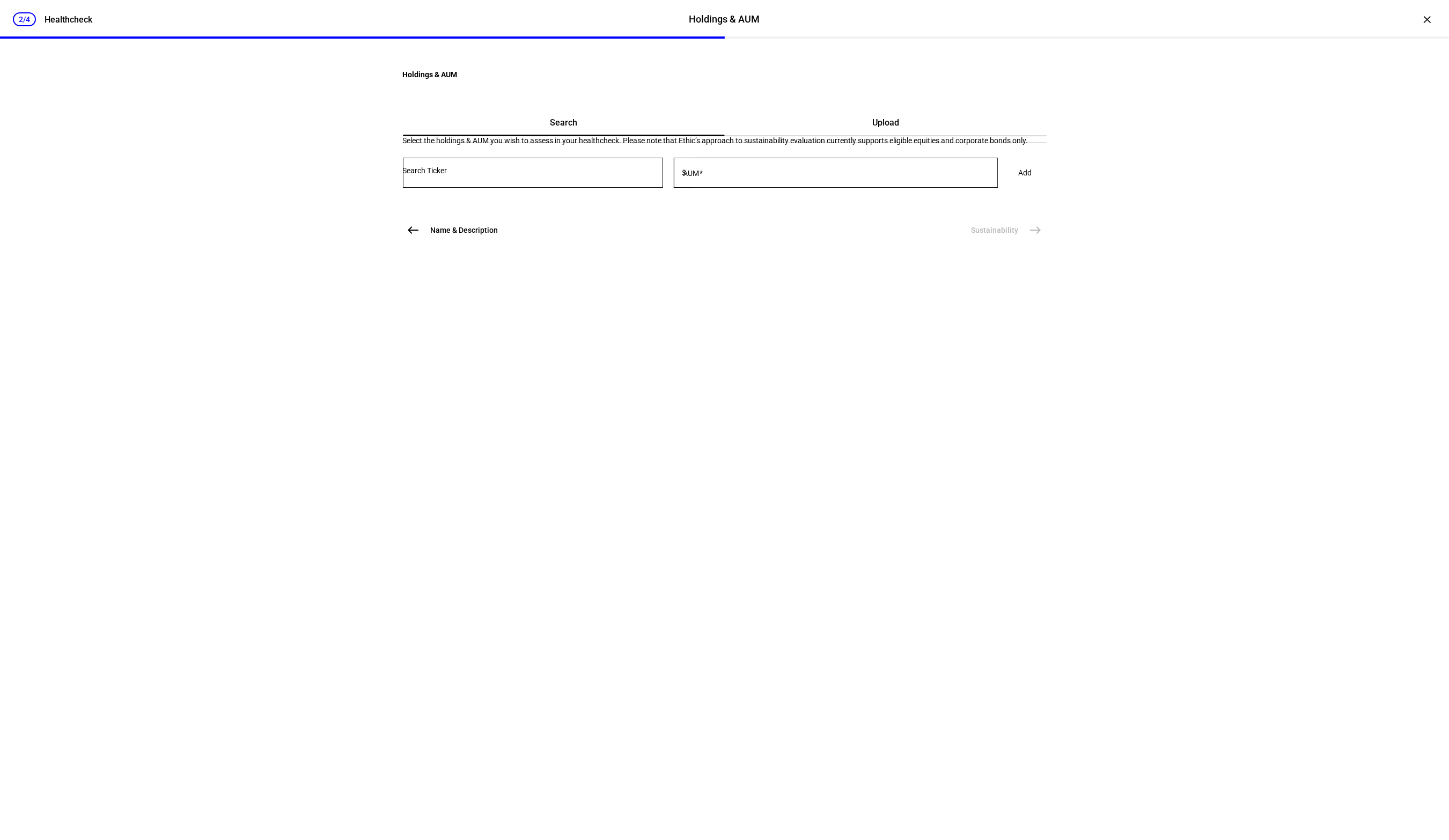
click at [845, 136] on div "Upload" at bounding box center [885, 123] width 322 height 26
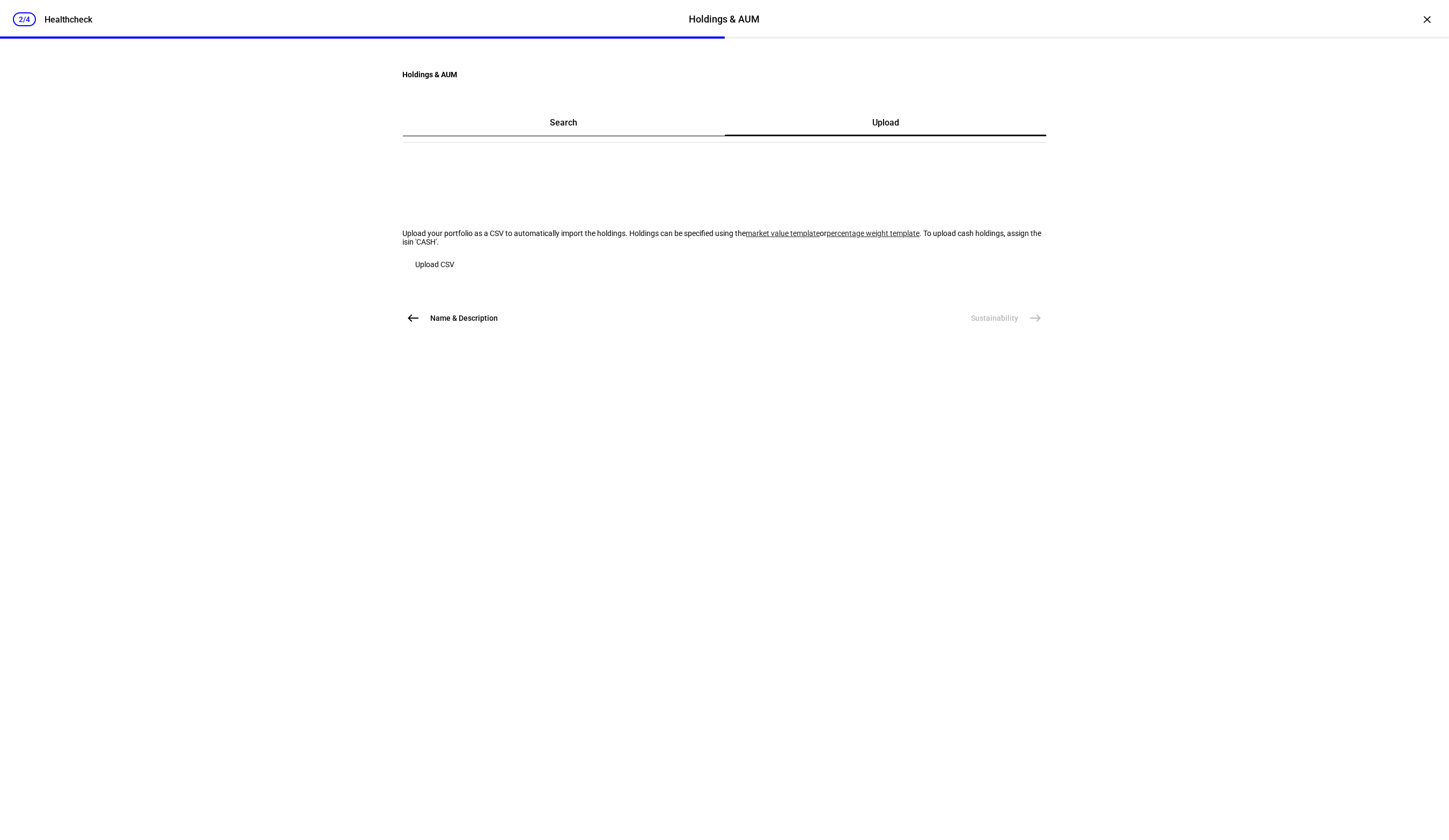
click at [747, 238] on link "market value template" at bounding box center [783, 233] width 74 height 9
click at [455, 269] on span "Upload CSV" at bounding box center [436, 264] width 39 height 9
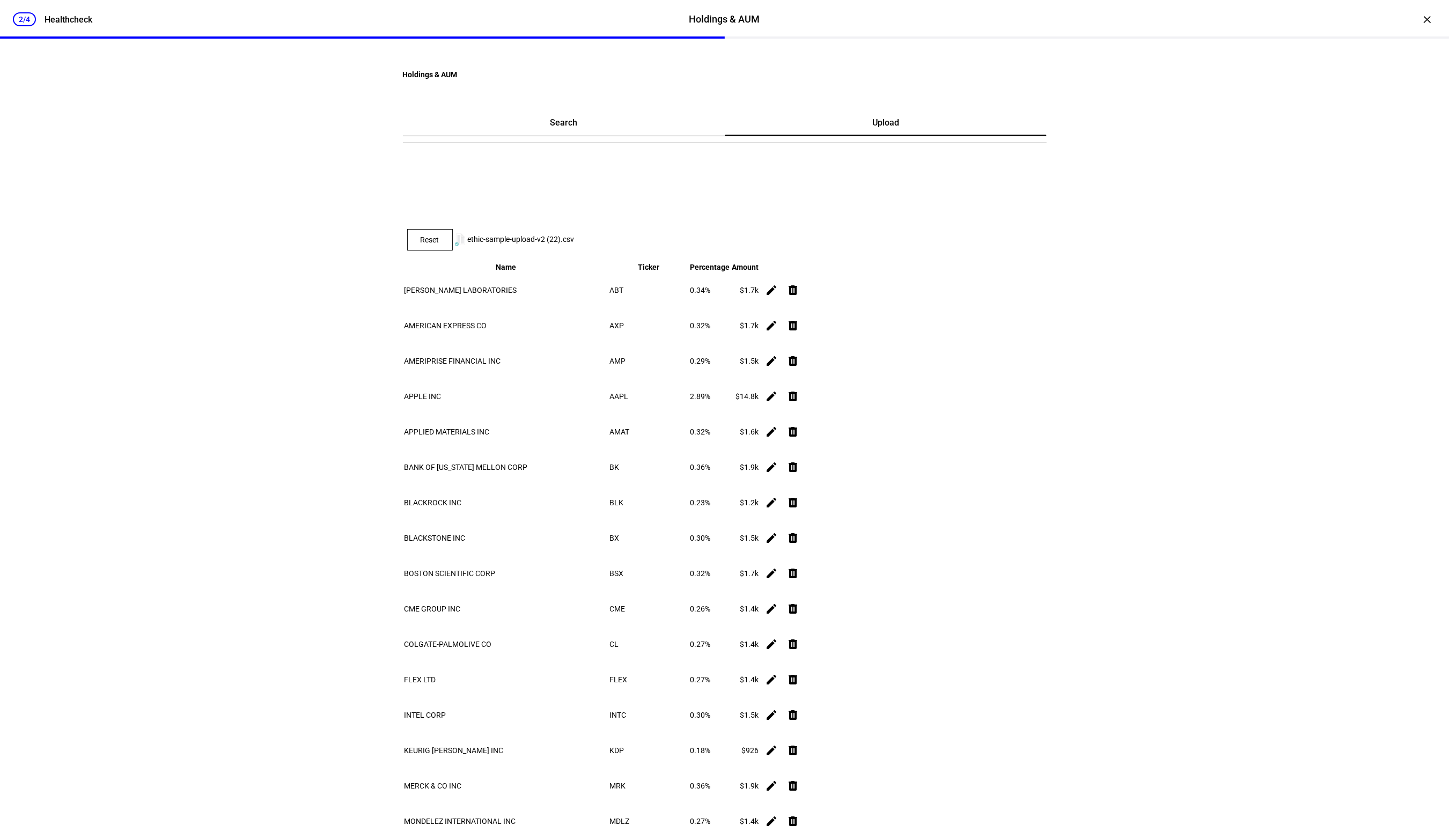
click at [1249, 175] on div "2/4 Healthcheck Holdings & AUM Holdings & AUM Healthcheck × Holdings & AUM Sear…" at bounding box center [724, 420] width 1449 height 840
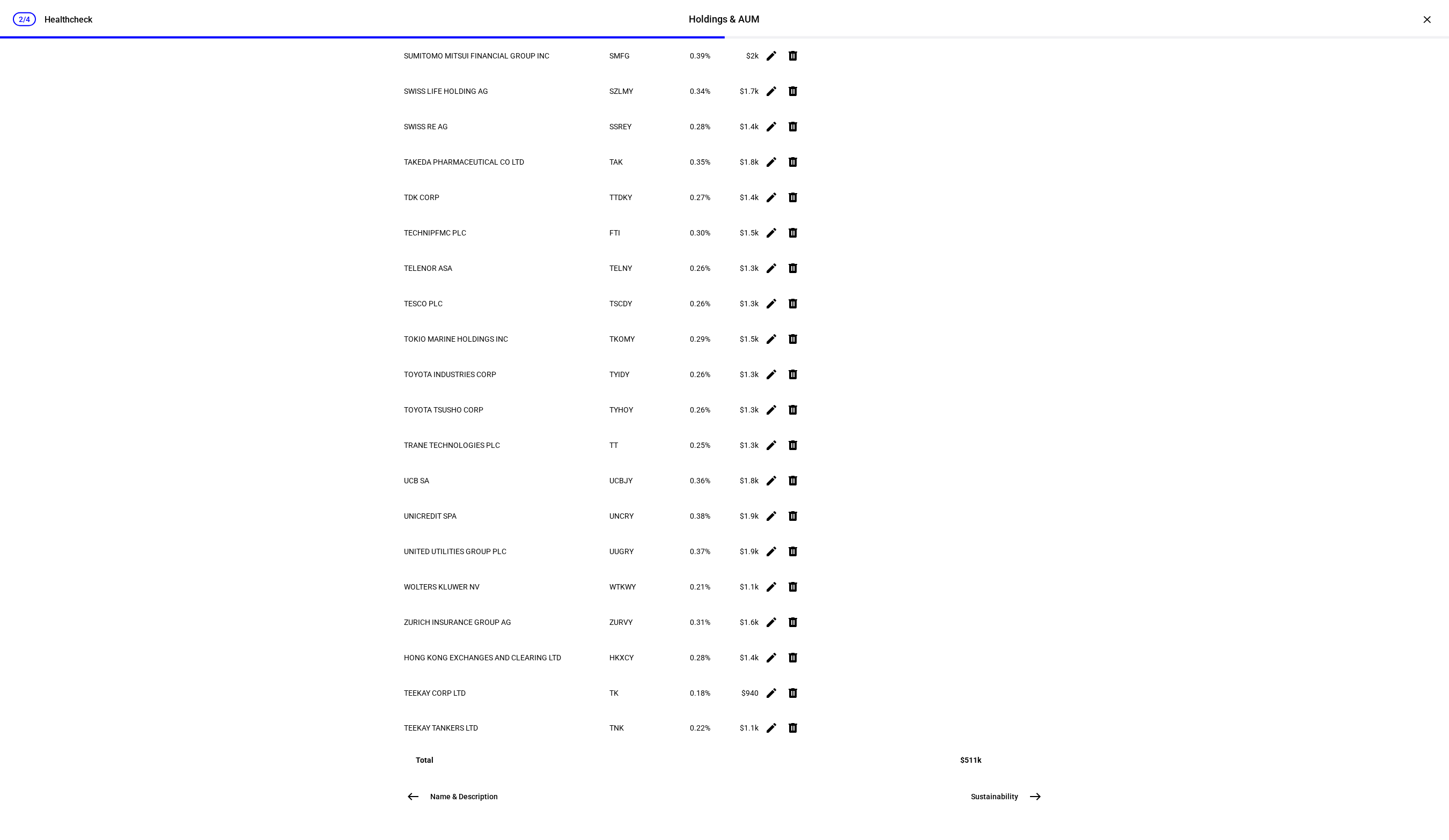
scroll to position [13210, 0]
click at [1015, 798] on span "Sustainability" at bounding box center [995, 798] width 47 height 11
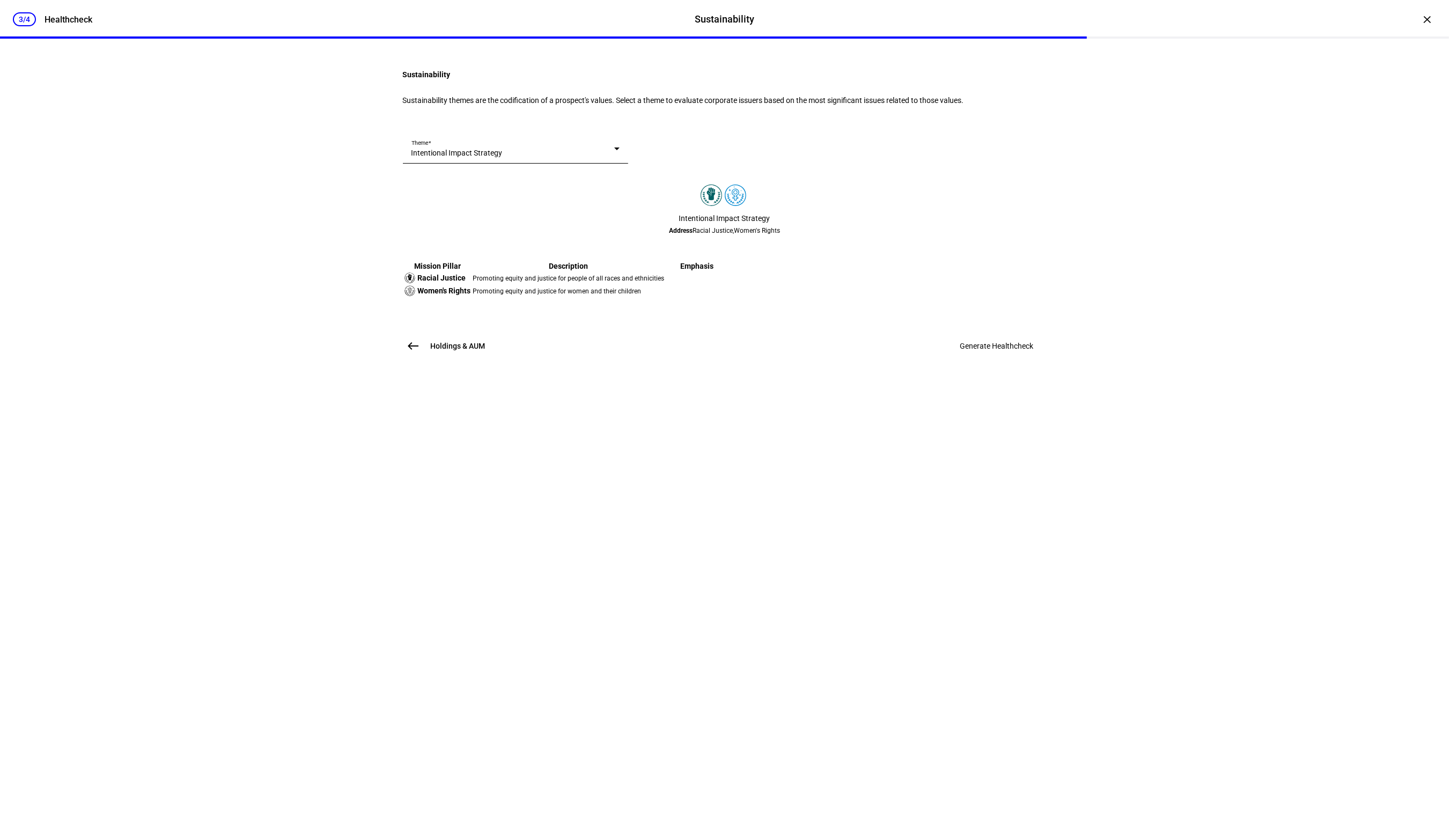
click at [968, 389] on div "Sustainability Sustainability themes are the codification of a prospect's value…" at bounding box center [724, 224] width 678 height 329
click at [979, 359] on span at bounding box center [997, 346] width 99 height 26
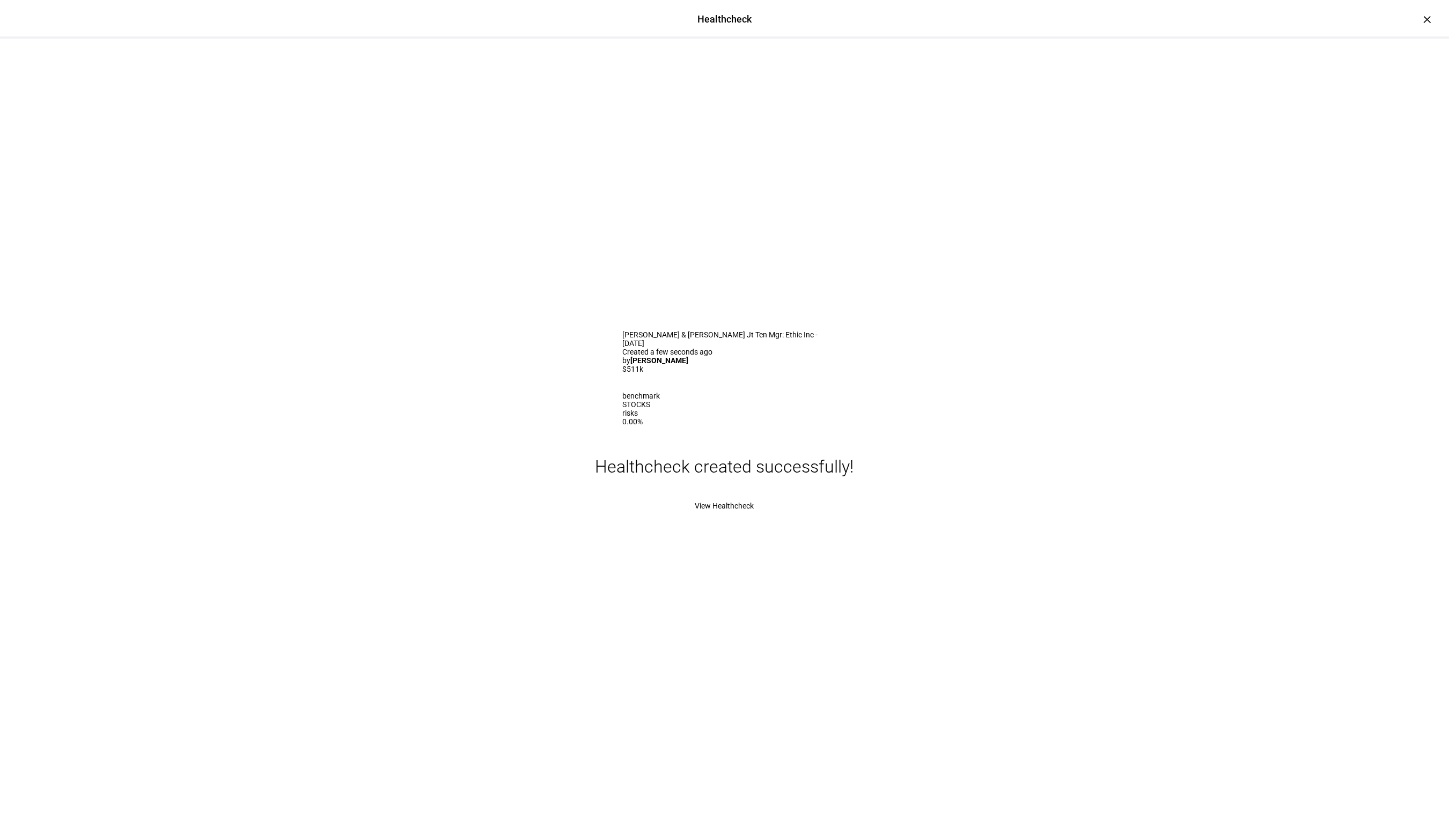
click at [731, 510] on span "View Healthcheck" at bounding box center [724, 506] width 59 height 9
